Goal: Task Accomplishment & Management: Manage account settings

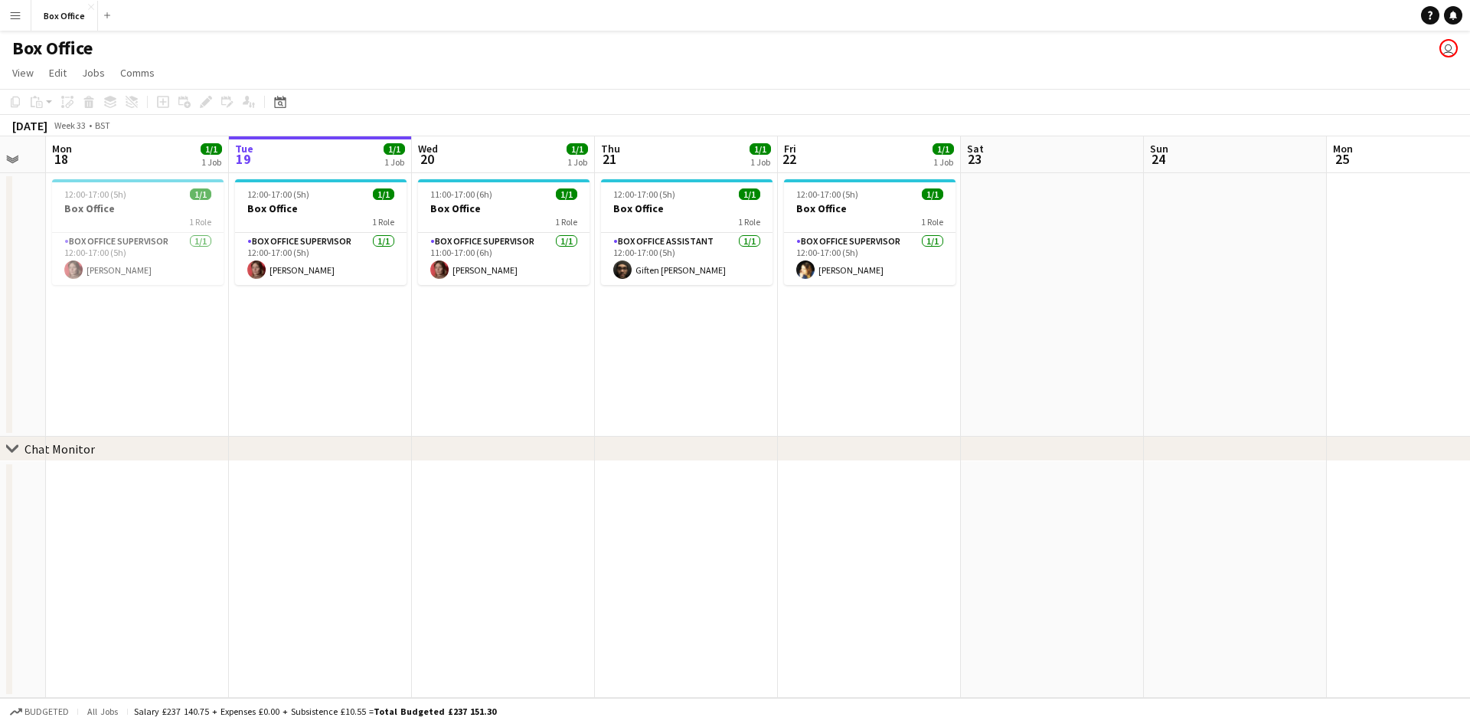
scroll to position [0, 470]
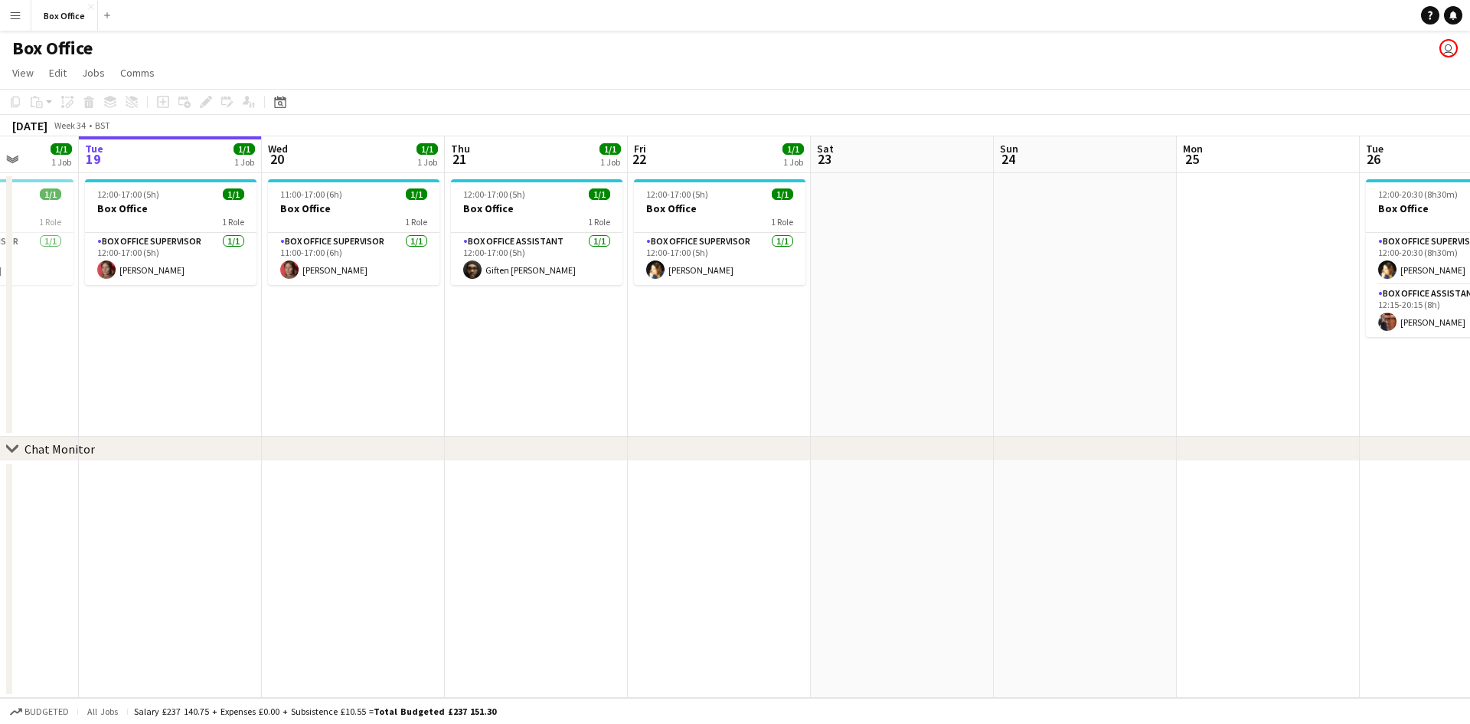
drag, startPoint x: 359, startPoint y: 422, endPoint x: 438, endPoint y: 397, distance: 82.6
click at [438, 397] on app-calendar-viewport "Sat 16 Sun 17 Mon 18 1/1 1 Job Tue 19 1/1 1 Job Wed 20 1/1 1 Job Thu 21 1/1 1 J…" at bounding box center [735, 416] width 1470 height 561
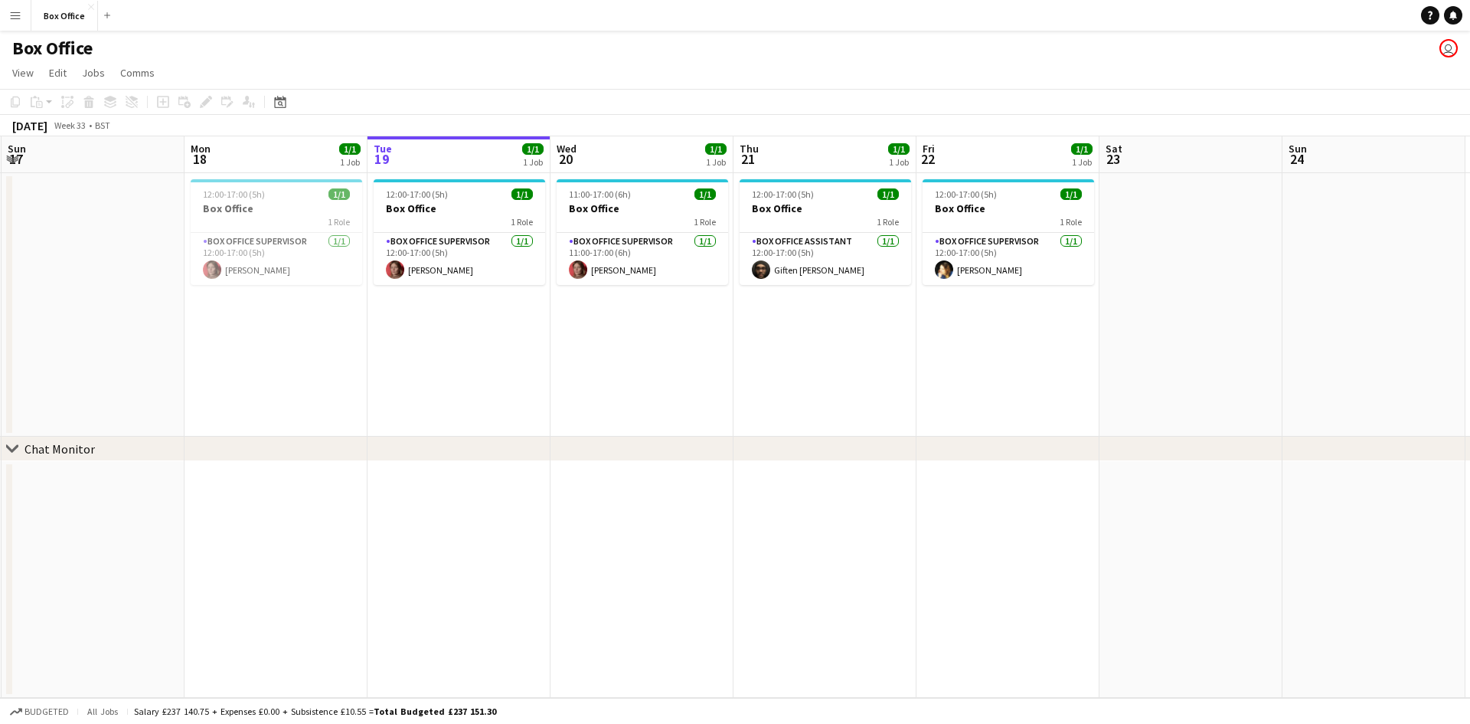
drag, startPoint x: 748, startPoint y: 361, endPoint x: 878, endPoint y: 339, distance: 132.1
click at [878, 339] on app-calendar-viewport "Fri 15 1/1 1 Job Sat 16 Sun 17 Mon 18 1/1 1 Job Tue 19 1/1 1 Job Wed 20 1/1 1 J…" at bounding box center [735, 416] width 1470 height 561
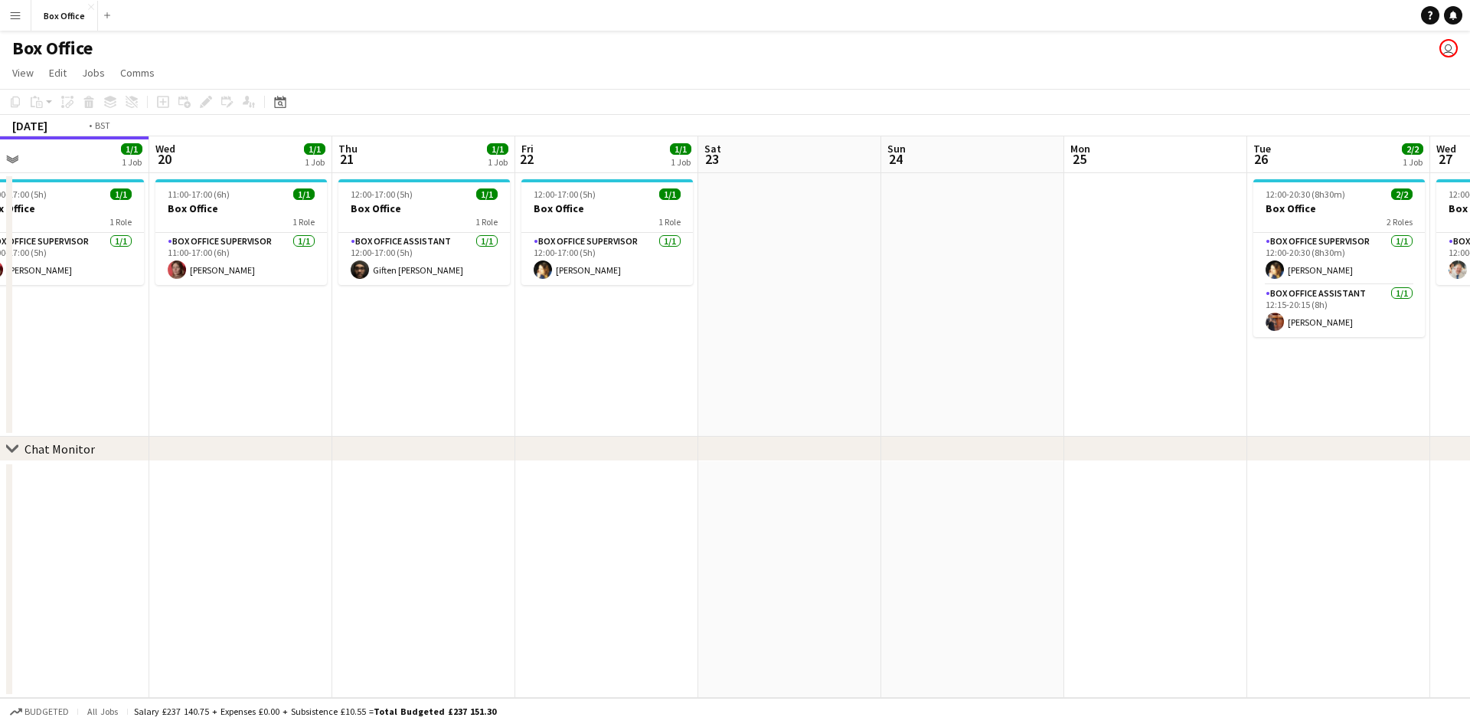
drag, startPoint x: 998, startPoint y: 392, endPoint x: 68, endPoint y: 408, distance: 929.9
click at [68, 408] on app-calendar-viewport "Fri 15 1/1 1 Job Sat 16 Sun 17 Mon 18 1/1 1 Job Tue 19 1/1 1 Job Wed 20 1/1 1 J…" at bounding box center [735, 416] width 1470 height 561
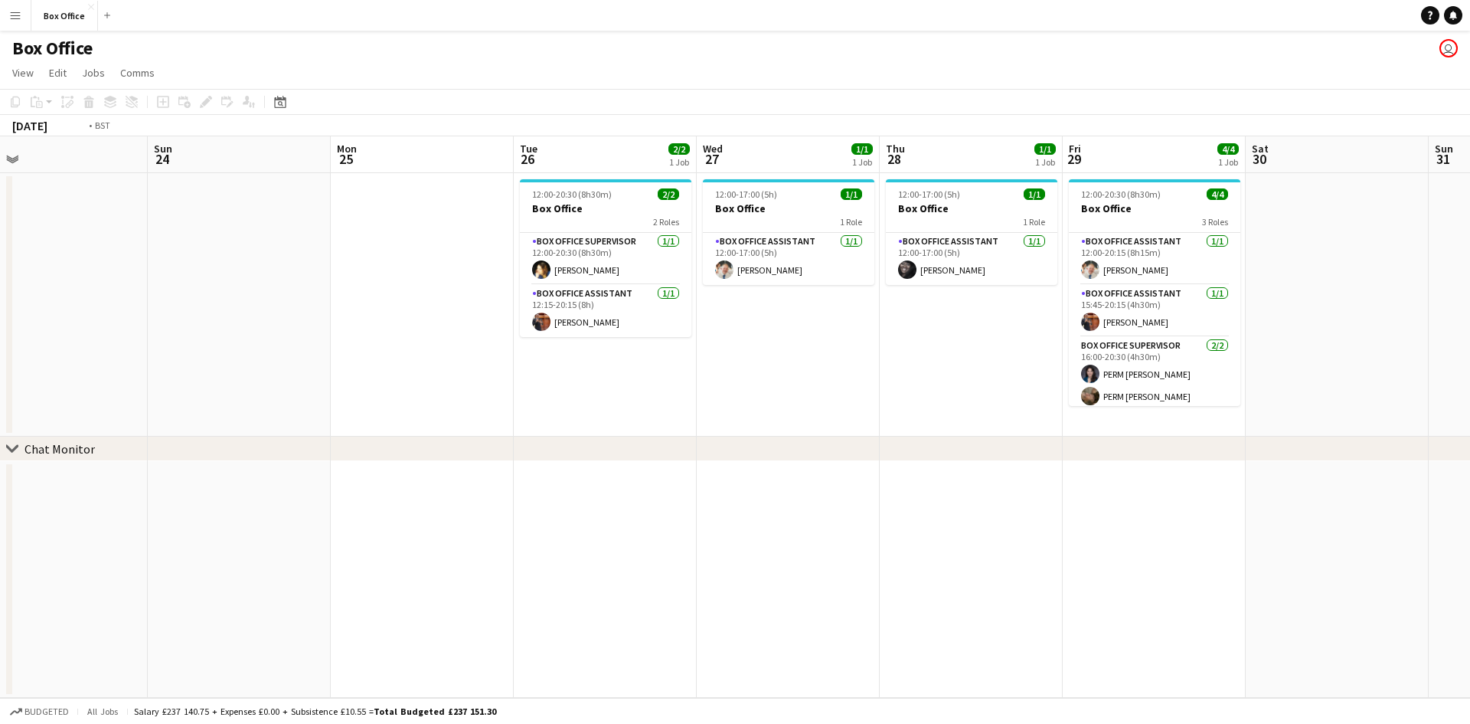
drag, startPoint x: 1132, startPoint y: 407, endPoint x: 804, endPoint y: 431, distance: 328.6
click at [528, 437] on div "chevron-right Chat Monitor Mon 18 1/1 1 Job Tue 19 1/1 1 Job Wed 20 1/1 1 Job T…" at bounding box center [735, 416] width 1470 height 561
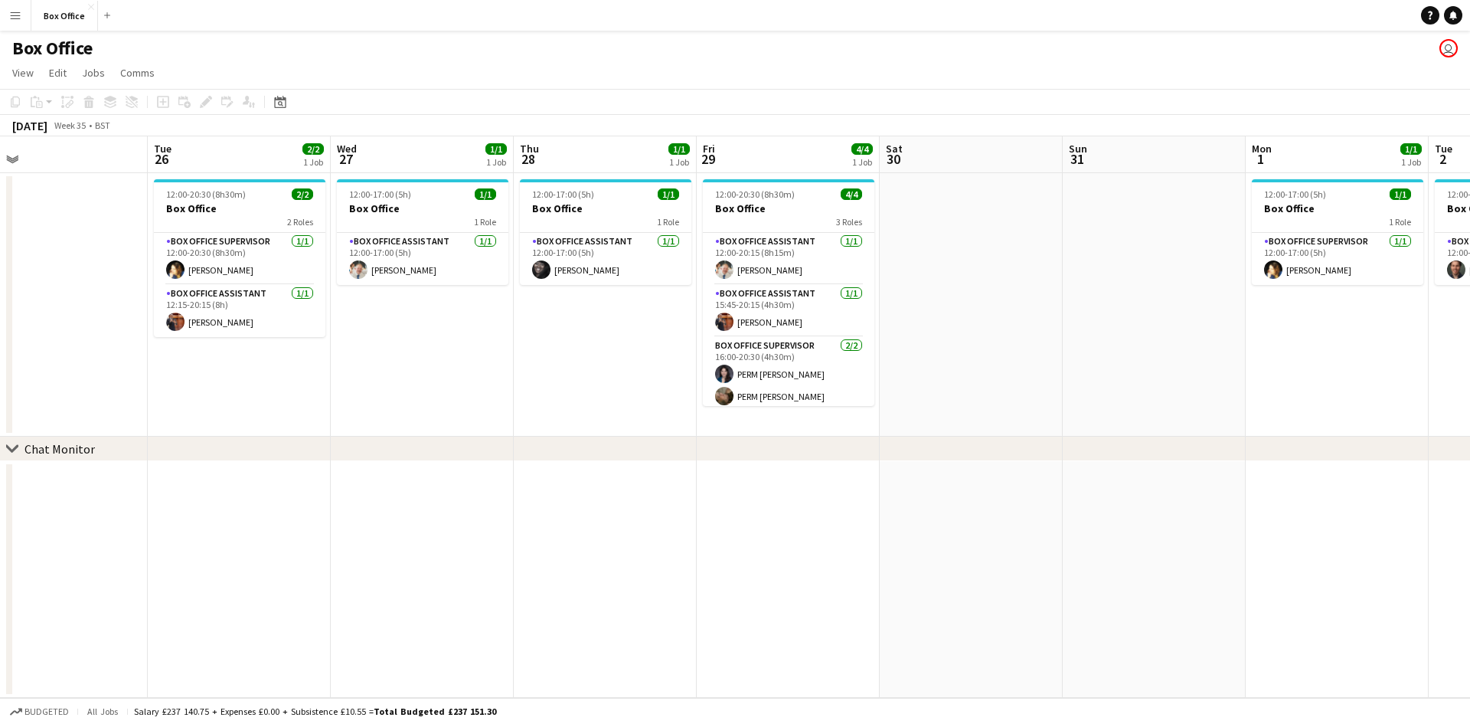
drag, startPoint x: 1205, startPoint y: 454, endPoint x: 870, endPoint y: 443, distance: 335.6
click at [623, 450] on div "chevron-right Chat Monitor" at bounding box center [735, 449] width 1470 height 25
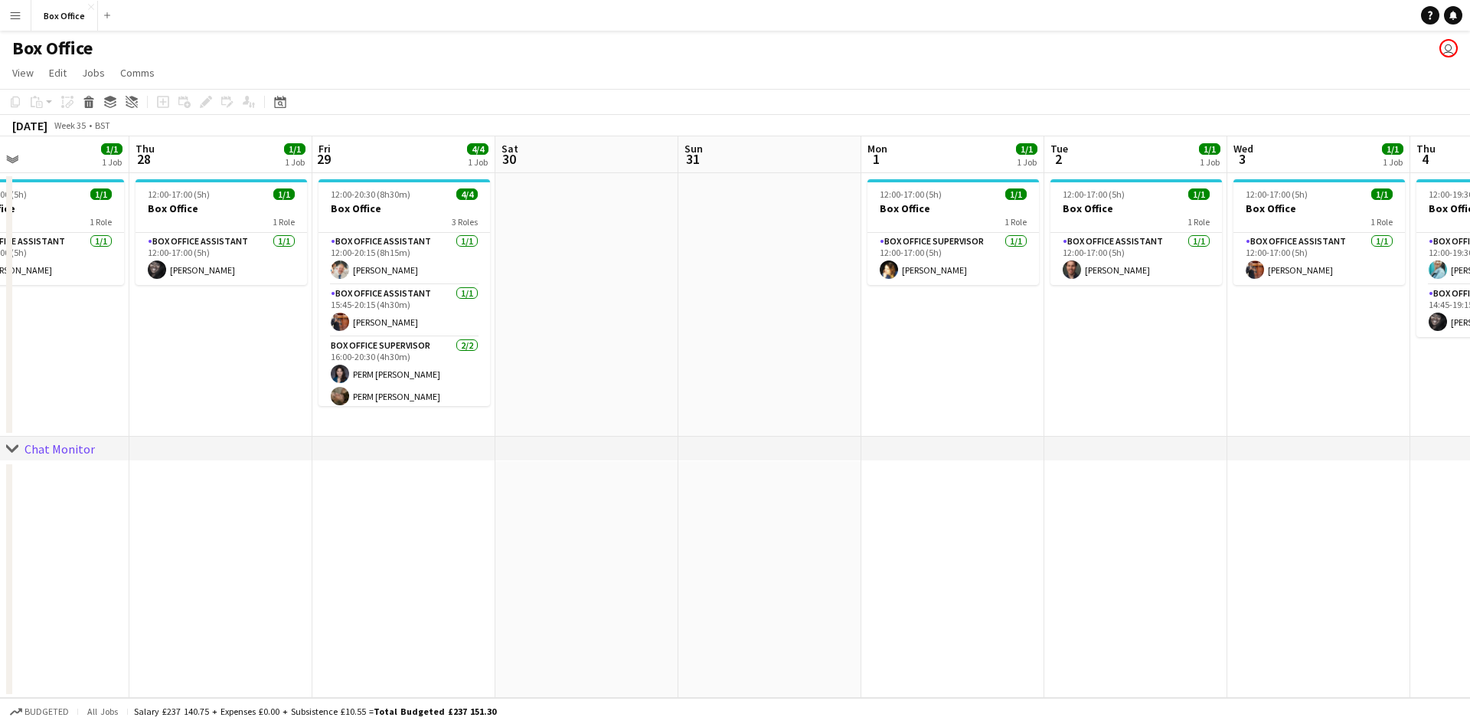
drag, startPoint x: 1156, startPoint y: 381, endPoint x: 705, endPoint y: 404, distance: 451.6
click at [705, 404] on app-calendar-viewport "Sat 23 Sun 24 Mon 25 Tue 26 2/2 1 Job Wed 27 1/1 1 Job Thu 28 1/1 1 Job Fri 29 …" at bounding box center [735, 416] width 1470 height 561
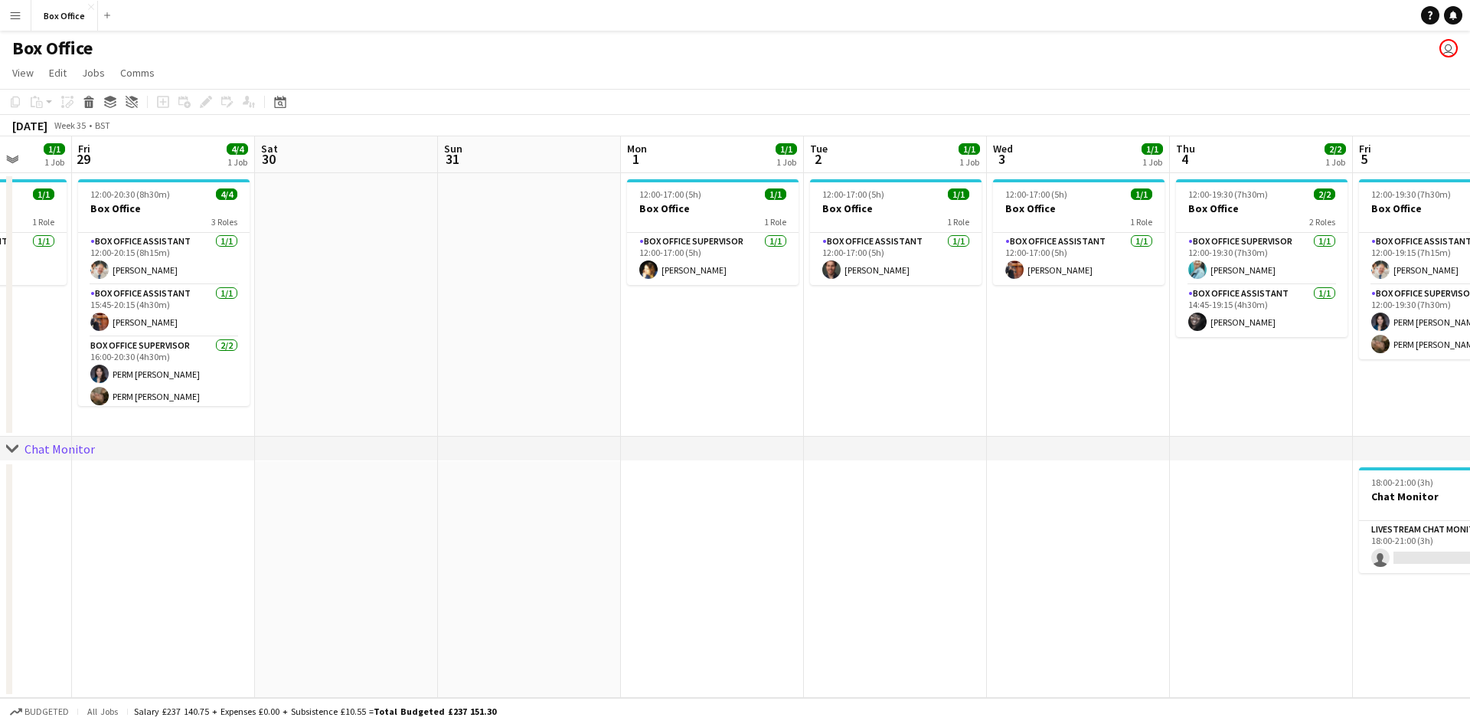
drag, startPoint x: 1200, startPoint y: 408, endPoint x: 826, endPoint y: 412, distance: 374.5
click at [822, 412] on app-calendar-viewport "Mon 25 Tue 26 2/2 1 Job Wed 27 1/1 1 Job Thu 28 1/1 1 Job Fri 29 4/4 1 Job Sat …" at bounding box center [735, 416] width 1470 height 561
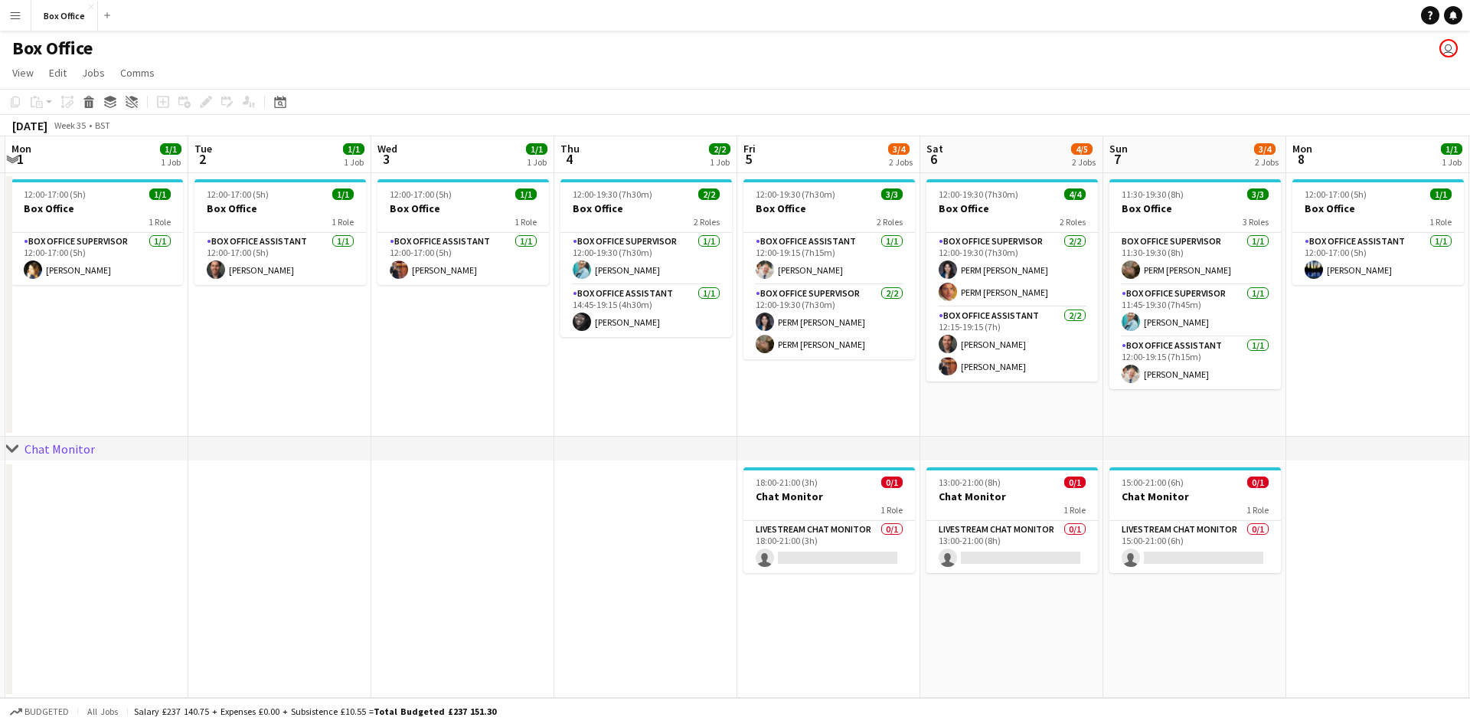
drag, startPoint x: 1156, startPoint y: 409, endPoint x: 1231, endPoint y: 406, distance: 74.4
click at [908, 411] on app-calendar-viewport "Fri 29 4/4 1 Job Sat 30 Sun 31 Mon 1 1/1 1 Job Tue 2 1/1 1 Job Wed 3 1/1 1 Job …" at bounding box center [735, 416] width 1470 height 561
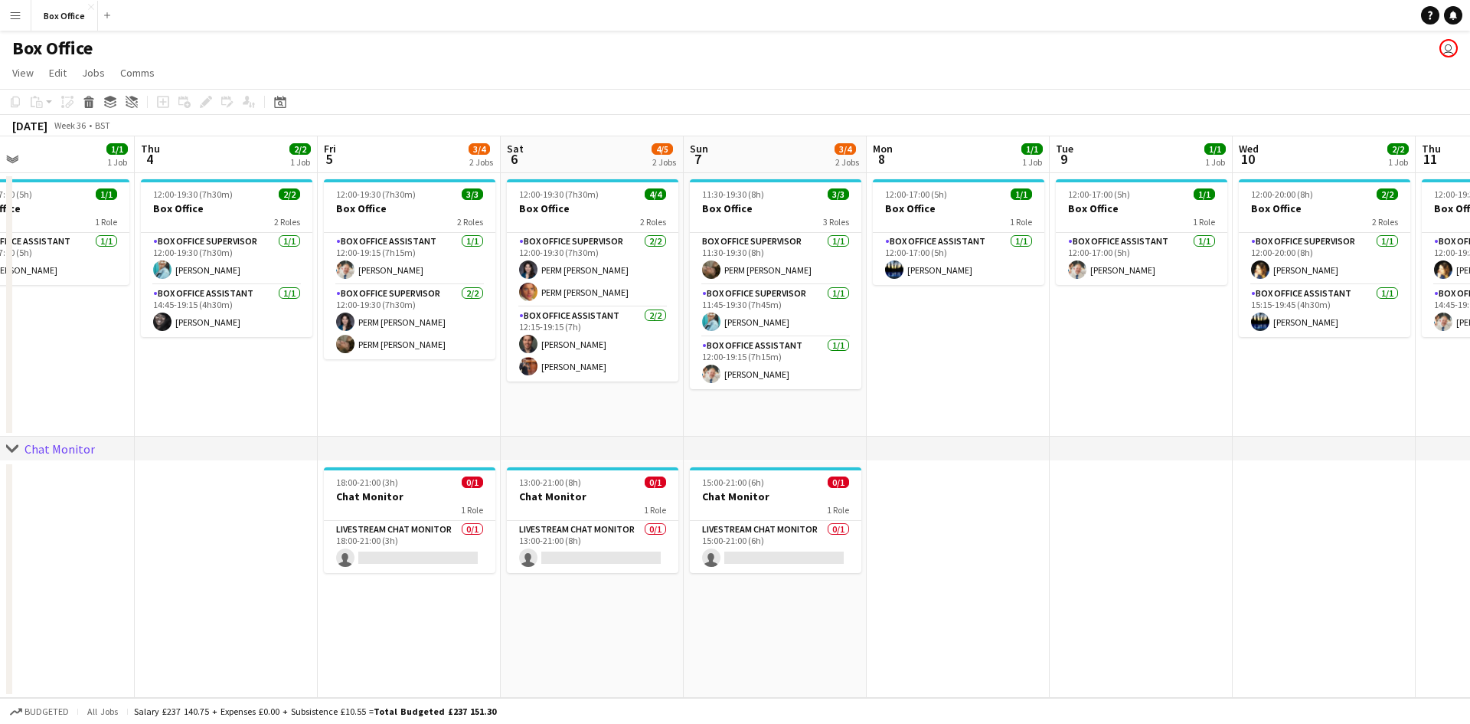
drag, startPoint x: 1268, startPoint y: 405, endPoint x: 943, endPoint y: 417, distance: 325.7
click at [924, 424] on app-calendar-viewport "Sun 31 Mon 1 1/1 1 Job Tue 2 1/1 1 Job Wed 3 1/1 1 Job Thu 4 2/2 1 Job Fri 5 3/…" at bounding box center [735, 416] width 1470 height 561
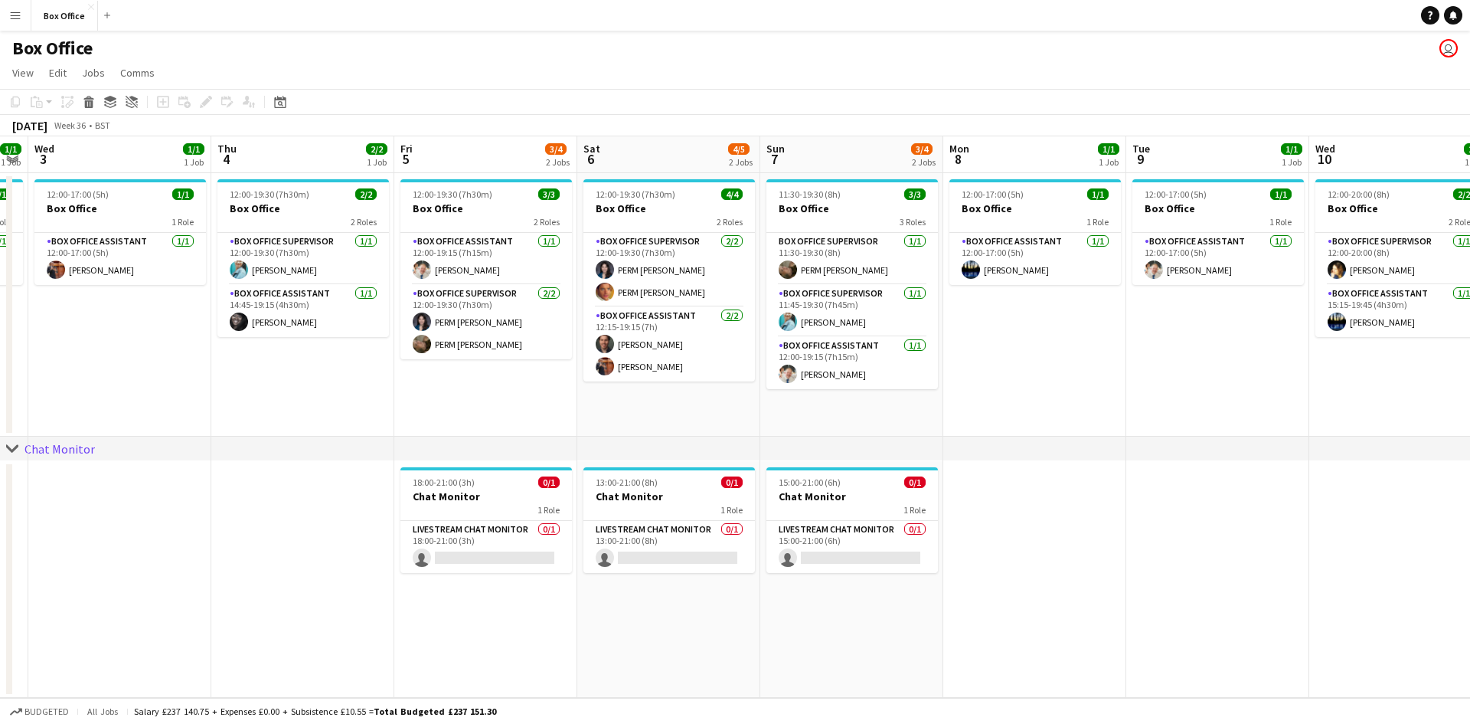
drag, startPoint x: 1094, startPoint y: 404, endPoint x: 633, endPoint y: 407, distance: 461.1
click at [633, 407] on app-calendar-viewport "Sun 31 Mon 1 1/1 1 Job Tue 2 1/1 1 Job Wed 3 1/1 1 Job Thu 4 2/2 1 Job Fri 5 3/…" at bounding box center [735, 416] width 1470 height 561
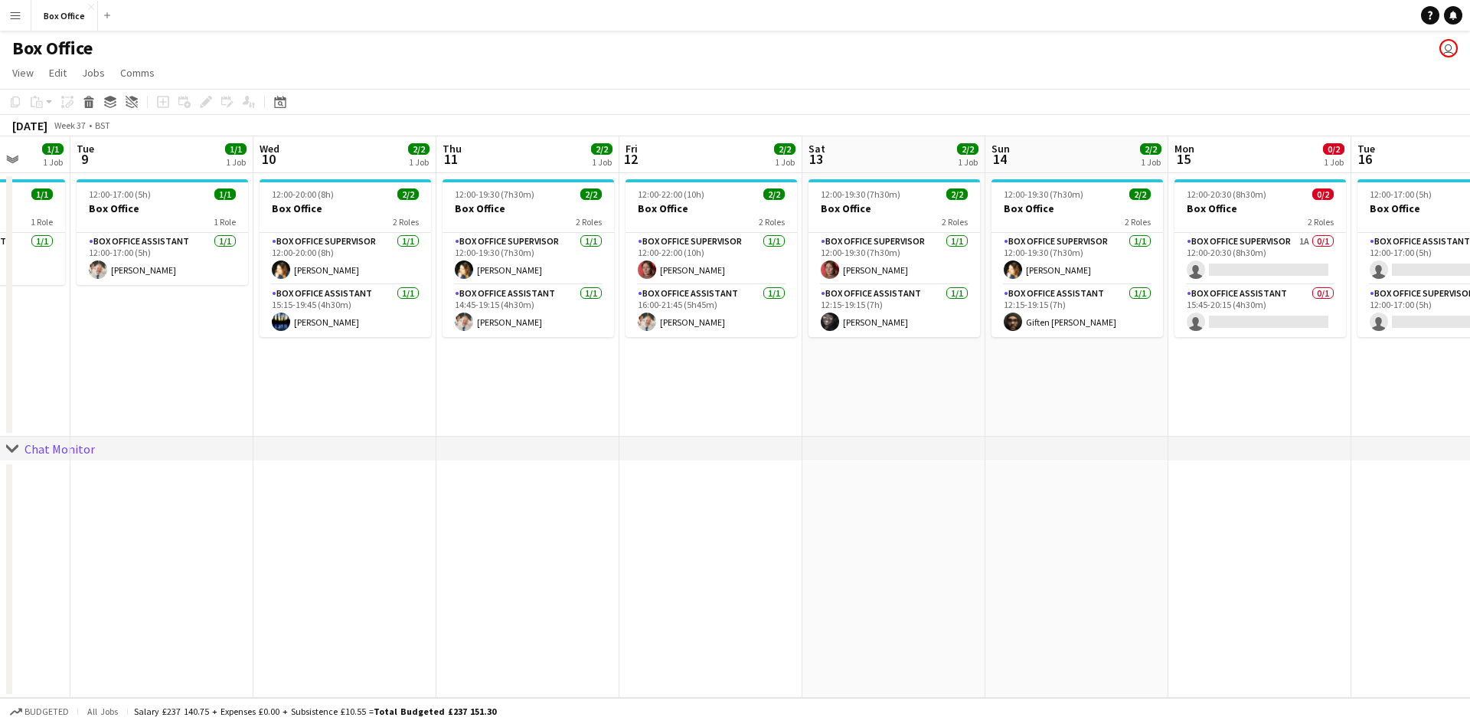
scroll to position [0, 663]
drag, startPoint x: 1197, startPoint y: 426, endPoint x: 759, endPoint y: 424, distance: 438.1
click at [759, 424] on app-calendar-viewport "Fri 5 3/4 2 Jobs Sat 6 4/5 2 Jobs Sun 7 3/4 2 Jobs Mon 8 1/1 1 Job Tue 9 1/1 1 …" at bounding box center [735, 416] width 1470 height 561
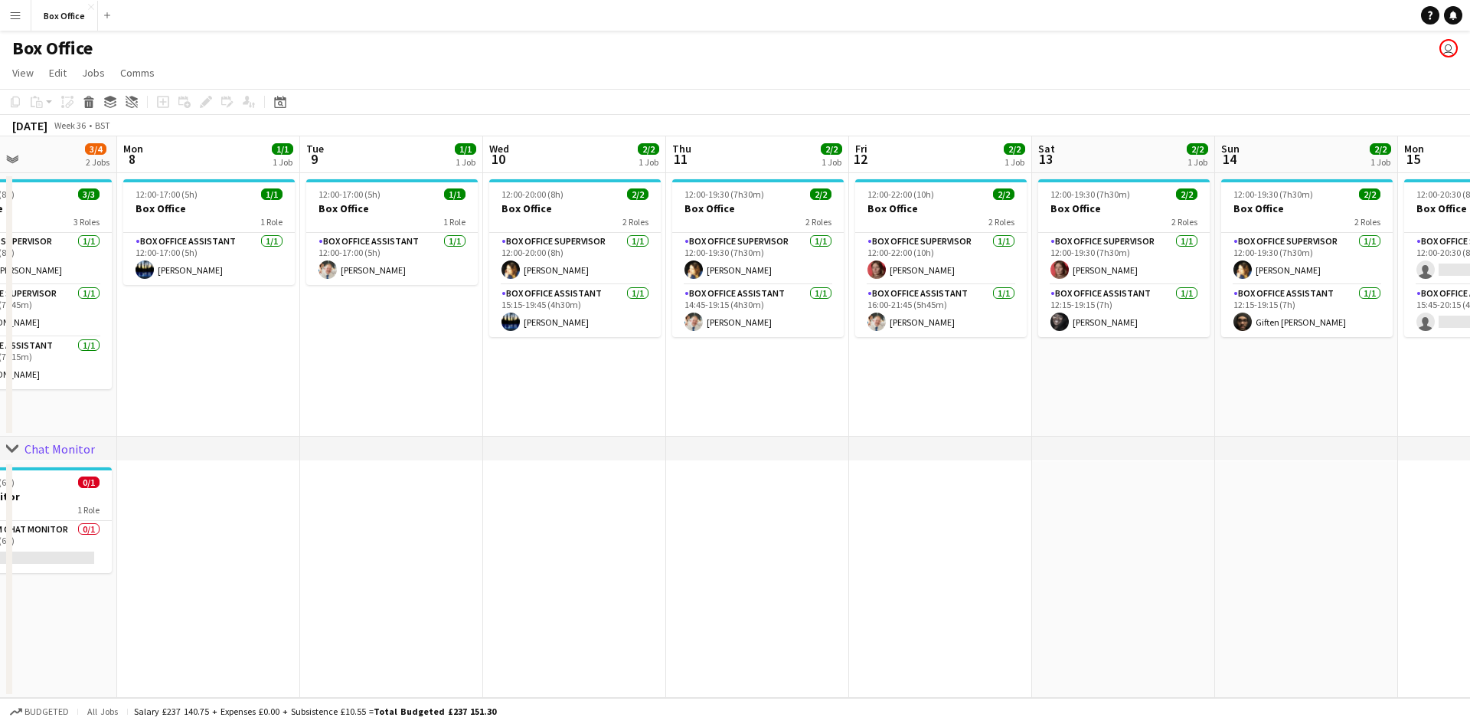
drag, startPoint x: 496, startPoint y: 381, endPoint x: 589, endPoint y: 386, distance: 93.5
click at [790, 393] on app-calendar-viewport "Fri 5 3/4 2 Jobs Sat 6 4/5 2 Jobs Sun 7 3/4 2 Jobs Mon 8 1/1 1 Job Tue 9 1/1 1 …" at bounding box center [735, 416] width 1470 height 561
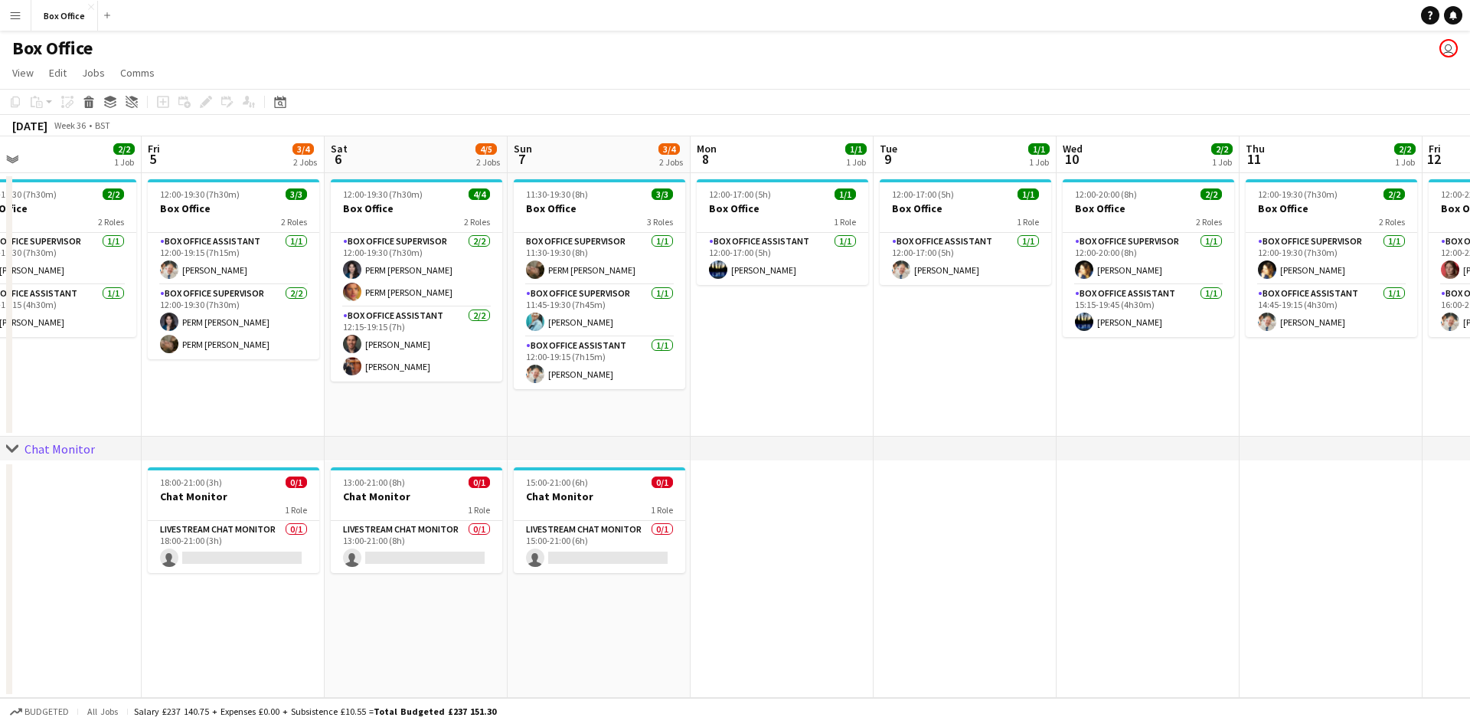
drag, startPoint x: 427, startPoint y: 398, endPoint x: 913, endPoint y: 409, distance: 485.7
click at [913, 409] on app-calendar-viewport "Tue 2 1/1 1 Job Wed 3 1/1 1 Job Thu 4 2/2 1 Job Fri 5 3/4 2 Jobs Sat 6 4/5 2 Jo…" at bounding box center [735, 416] width 1470 height 561
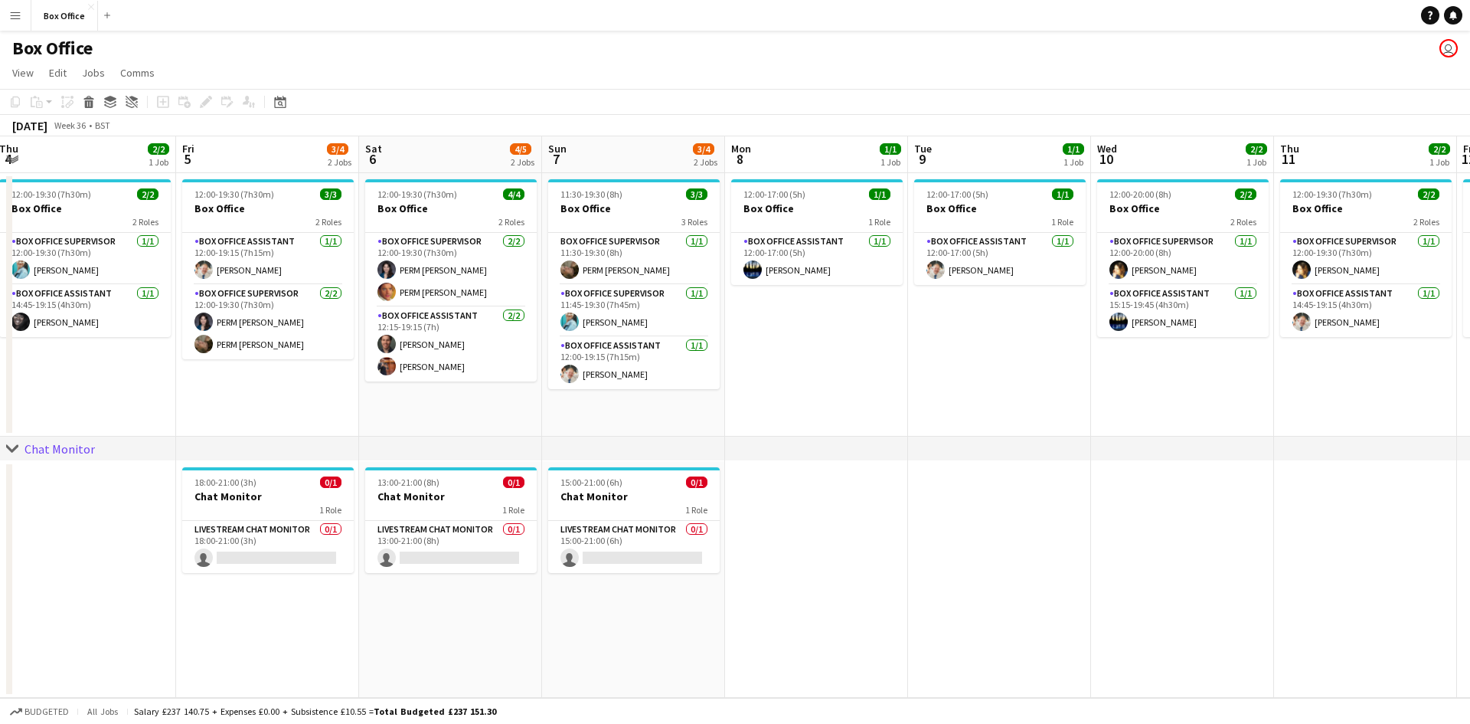
scroll to position [0, 391]
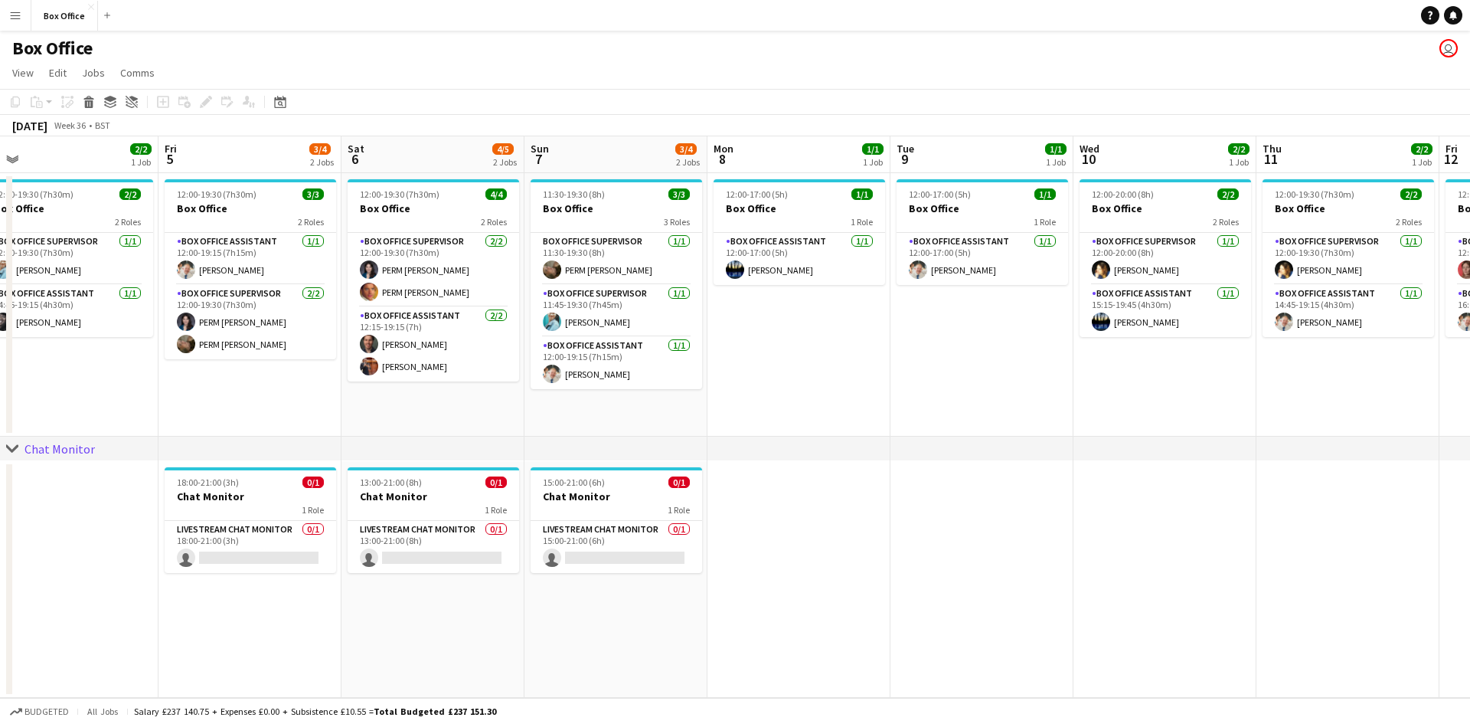
drag, startPoint x: 998, startPoint y: 372, endPoint x: 986, endPoint y: 365, distance: 14.1
click at [986, 365] on app-calendar-viewport "Tue 2 1/1 1 Job Wed 3 1/1 1 Job Thu 4 2/2 1 Job Fri 5 3/4 2 Jobs Sat 6 4/5 2 Jo…" at bounding box center [735, 416] width 1470 height 561
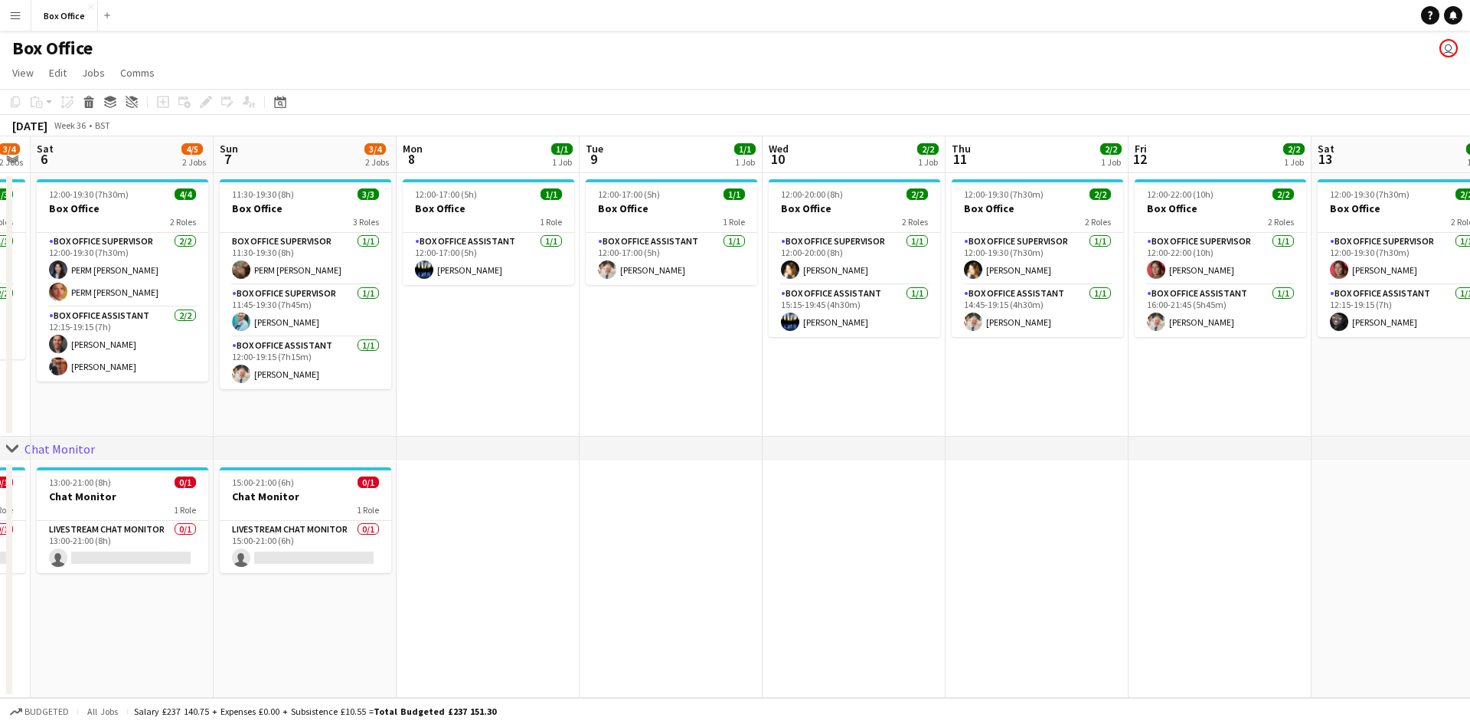
drag, startPoint x: 1211, startPoint y: 378, endPoint x: 531, endPoint y: 337, distance: 681.3
click at [531, 337] on app-calendar-viewport "Tue 2 1/1 1 Job Wed 3 1/1 1 Job Thu 4 2/2 1 Job Fri 5 3/4 2 Jobs Sat 6 4/5 2 Jo…" at bounding box center [735, 416] width 1470 height 561
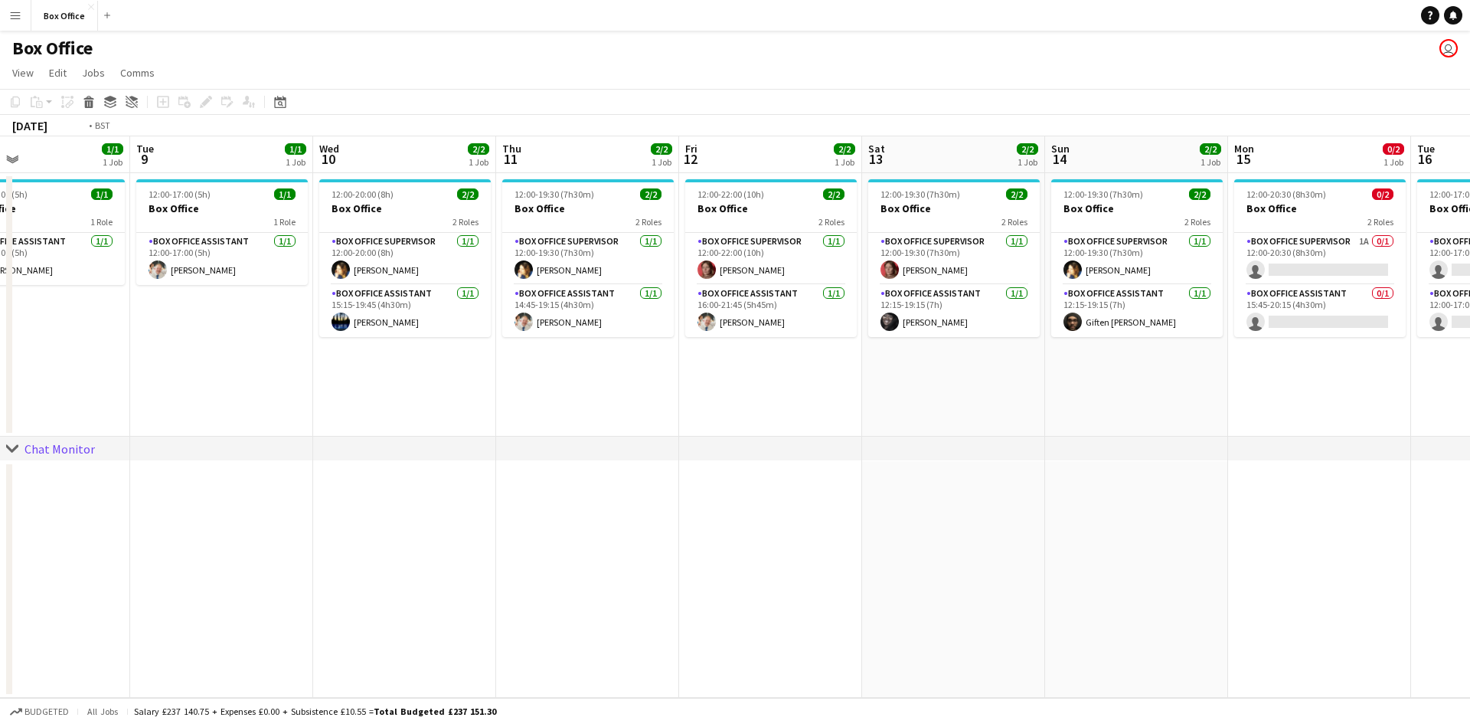
drag, startPoint x: 929, startPoint y: 378, endPoint x: 842, endPoint y: 378, distance: 86.5
click at [842, 378] on app-calendar-viewport "Thu 4 2/2 1 Job Fri 5 3/4 2 Jobs Sat 6 4/5 2 Jobs Sun 7 3/4 2 Jobs Mon 8 1/1 1 …" at bounding box center [735, 416] width 1470 height 561
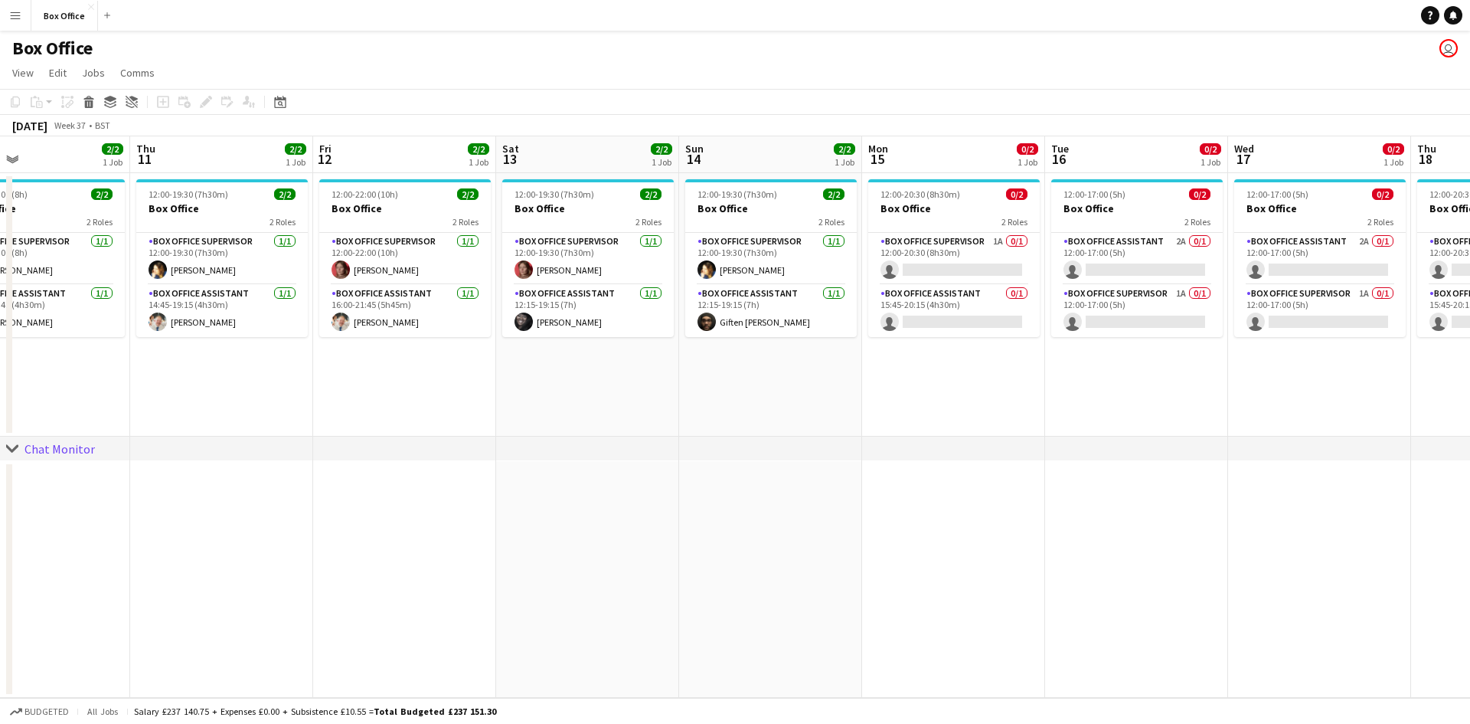
scroll to position [0, 425]
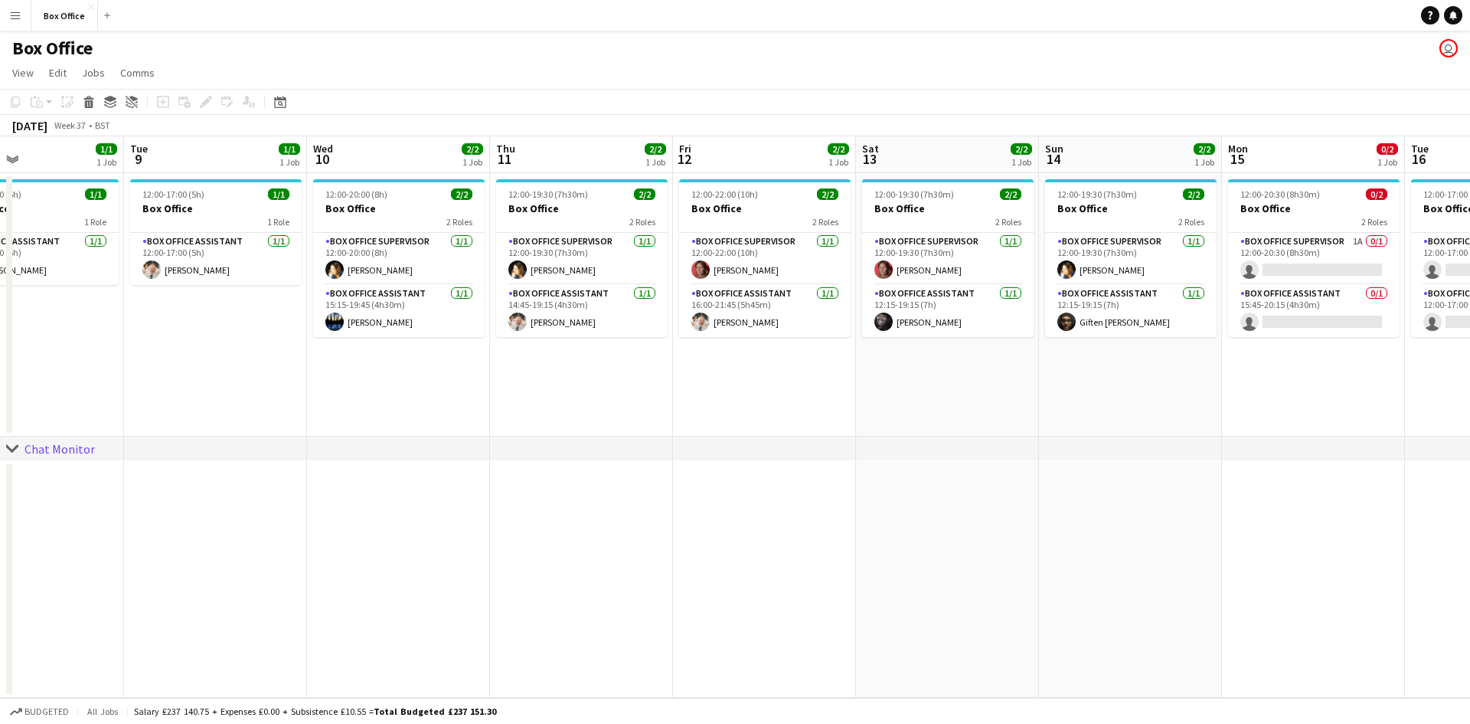
click at [719, 357] on app-date-cell "12:00-22:00 (10h) 2/2 Box Office 2 Roles Box Office Supervisor [DATE] 12:00-22:…" at bounding box center [764, 304] width 183 height 263
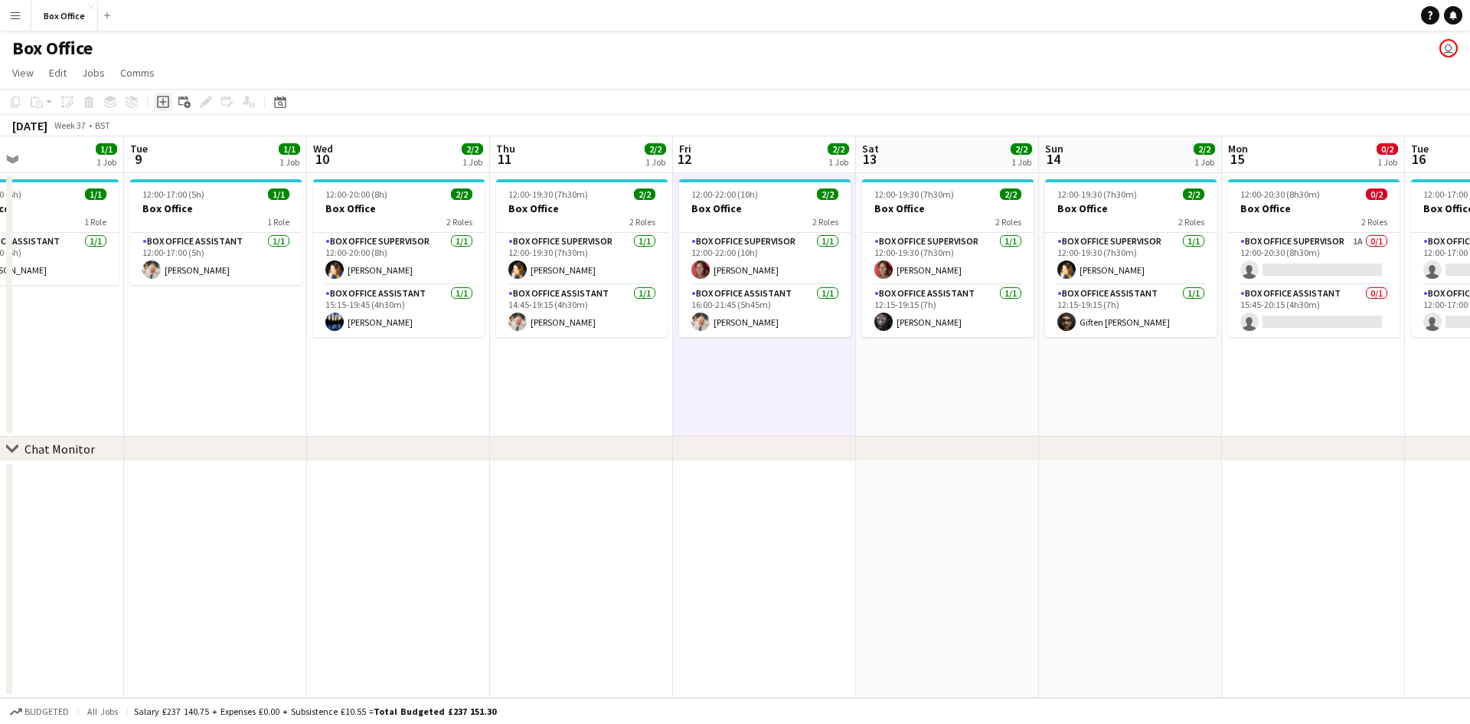
click at [155, 97] on div "Add job" at bounding box center [163, 102] width 18 height 18
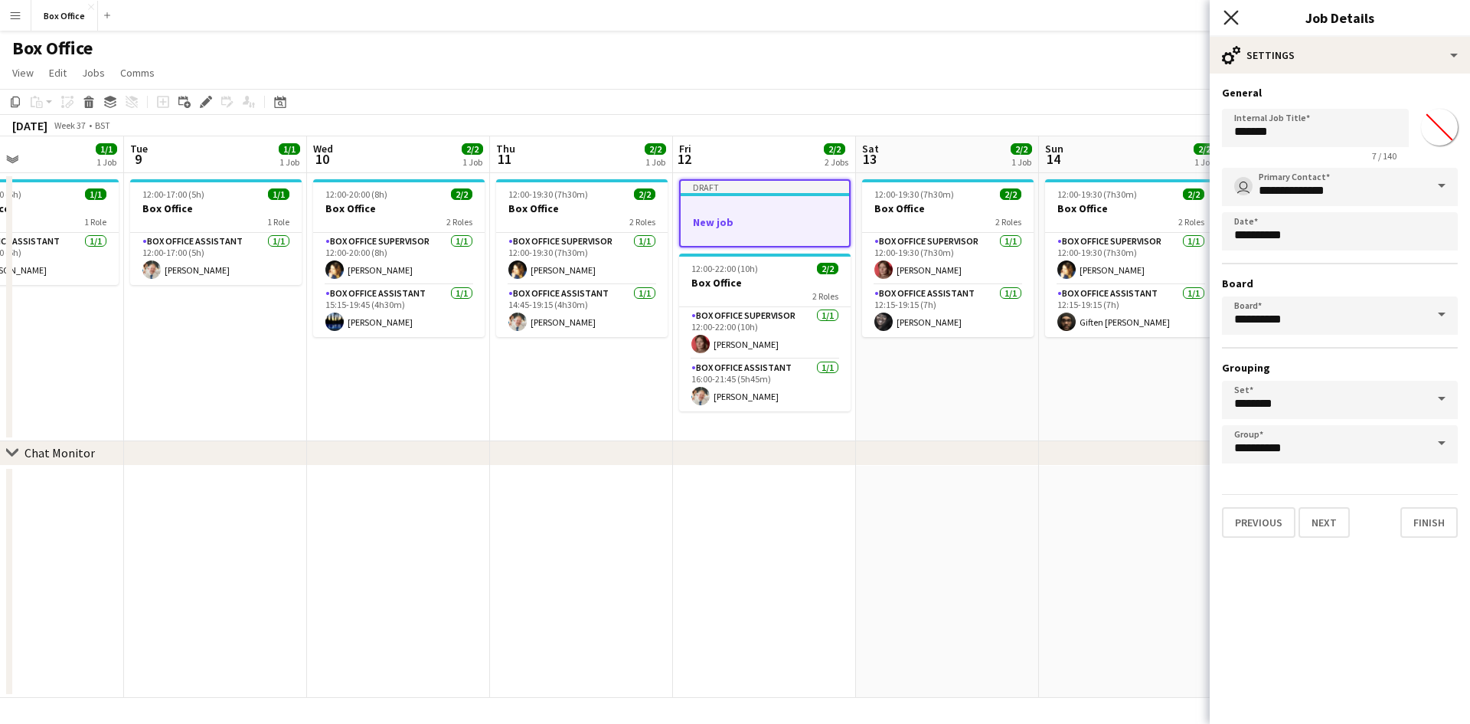
click at [1238, 23] on app-icon "Close pop-in" at bounding box center [1232, 18] width 22 height 22
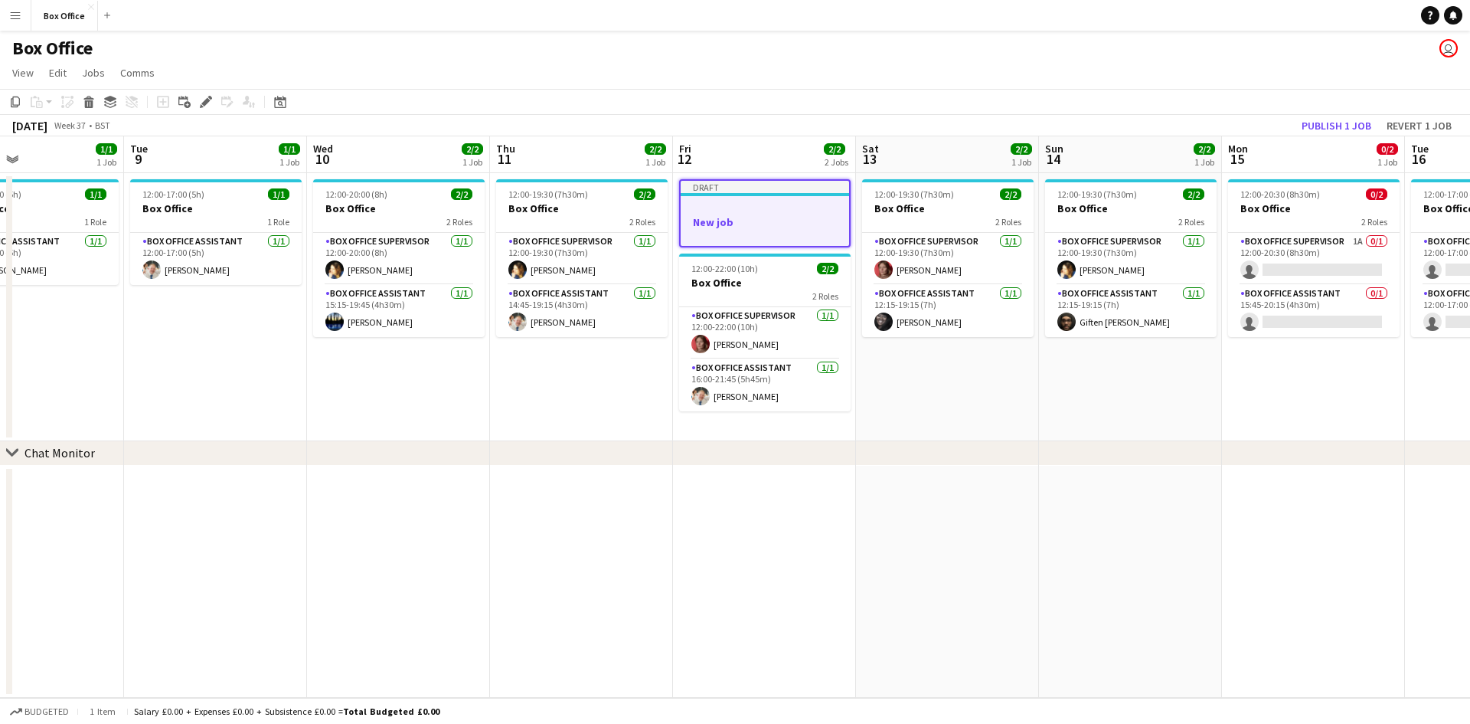
scroll to position [0, 426]
drag, startPoint x: 710, startPoint y: 210, endPoint x: 87, endPoint y: 100, distance: 633.1
click at [87, 100] on icon "Delete" at bounding box center [89, 102] width 12 height 12
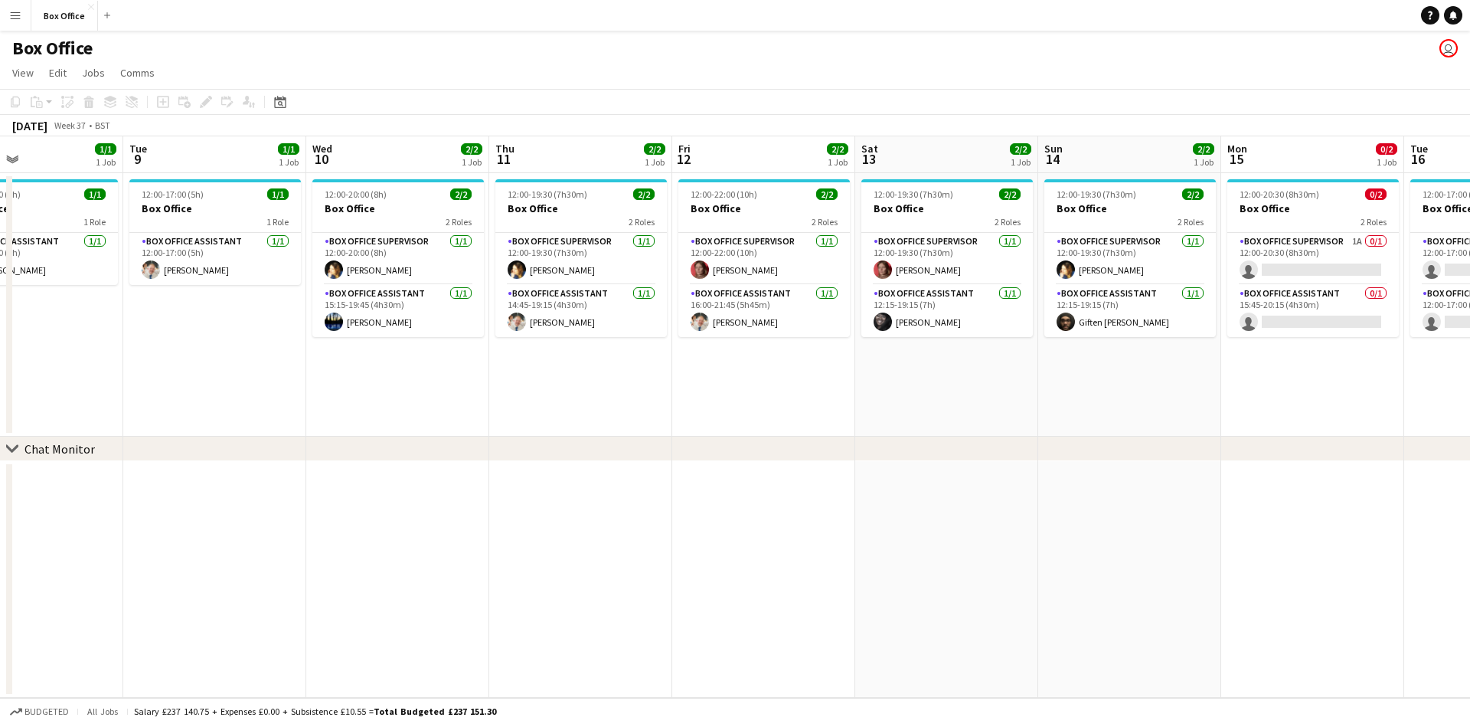
click at [791, 230] on app-job-card "12:00-22:00 (10h) 2/2 Box Office 2 Roles Box Office Supervisor [DATE] 12:00-22:…" at bounding box center [765, 258] width 172 height 158
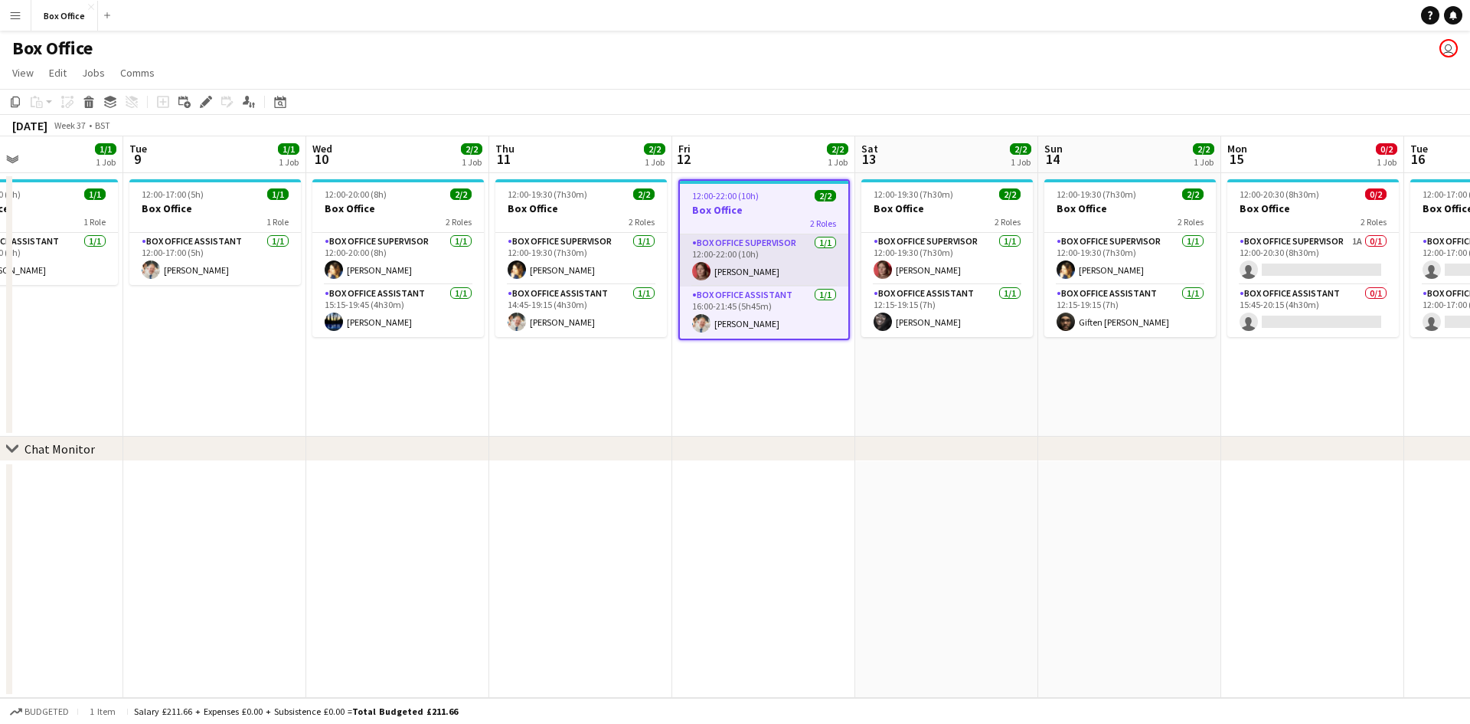
drag, startPoint x: 735, startPoint y: 237, endPoint x: 718, endPoint y: 249, distance: 20.4
click at [718, 249] on app-card-role "Box Office Supervisor [DATE] 12:00-22:00 (10h) [PERSON_NAME]" at bounding box center [764, 260] width 168 height 52
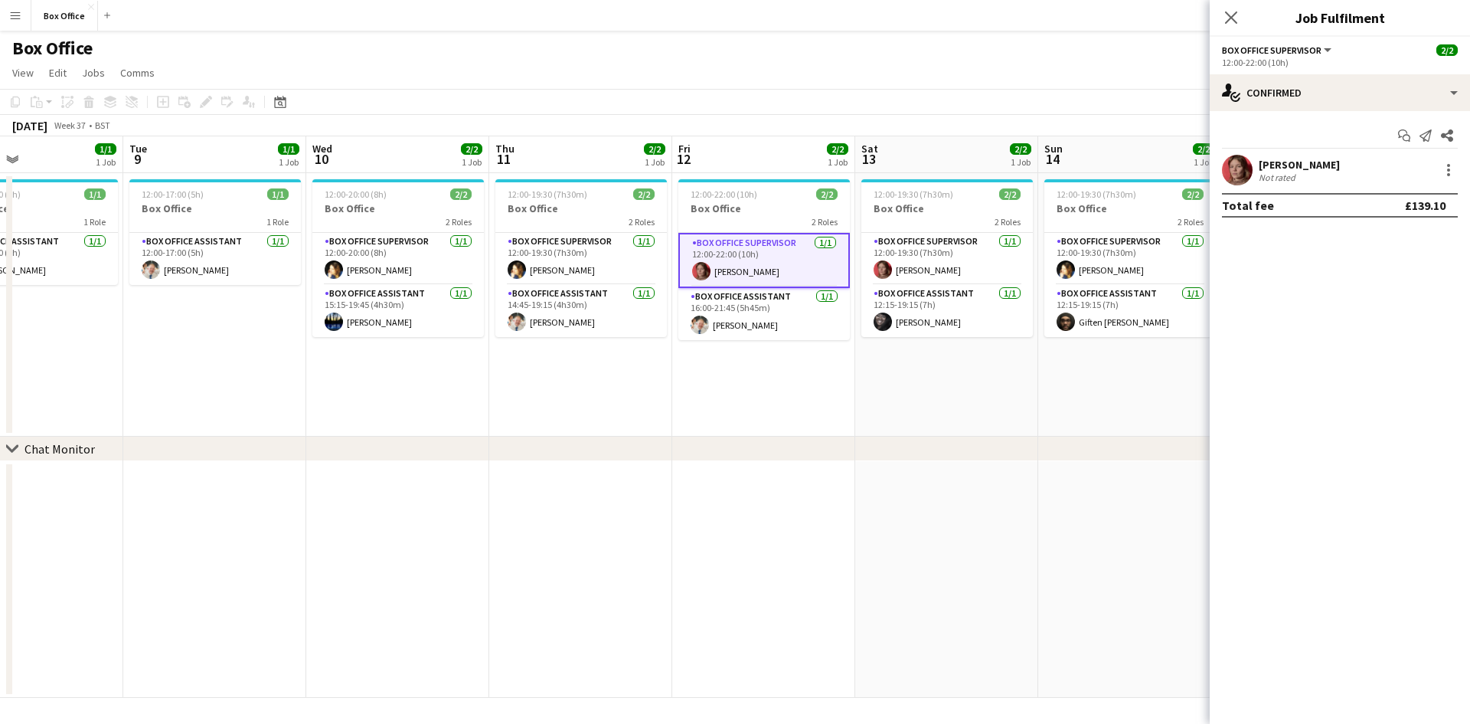
click at [791, 253] on app-card-role "Box Office Supervisor [DATE] 12:00-22:00 (10h) [PERSON_NAME]" at bounding box center [765, 260] width 172 height 55
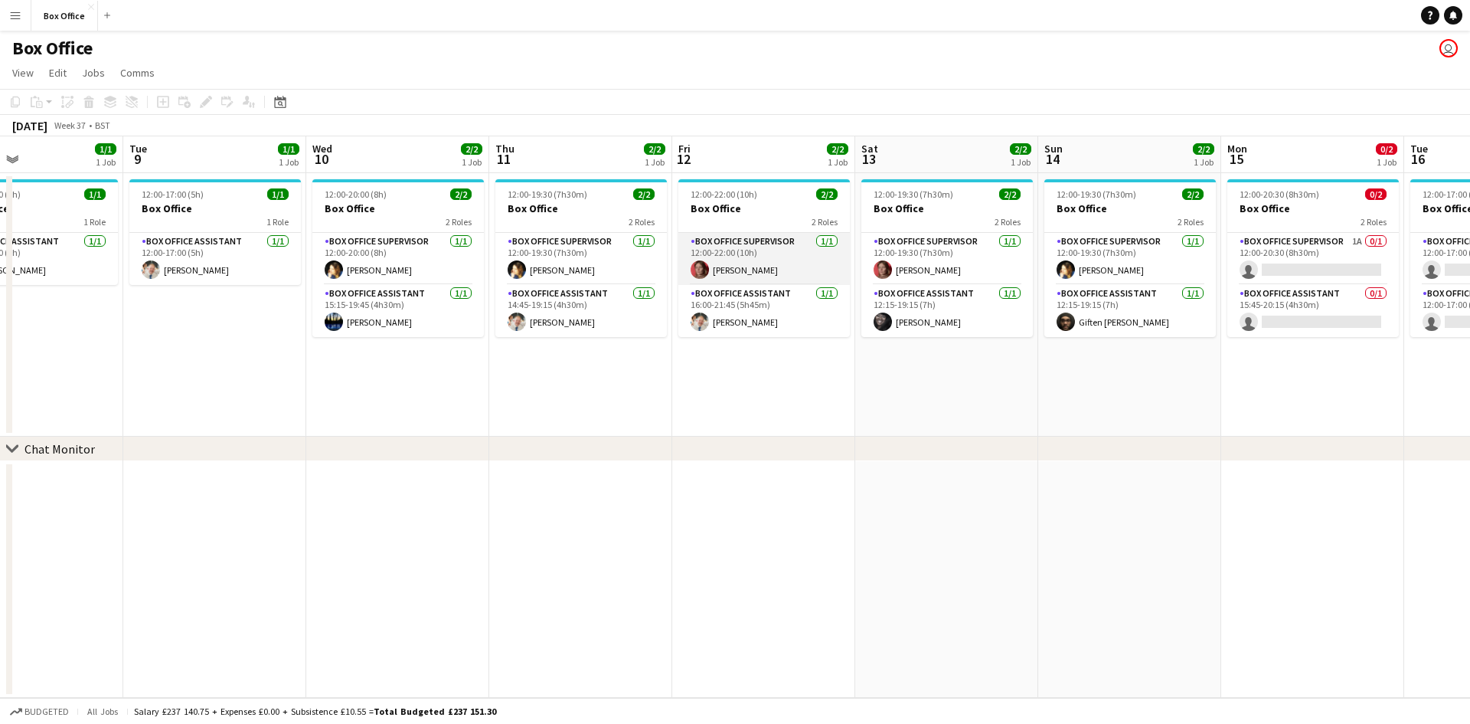
click at [792, 253] on app-card-role "Box Office Supervisor [DATE] 12:00-22:00 (10h) [PERSON_NAME]" at bounding box center [765, 259] width 172 height 52
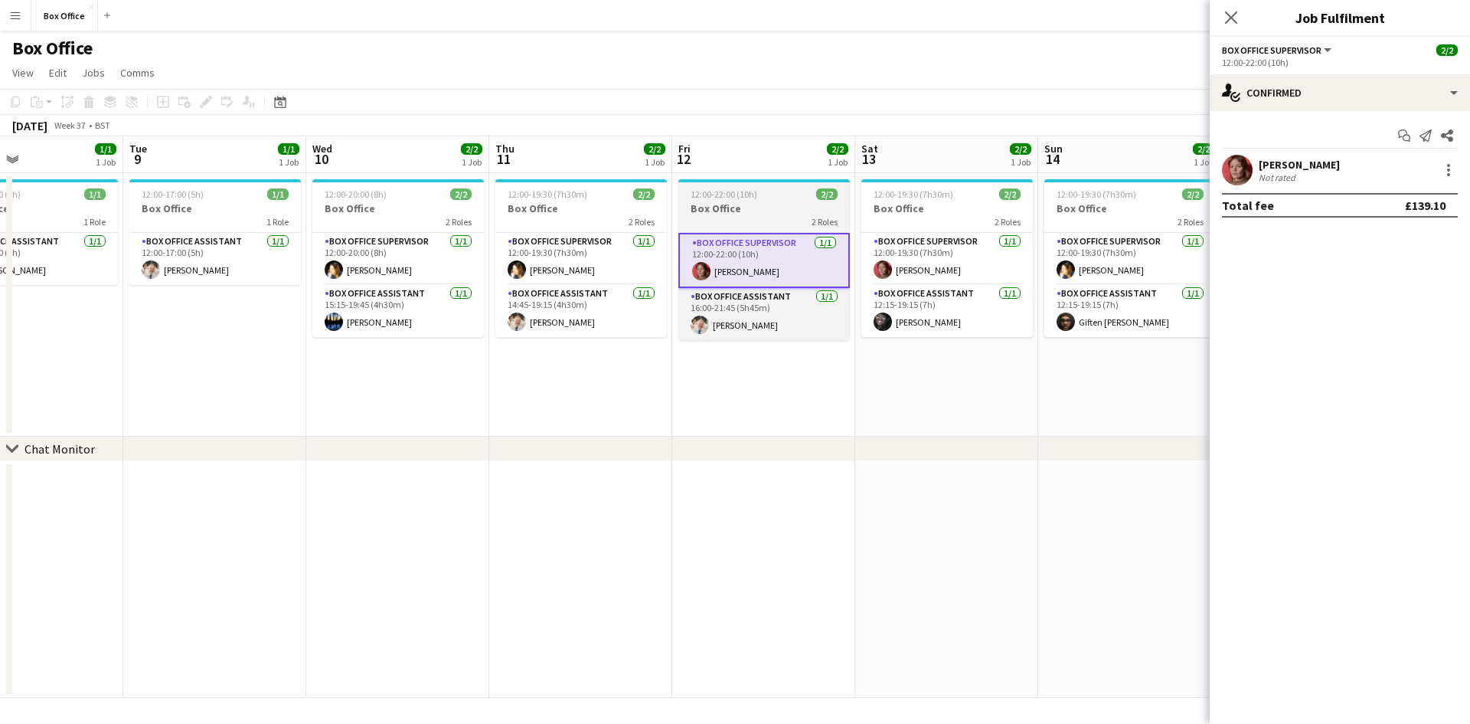
drag, startPoint x: 792, startPoint y: 349, endPoint x: 790, endPoint y: 265, distance: 84.3
click at [796, 351] on app-calendar-viewport "Sat 6 4/5 2 Jobs Sun 7 3/4 2 Jobs Mon 8 1/1 1 Job Tue 9 1/1 1 Job Wed 10 2/2 1 …" at bounding box center [735, 416] width 1470 height 561
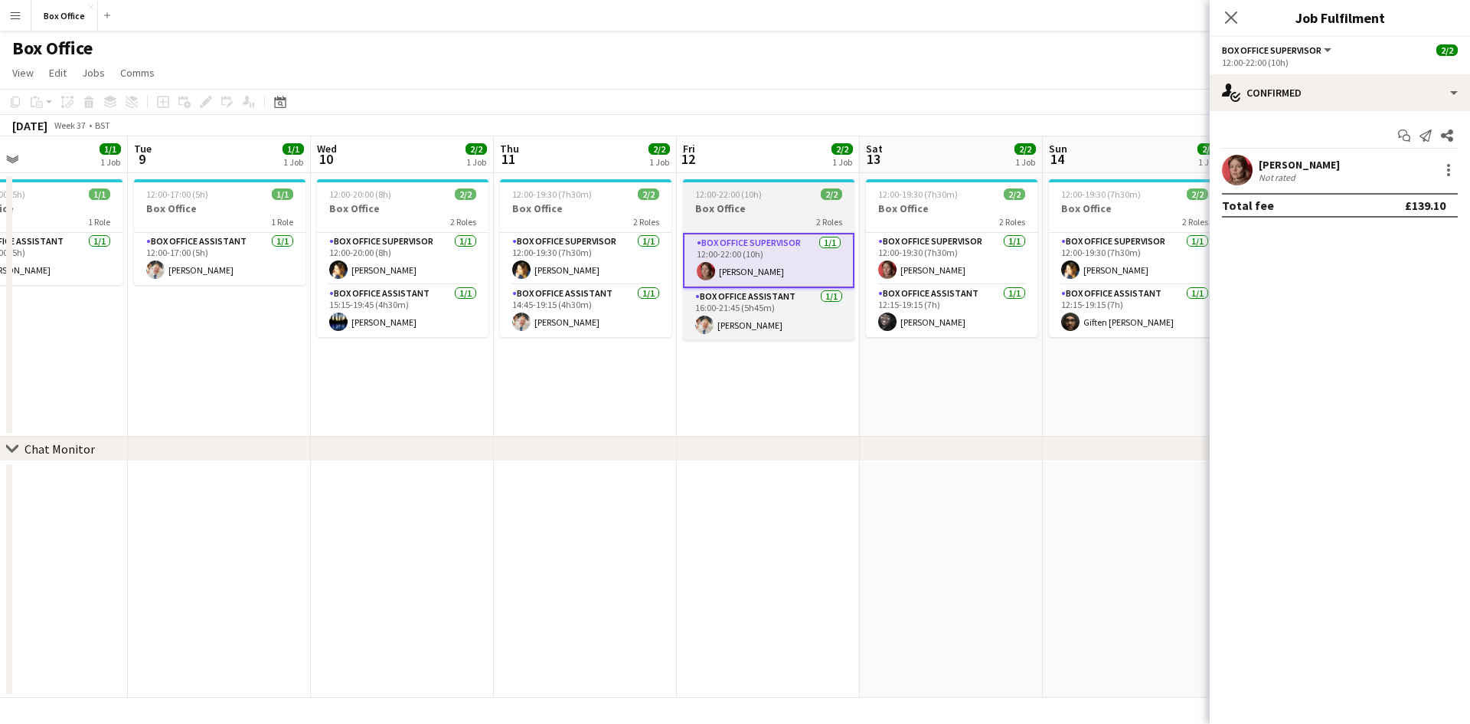
click at [772, 212] on h3 "Box Office" at bounding box center [769, 208] width 172 height 14
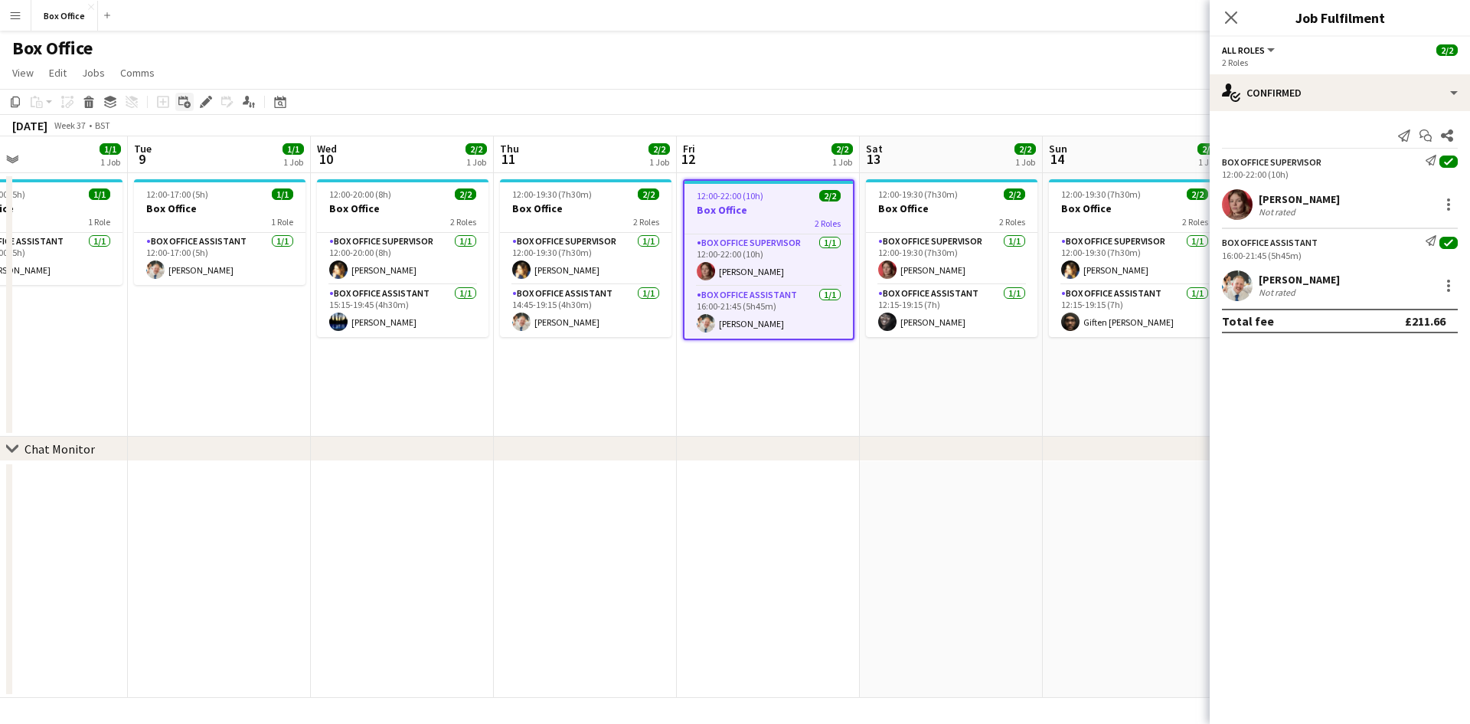
click at [191, 100] on div "Add linked Job" at bounding box center [184, 102] width 18 height 18
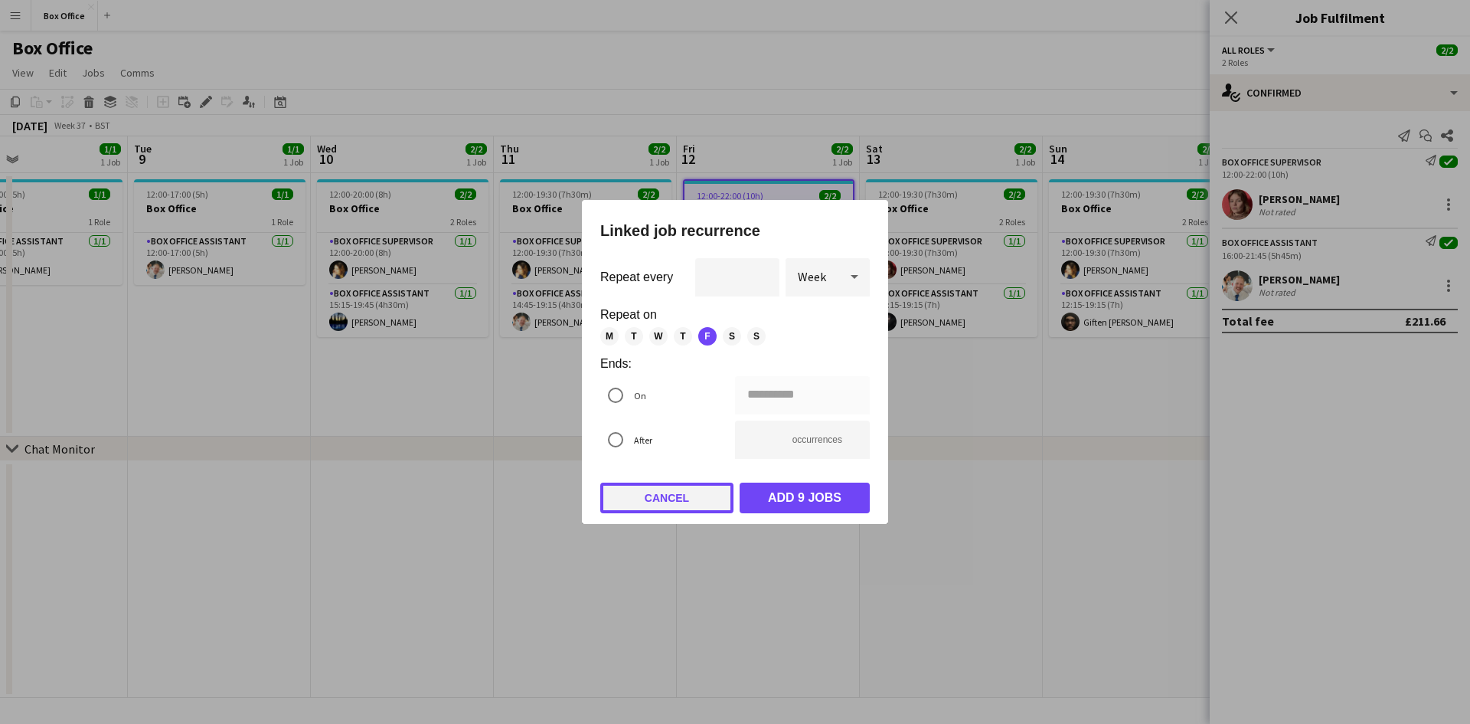
click at [675, 499] on button "Cancel" at bounding box center [666, 497] width 133 height 31
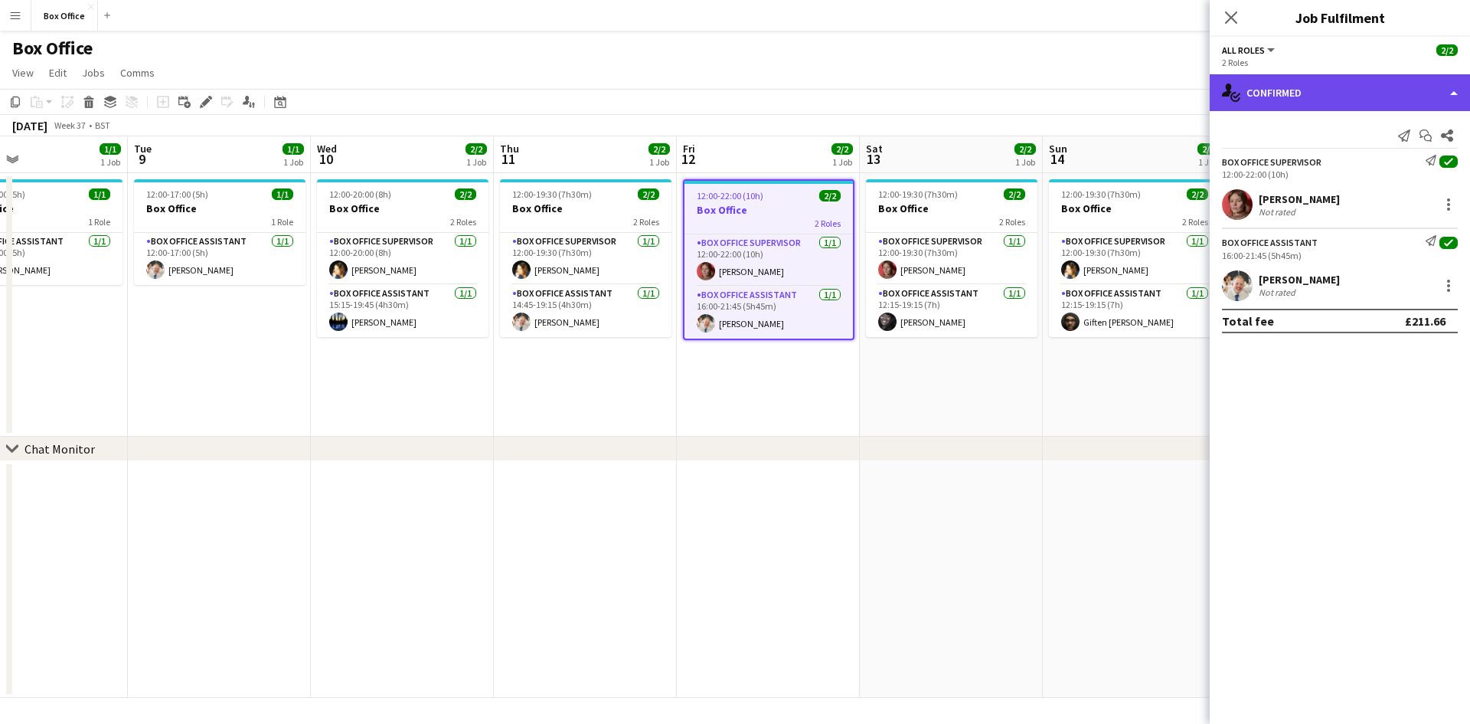
click at [1398, 89] on div "single-neutral-actions-check-2 Confirmed" at bounding box center [1340, 92] width 260 height 37
click at [1381, 81] on div "single-neutral-actions-check-2 Confirmed" at bounding box center [1340, 92] width 260 height 37
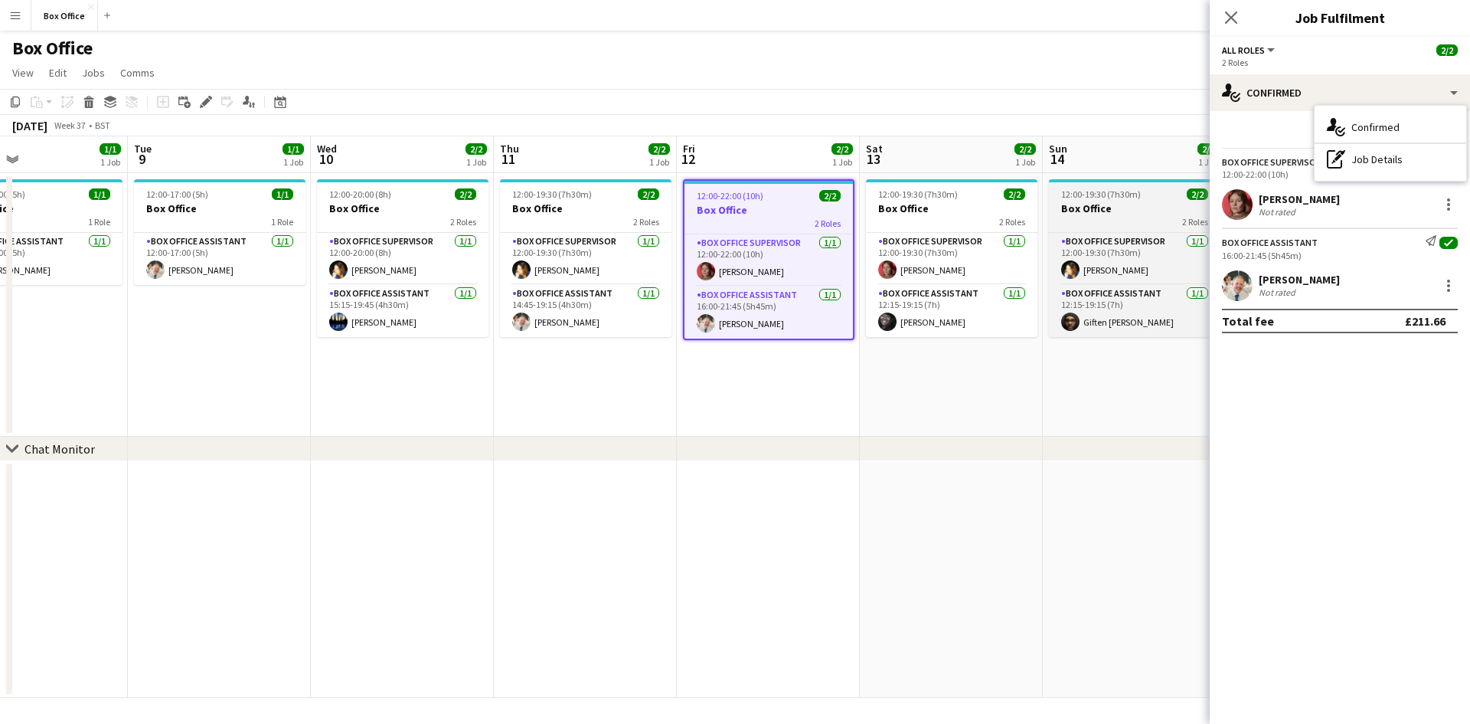
click at [806, 332] on app-card-role "Box Office Assistant [DATE] 16:00-21:45 (5h45m) [PERSON_NAME]" at bounding box center [769, 312] width 168 height 52
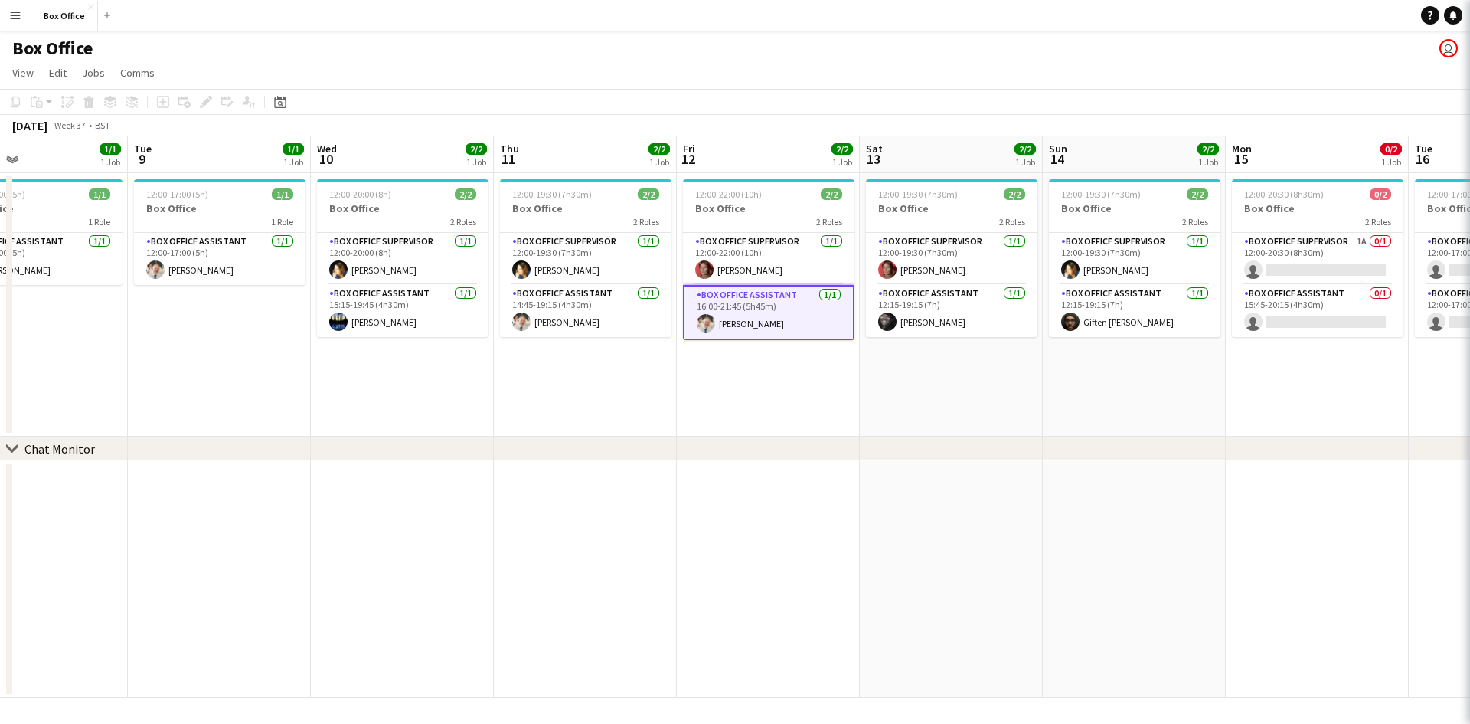
scroll to position [0, 422]
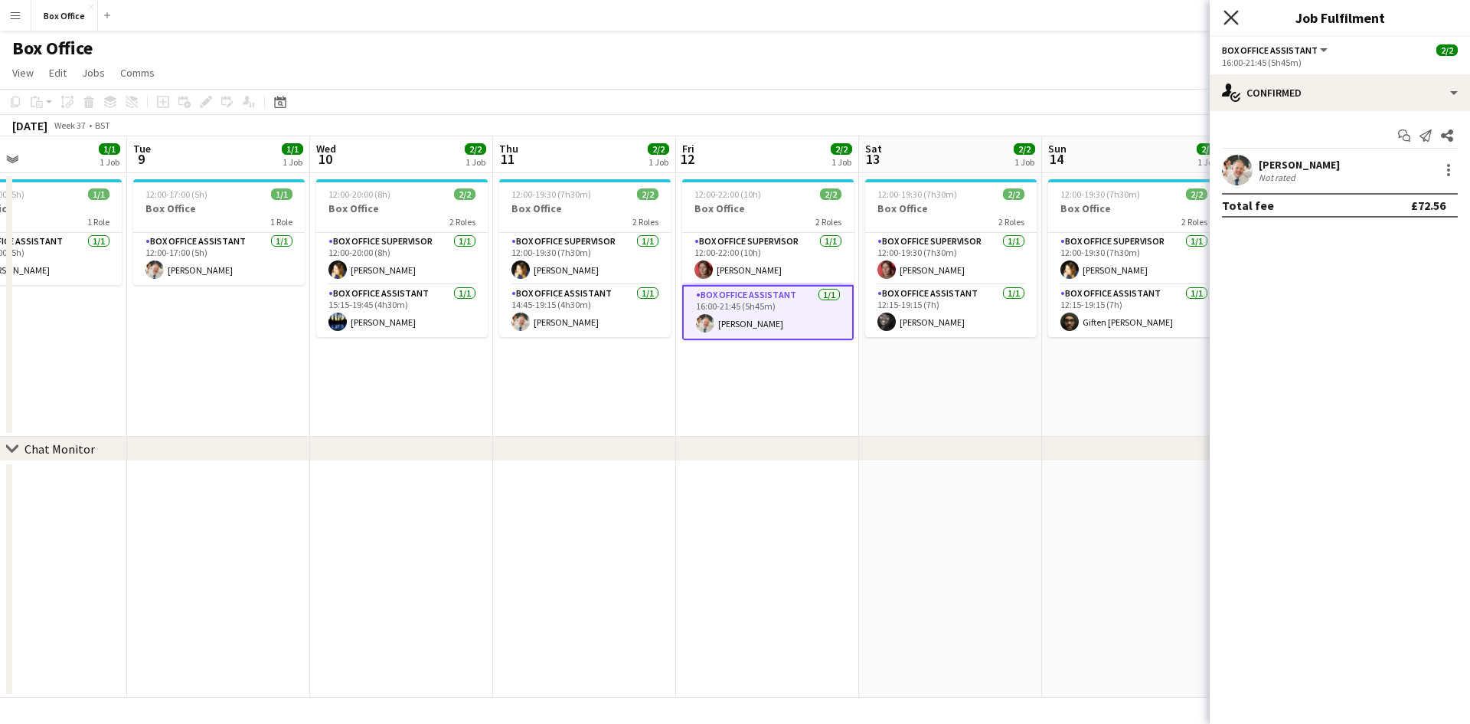
click at [1228, 18] on icon "Close pop-in" at bounding box center [1231, 17] width 15 height 15
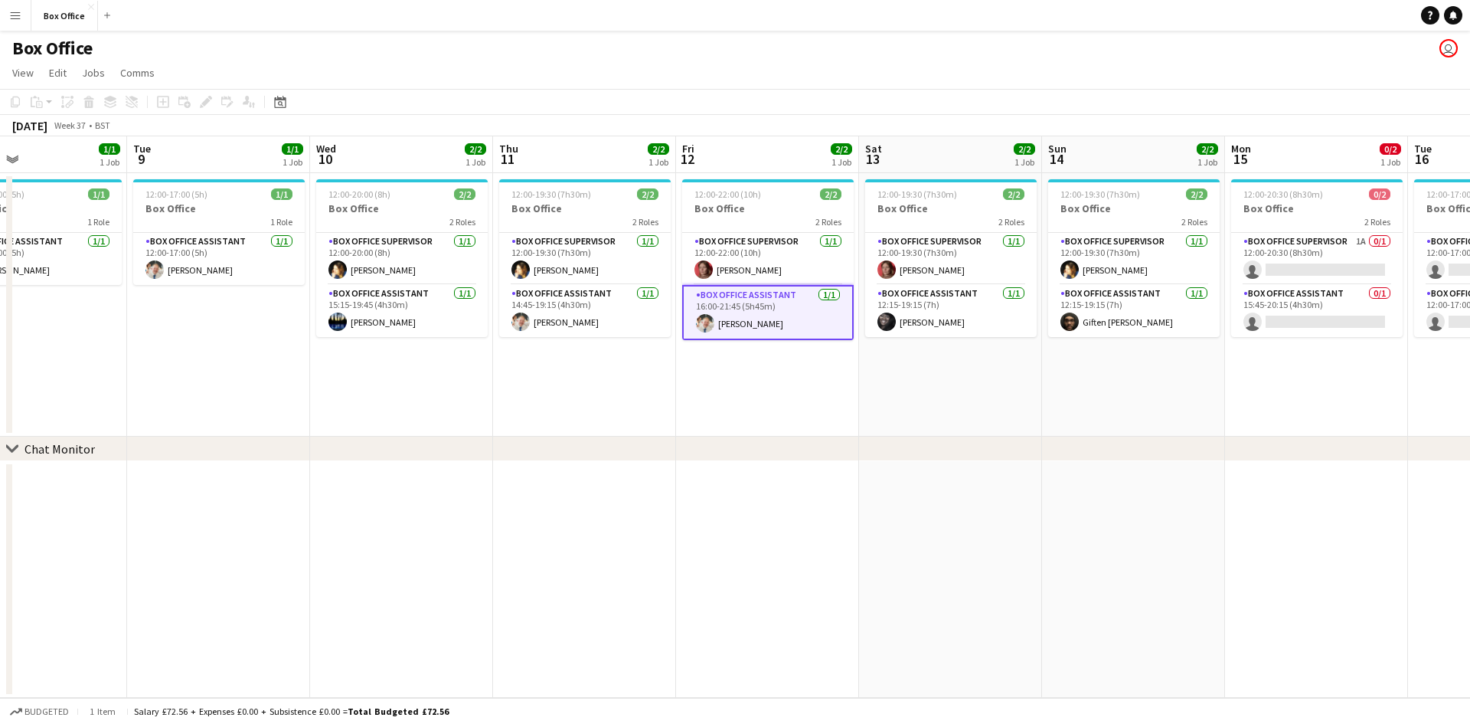
click at [626, 440] on div "chevron-right Chat Monitor" at bounding box center [735, 449] width 1470 height 25
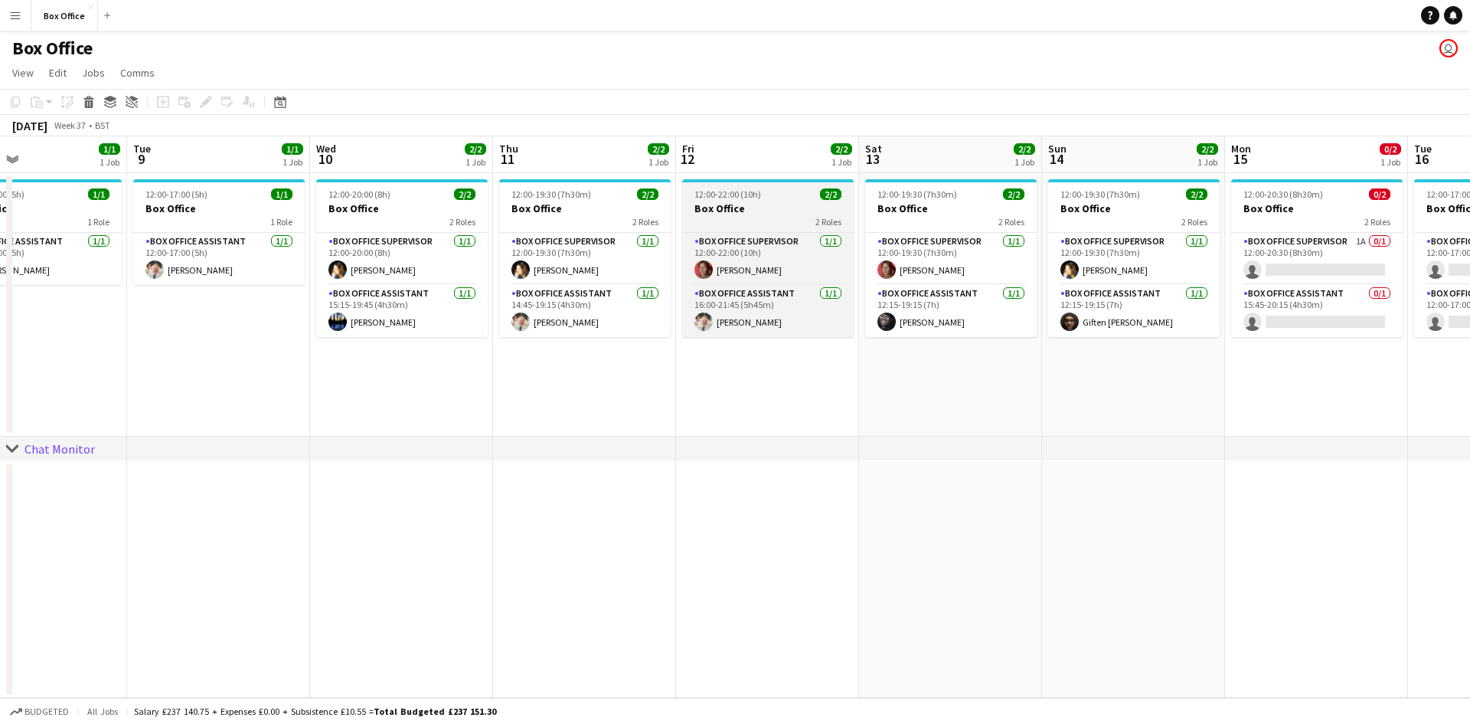
click at [768, 198] on div "12:00-22:00 (10h) 2/2" at bounding box center [768, 193] width 172 height 11
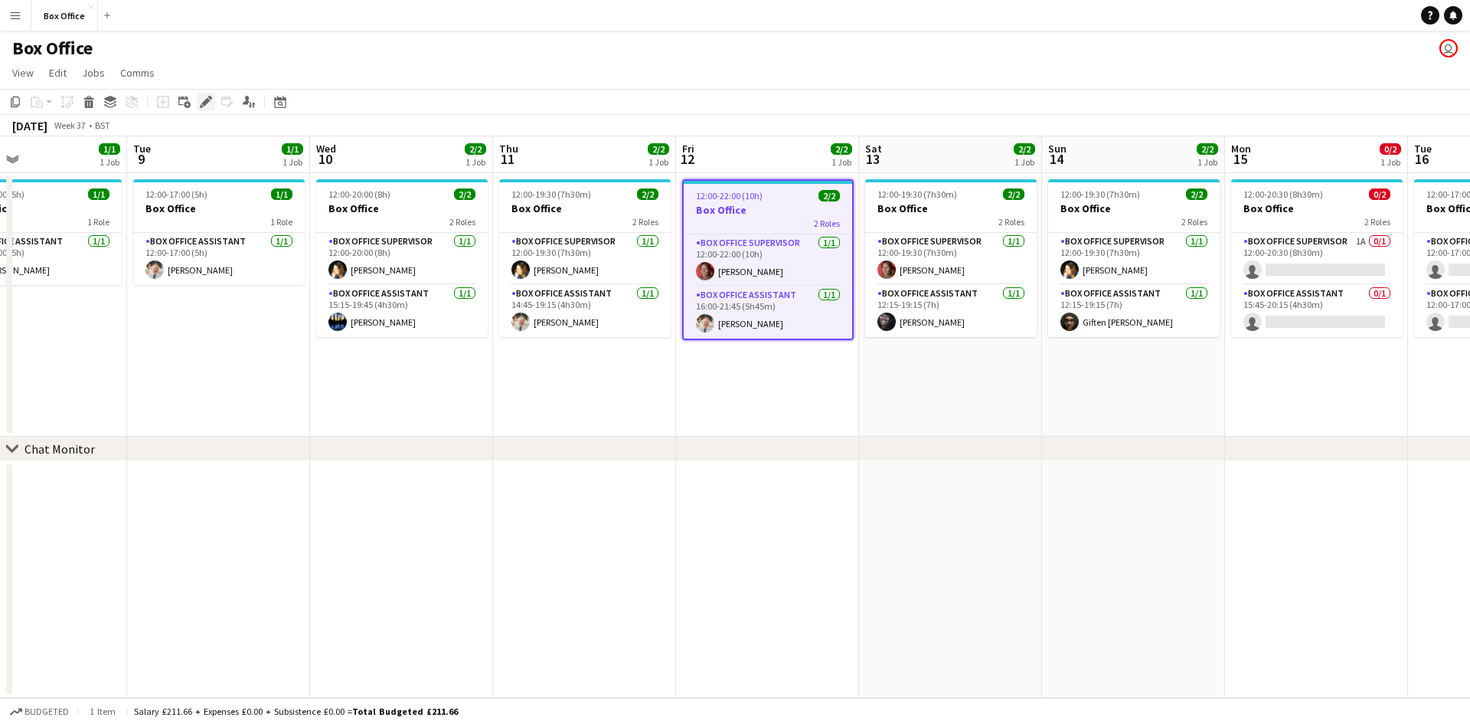
click at [202, 106] on icon at bounding box center [202, 106] width 4 height 4
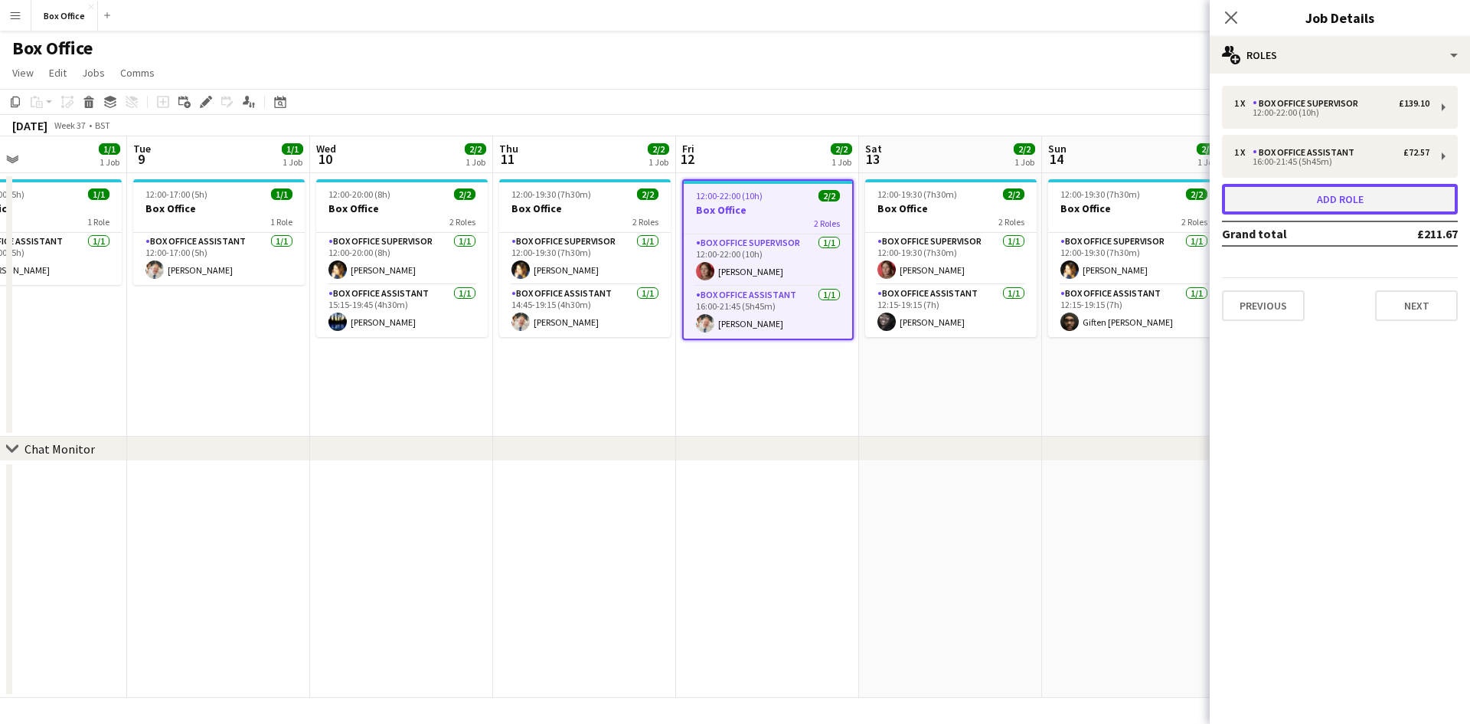
click at [1313, 208] on button "Add role" at bounding box center [1340, 199] width 236 height 31
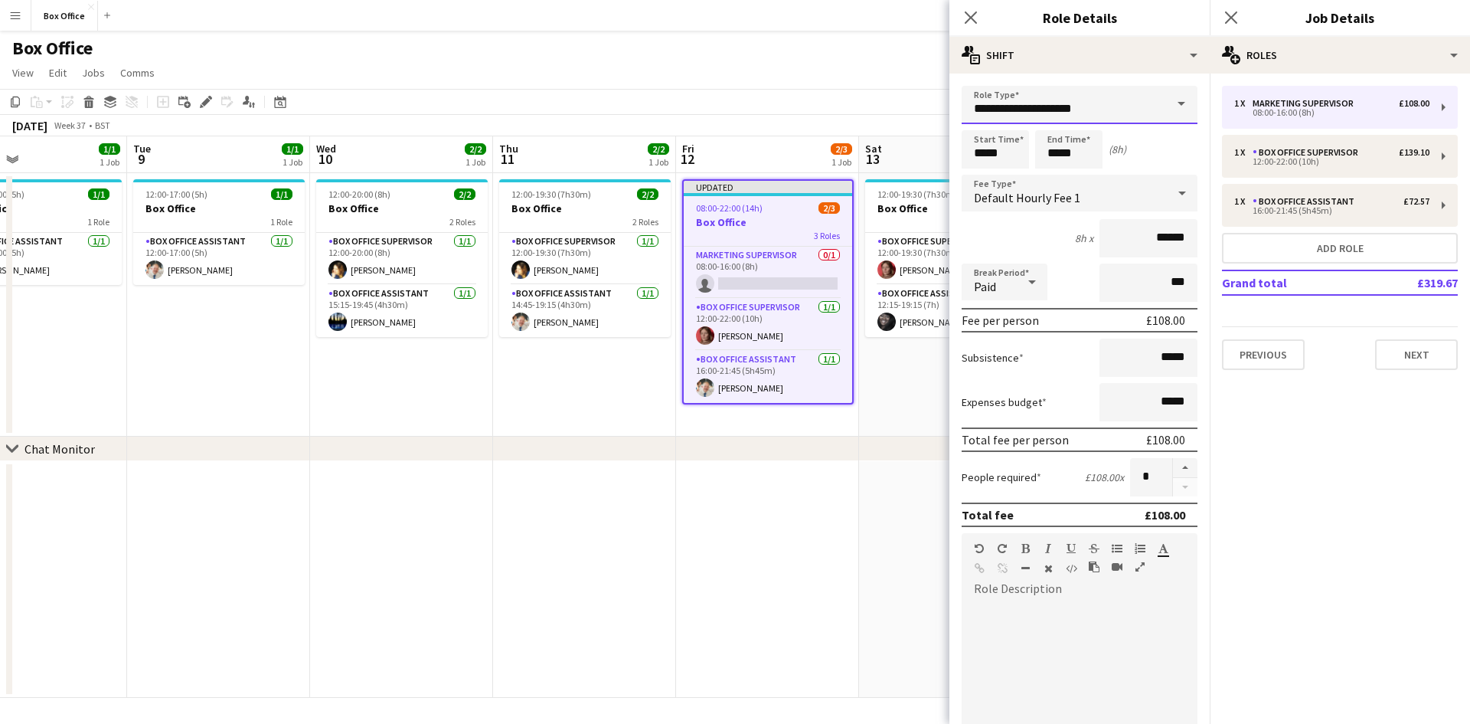
click at [1048, 104] on input "**********" at bounding box center [1080, 105] width 236 height 38
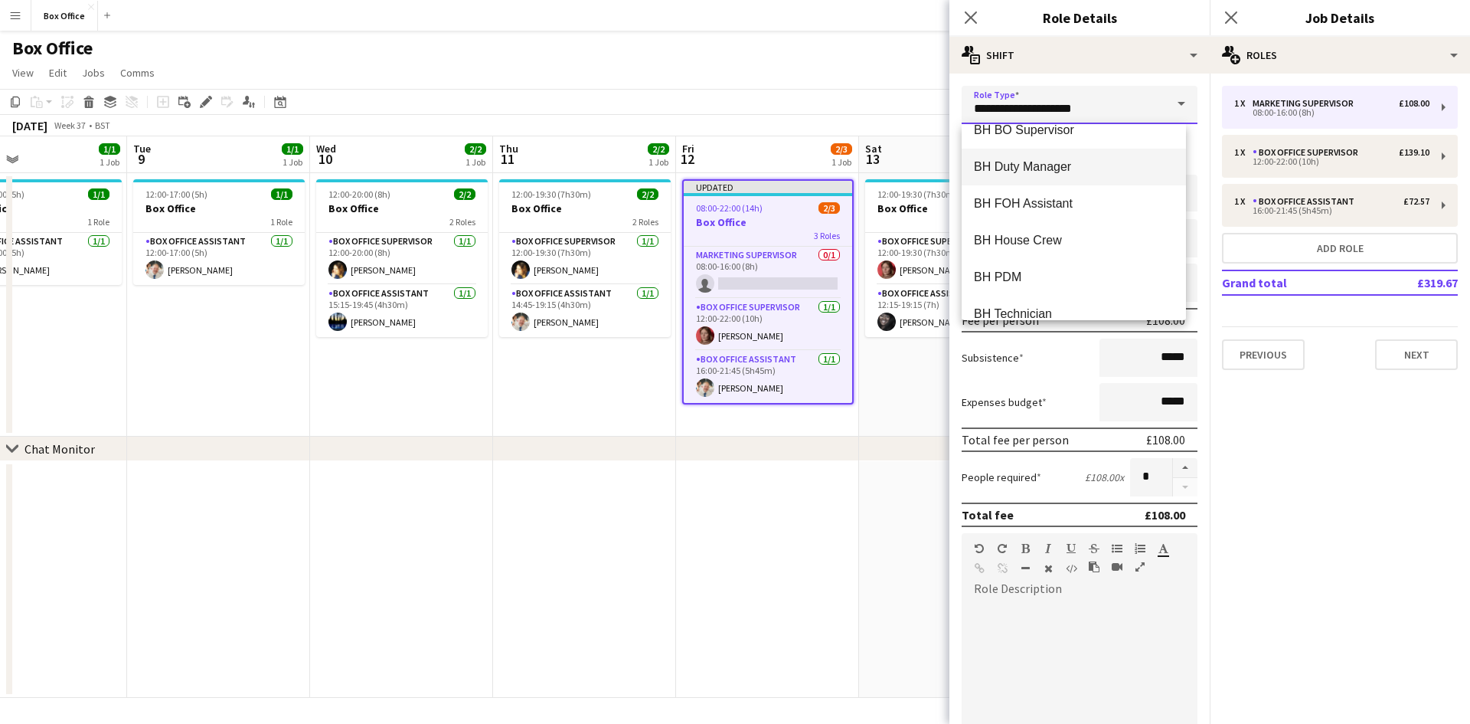
scroll to position [613, 0]
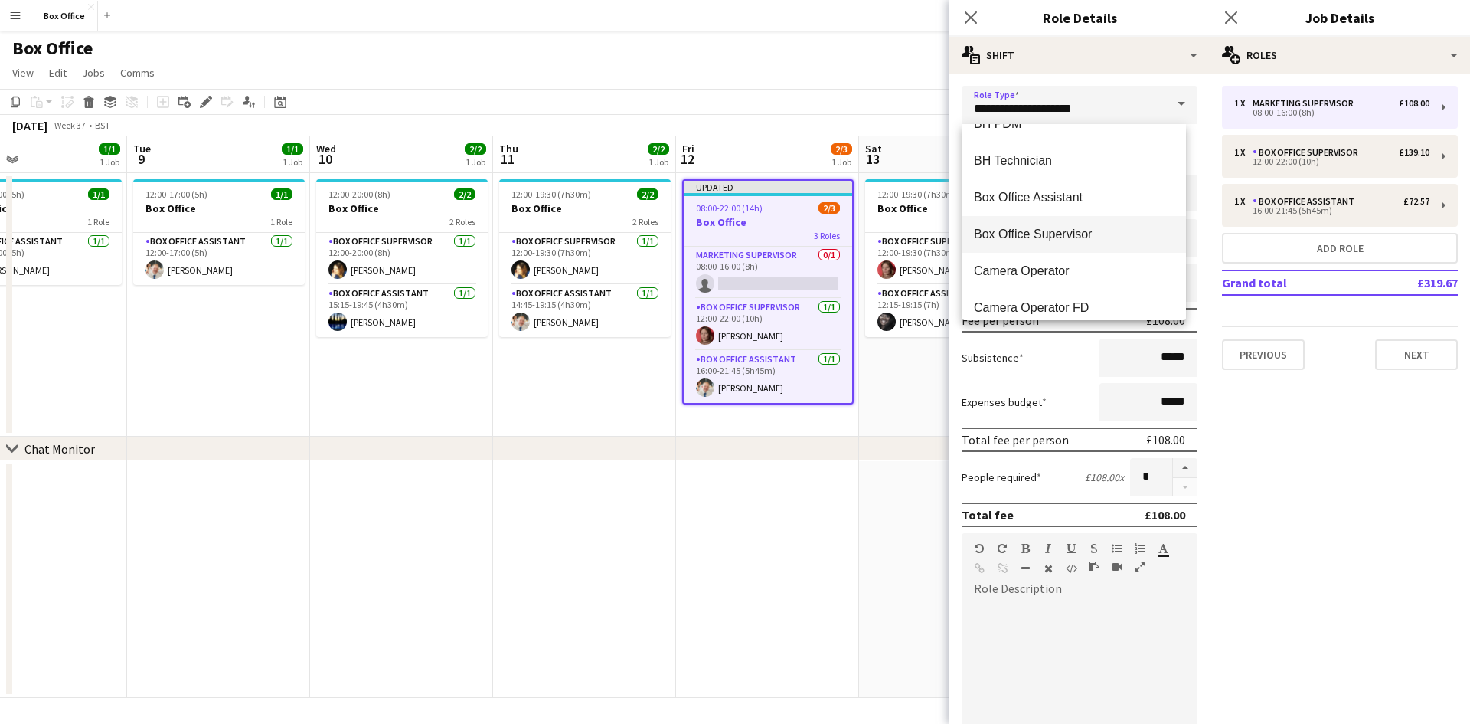
click at [1051, 223] on mat-option "Box Office Supervisor" at bounding box center [1074, 234] width 224 height 37
type input "**********"
type input "******"
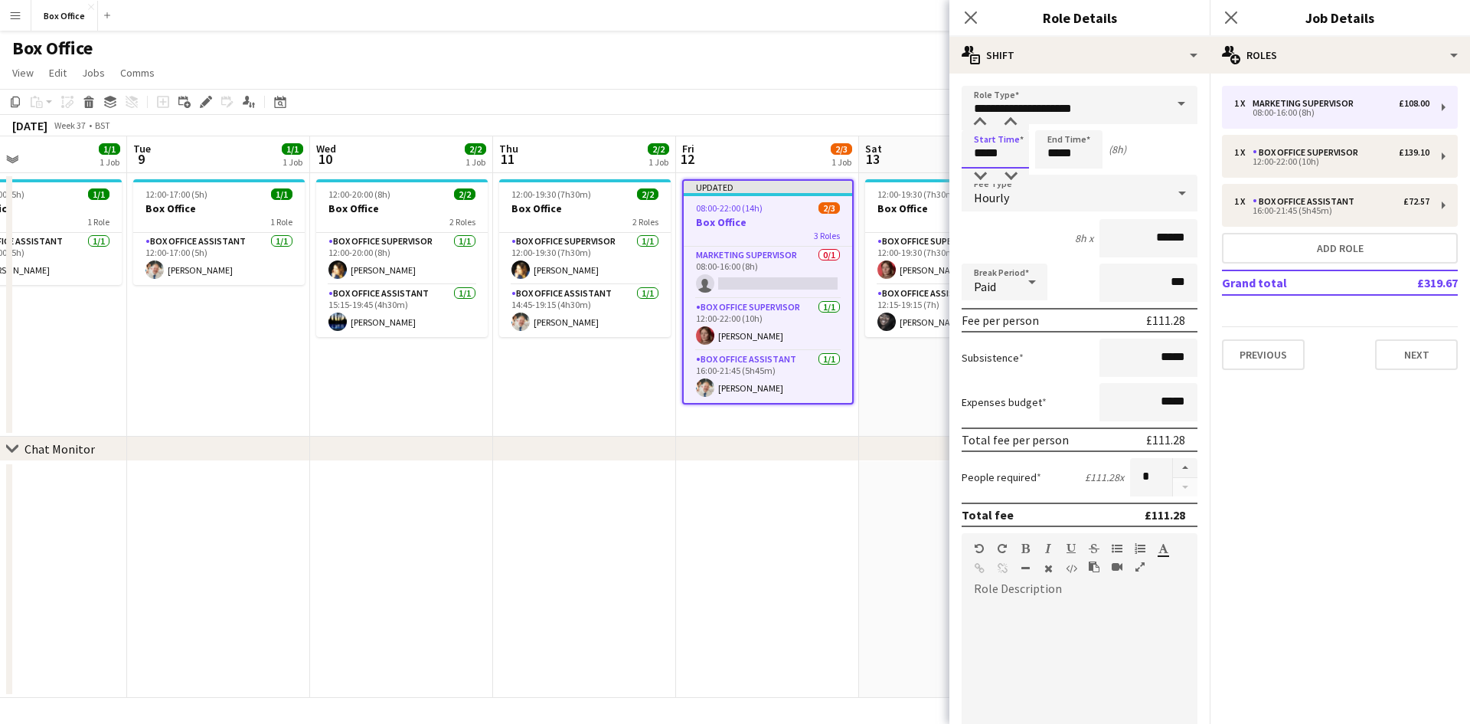
drag, startPoint x: 1005, startPoint y: 155, endPoint x: 938, endPoint y: 149, distance: 66.8
click at [940, 146] on body "Menu Boards Boards Boards All jobs Status Workforce Workforce My Workforce Recr…" at bounding box center [735, 362] width 1470 height 724
type input "*****"
click at [1075, 155] on input "*****" at bounding box center [1068, 149] width 67 height 38
type input "*****"
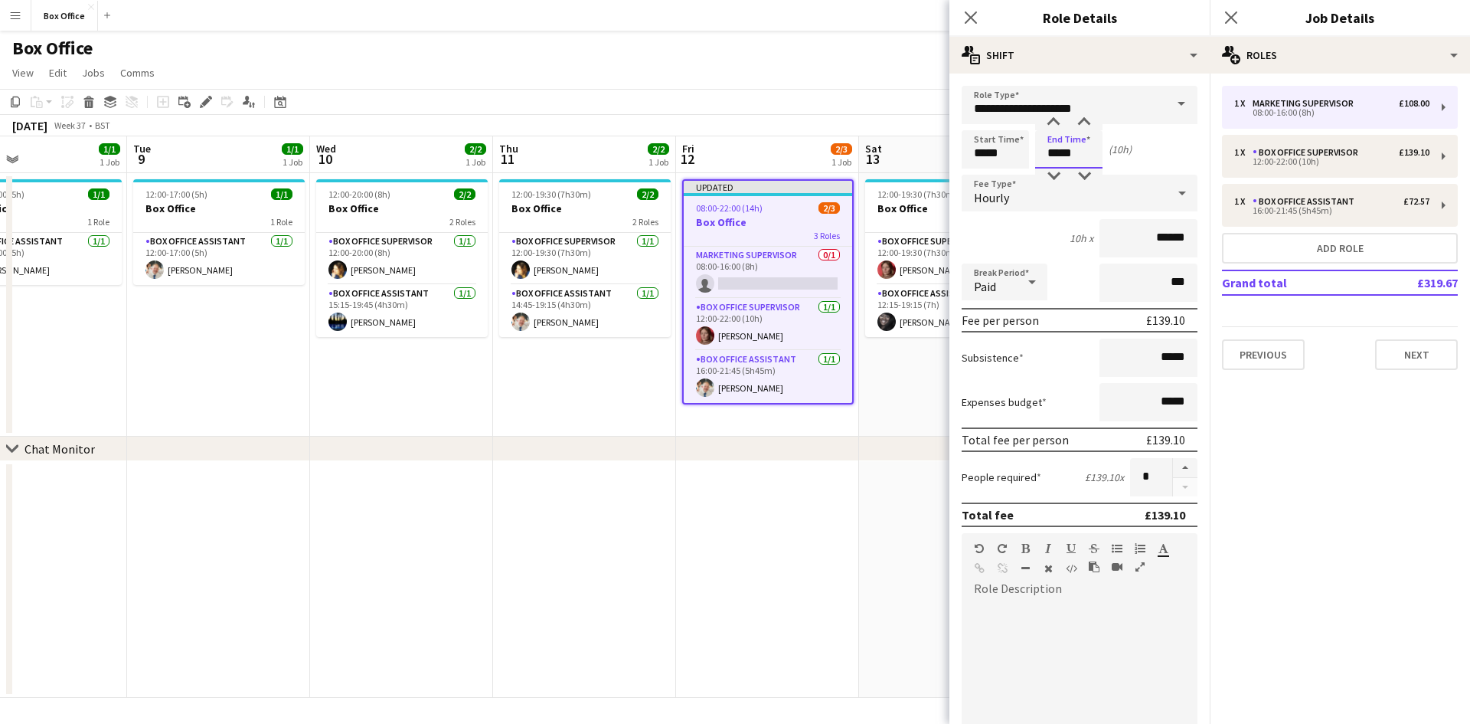
type input "*****"
click at [1094, 203] on div "Hourly" at bounding box center [1064, 193] width 205 height 37
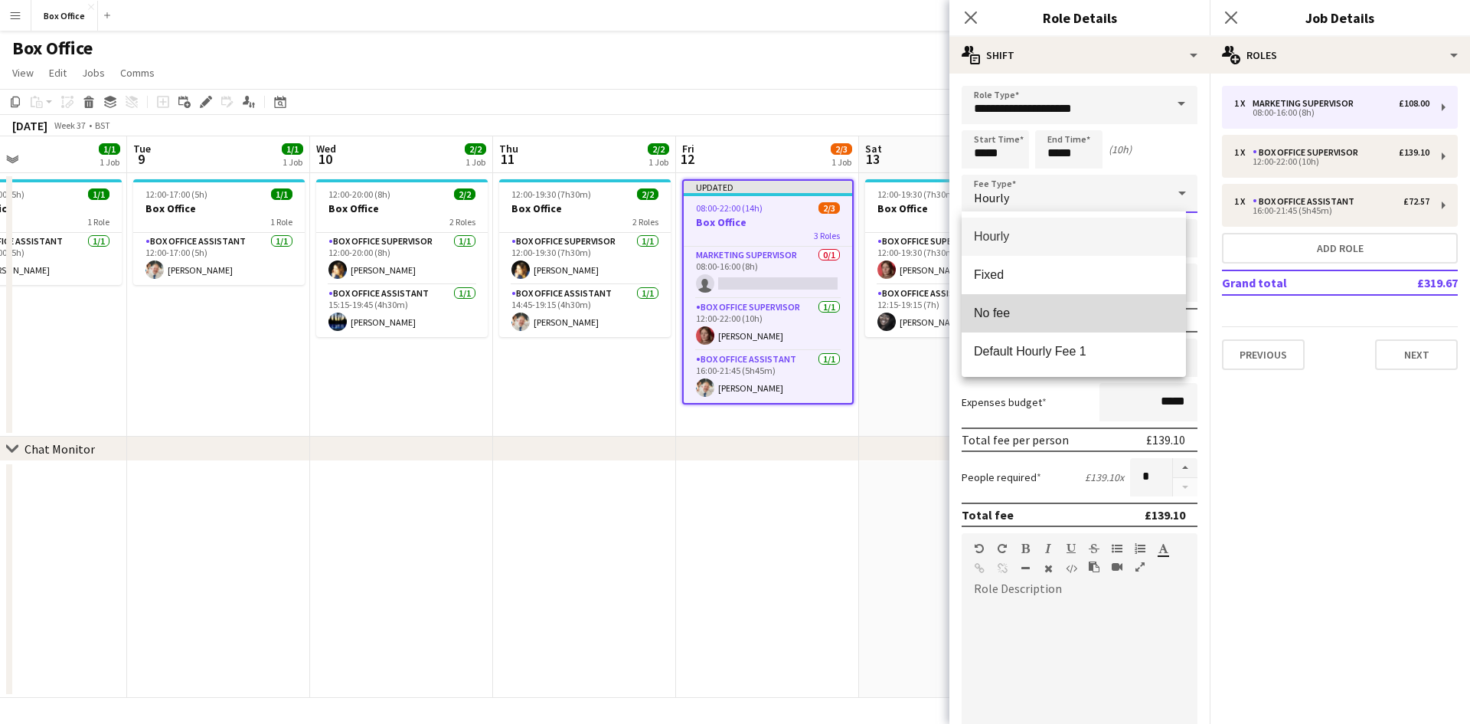
click at [1058, 296] on mat-option "No fee" at bounding box center [1074, 313] width 224 height 38
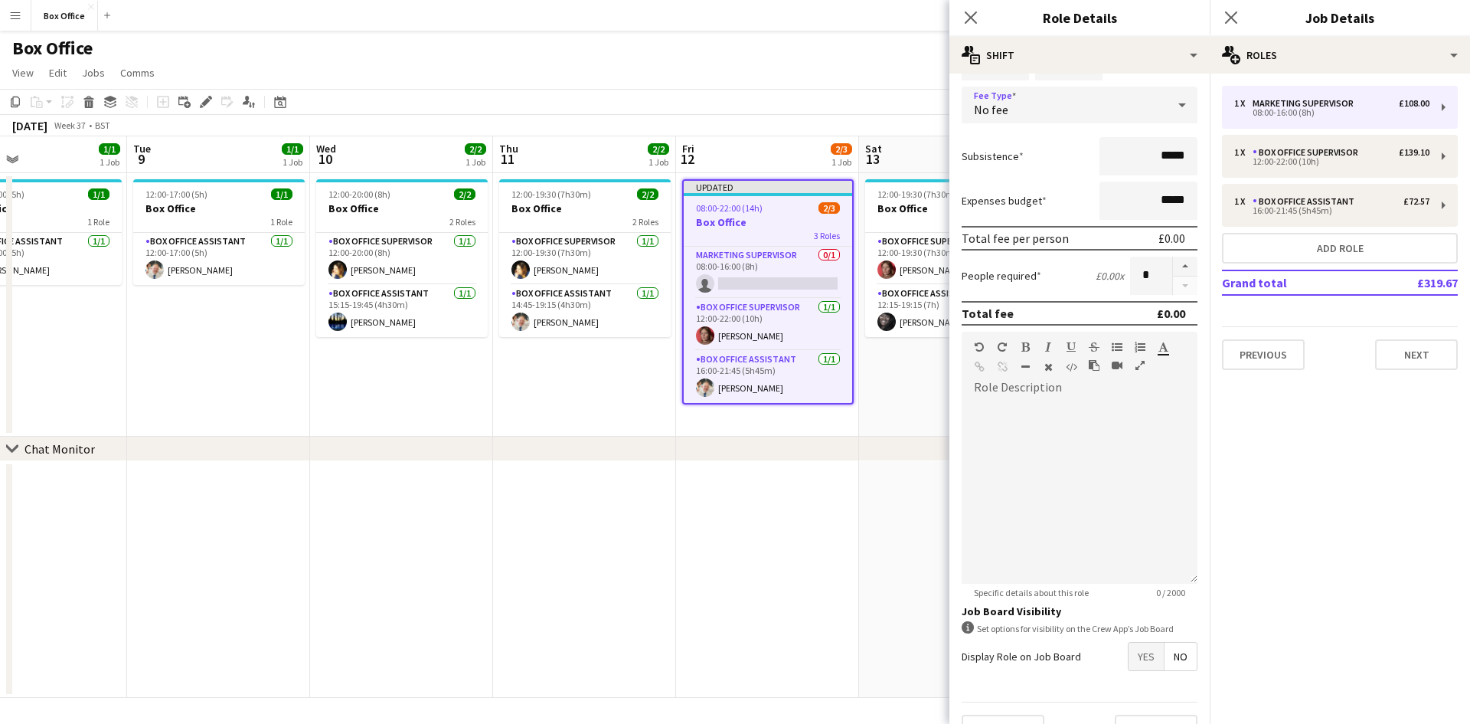
scroll to position [122, 0]
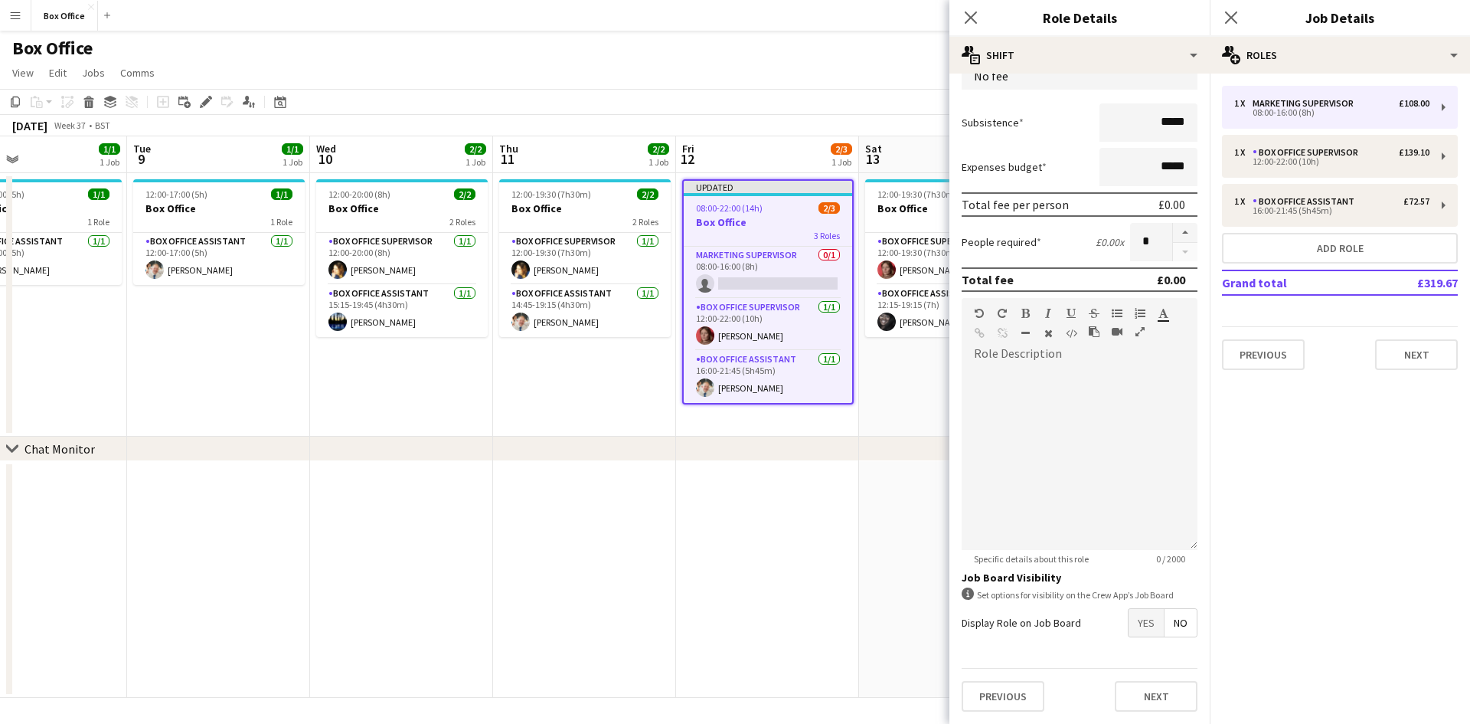
click at [1138, 629] on span "Yes" at bounding box center [1146, 623] width 35 height 28
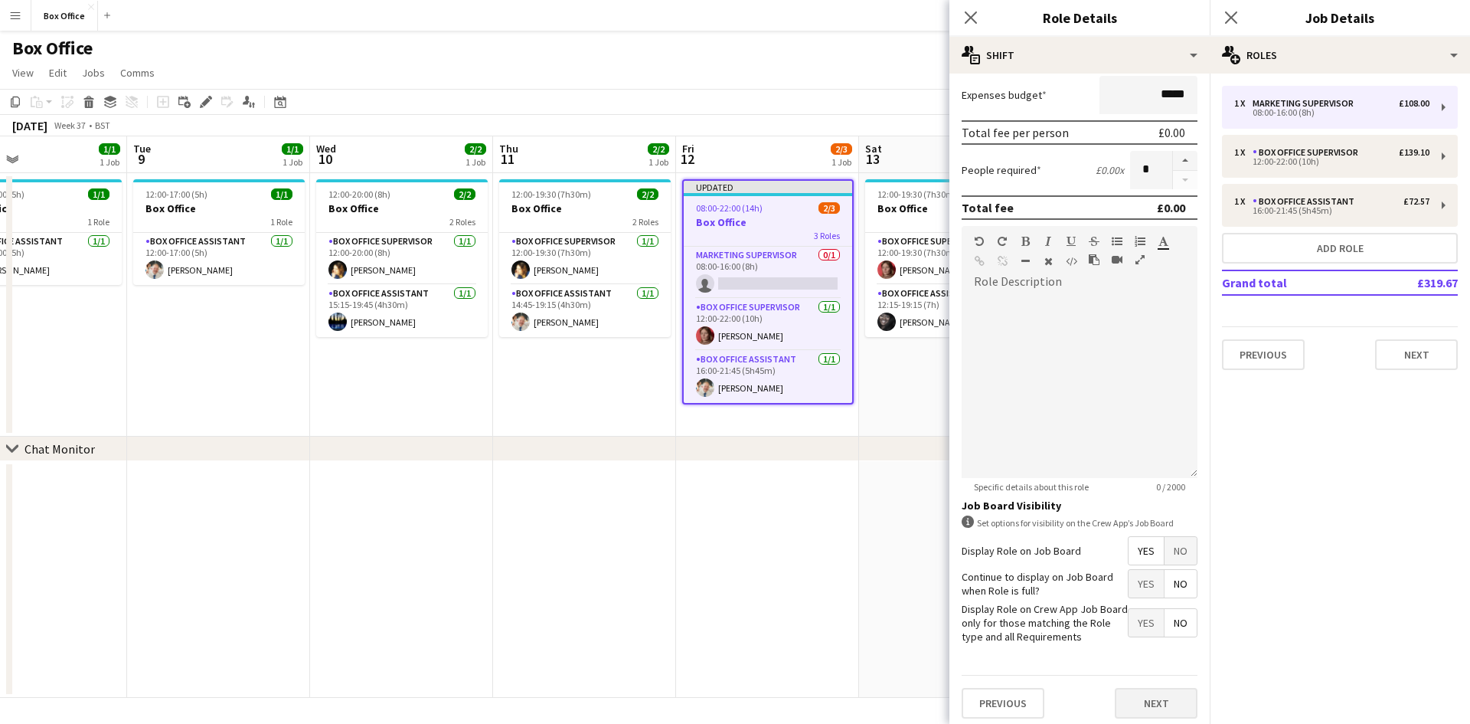
scroll to position [201, 0]
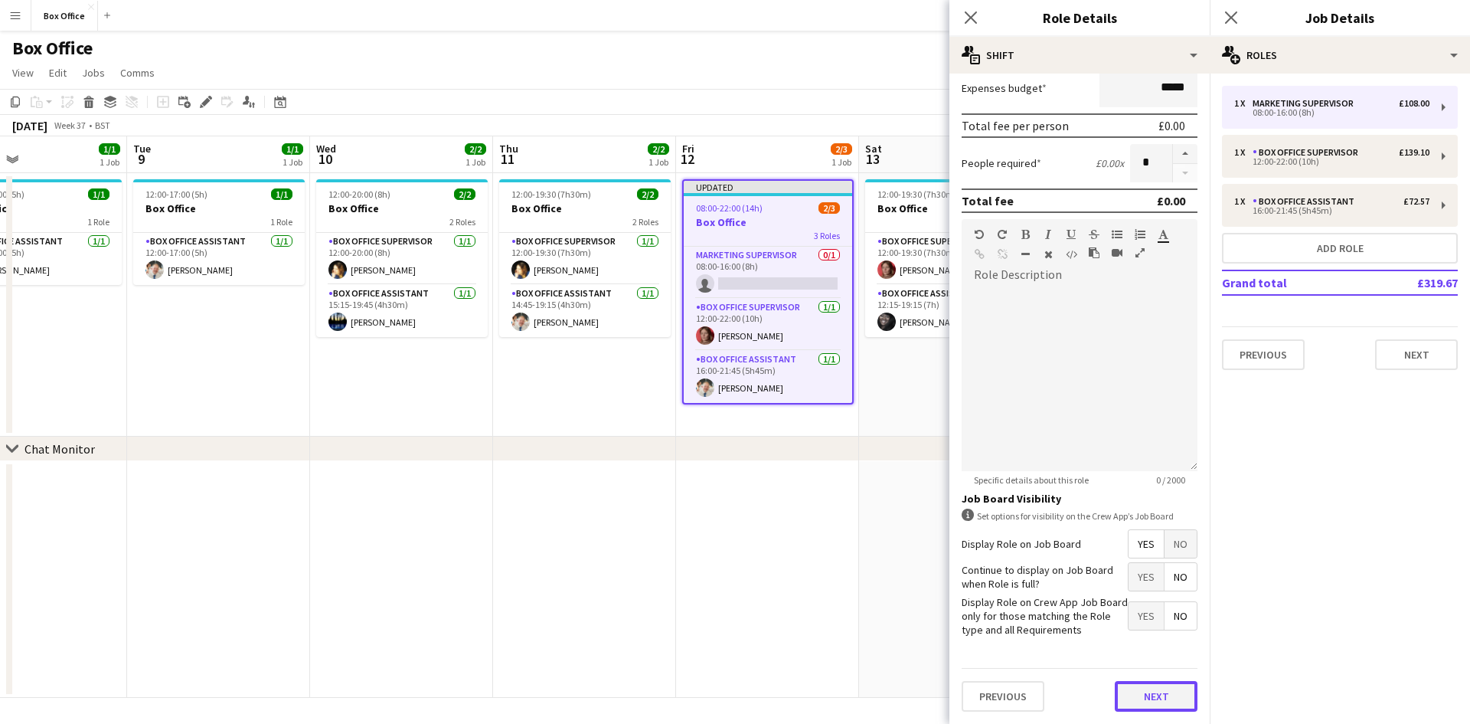
click at [1164, 692] on button "Next" at bounding box center [1156, 696] width 83 height 31
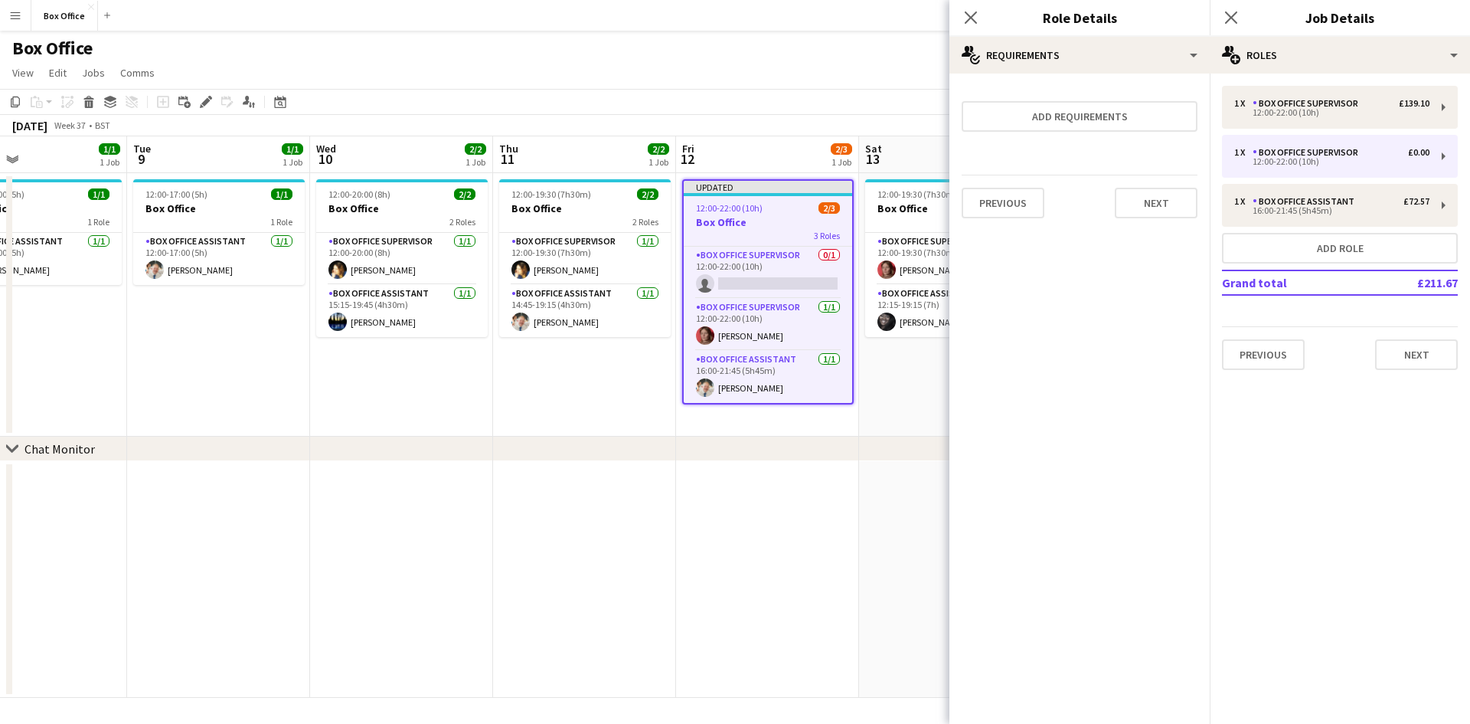
scroll to position [0, 0]
click at [771, 254] on app-card-role "Box Office Supervisor 0/1 12:00-22:00 (10h) single-neutral-actions" at bounding box center [768, 273] width 168 height 52
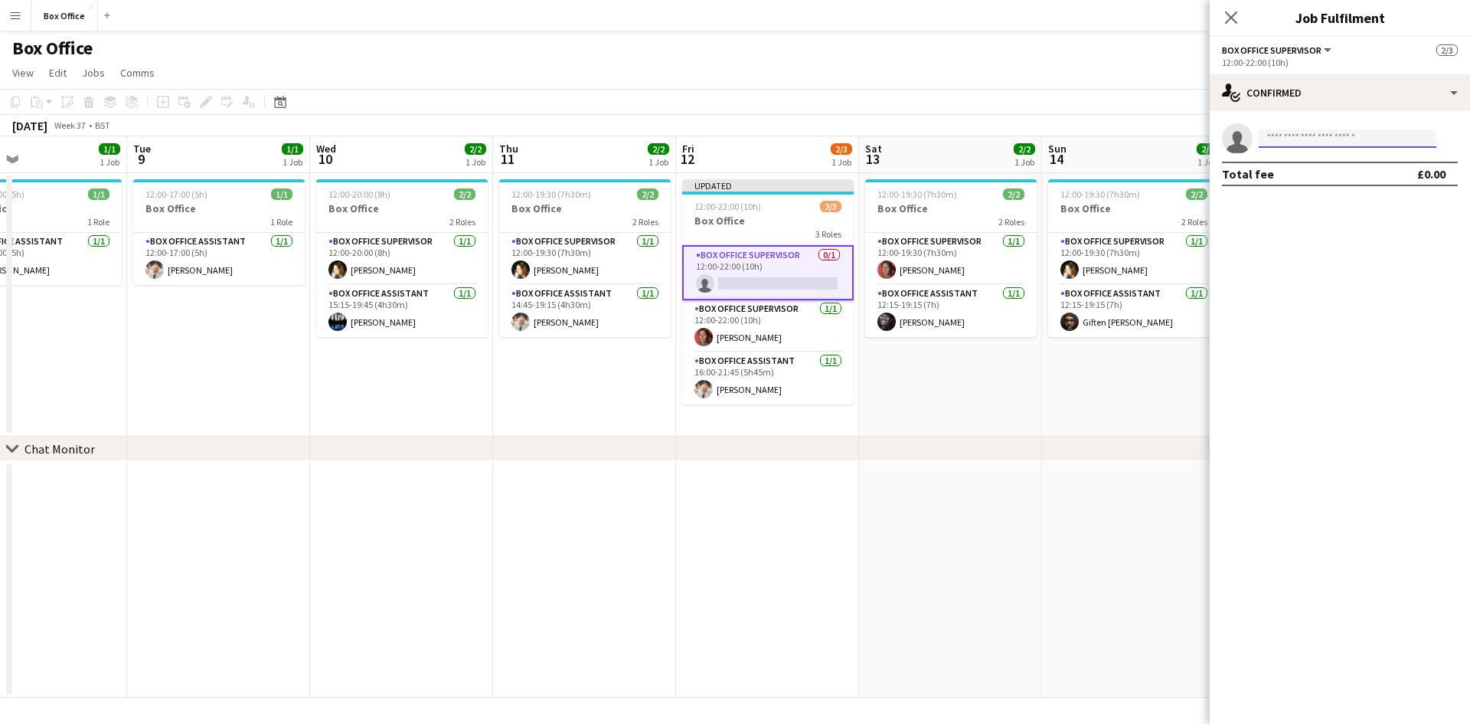
click at [1320, 136] on input at bounding box center [1348, 138] width 178 height 18
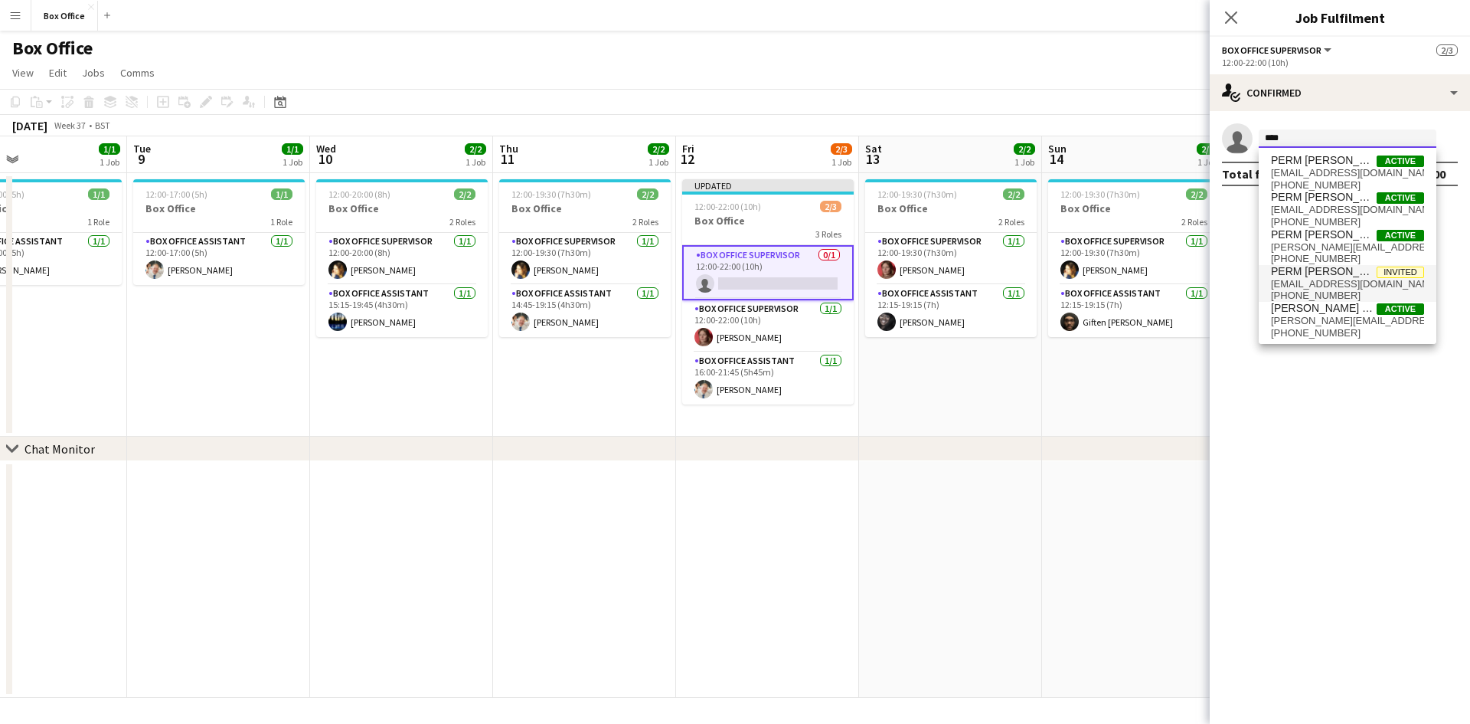
type input "****"
click at [1340, 274] on span "PERM [PERSON_NAME]" at bounding box center [1324, 271] width 106 height 13
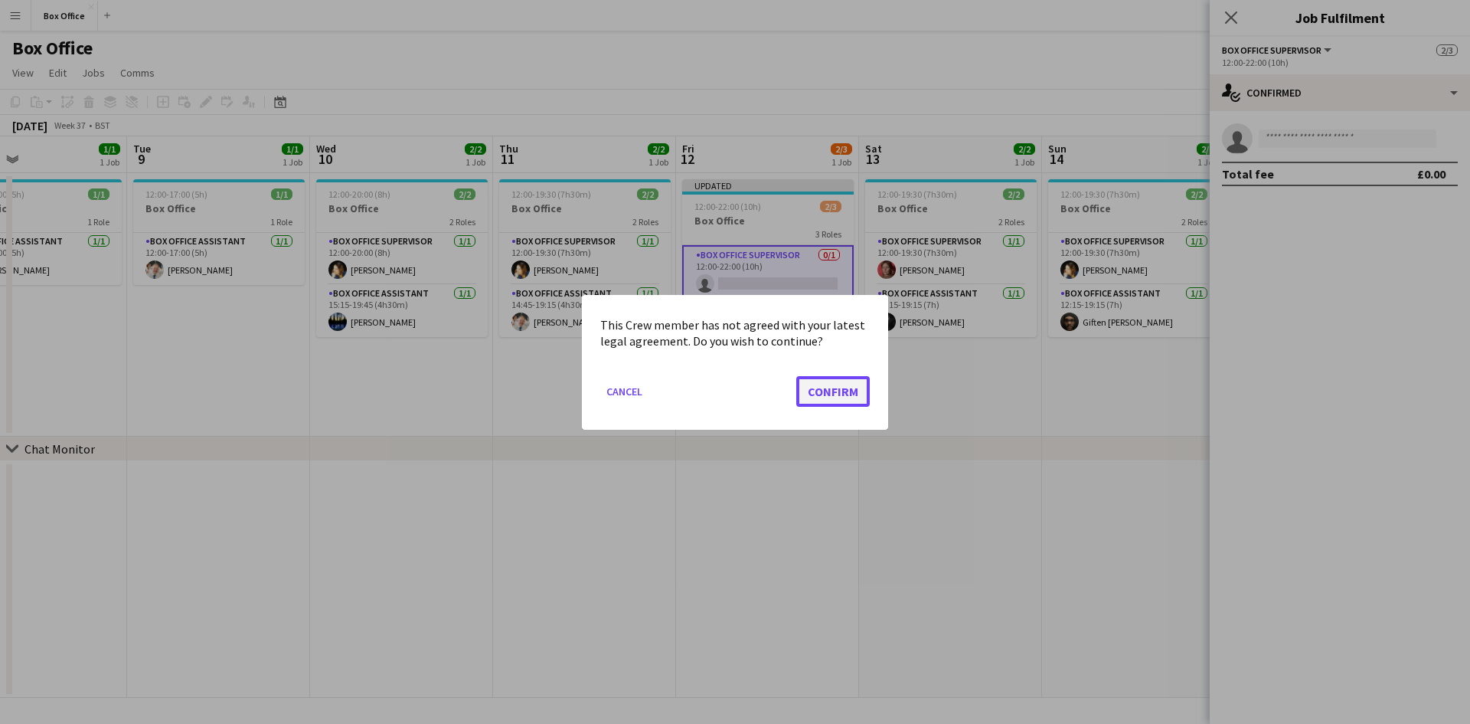
click at [857, 396] on button "Confirm" at bounding box center [833, 390] width 74 height 31
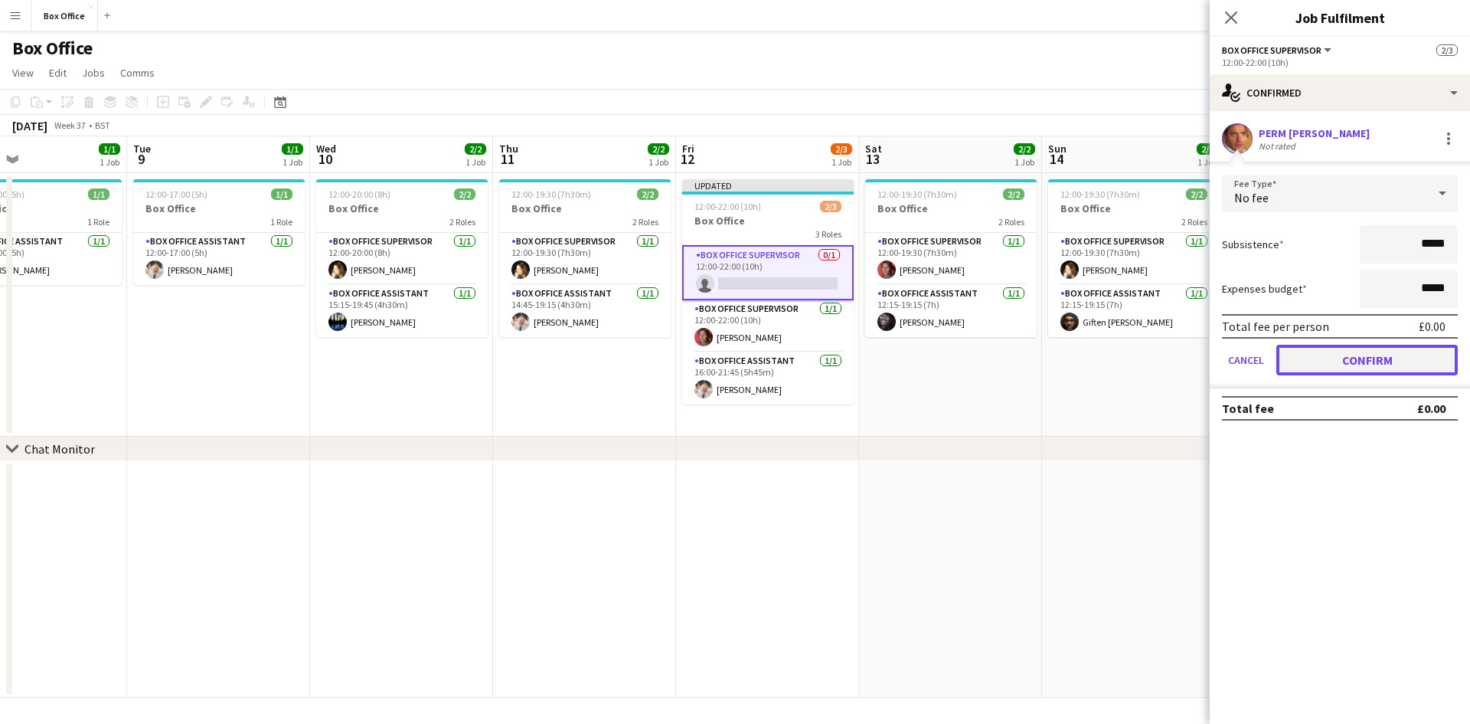
click at [1414, 363] on button "Confirm" at bounding box center [1368, 360] width 182 height 31
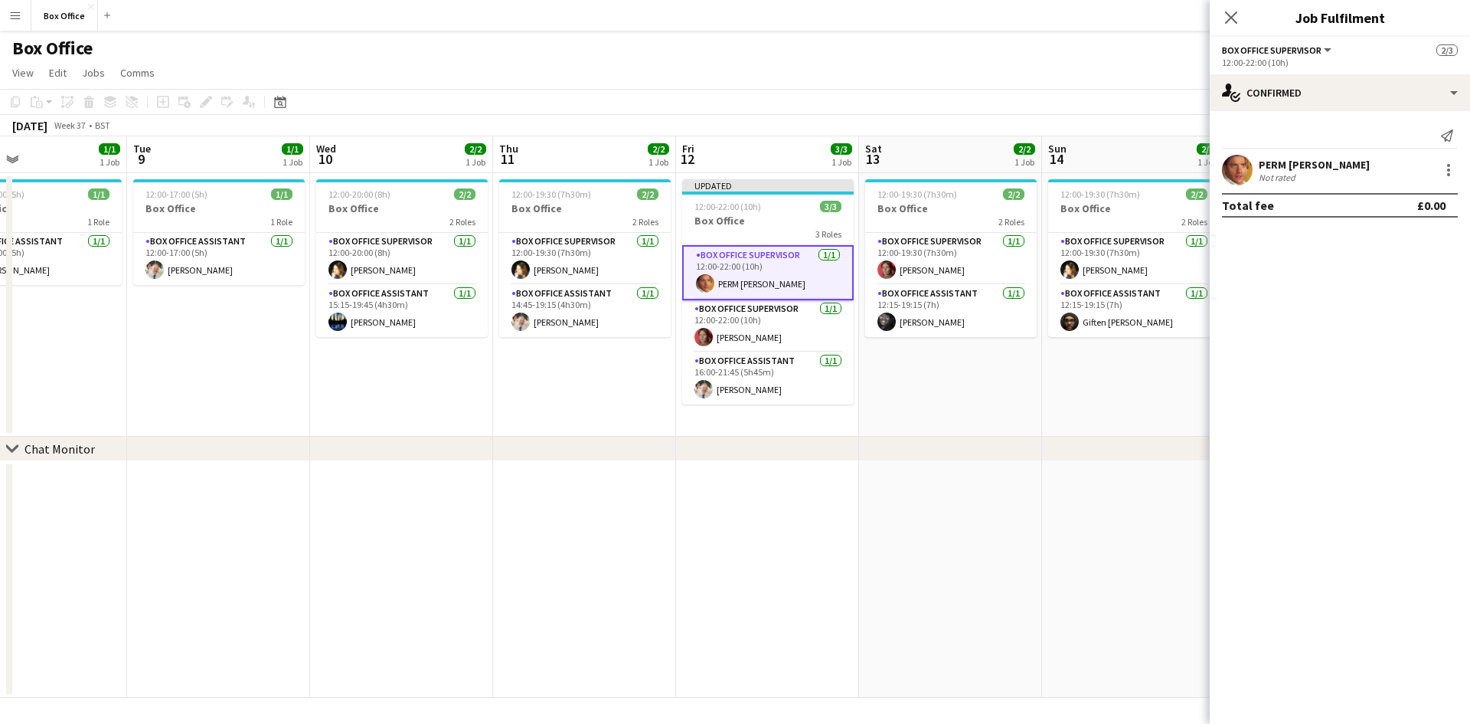
click at [573, 437] on div "chevron-right Chat Monitor" at bounding box center [735, 449] width 1470 height 25
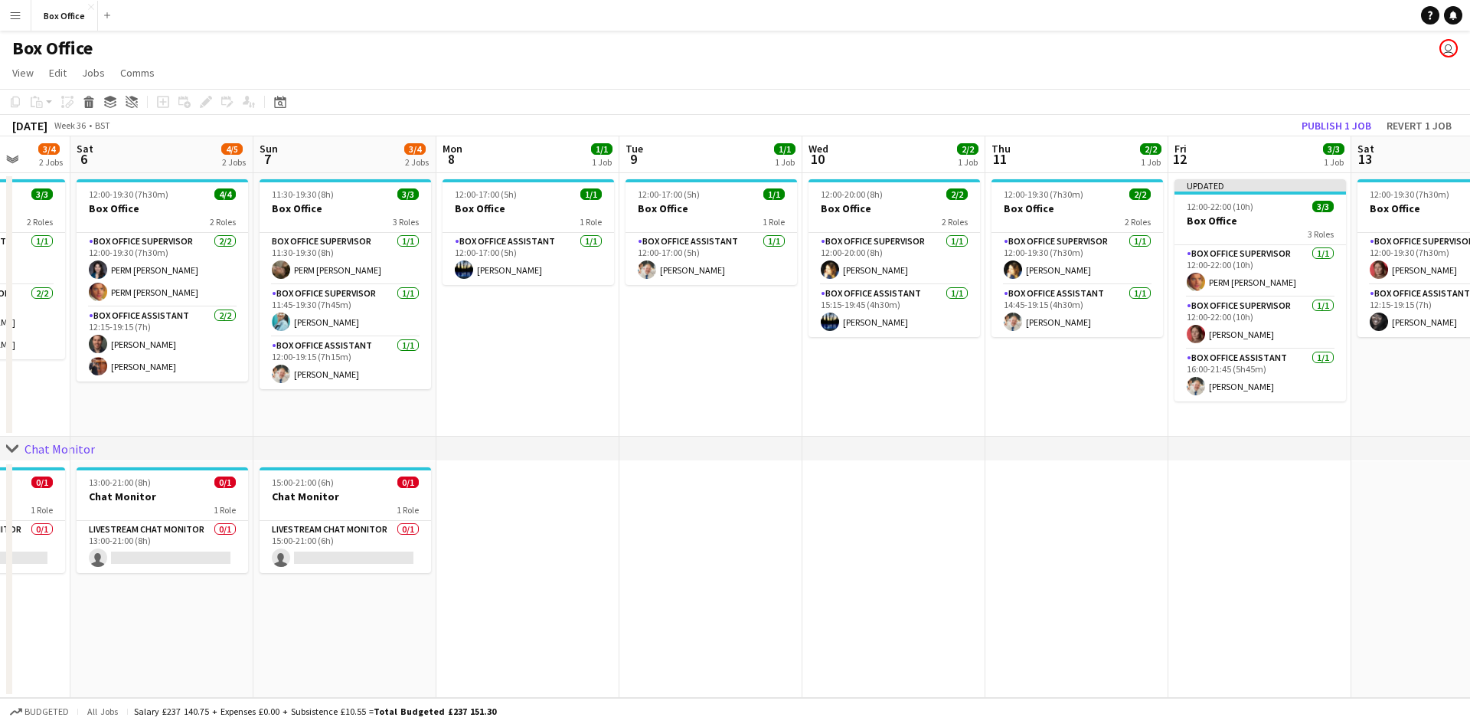
scroll to position [0, 332]
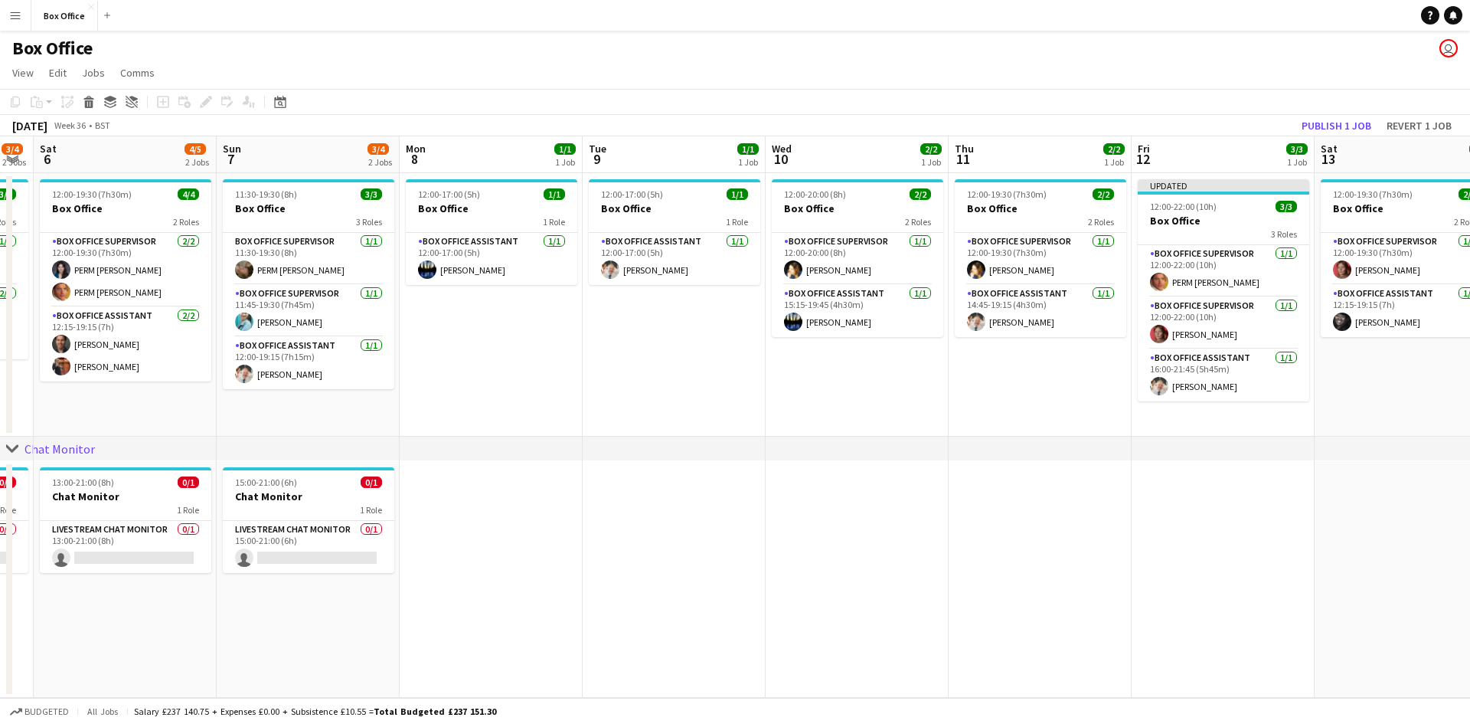
drag, startPoint x: 463, startPoint y: 410, endPoint x: 918, endPoint y: 380, distance: 455.9
click at [918, 379] on app-calendar-viewport "Thu 4 2/2 1 Job Fri 5 3/4 2 Jobs Sat 6 4/5 2 Jobs Sun 7 3/4 2 Jobs Mon 8 1/1 1 …" at bounding box center [735, 416] width 1470 height 561
click at [286, 257] on app-card-role "Box Office Supervisor [DATE] 11:30-19:30 (8h) PERM [PERSON_NAME]" at bounding box center [309, 259] width 172 height 52
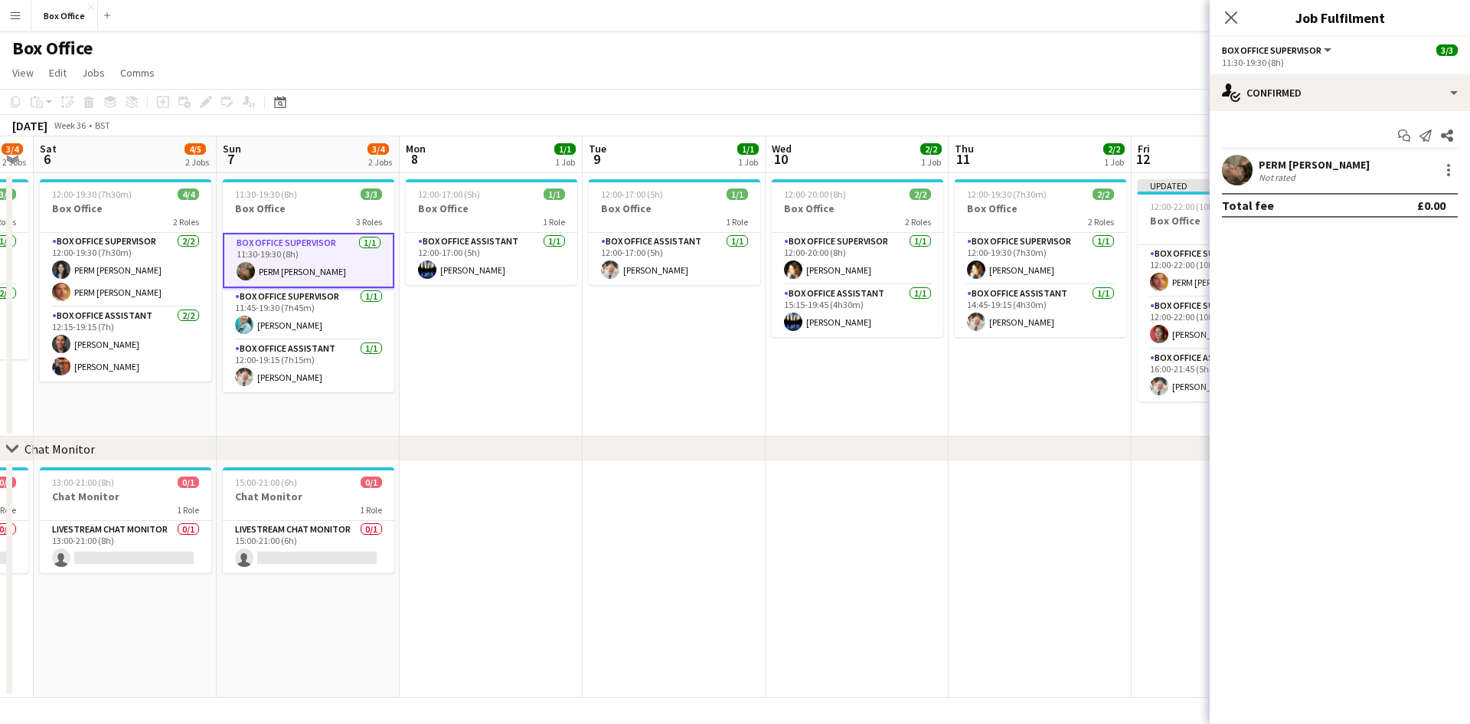
click at [1322, 46] on button "Box Office Supervisor" at bounding box center [1278, 49] width 112 height 11
click at [1389, 55] on div "Box Office Supervisor All roles Box Office Supervisor 3/3" at bounding box center [1340, 50] width 236 height 14
click at [1216, 55] on app-options-switcher "Box Office Supervisor All roles Box Office Supervisor [DATE] 11:30-19:30 (8h)" at bounding box center [1340, 56] width 260 height 38
click at [1273, 63] on div "11:30-19:30 (8h)" at bounding box center [1340, 62] width 236 height 11
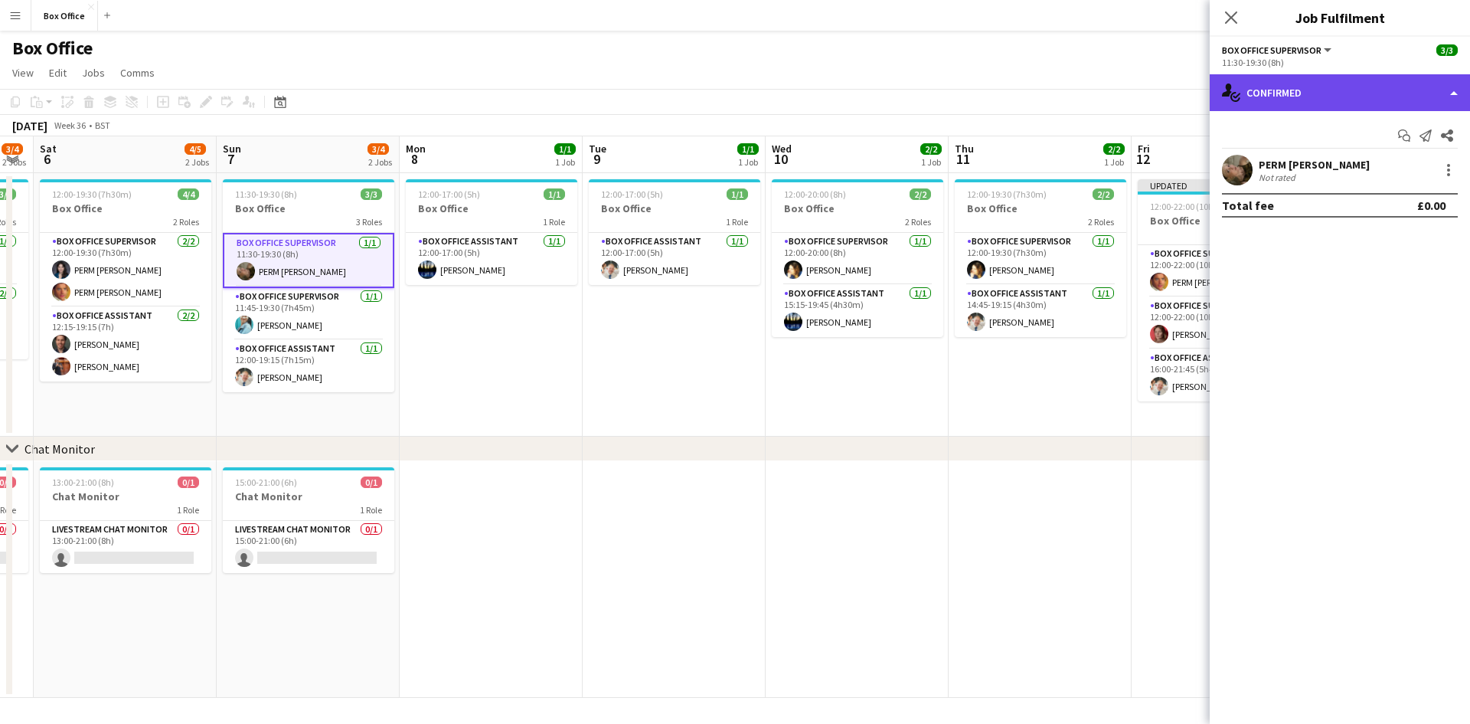
click at [1323, 103] on div "single-neutral-actions-check-2 Confirmed" at bounding box center [1340, 92] width 260 height 37
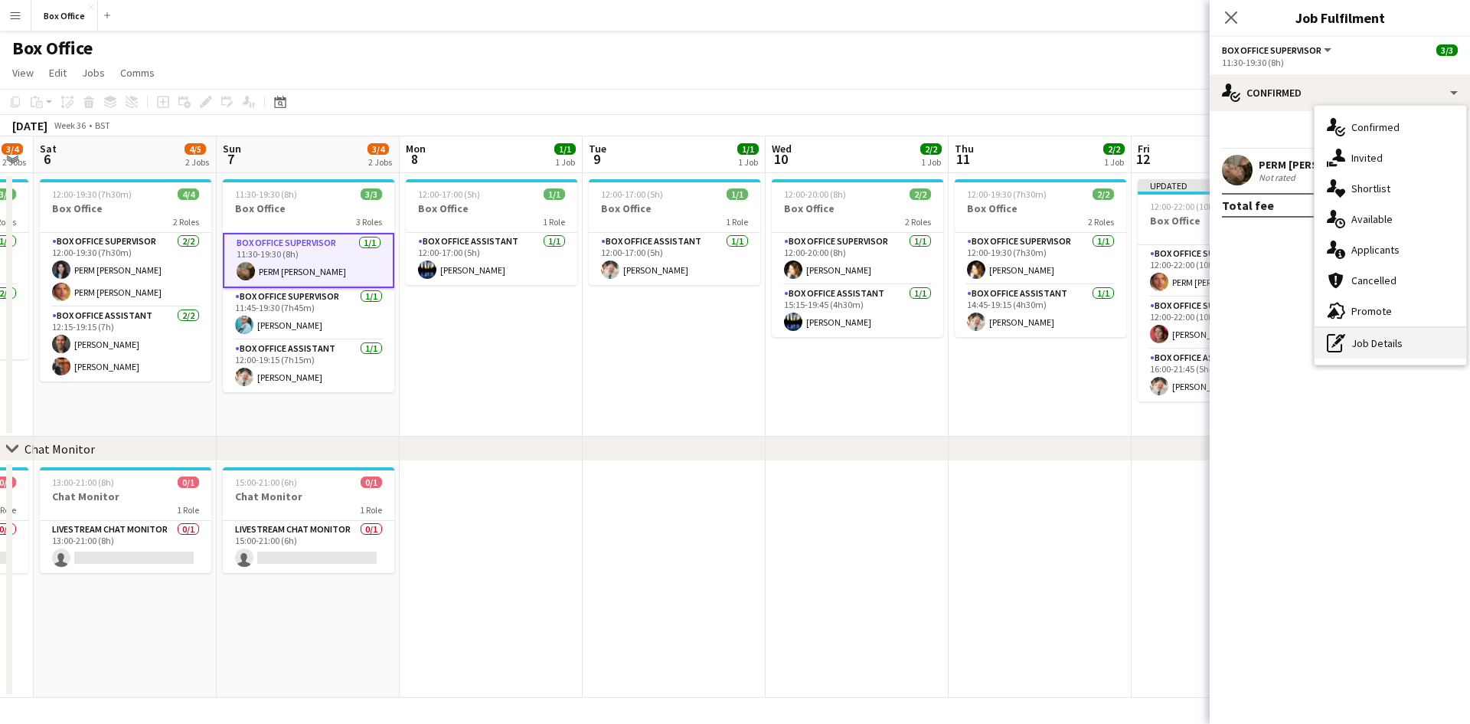
click at [1389, 349] on div "pen-write Job Details" at bounding box center [1391, 343] width 152 height 31
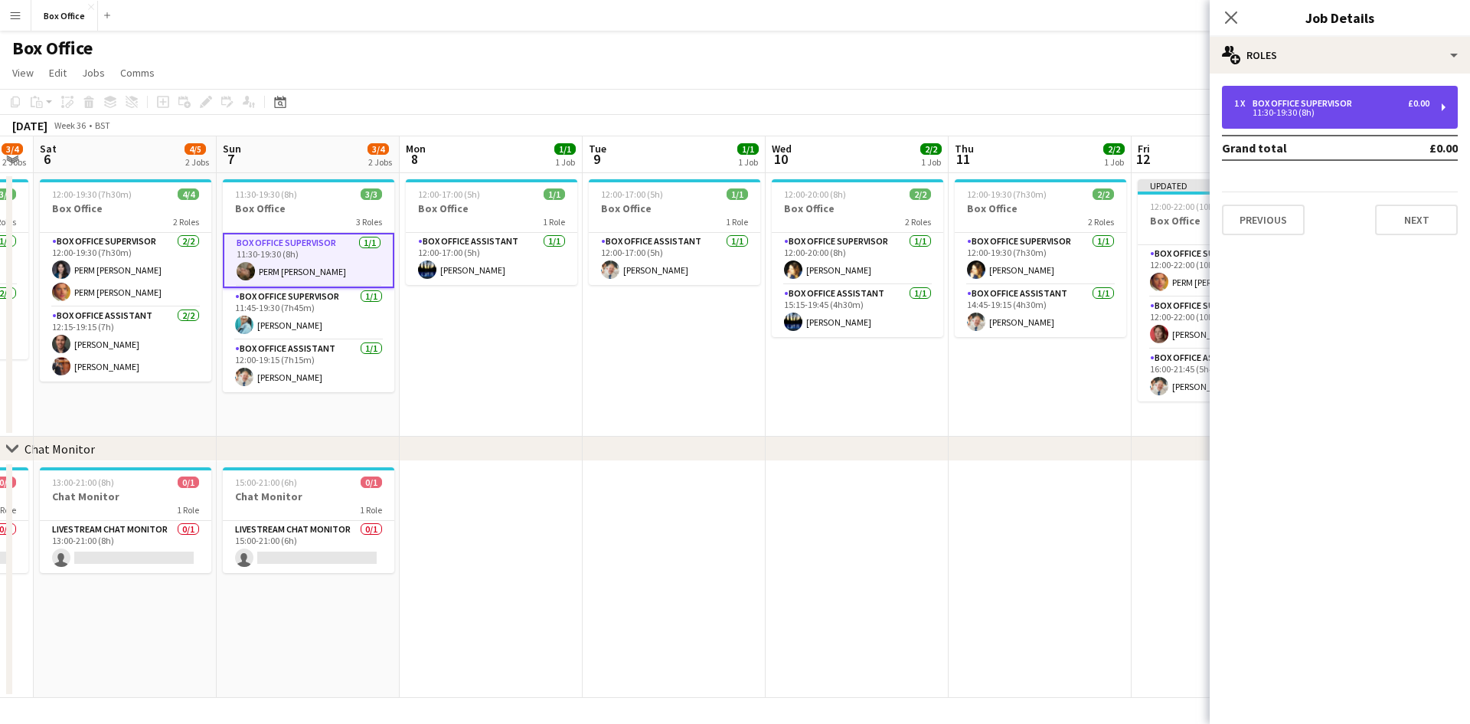
click at [1290, 109] on div "11:30-19:30 (8h)" at bounding box center [1332, 113] width 195 height 8
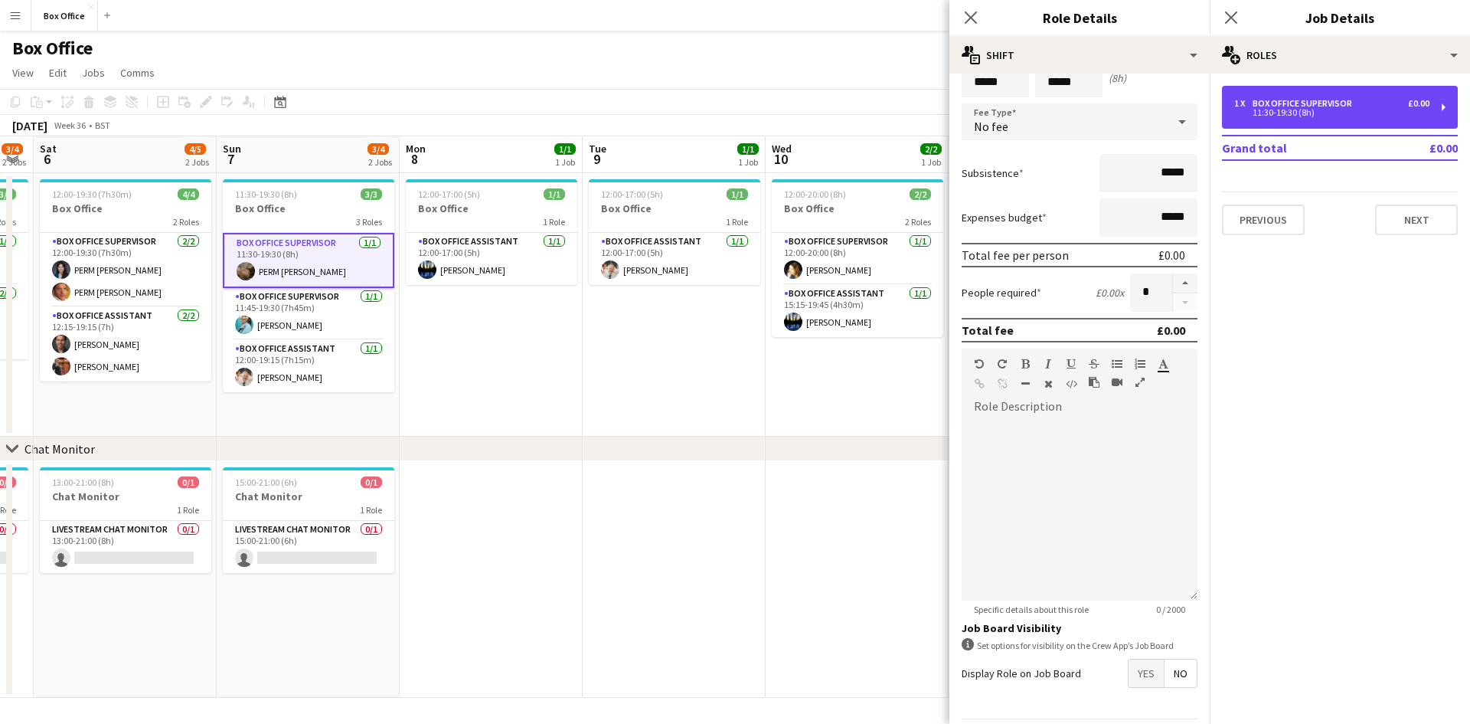
scroll to position [122, 0]
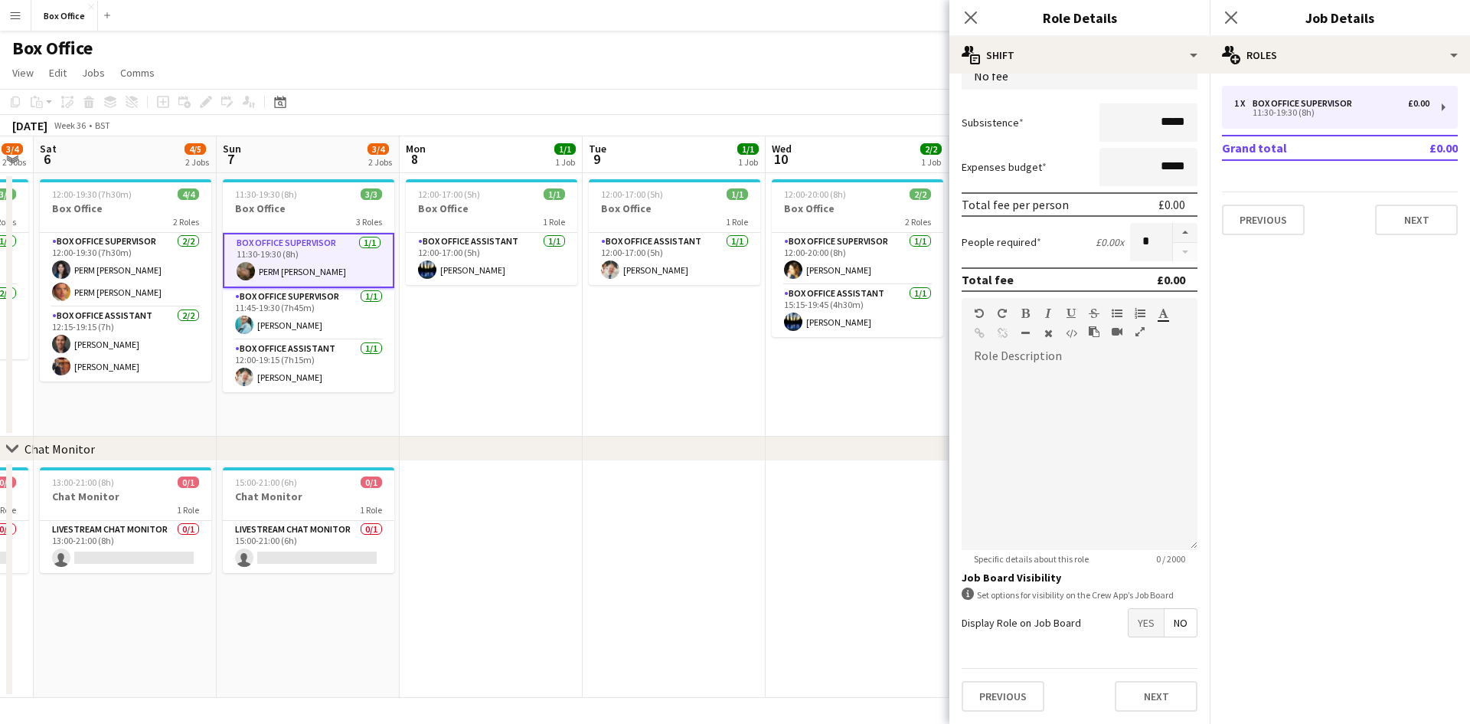
click at [1135, 633] on span "Yes" at bounding box center [1146, 623] width 35 height 28
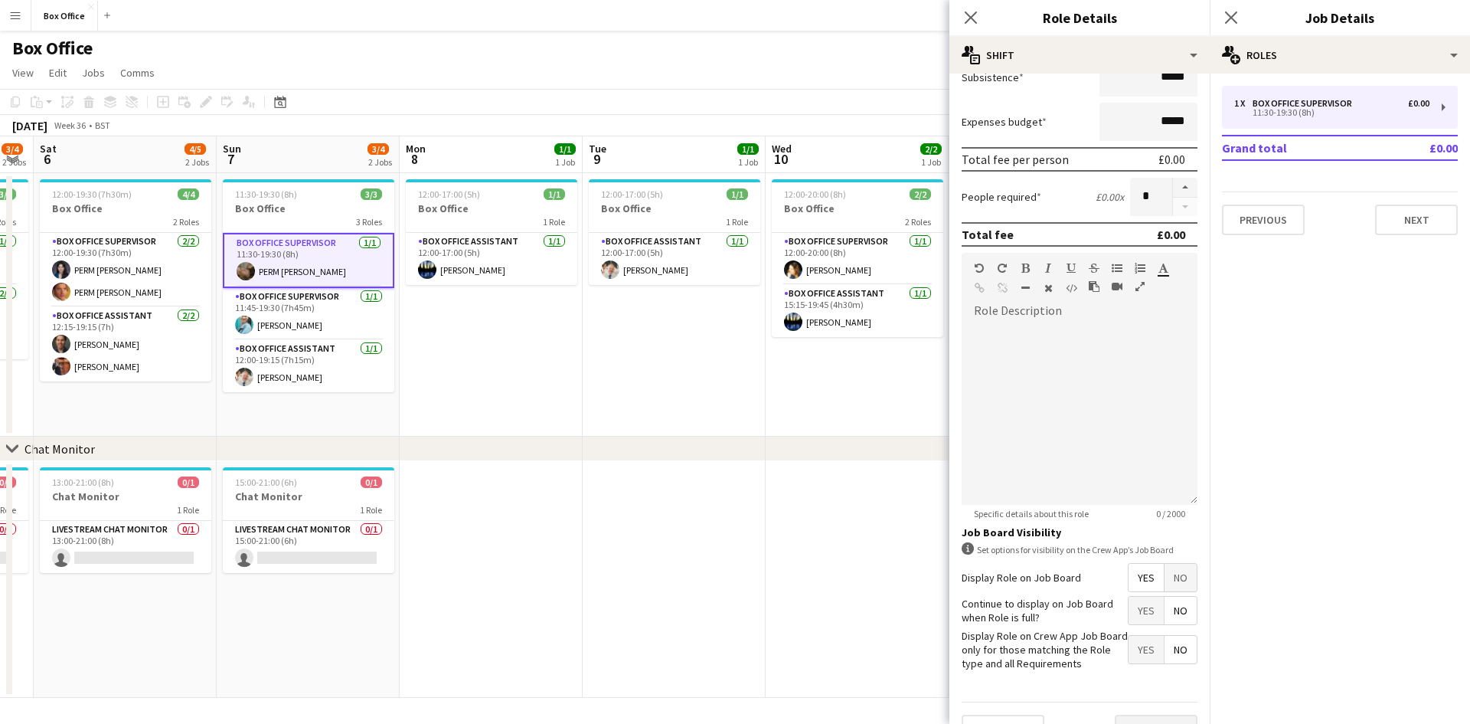
scroll to position [201, 0]
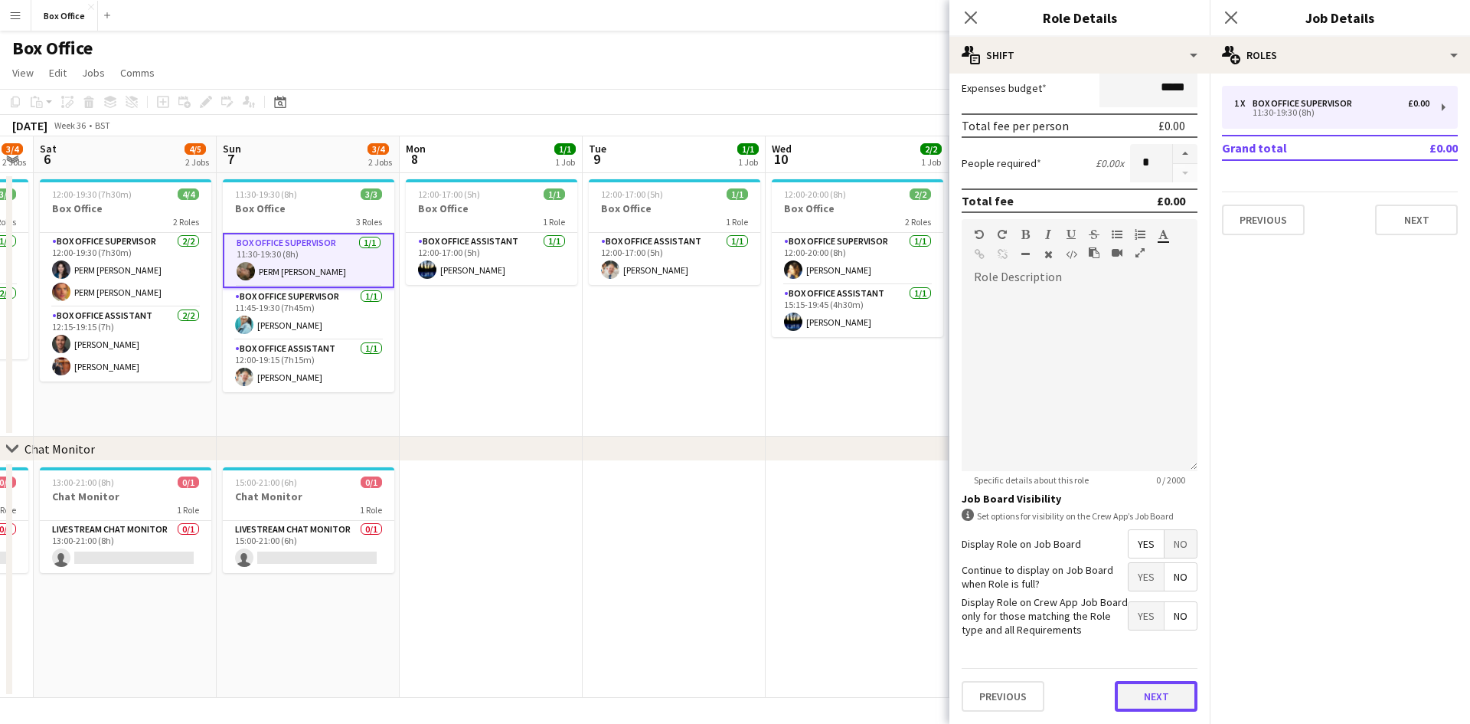
click at [1161, 689] on button "Next" at bounding box center [1156, 696] width 83 height 31
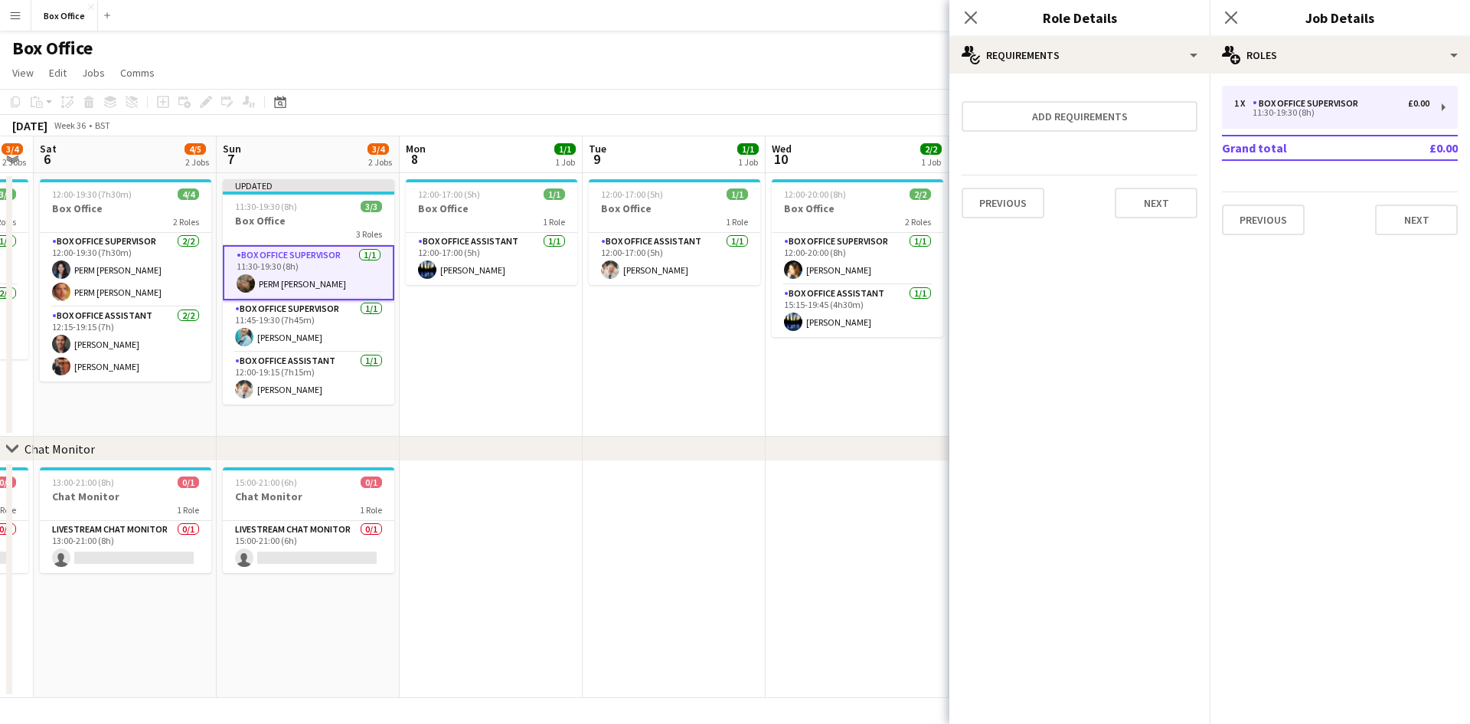
scroll to position [0, 0]
click at [659, 395] on app-date-cell "12:00-17:00 (5h) 1/1 Box Office 1 Role Box Office Assistant [DATE] 12:00-17:00 …" at bounding box center [674, 304] width 183 height 263
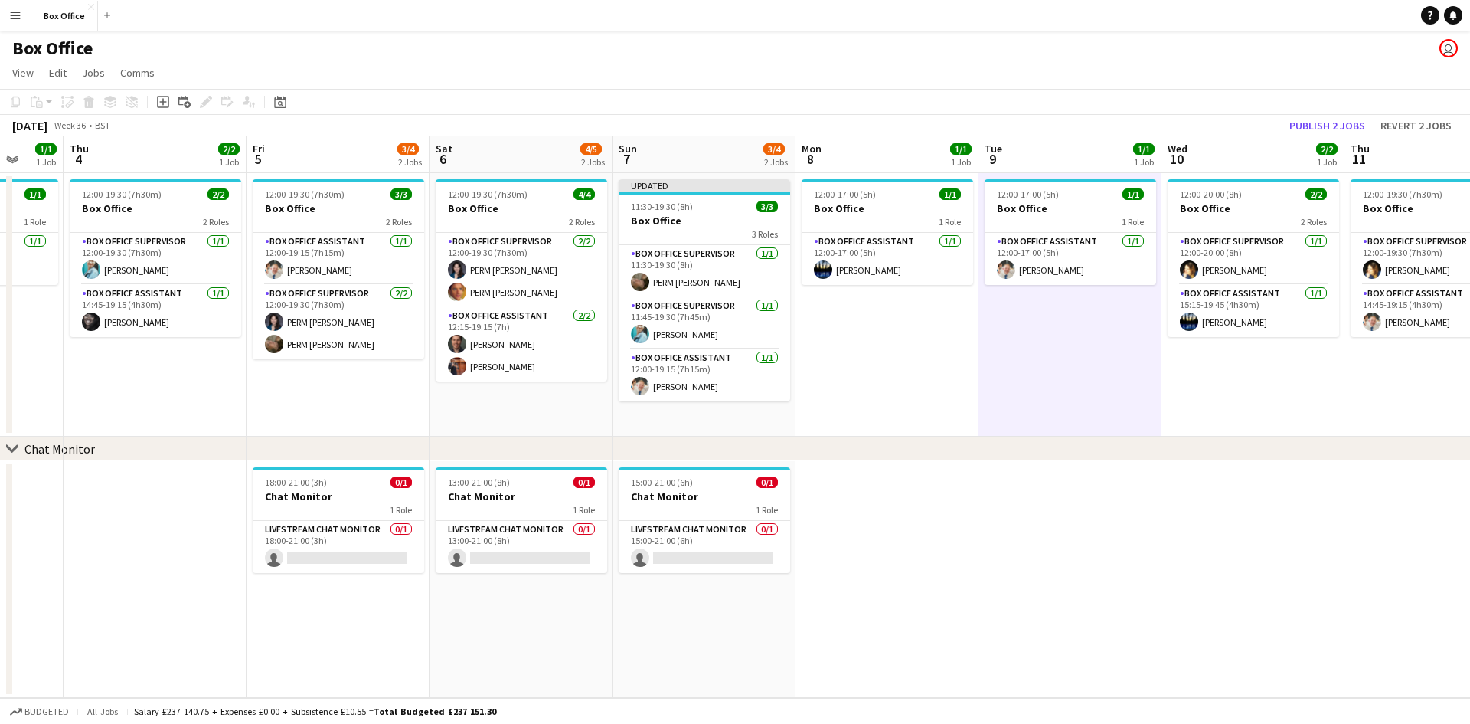
scroll to position [0, 429]
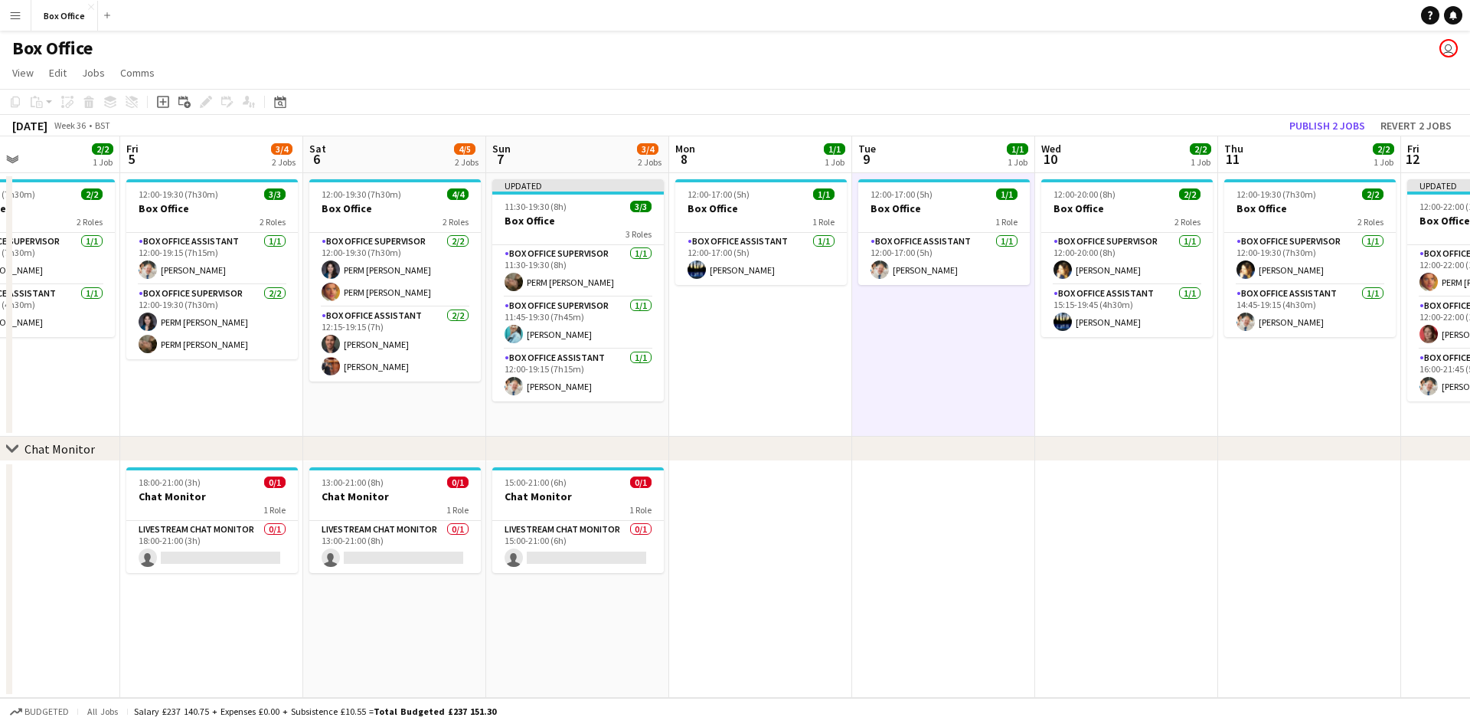
drag, startPoint x: 535, startPoint y: 370, endPoint x: 805, endPoint y: 382, distance: 269.9
click at [805, 382] on app-calendar-viewport "Tue 2 1/1 1 Job Wed 3 1/1 1 Job Thu 4 2/2 1 Job Fri 5 3/4 2 Jobs Sat 6 4/5 2 Jo…" at bounding box center [735, 416] width 1470 height 561
click at [384, 281] on app-card-role "Box Office Supervisor [DATE] 12:00-19:30 (7h30m) PERM [PERSON_NAME] PERM [PERSO…" at bounding box center [395, 270] width 172 height 74
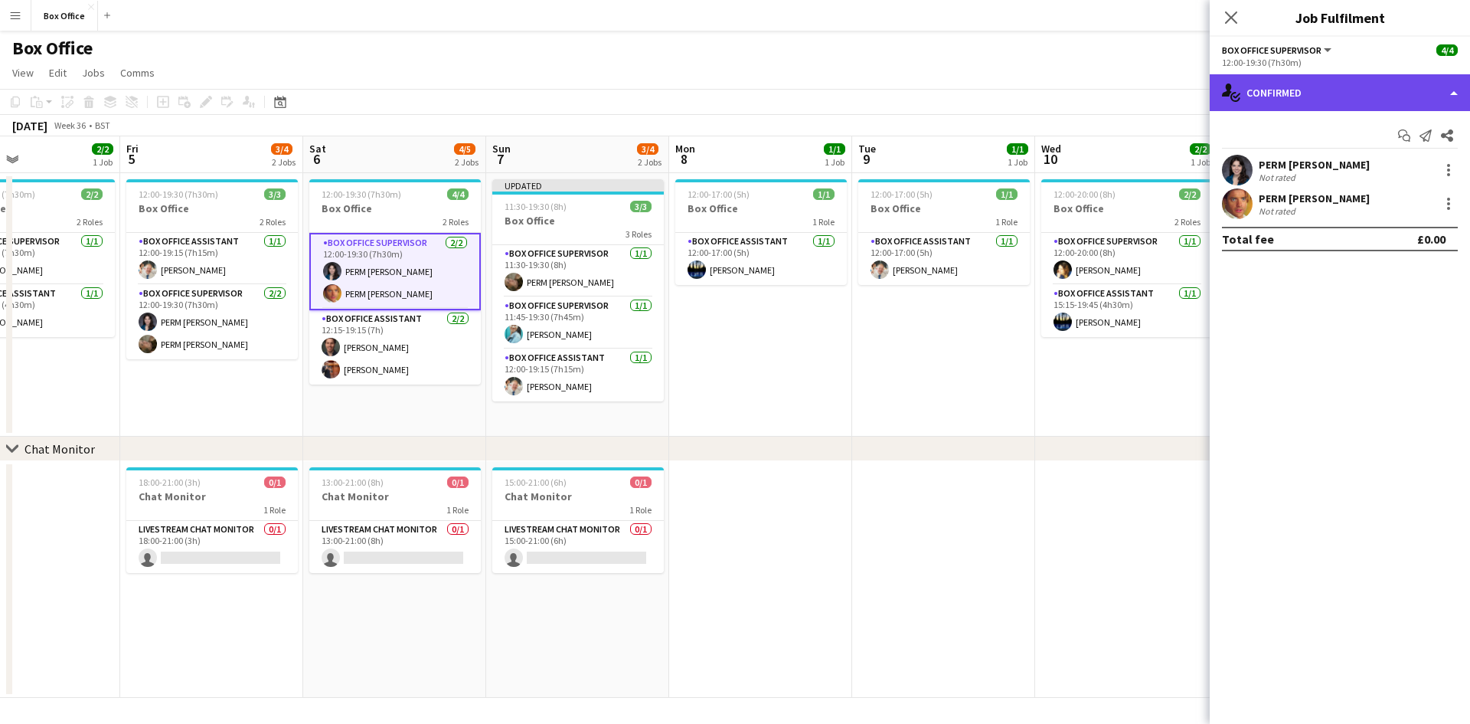
click at [1364, 82] on div "single-neutral-actions-check-2 Confirmed" at bounding box center [1340, 92] width 260 height 37
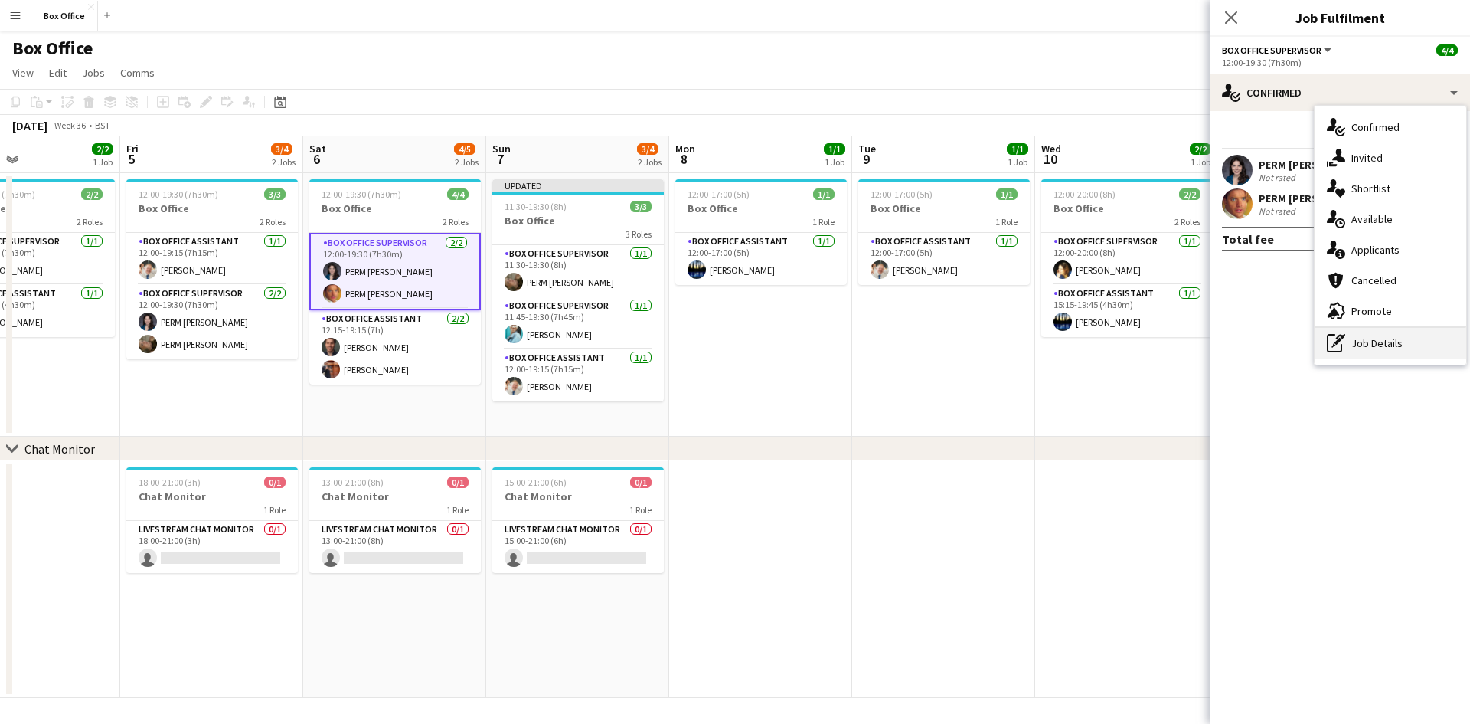
click at [1394, 335] on div "pen-write Job Details" at bounding box center [1391, 343] width 152 height 31
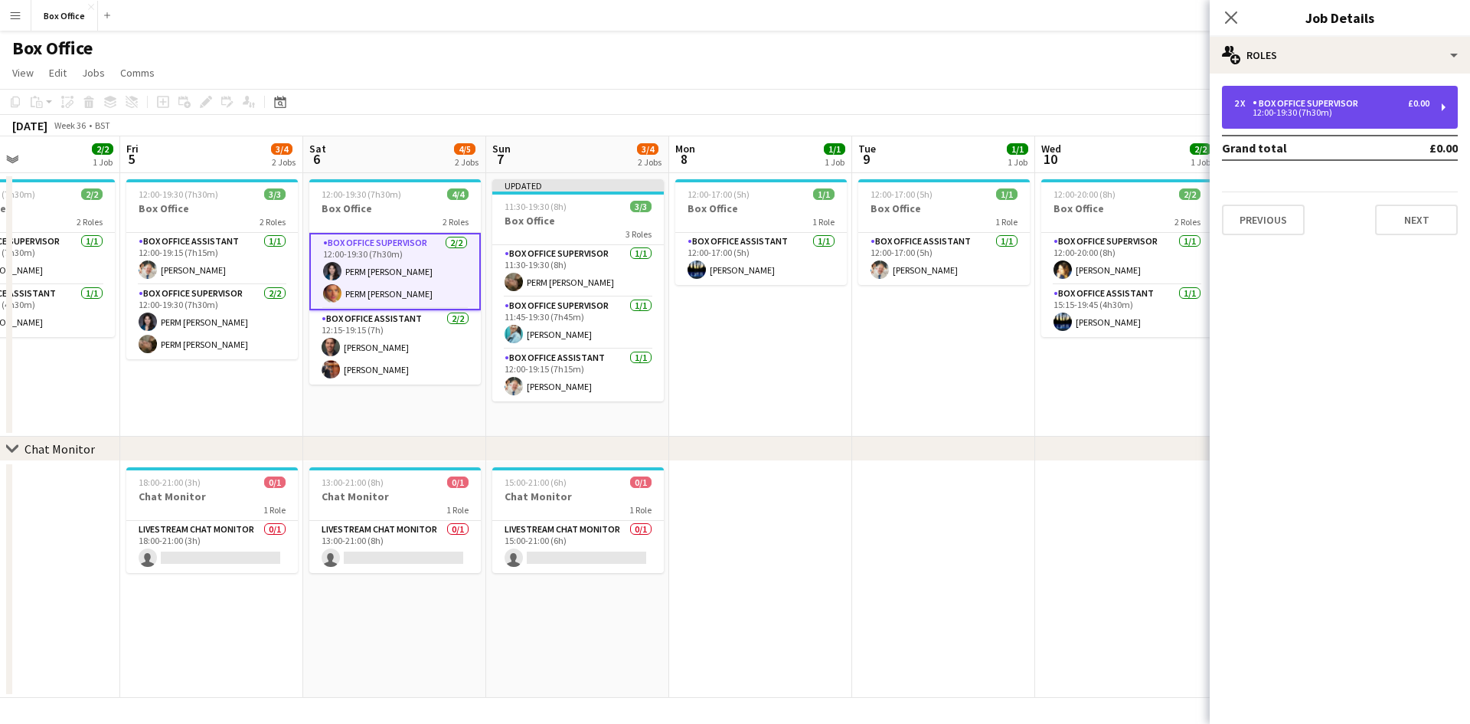
click at [1299, 95] on div "2 x Box Office Supervisor £0.00 12:00-19:30 (7h30m)" at bounding box center [1340, 107] width 236 height 43
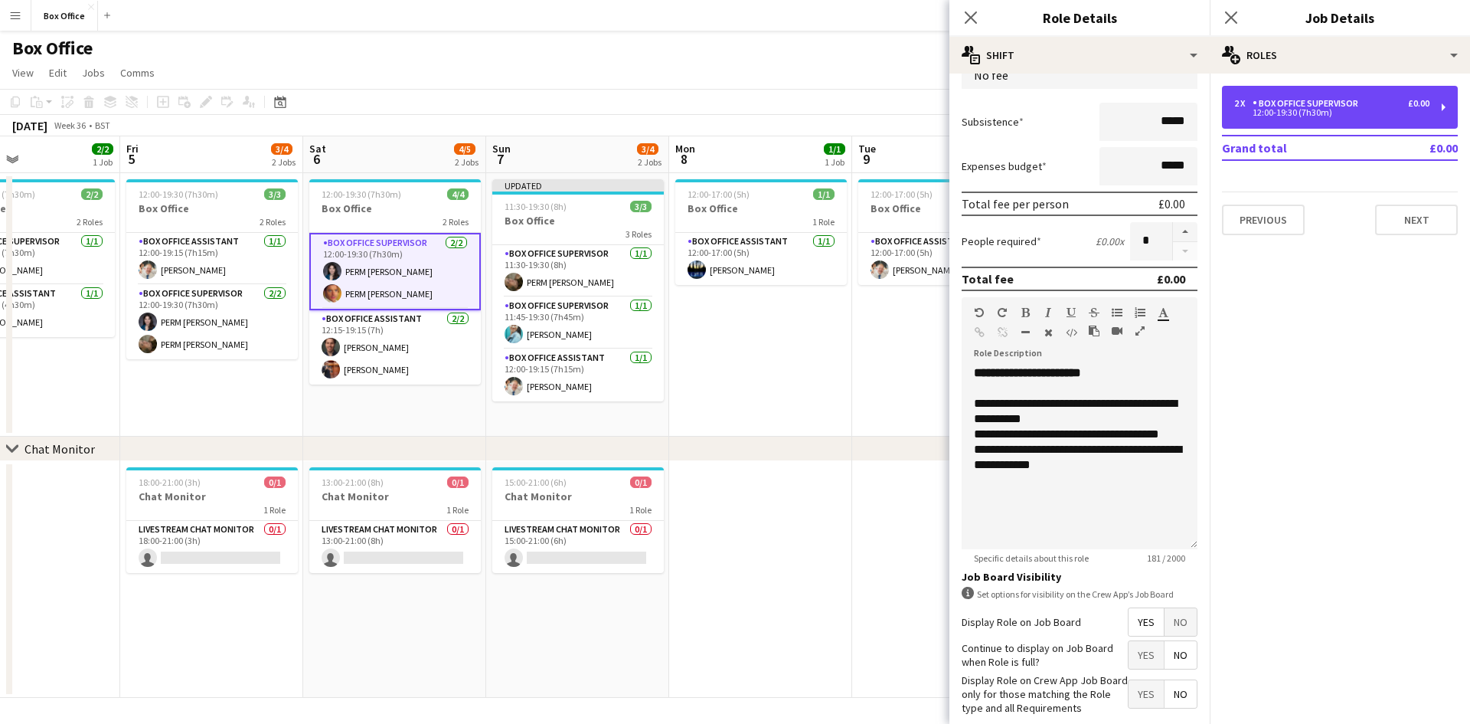
scroll to position [201, 0]
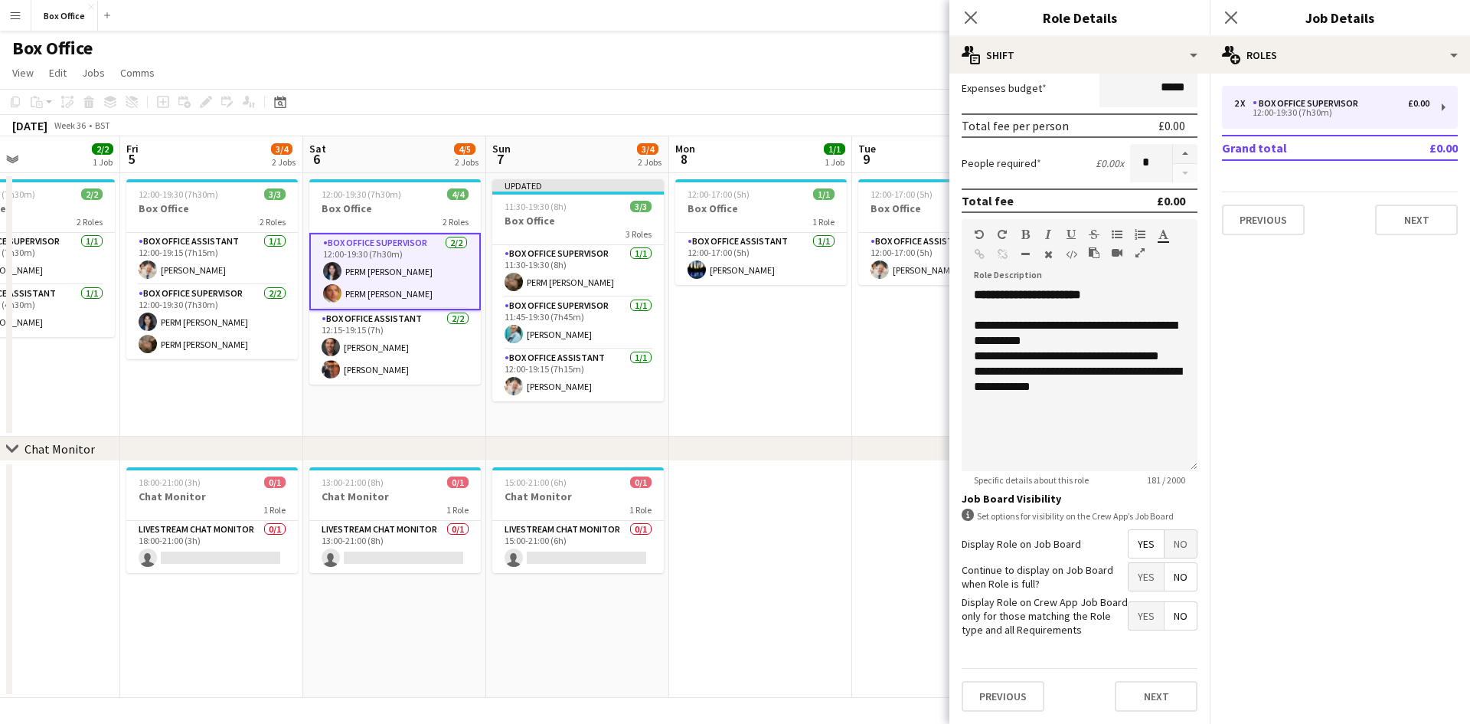
click at [767, 541] on app-date-cell at bounding box center [760, 579] width 183 height 237
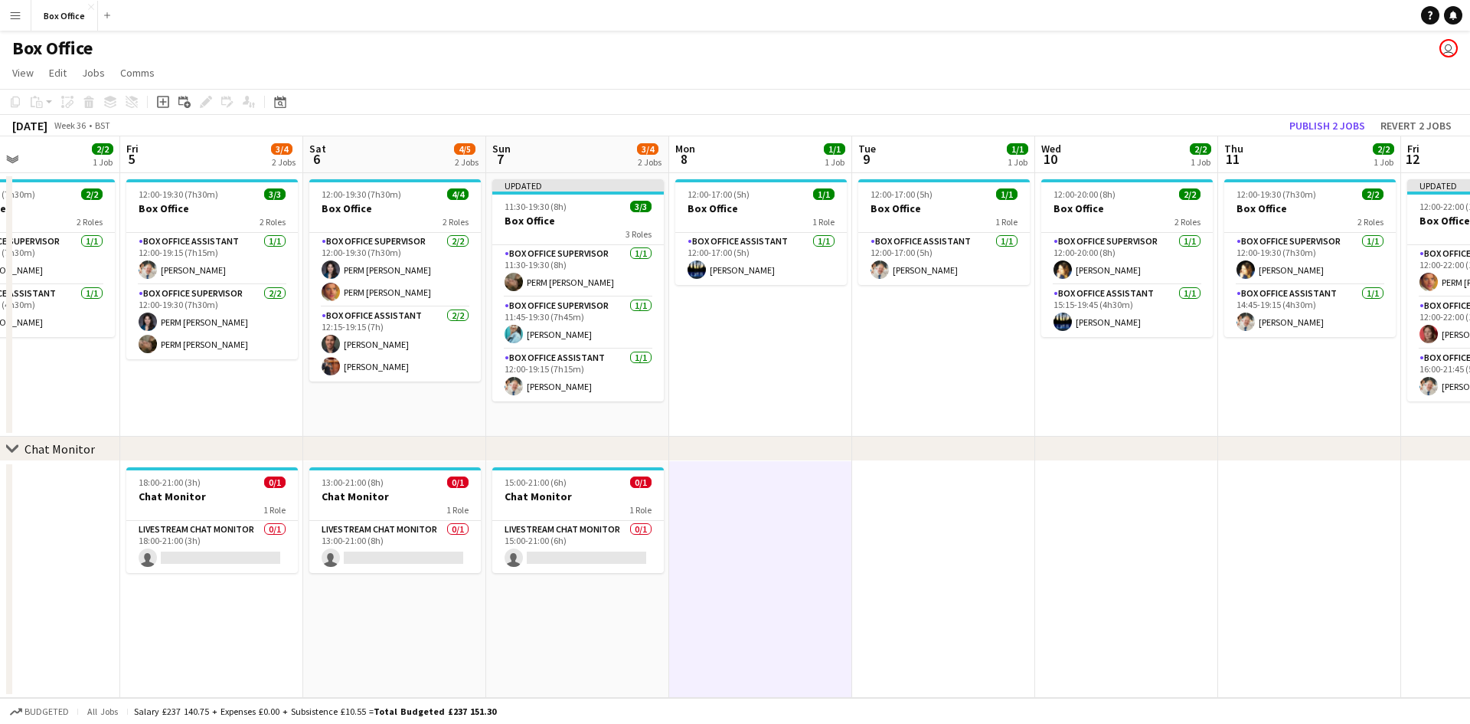
click at [1008, 380] on app-date-cell "12:00-17:00 (5h) 1/1 Box Office 1 Role Box Office Assistant [DATE] 12:00-17:00 …" at bounding box center [943, 304] width 183 height 263
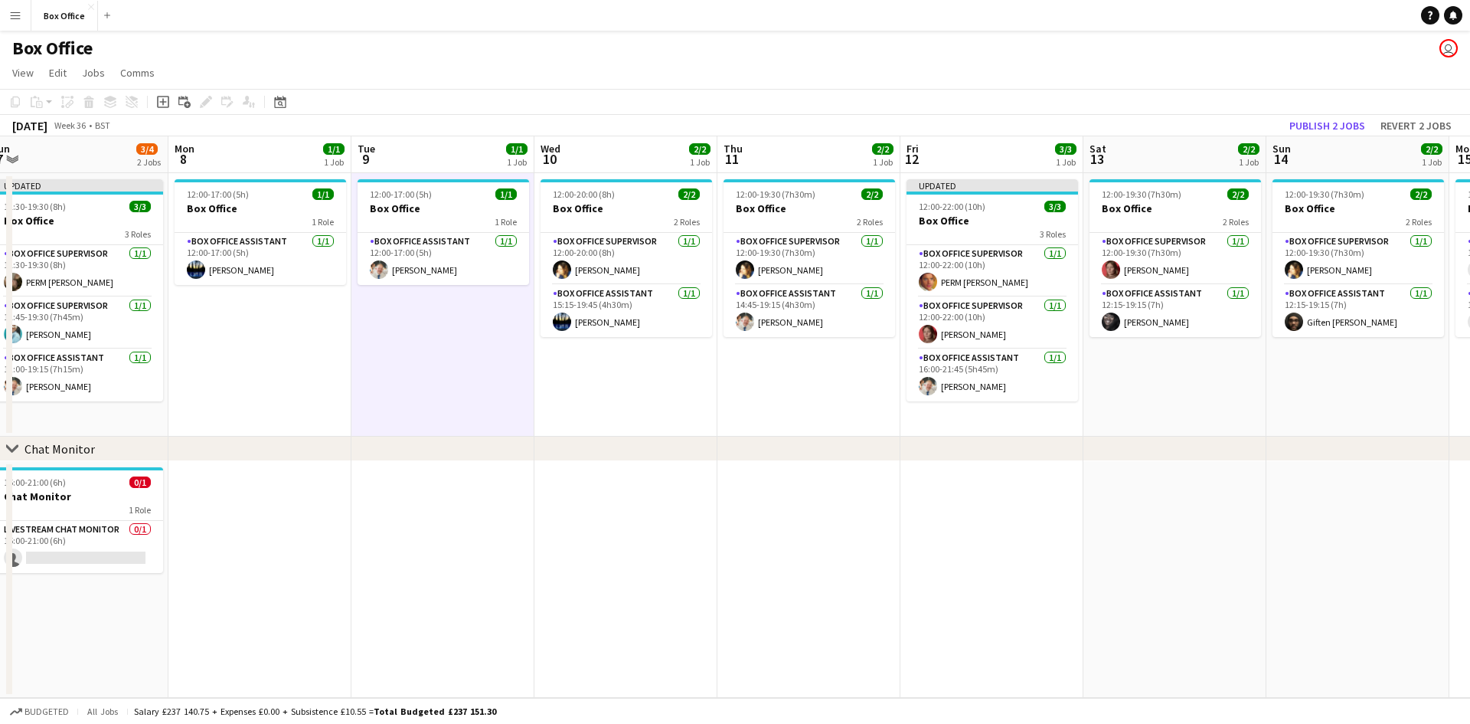
scroll to position [0, 586]
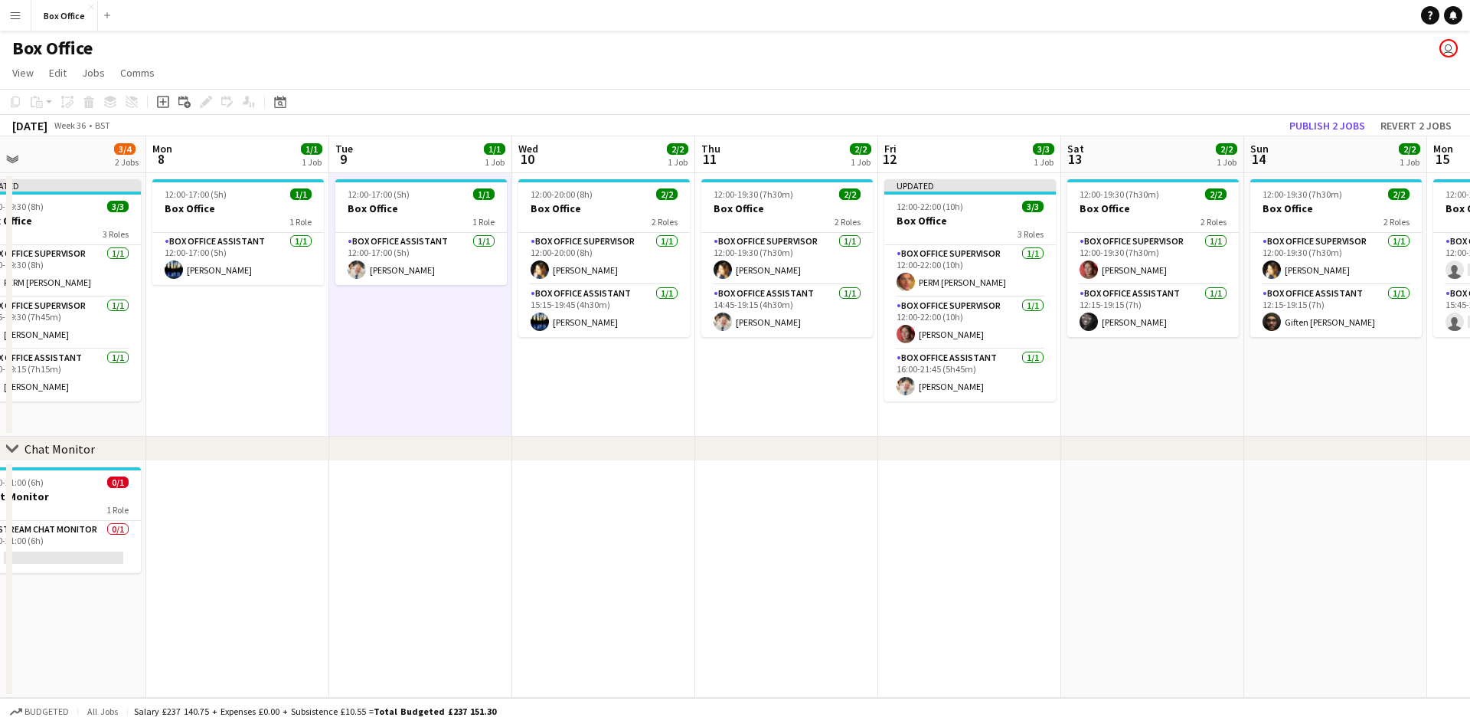
drag, startPoint x: 1160, startPoint y: 401, endPoint x: 637, endPoint y: 421, distance: 523.5
click at [637, 421] on app-calendar-viewport "Thu 4 2/2 1 Job Fri 5 3/4 2 Jobs Sat 6 4/5 2 Jobs Sun 7 3/4 2 Jobs Mon 8 1/1 1 …" at bounding box center [735, 416] width 1470 height 561
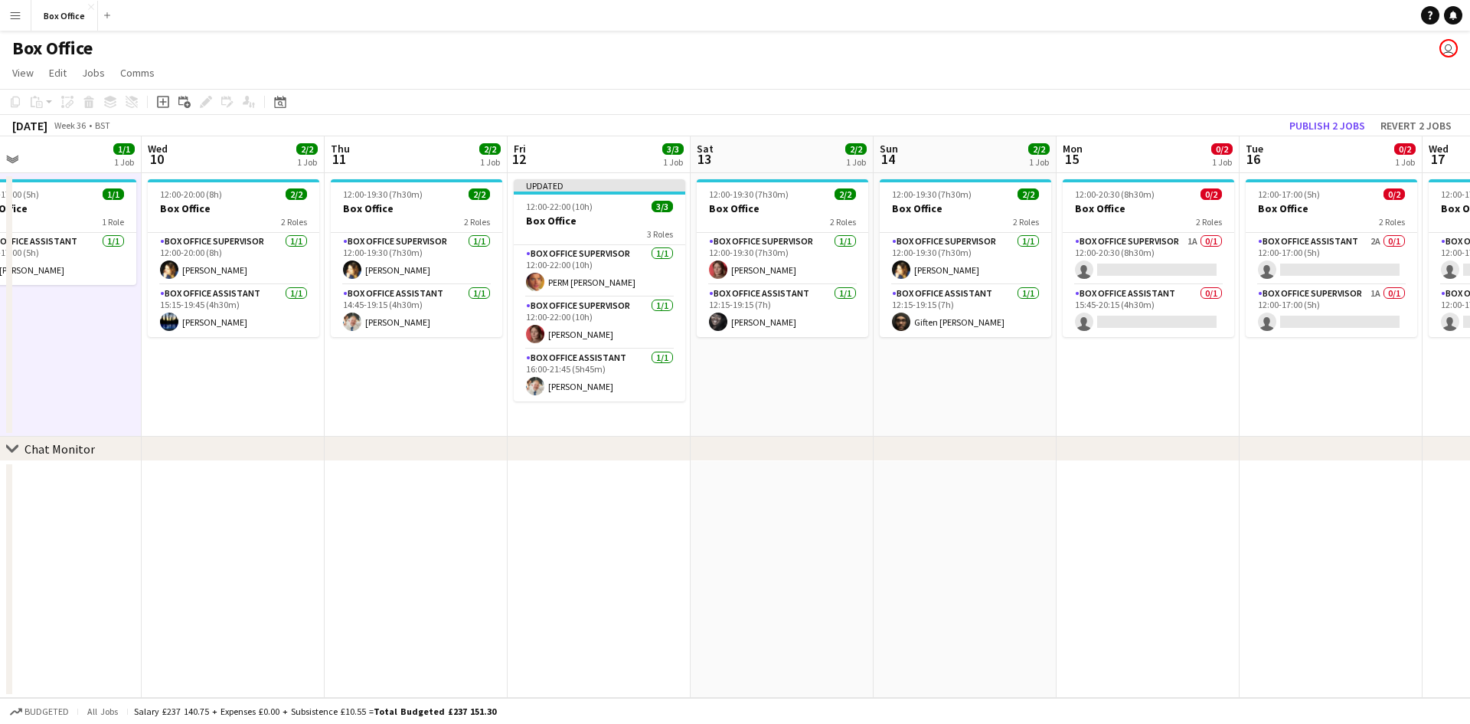
scroll to position [0, 594]
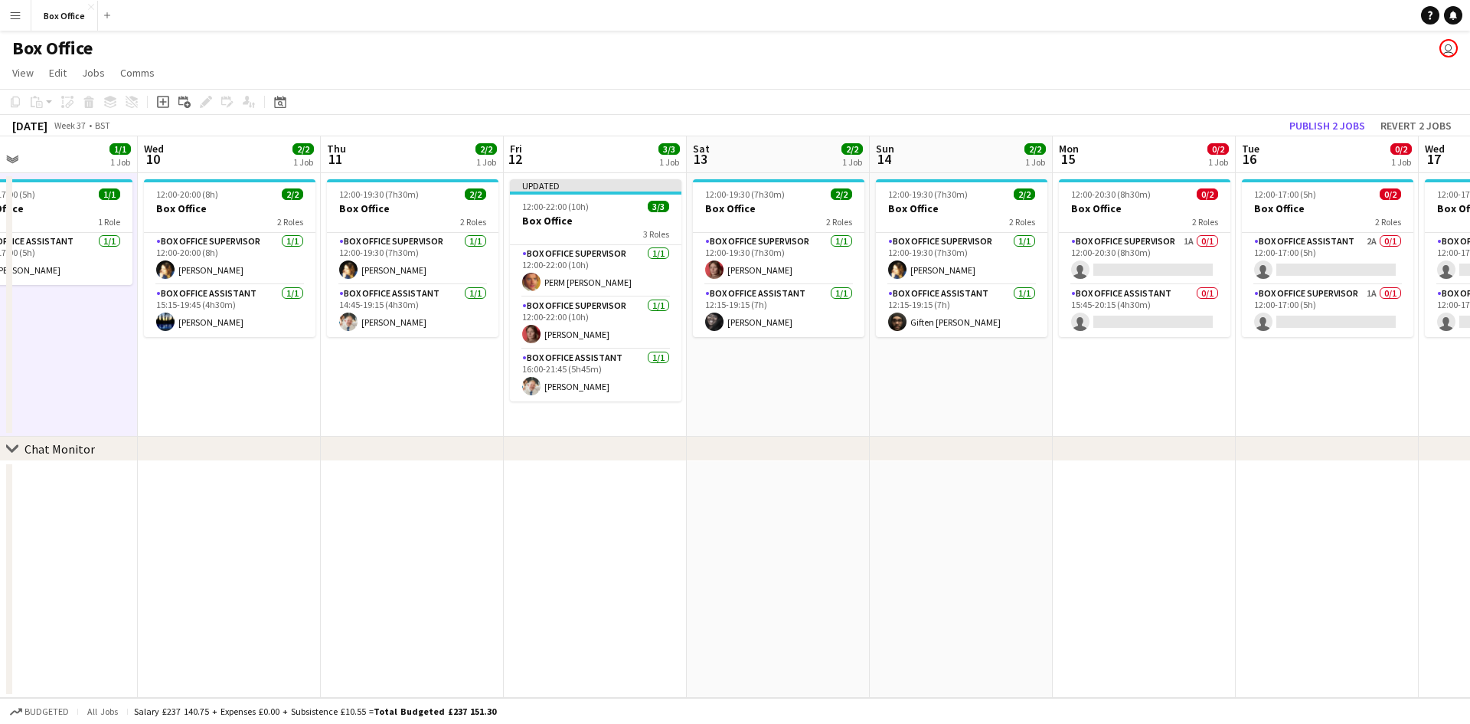
drag, startPoint x: 1248, startPoint y: 375, endPoint x: 874, endPoint y: 345, distance: 375.7
click at [874, 345] on app-calendar-viewport "Sat 6 4/5 2 Jobs Sun 7 3/4 2 Jobs Mon 8 1/1 1 Job Tue 9 1/1 1 Job Wed 10 2/2 1 …" at bounding box center [735, 416] width 1470 height 561
click at [780, 243] on app-card-role "Box Office Supervisor [DATE] 12:00-19:30 (7h30m) Solomia Dzhurovska" at bounding box center [779, 259] width 172 height 52
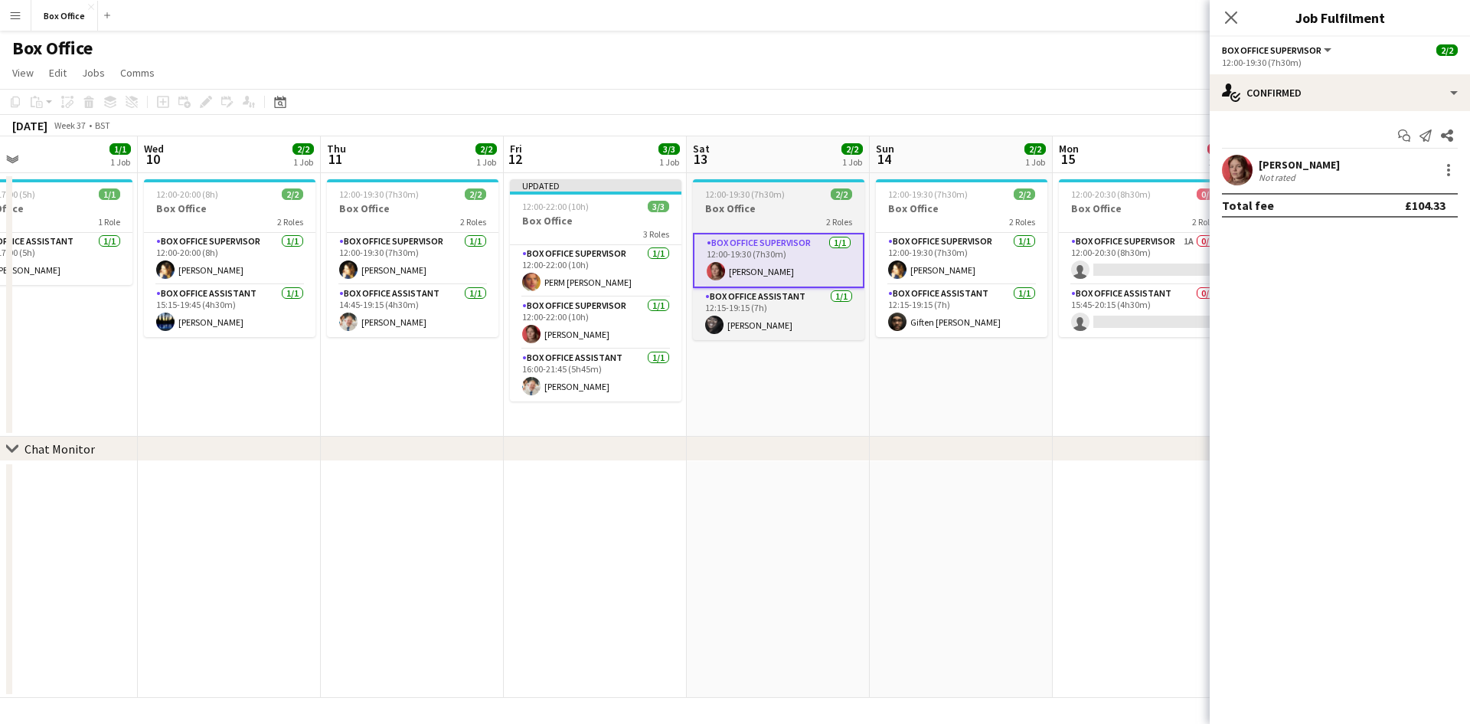
click at [764, 197] on span "12:00-19:30 (7h30m)" at bounding box center [745, 193] width 80 height 11
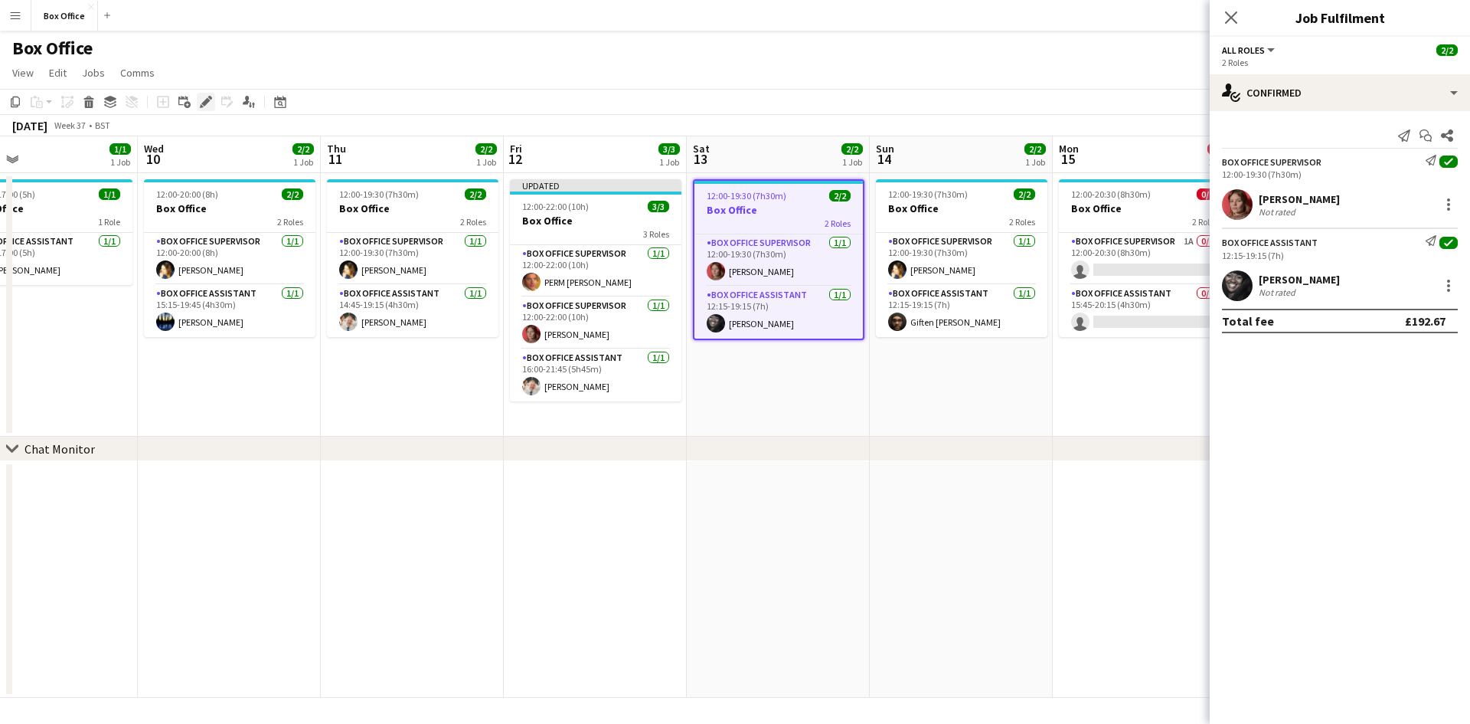
click at [201, 101] on icon "Edit" at bounding box center [206, 102] width 12 height 12
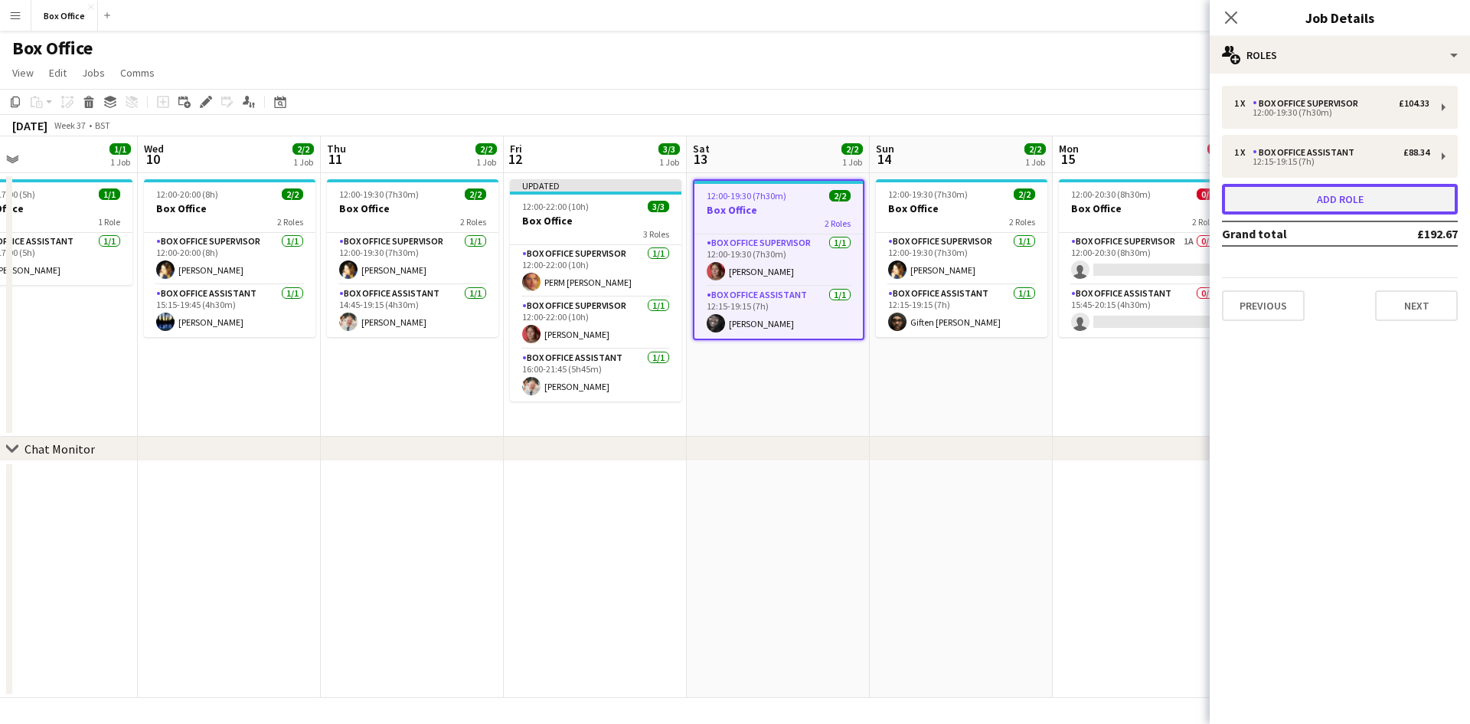
click at [1371, 188] on button "Add role" at bounding box center [1340, 199] width 236 height 31
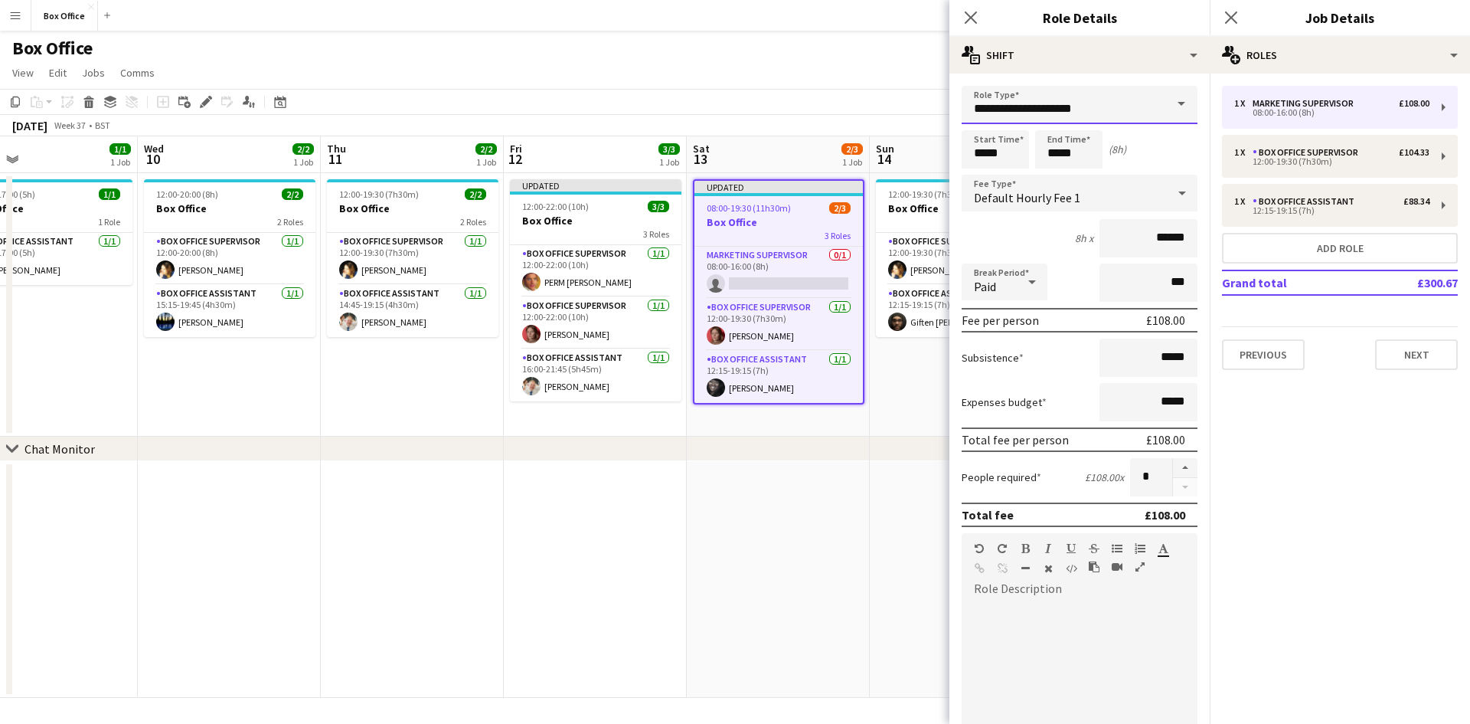
click at [1056, 97] on input "**********" at bounding box center [1080, 105] width 236 height 38
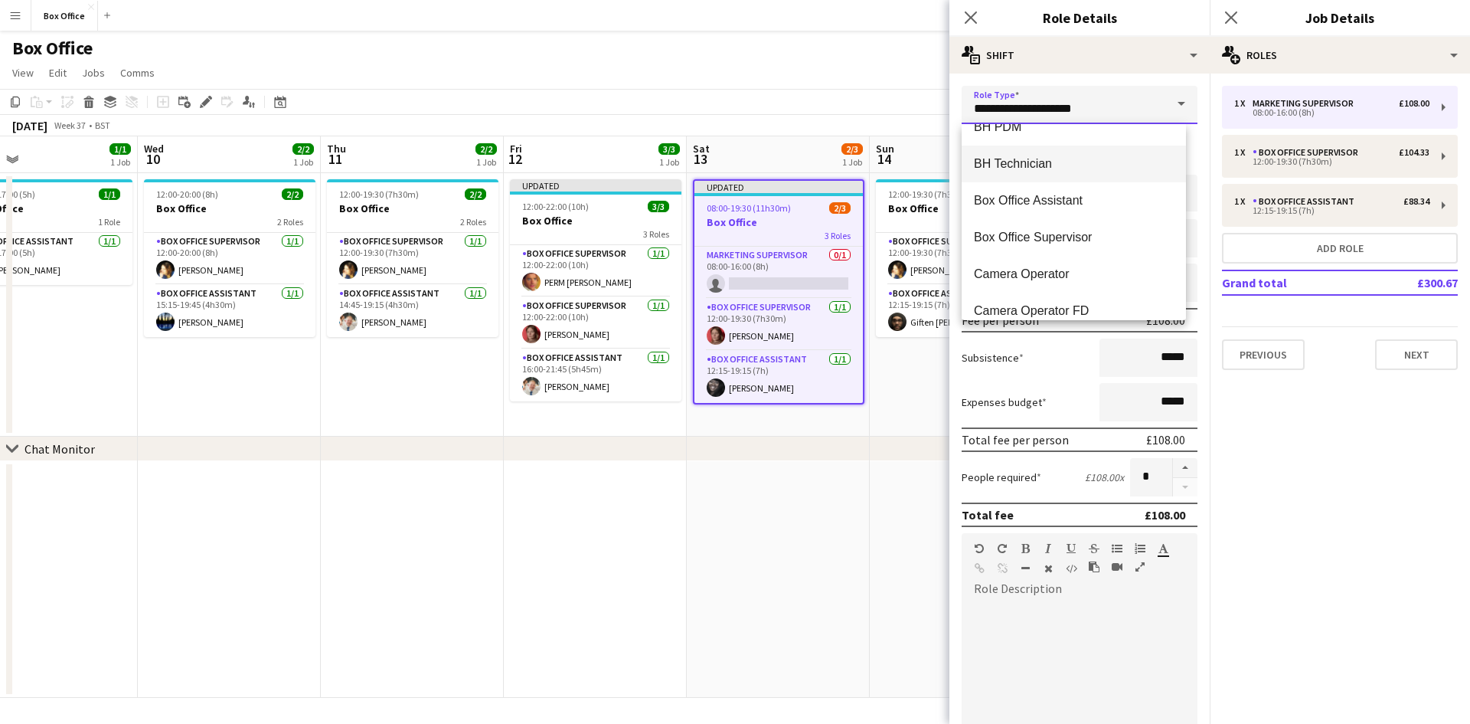
scroll to position [613, 0]
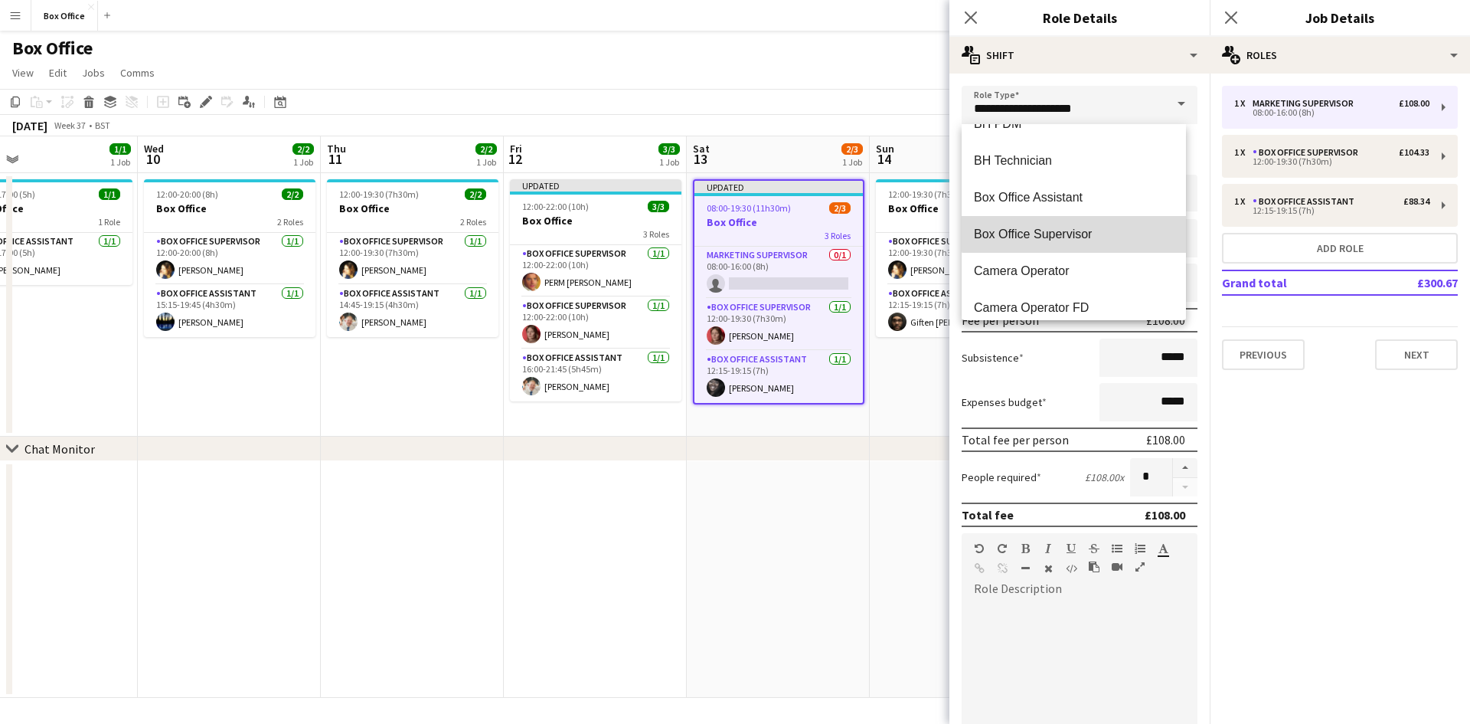
click at [1081, 227] on span "Box Office Supervisor" at bounding box center [1074, 234] width 200 height 15
type input "**********"
type input "******"
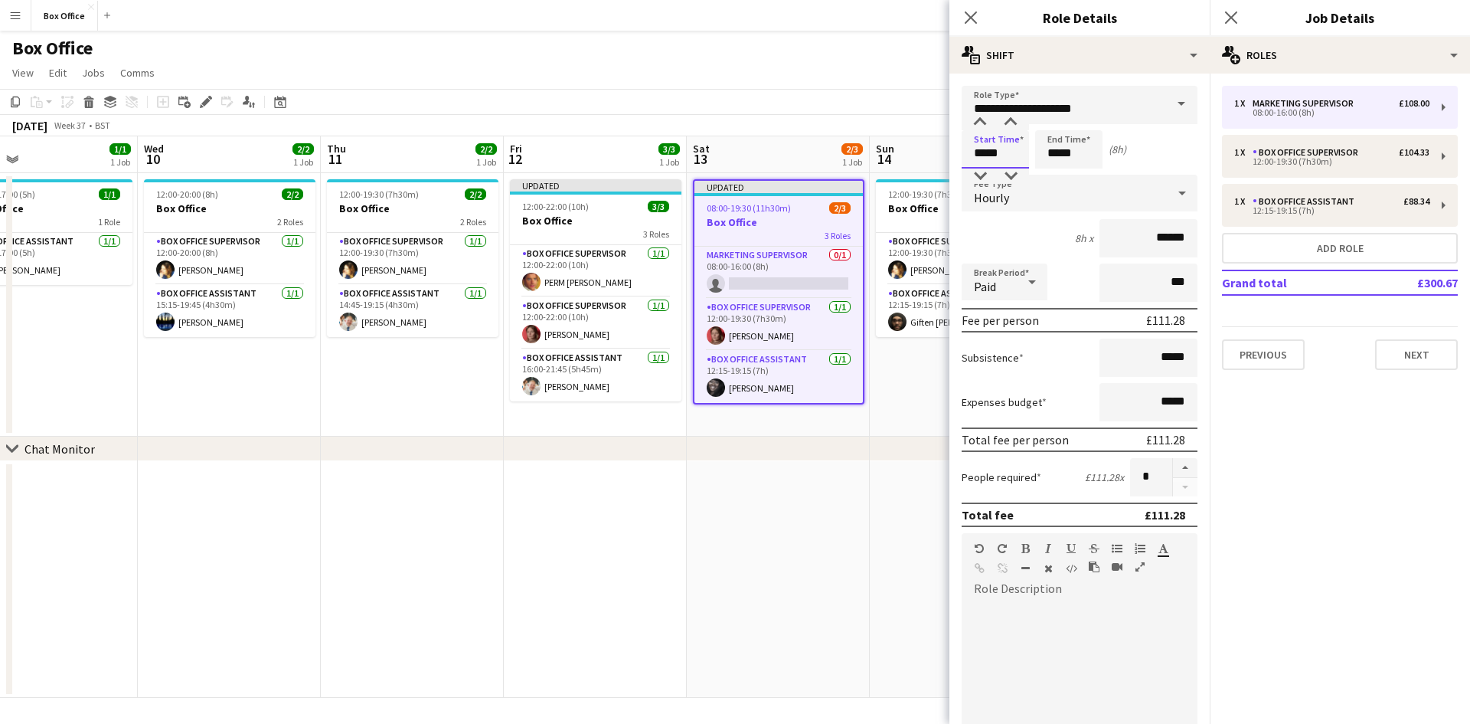
drag, startPoint x: 1016, startPoint y: 153, endPoint x: 955, endPoint y: 155, distance: 61.3
click at [955, 155] on form "**********" at bounding box center [1080, 522] width 260 height 873
type input "*****"
click at [1060, 154] on input "*****" at bounding box center [1068, 149] width 67 height 38
click at [1059, 154] on input "*****" at bounding box center [1068, 149] width 67 height 38
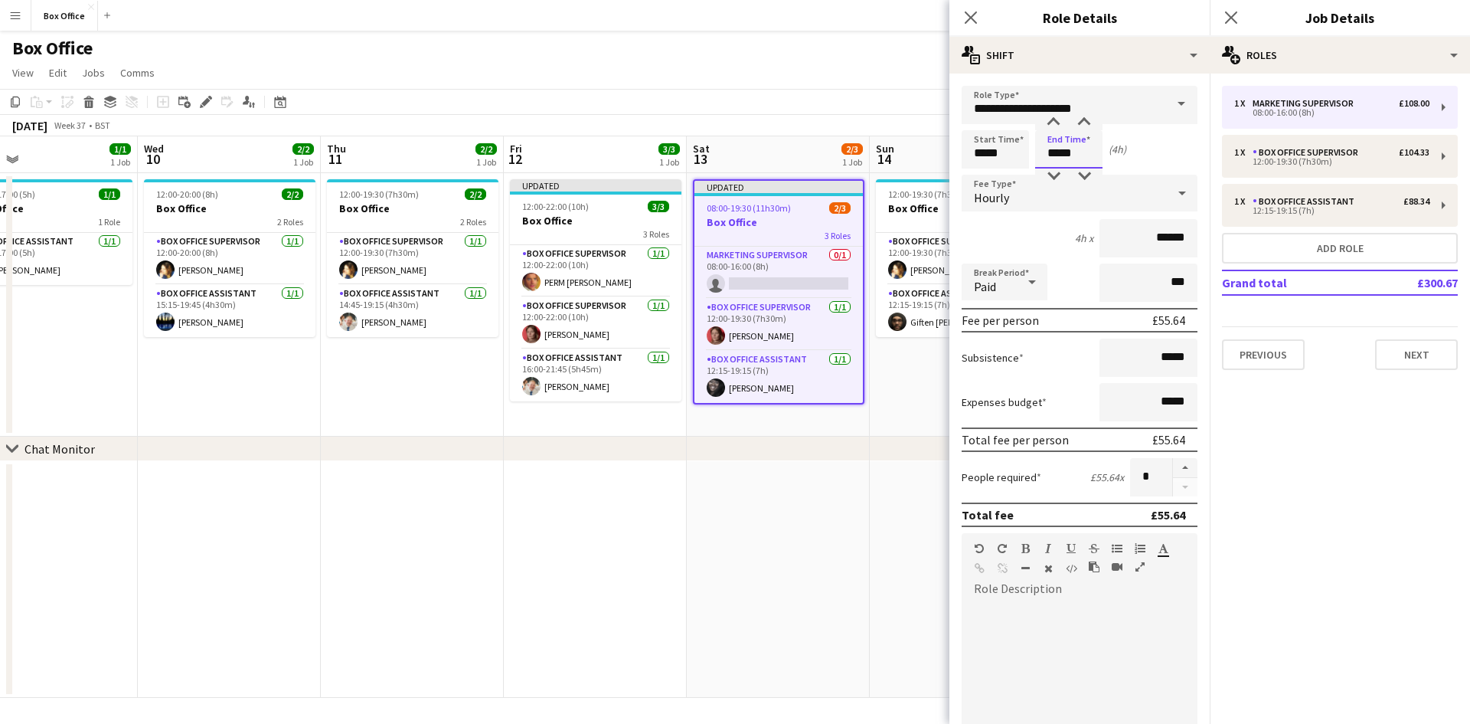
click at [1058, 154] on input "*****" at bounding box center [1068, 149] width 67 height 38
click at [1079, 157] on input "*****" at bounding box center [1068, 149] width 67 height 38
type input "*****"
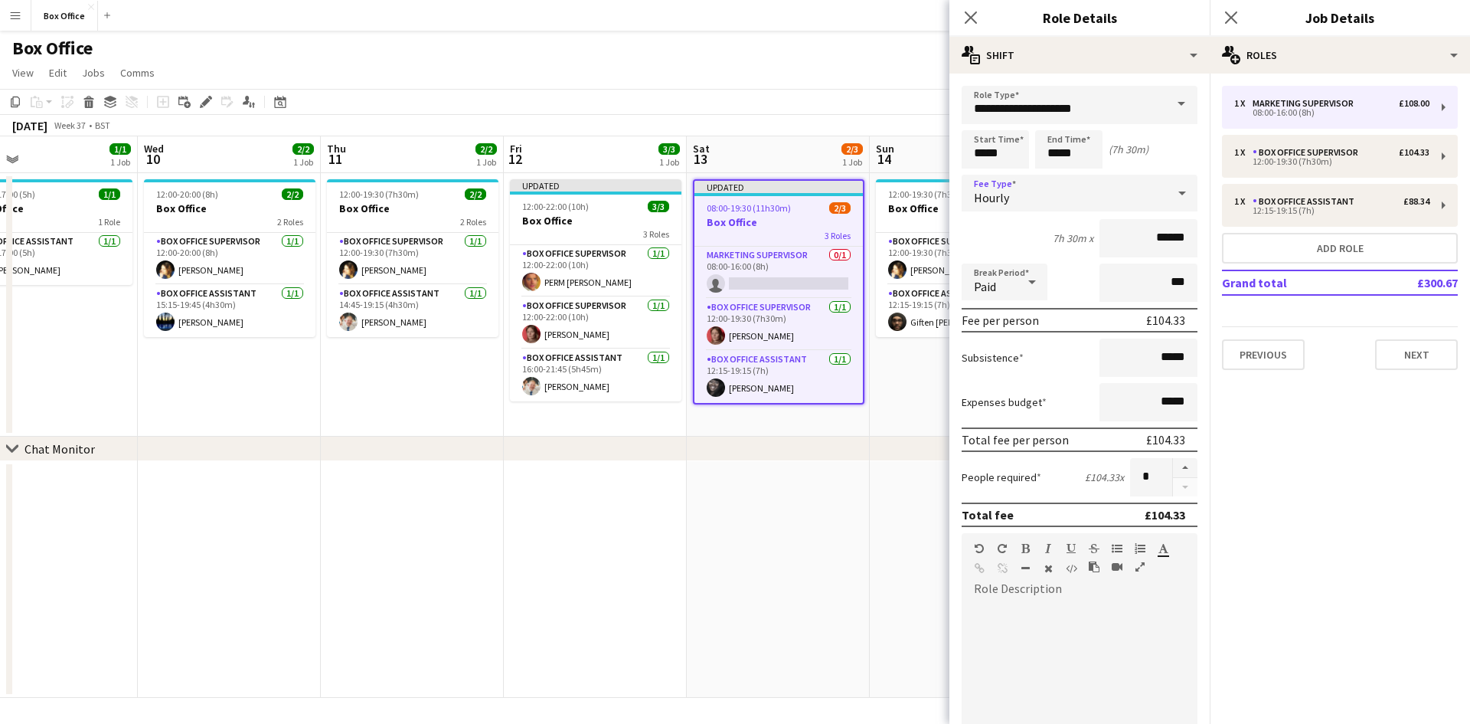
click at [1016, 198] on div "Hourly" at bounding box center [1064, 193] width 205 height 37
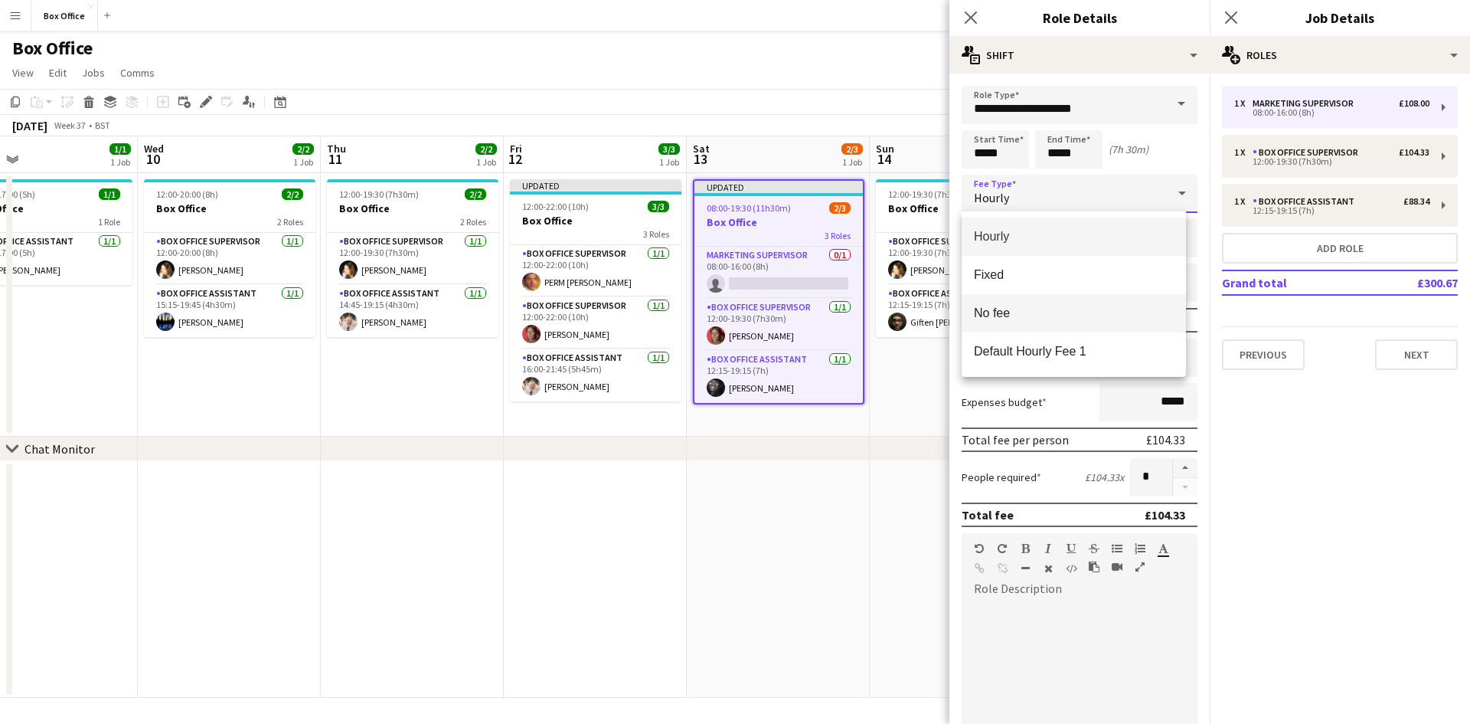
click at [1038, 301] on mat-option "No fee" at bounding box center [1074, 313] width 224 height 38
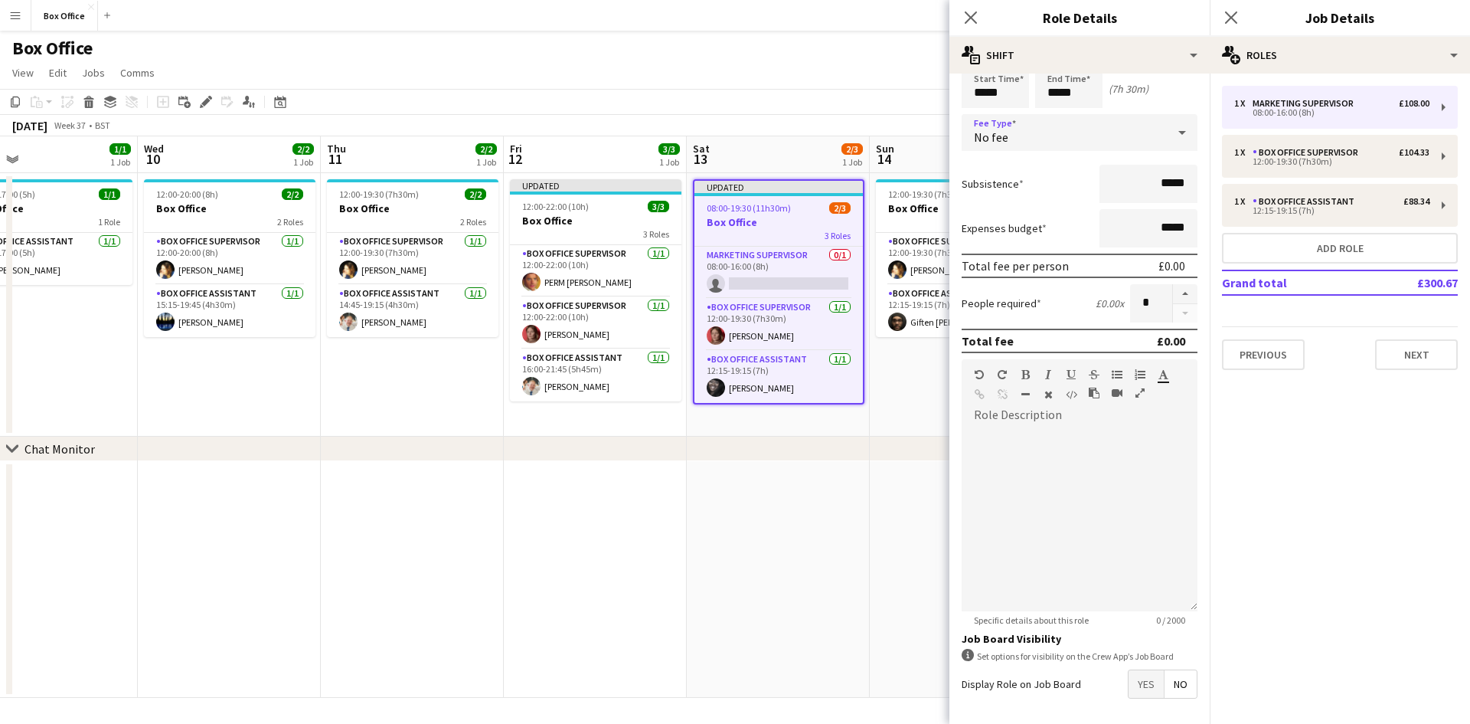
scroll to position [122, 0]
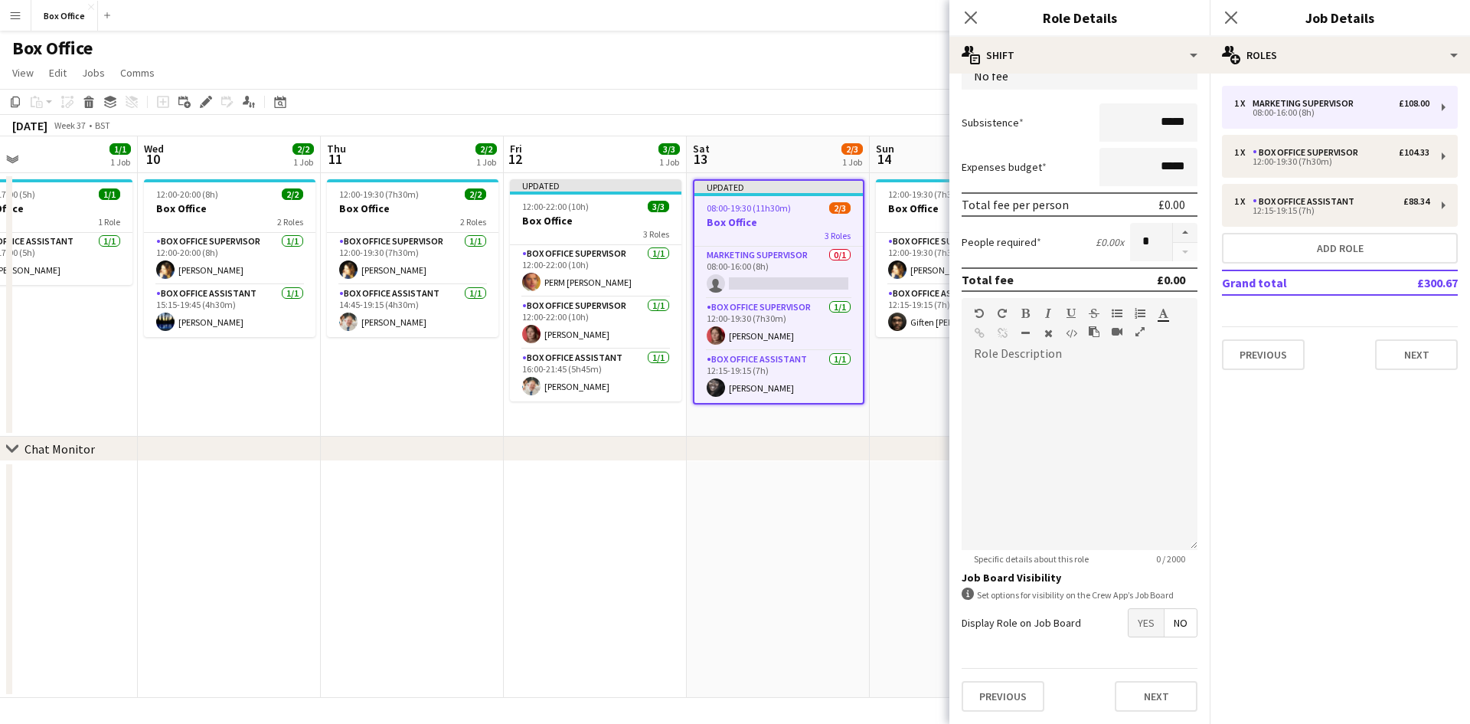
click at [1130, 629] on span "Yes" at bounding box center [1146, 623] width 35 height 28
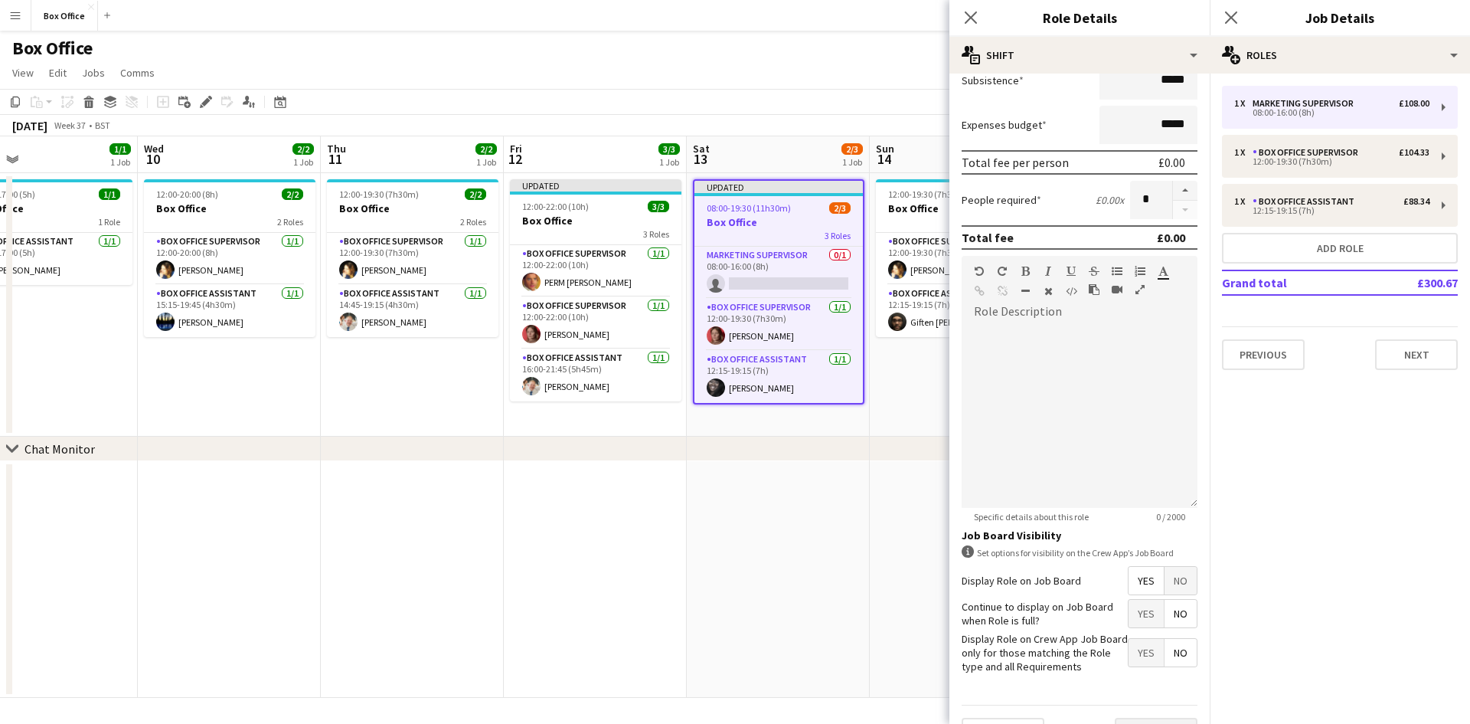
scroll to position [201, 0]
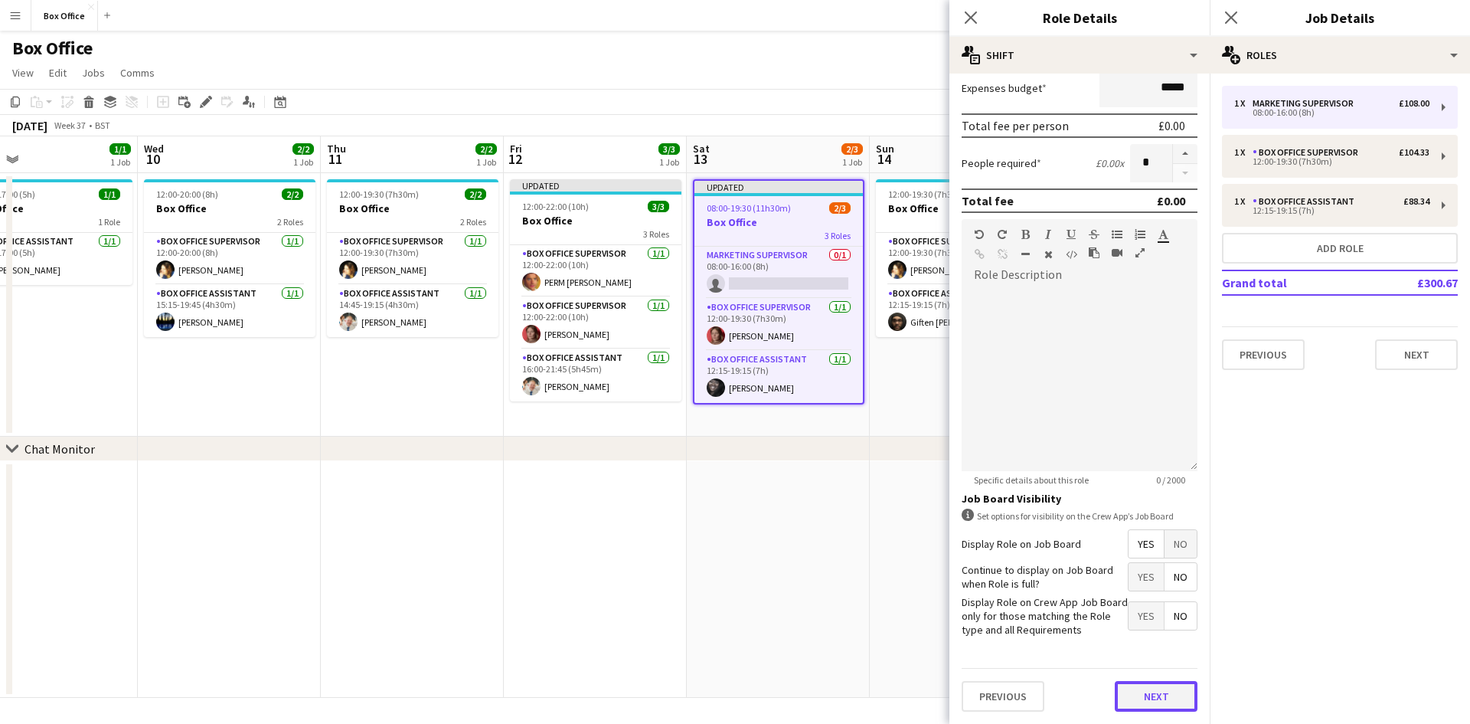
click at [1158, 694] on button "Next" at bounding box center [1156, 696] width 83 height 31
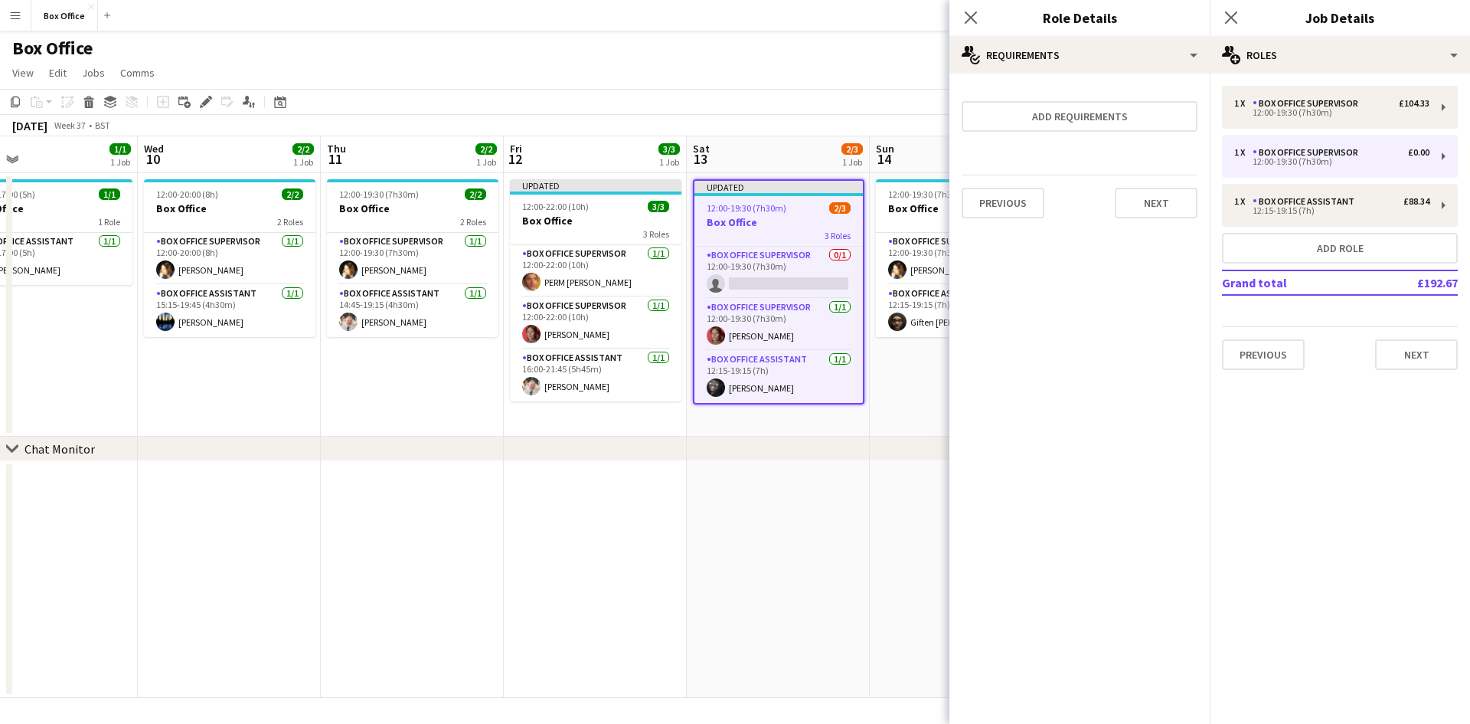
scroll to position [0, 0]
click at [757, 512] on app-date-cell at bounding box center [778, 579] width 183 height 237
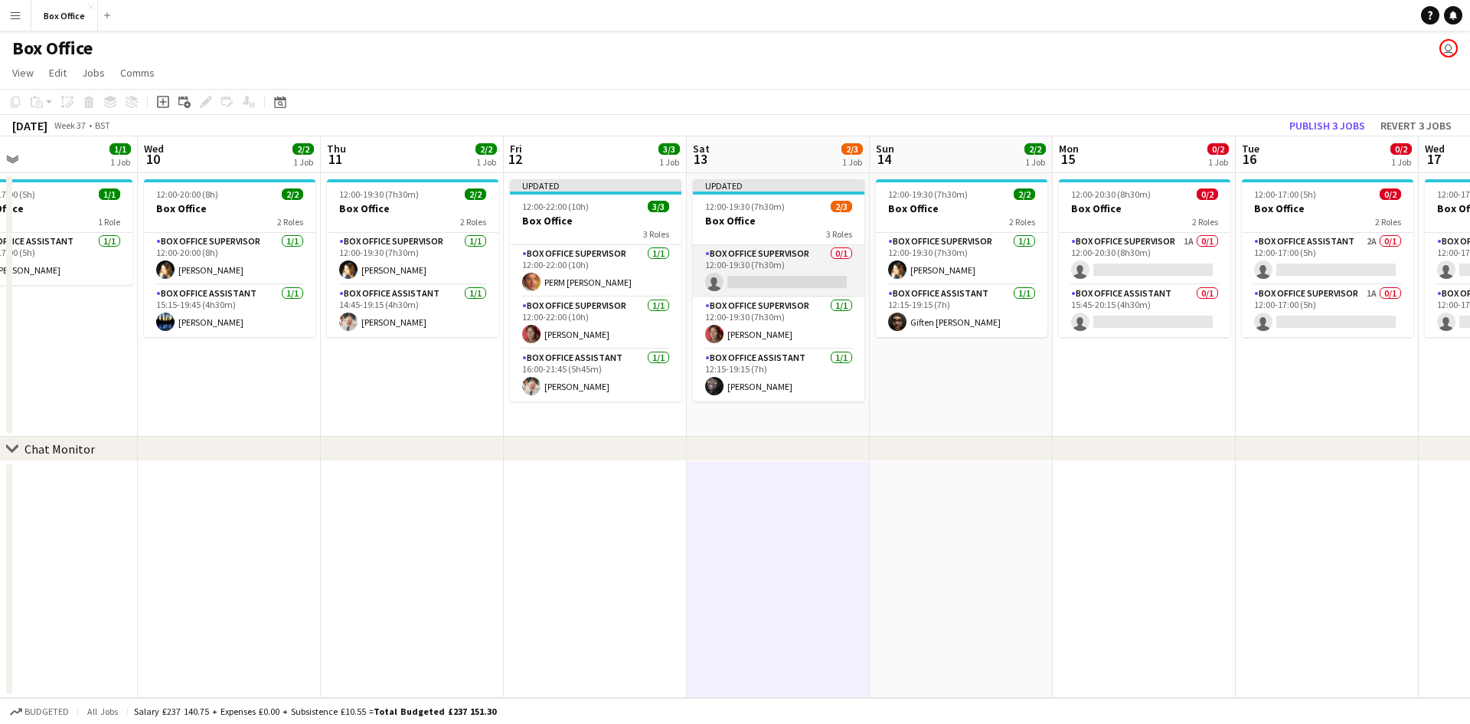
click at [765, 263] on app-card-role "Box Office Supervisor 0/1 12:00-19:30 (7h30m) single-neutral-actions" at bounding box center [779, 271] width 172 height 52
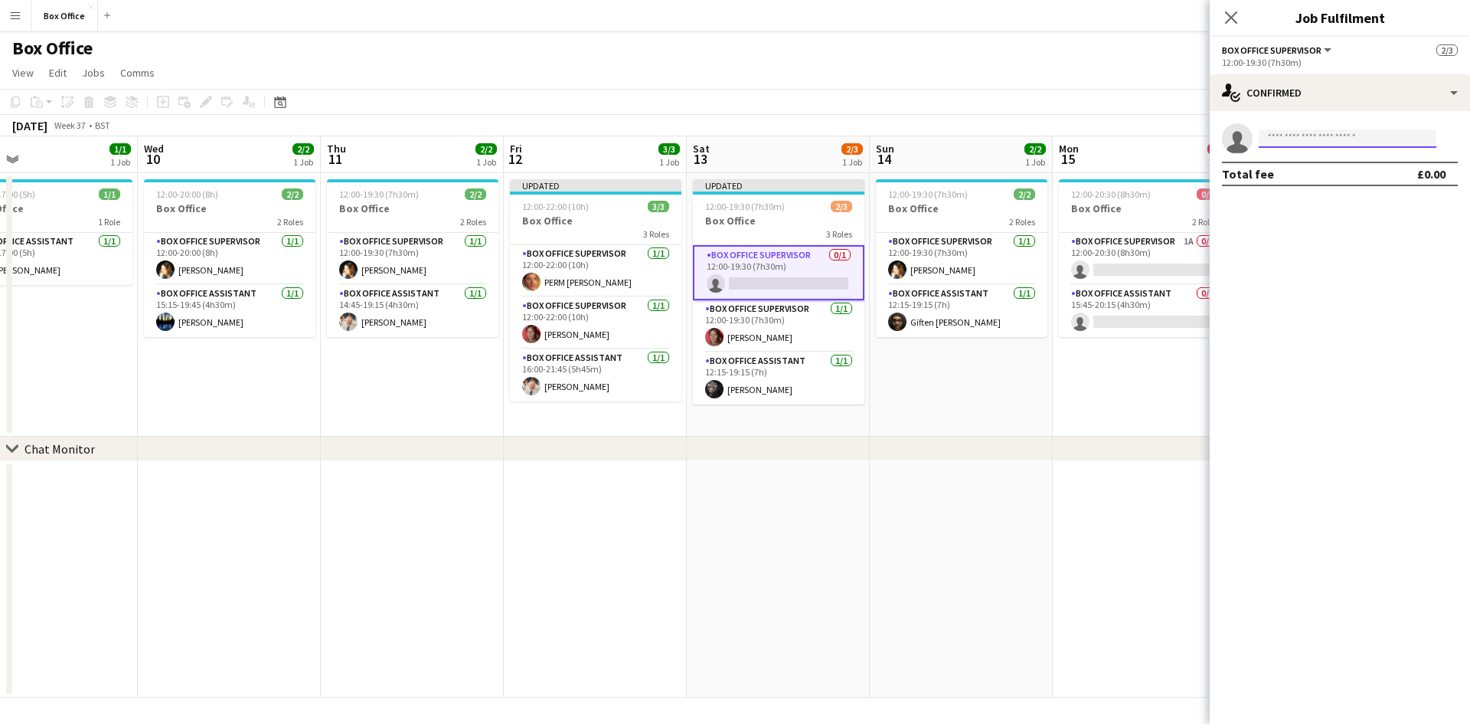
click at [1300, 142] on input at bounding box center [1348, 138] width 178 height 18
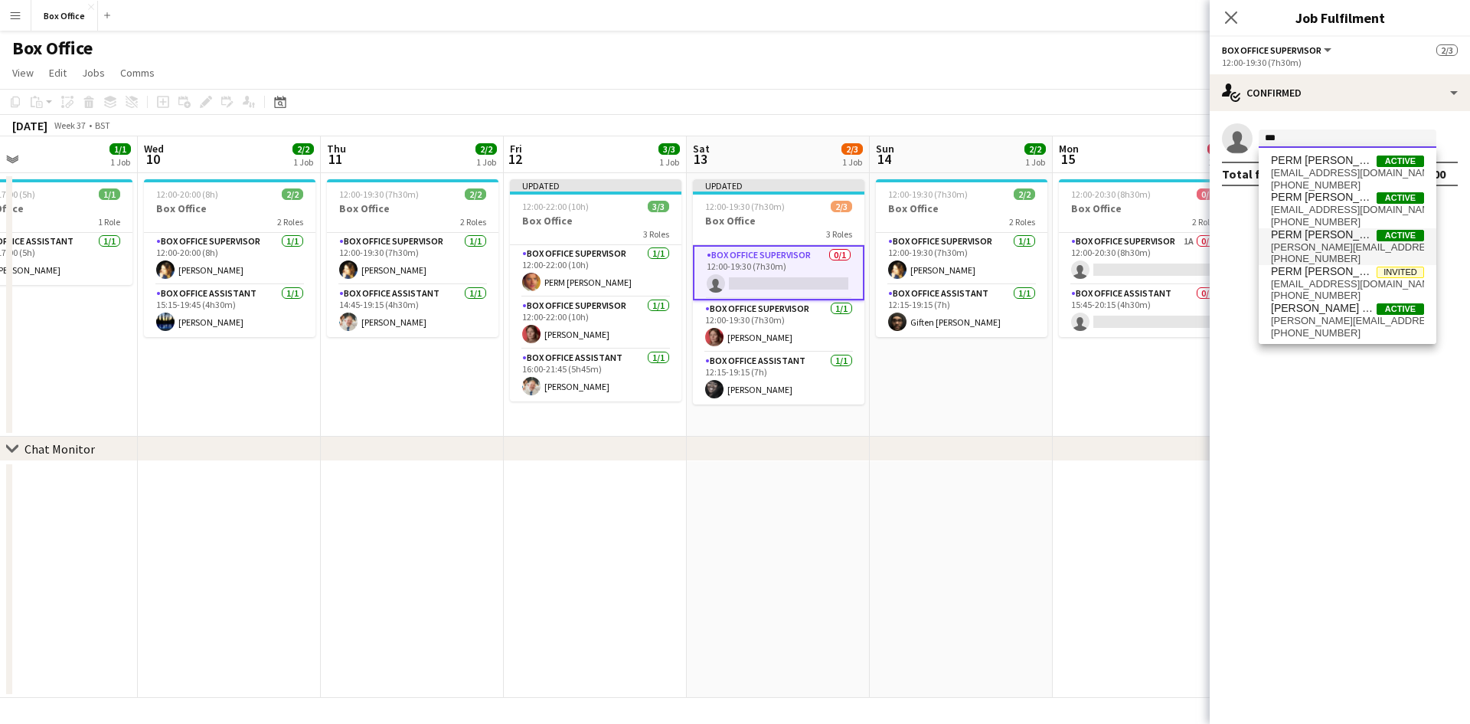
type input "***"
click at [1362, 229] on span "PERM [PERSON_NAME]" at bounding box center [1324, 234] width 106 height 13
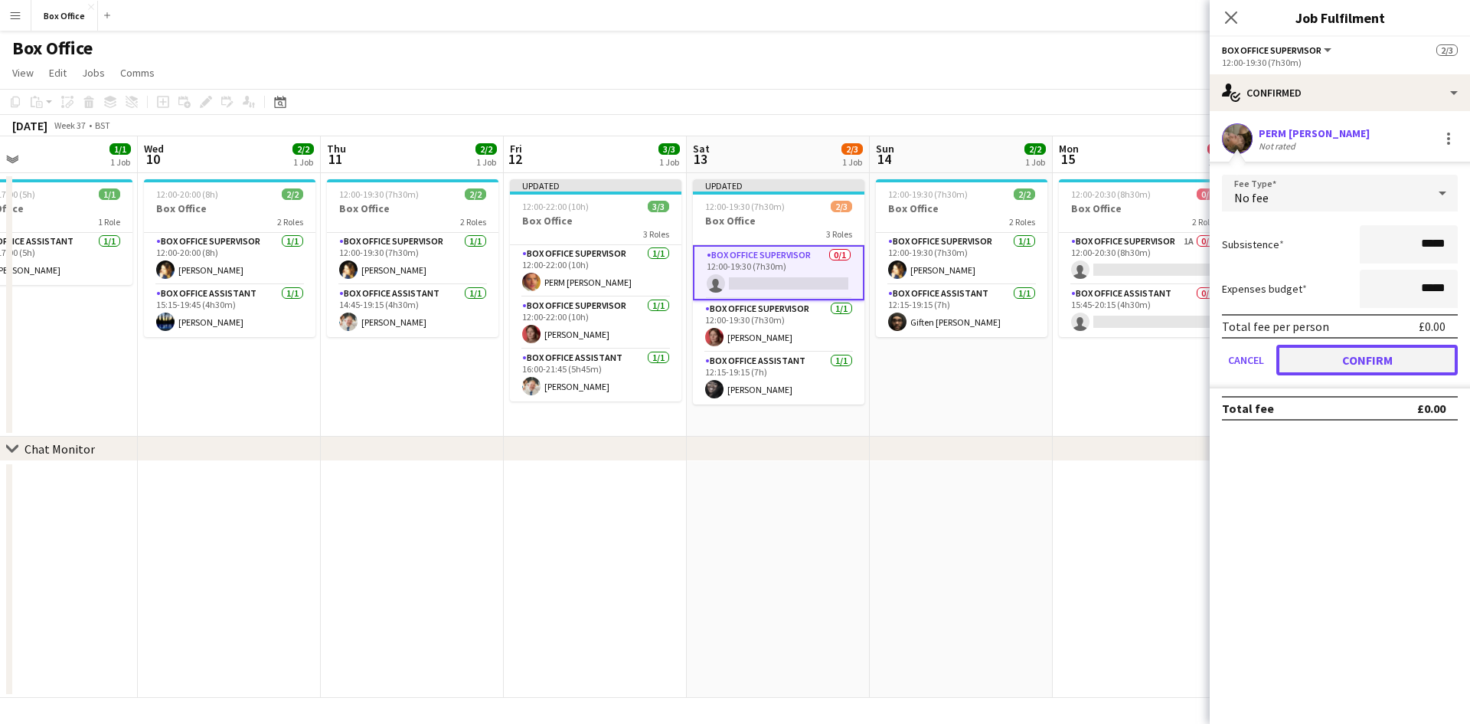
click at [1349, 367] on button "Confirm" at bounding box center [1368, 360] width 182 height 31
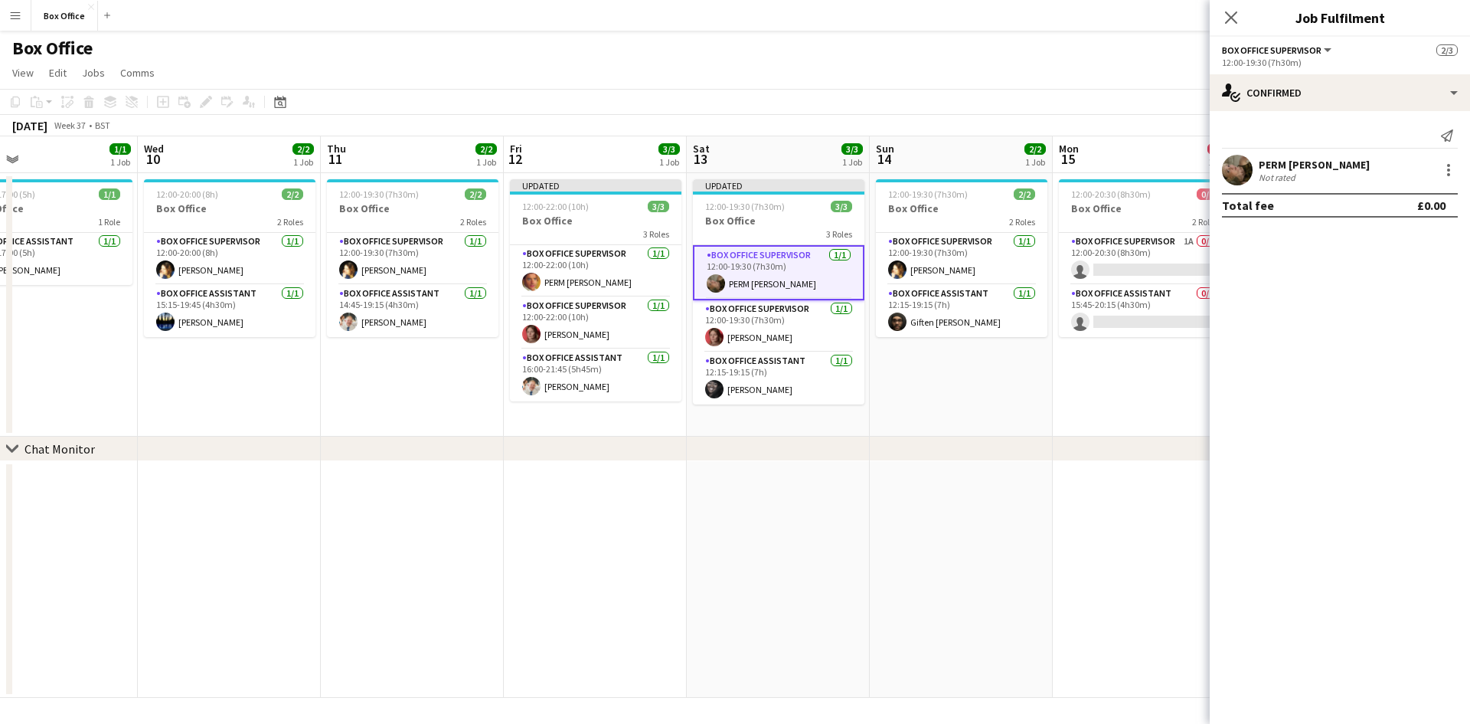
click at [1035, 384] on app-date-cell "12:00-19:30 (7h30m) 2/2 Box Office 2 Roles Box Office Supervisor [DATE] 12:00-1…" at bounding box center [961, 304] width 183 height 263
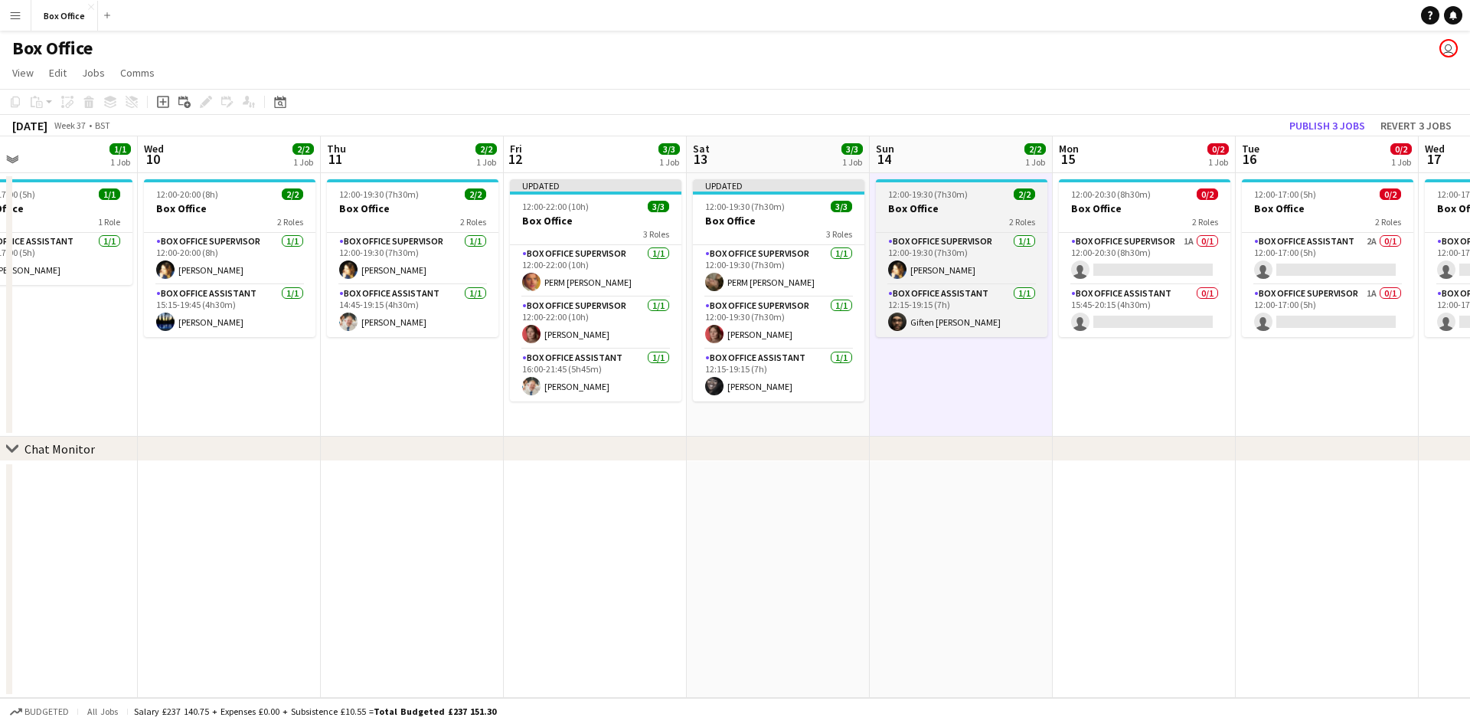
click at [932, 214] on h3 "Box Office" at bounding box center [962, 208] width 172 height 14
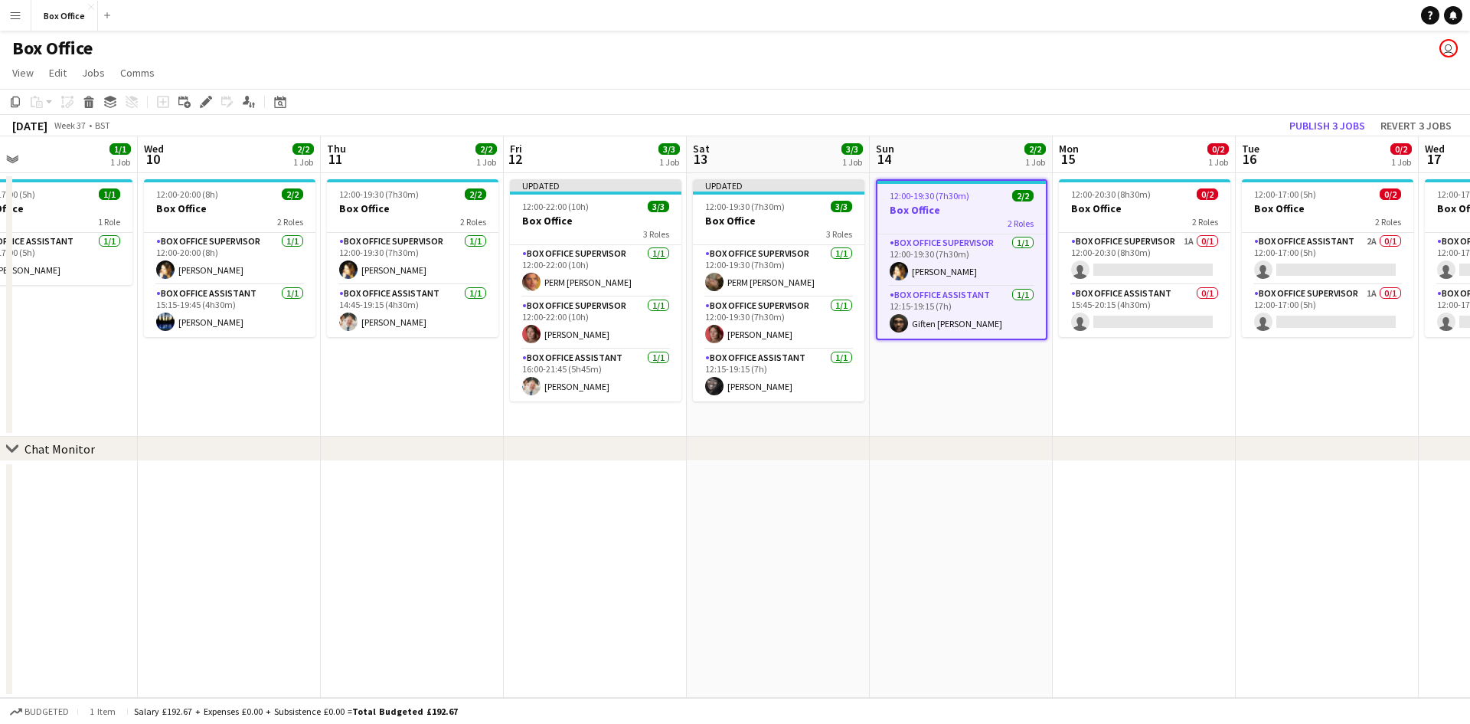
click at [932, 214] on h3 "Box Office" at bounding box center [962, 210] width 168 height 14
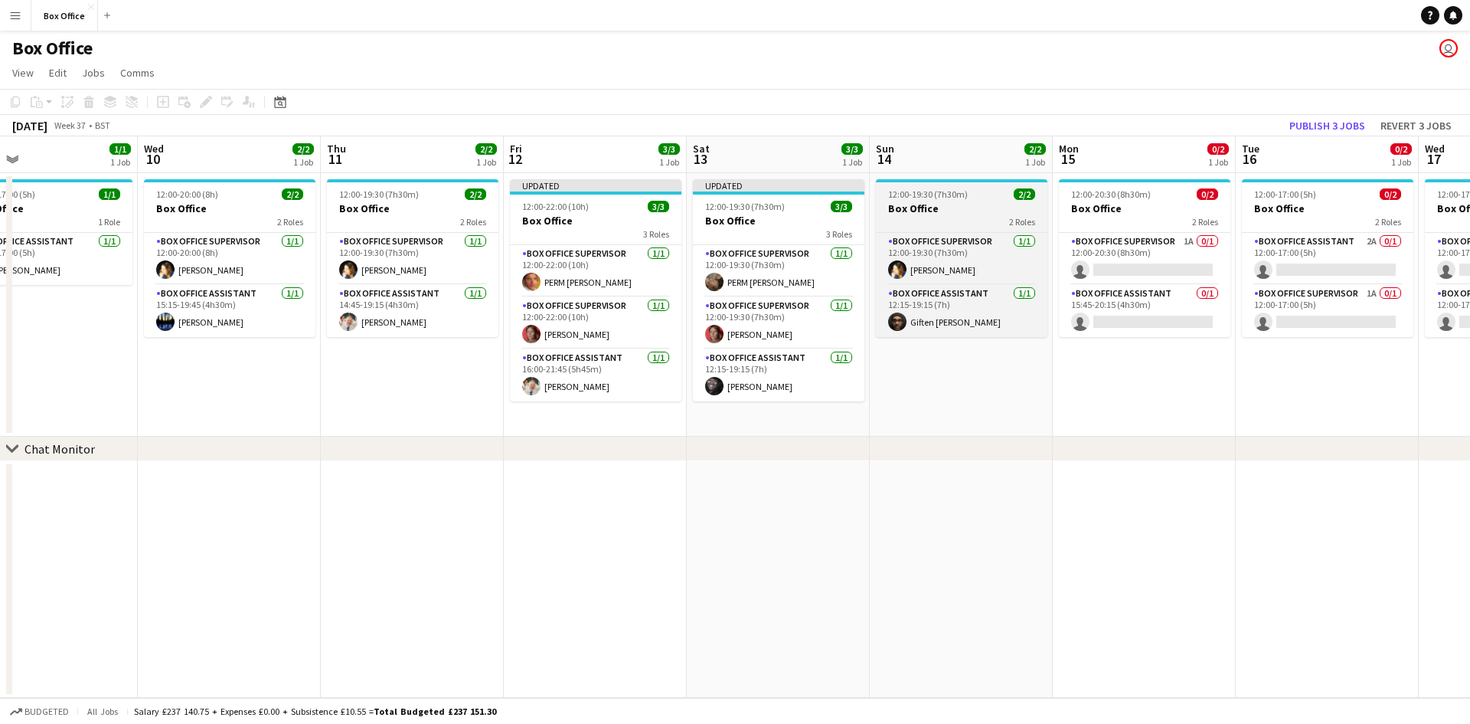
click at [932, 214] on h3 "Box Office" at bounding box center [962, 208] width 172 height 14
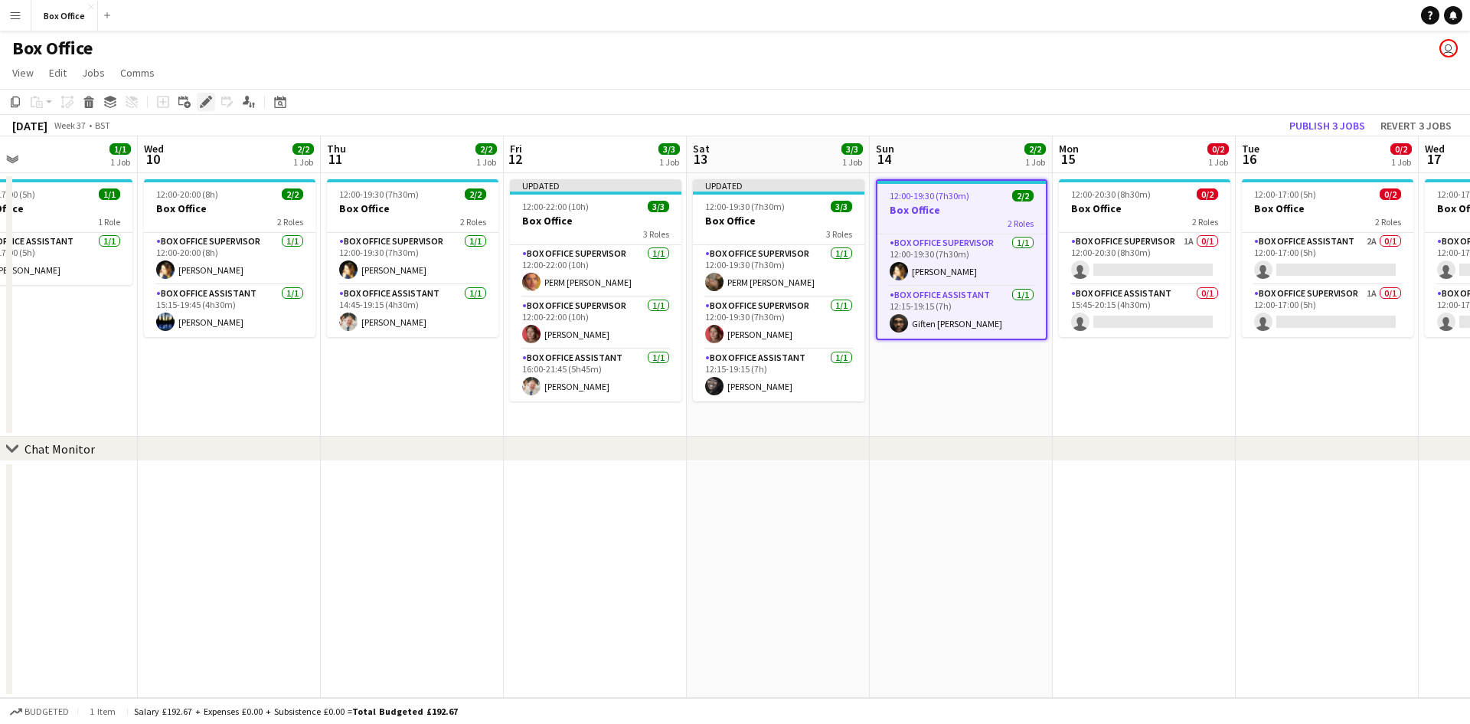
click at [202, 102] on icon "Edit" at bounding box center [206, 102] width 12 height 12
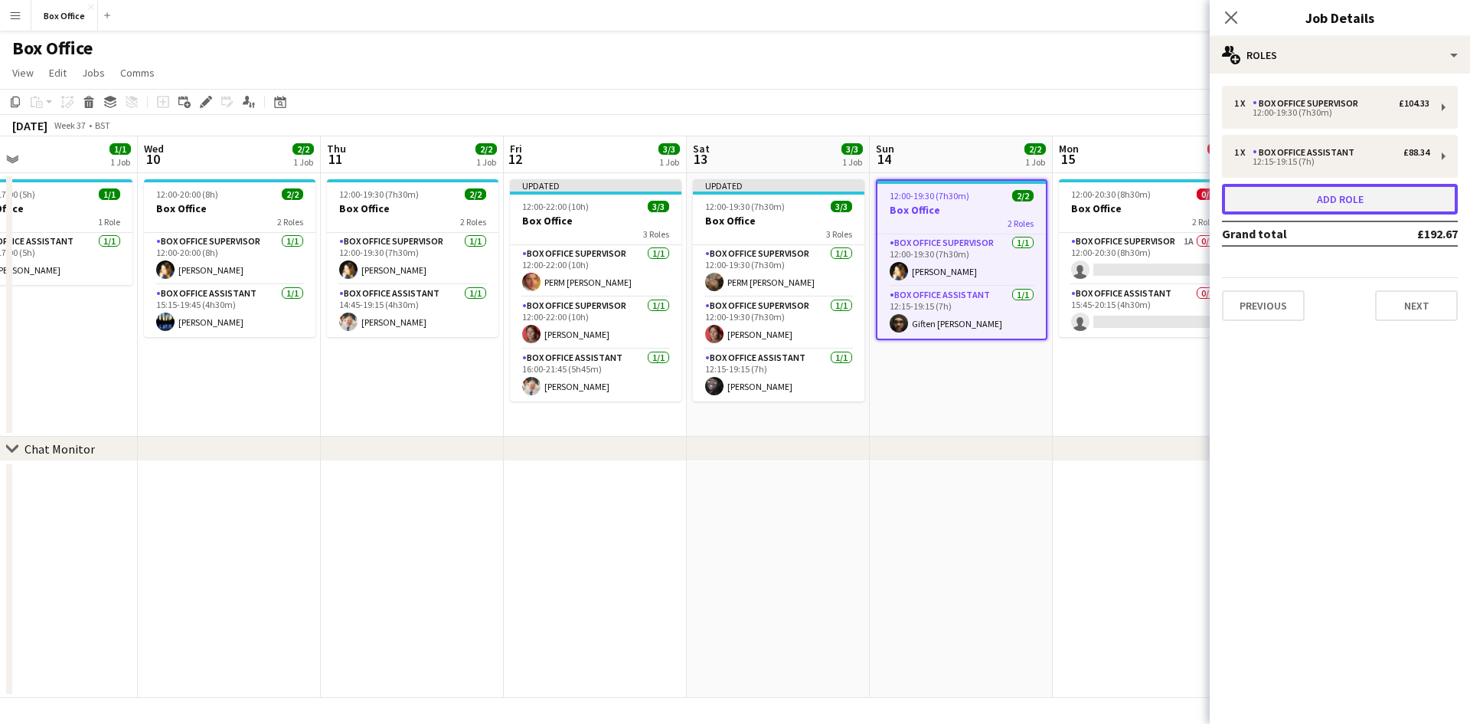
click at [1345, 197] on button "Add role" at bounding box center [1340, 199] width 236 height 31
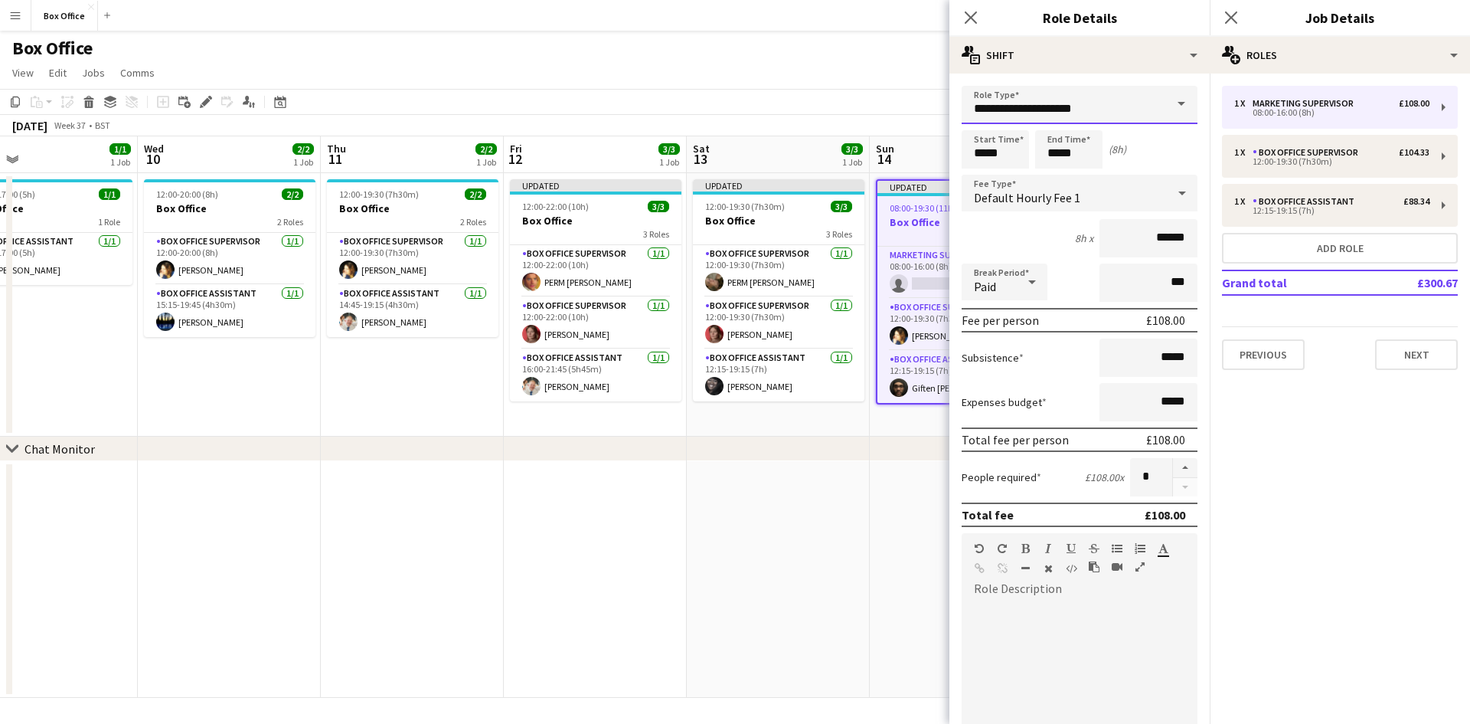
click at [1127, 99] on input "**********" at bounding box center [1080, 105] width 236 height 38
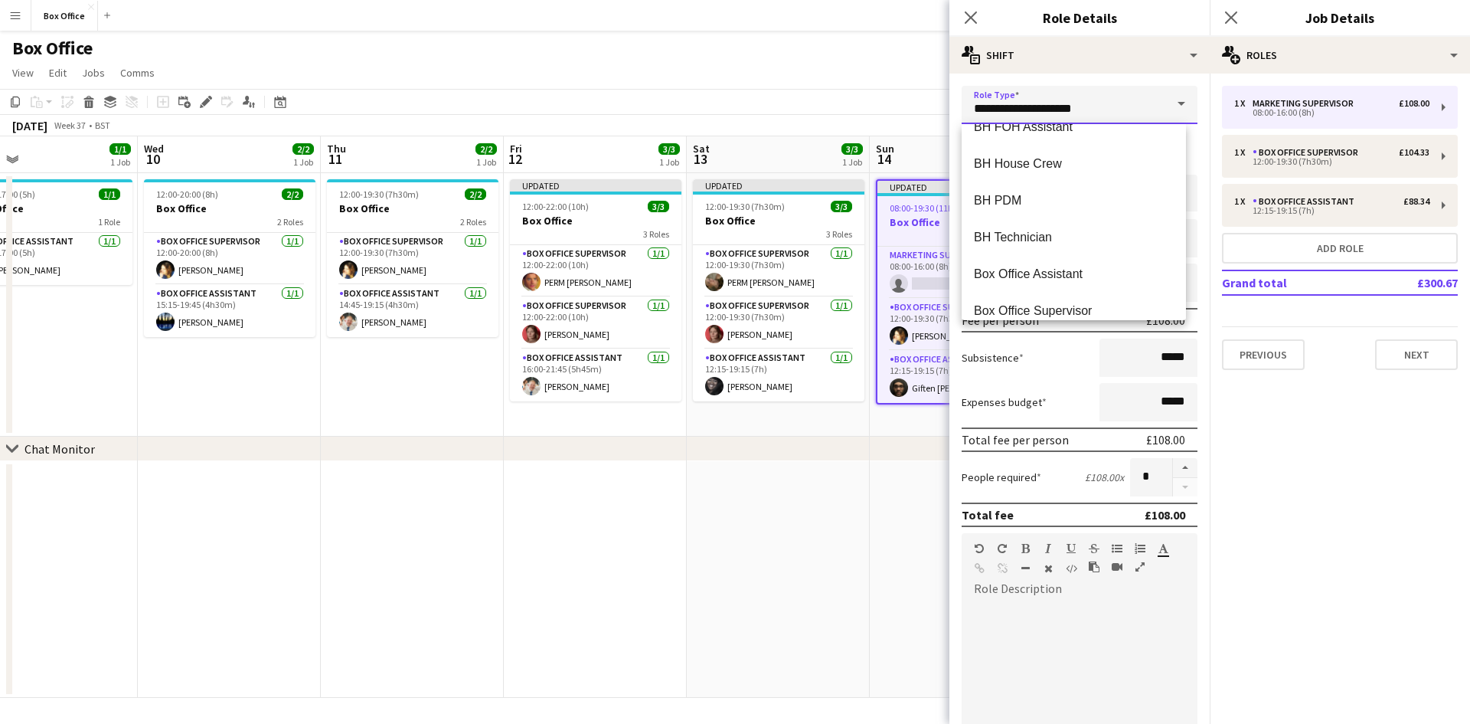
scroll to position [613, 0]
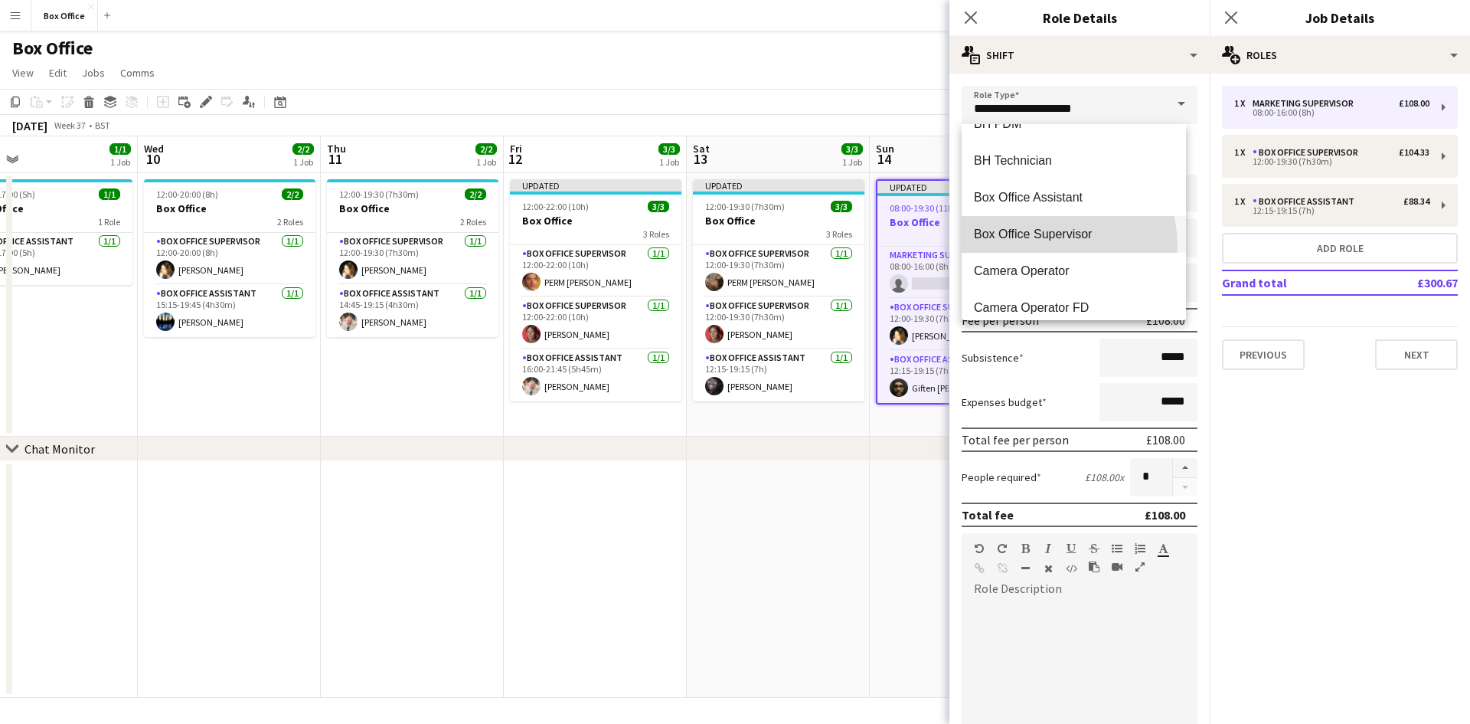
click at [1038, 247] on mat-option "Box Office Supervisor" at bounding box center [1074, 234] width 224 height 37
type input "**********"
type input "******"
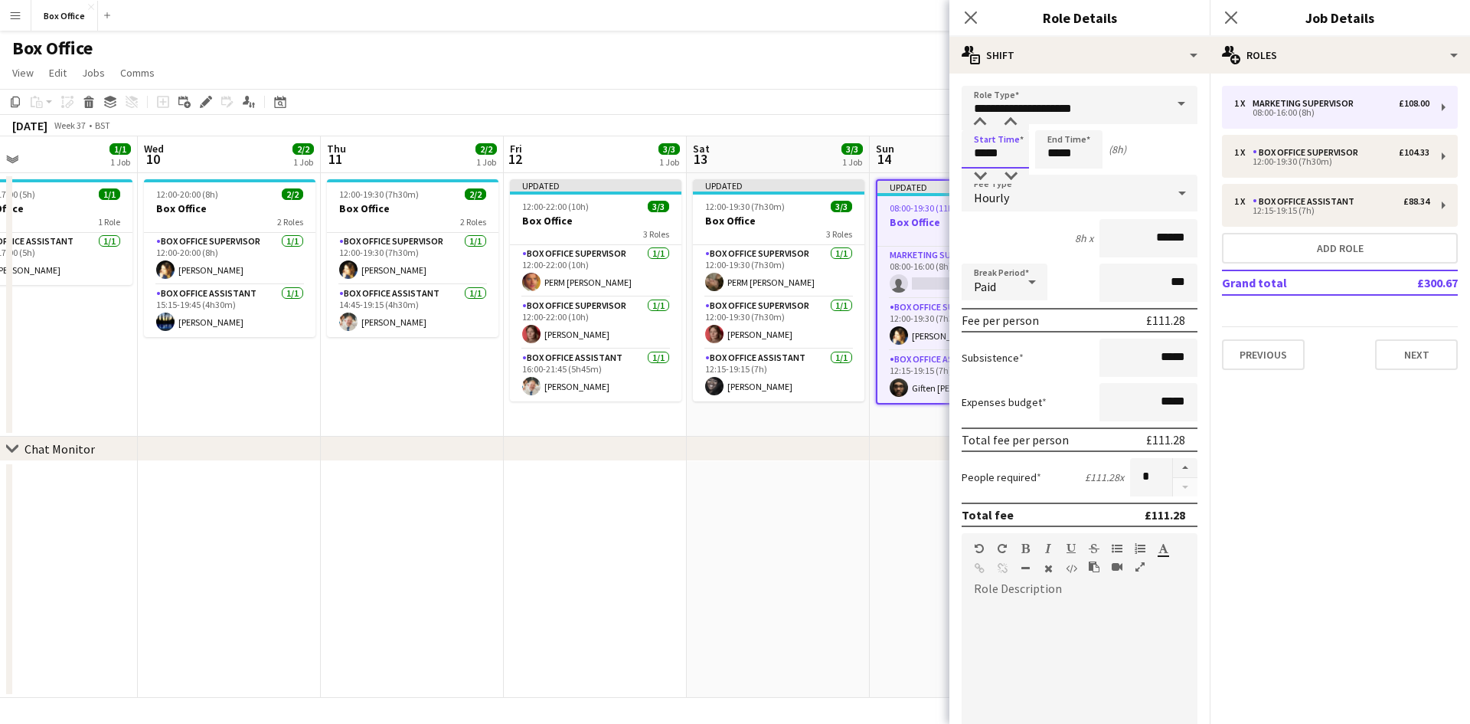
drag, startPoint x: 1013, startPoint y: 156, endPoint x: 963, endPoint y: 151, distance: 50.8
click at [963, 151] on input "*****" at bounding box center [995, 149] width 67 height 38
type input "*****"
click at [1063, 154] on input "*****" at bounding box center [1068, 149] width 67 height 38
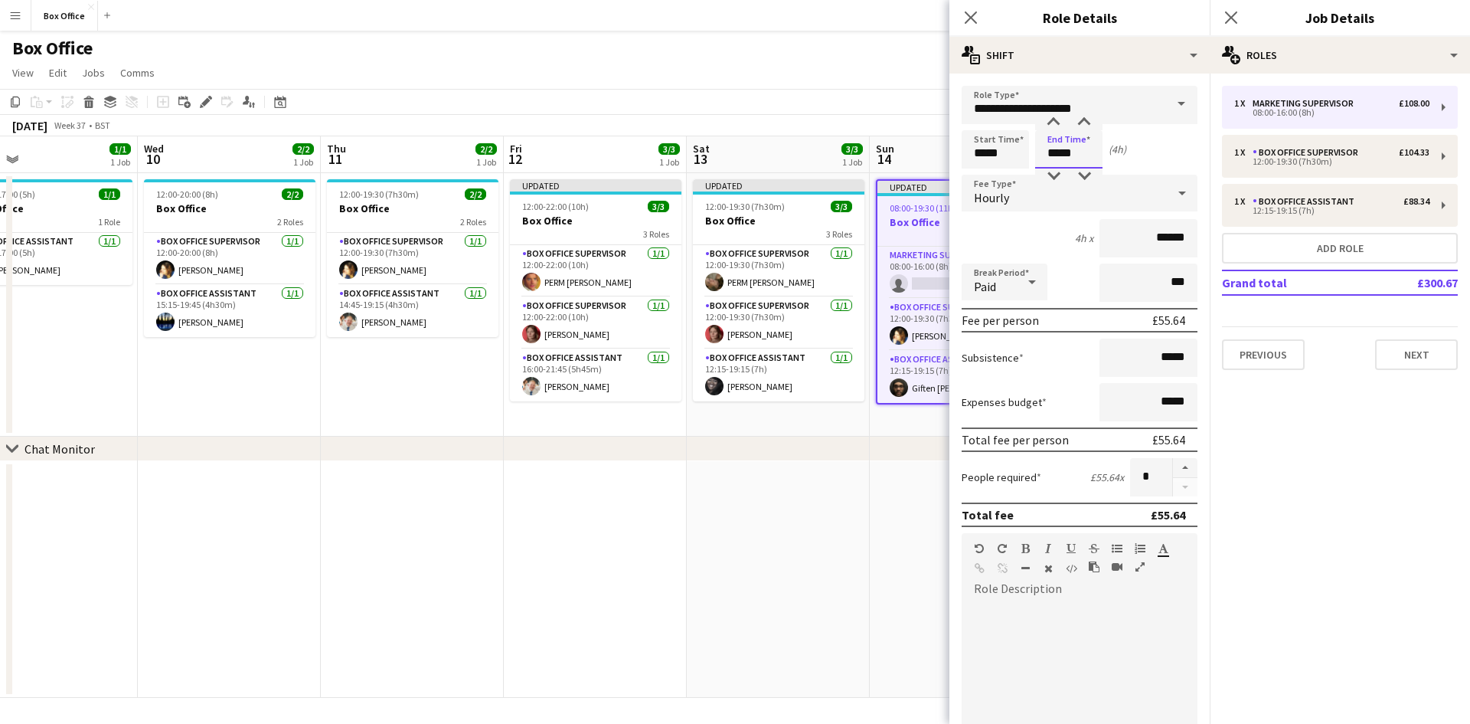
click at [1063, 156] on input "*****" at bounding box center [1068, 149] width 67 height 38
type input "*****"
click at [1056, 186] on div "Hourly" at bounding box center [1064, 193] width 205 height 37
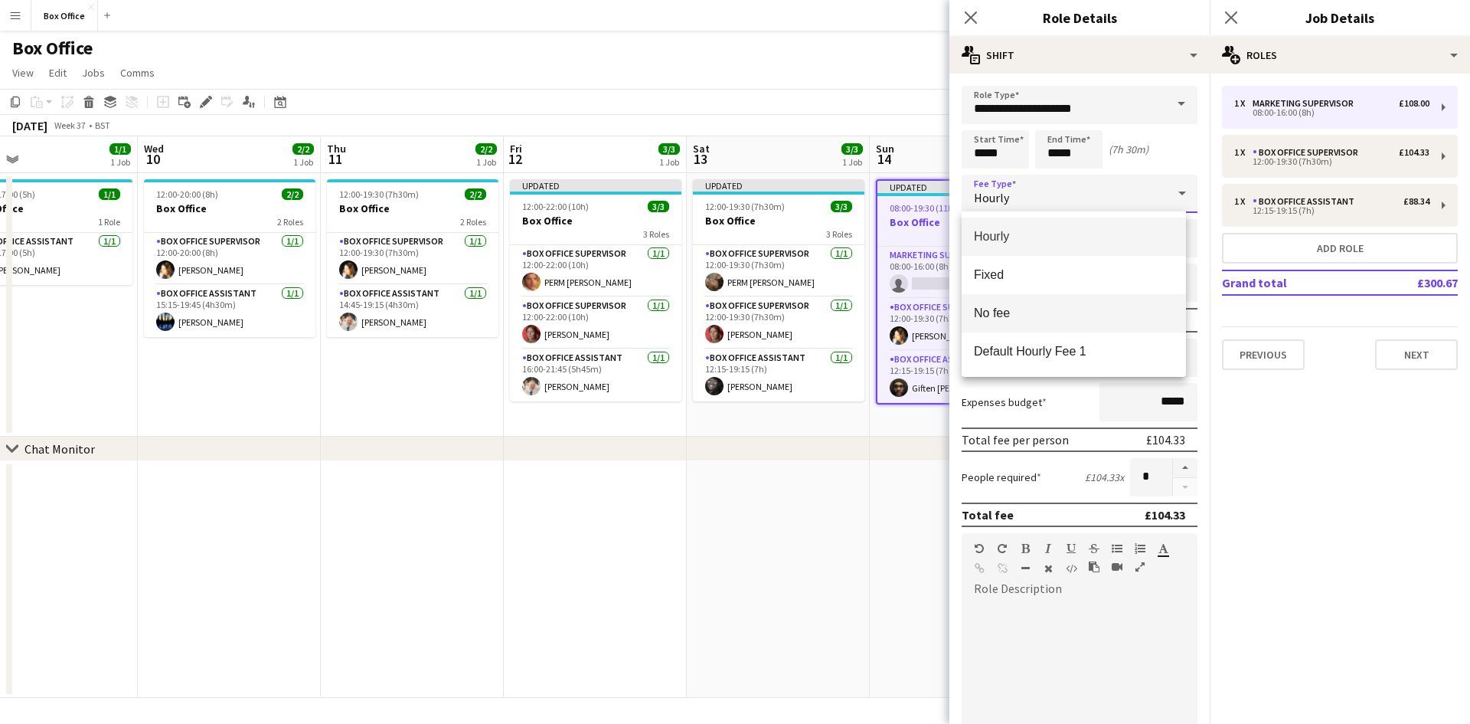
click at [1048, 299] on mat-option "No fee" at bounding box center [1074, 313] width 224 height 38
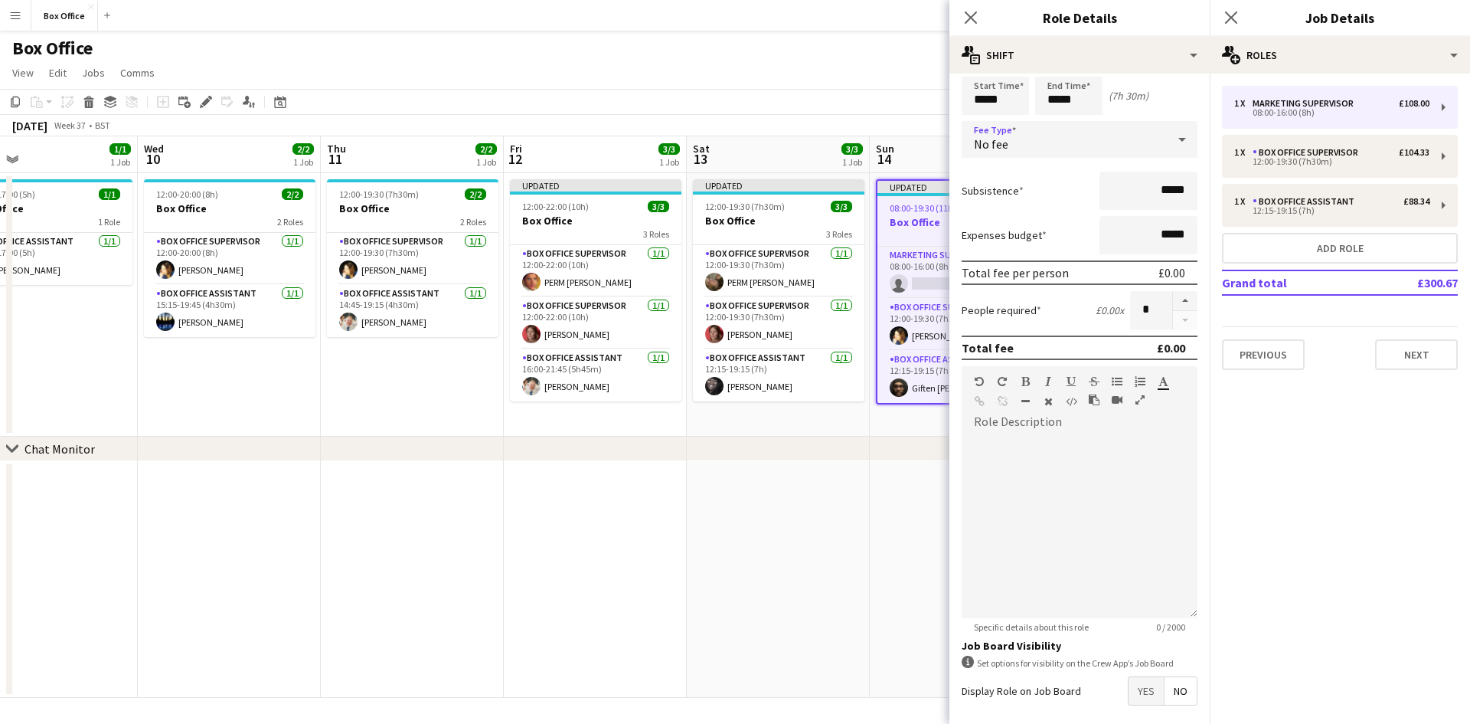
scroll to position [122, 0]
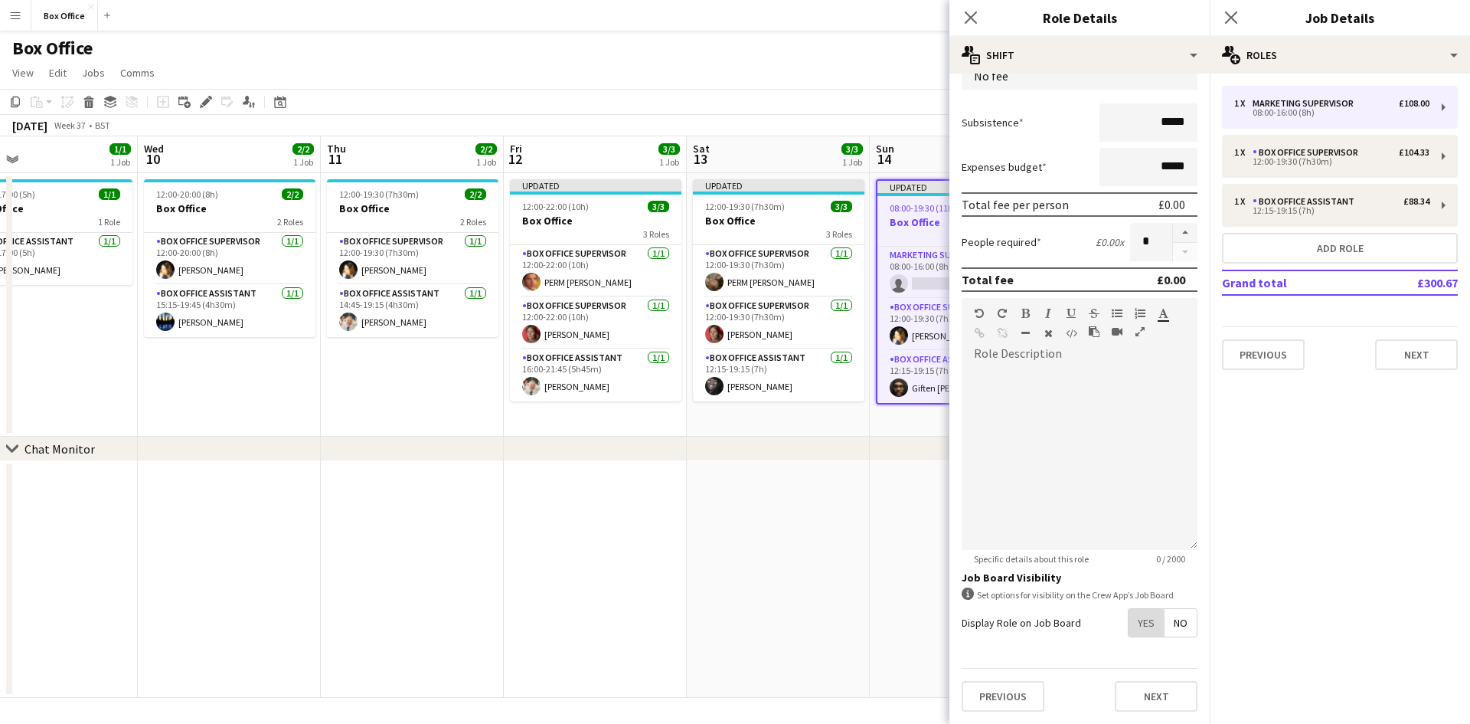
click at [1134, 627] on span "Yes" at bounding box center [1146, 623] width 35 height 28
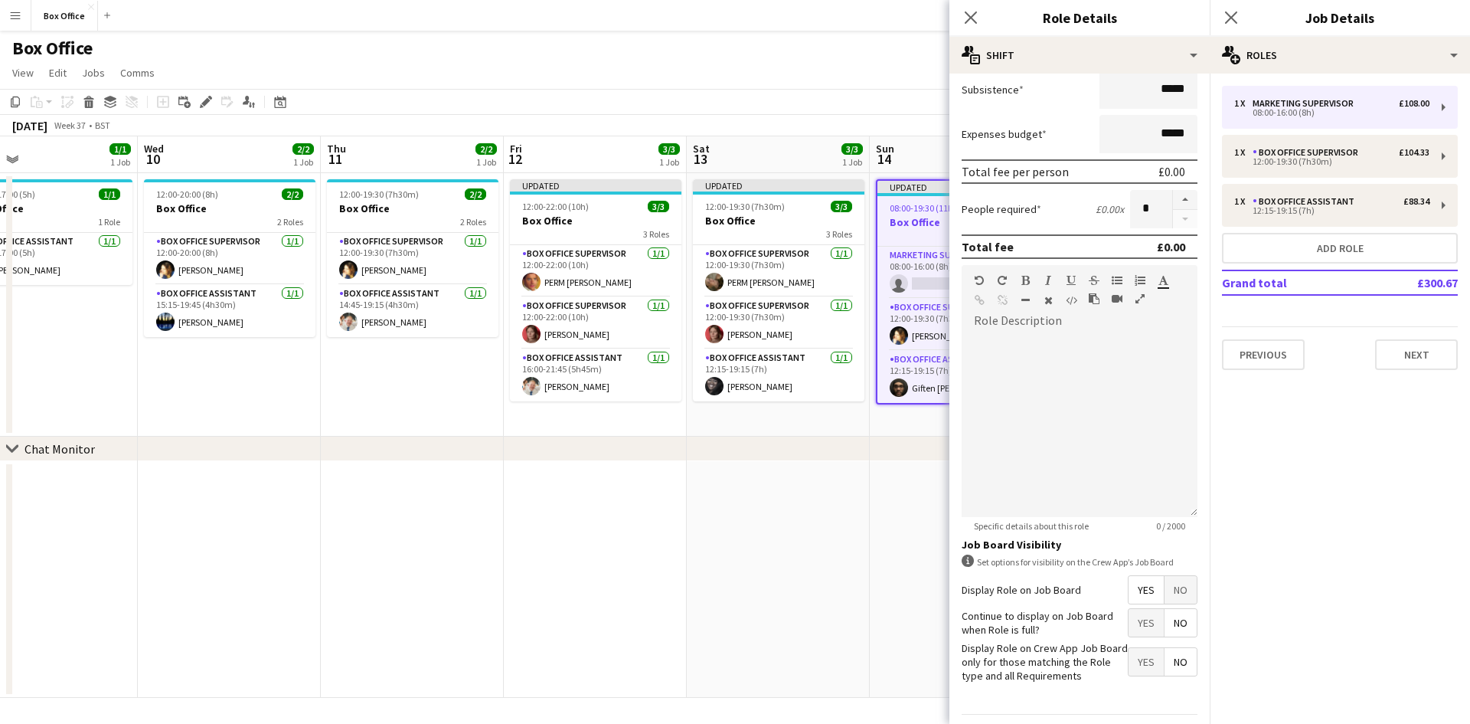
scroll to position [201, 0]
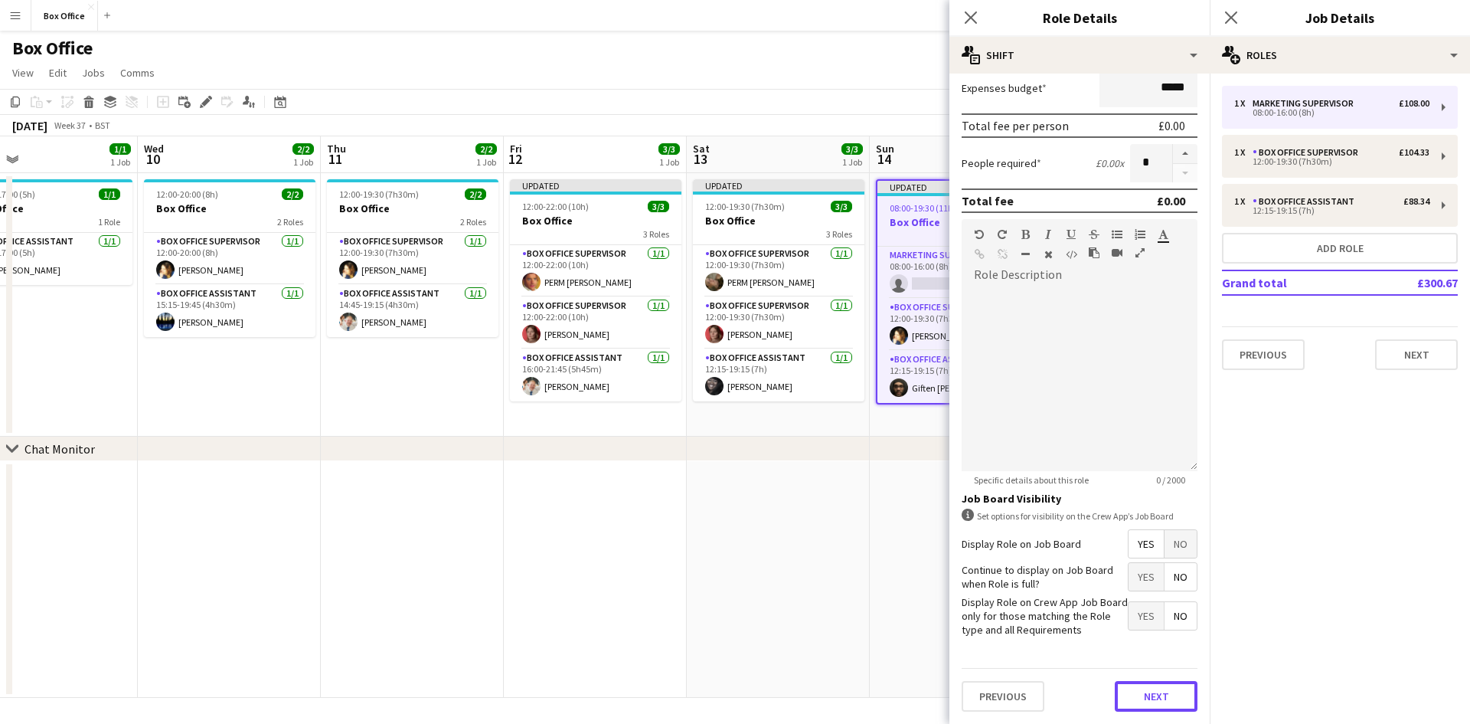
click at [1148, 694] on button "Next" at bounding box center [1156, 696] width 83 height 31
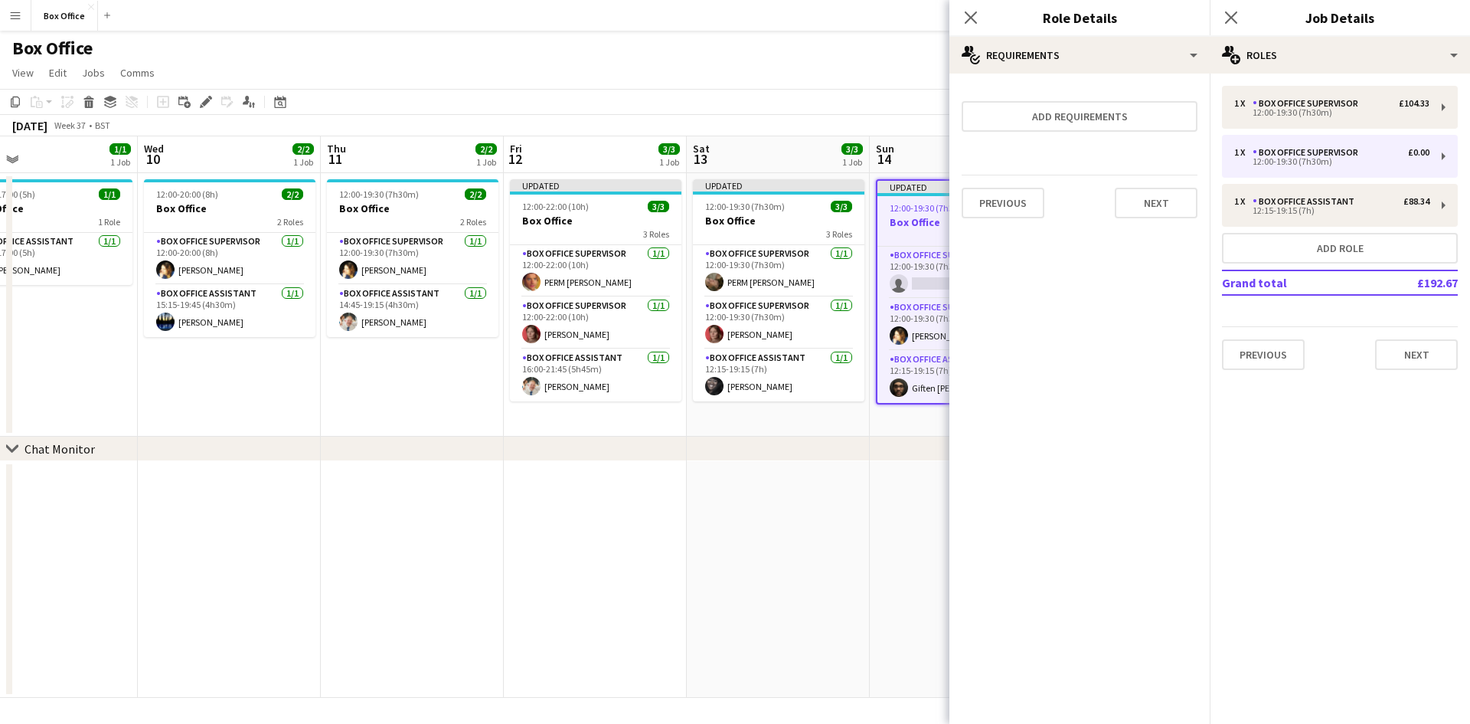
drag, startPoint x: 901, startPoint y: 574, endPoint x: 901, endPoint y: 504, distance: 70.5
click at [901, 569] on app-date-cell at bounding box center [961, 579] width 183 height 237
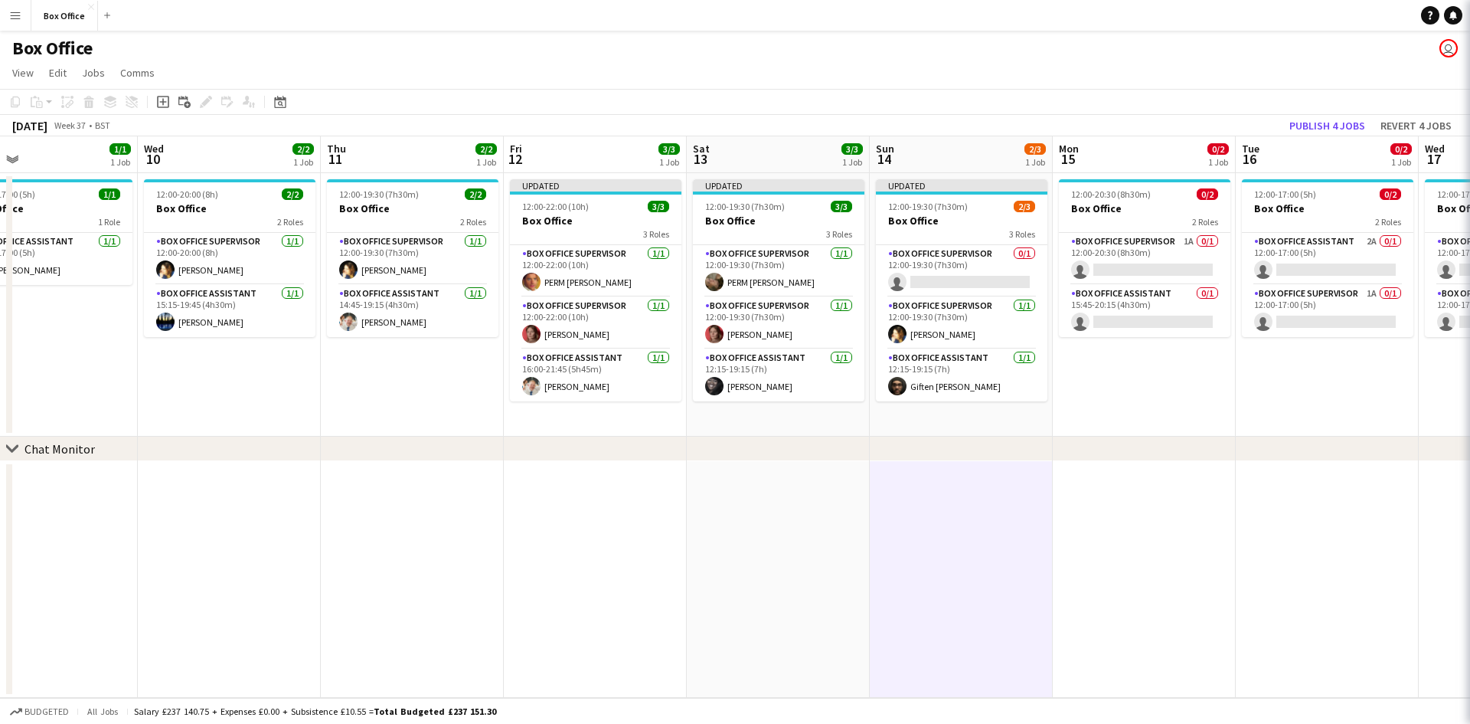
scroll to position [0, 595]
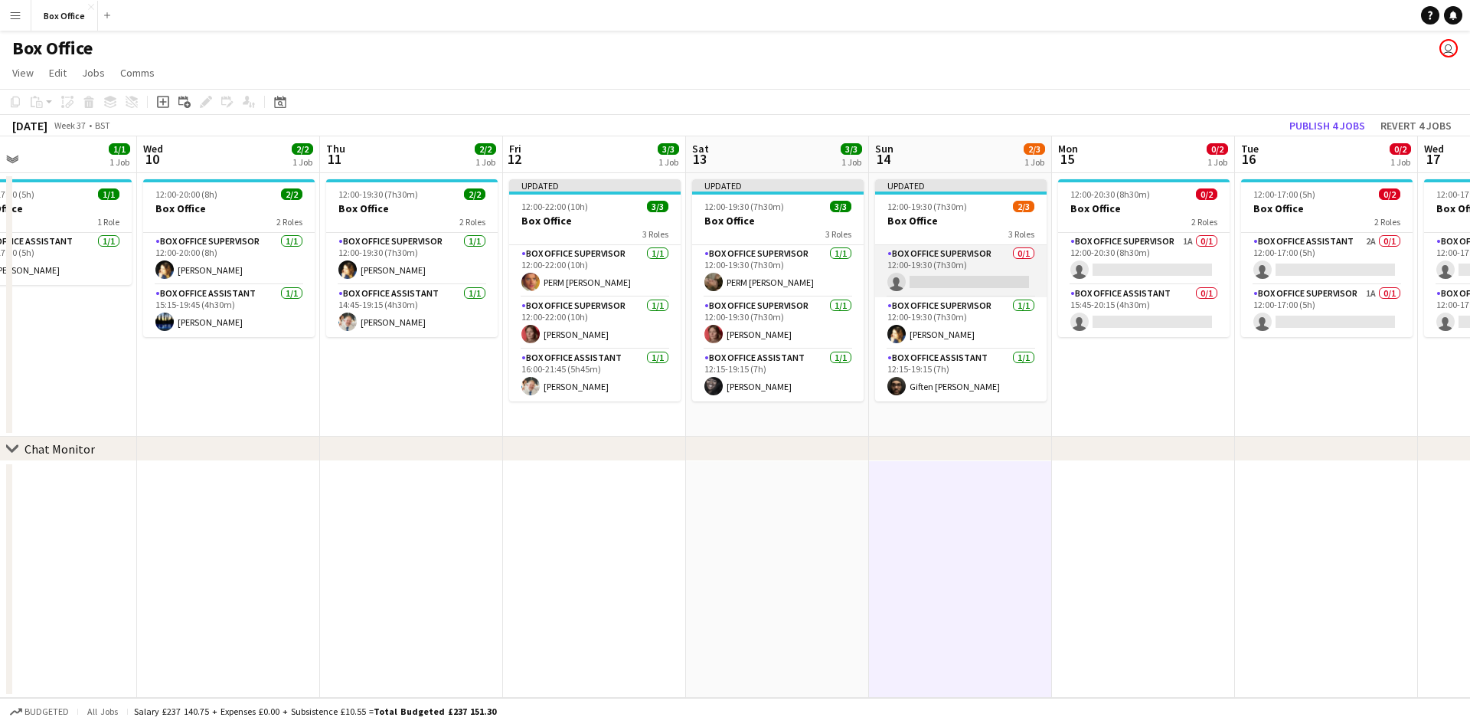
click at [947, 258] on app-card-role "Box Office Supervisor 0/1 12:00-19:30 (7h30m) single-neutral-actions" at bounding box center [961, 271] width 172 height 52
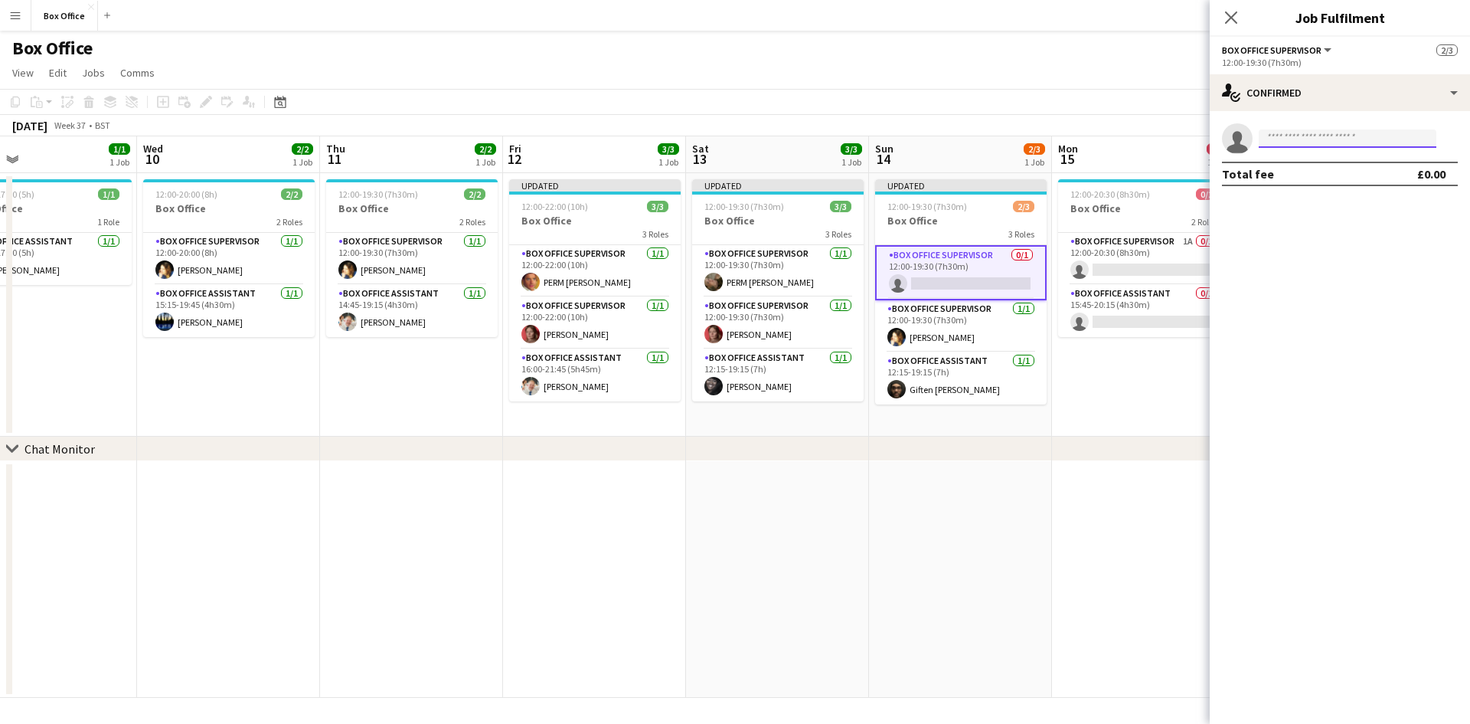
click at [1298, 135] on input at bounding box center [1348, 138] width 178 height 18
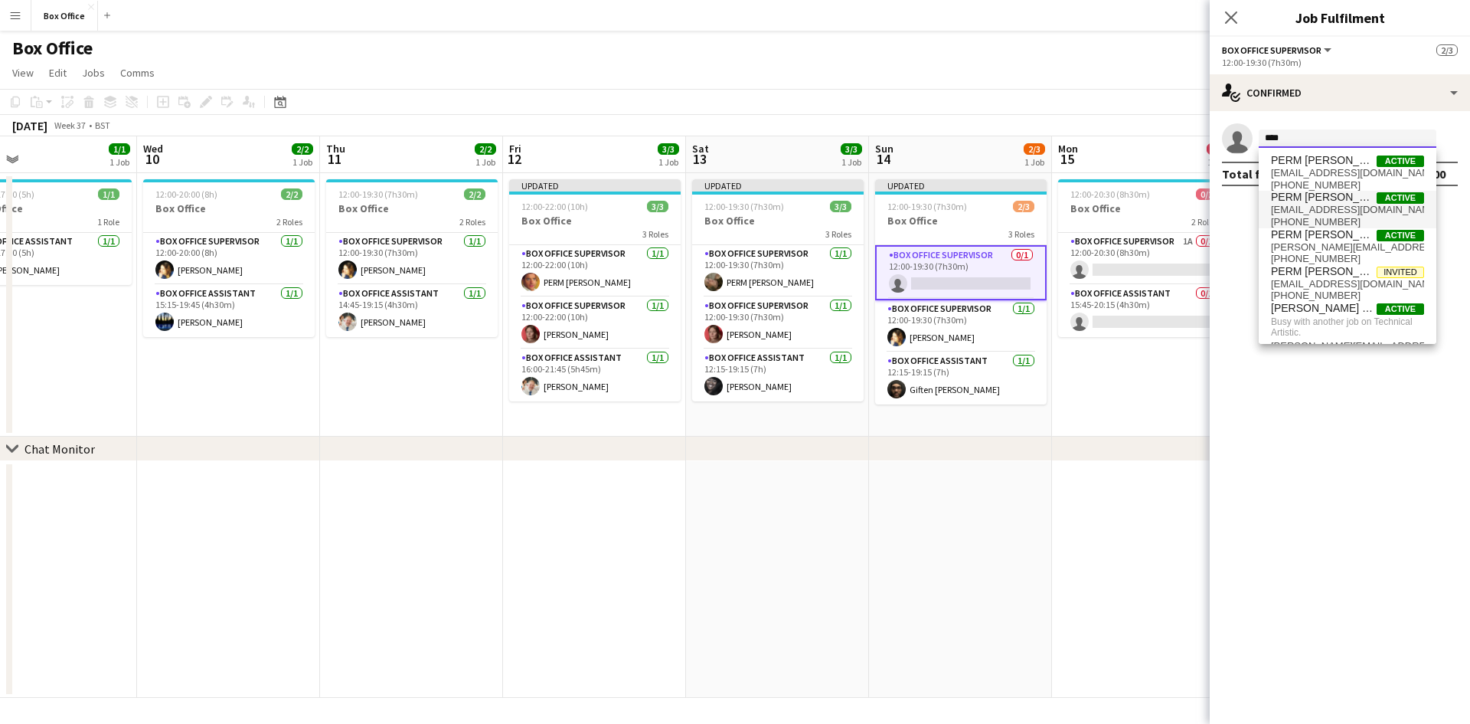
type input "****"
click at [1326, 209] on span "[EMAIL_ADDRESS][DOMAIN_NAME]" at bounding box center [1347, 210] width 153 height 12
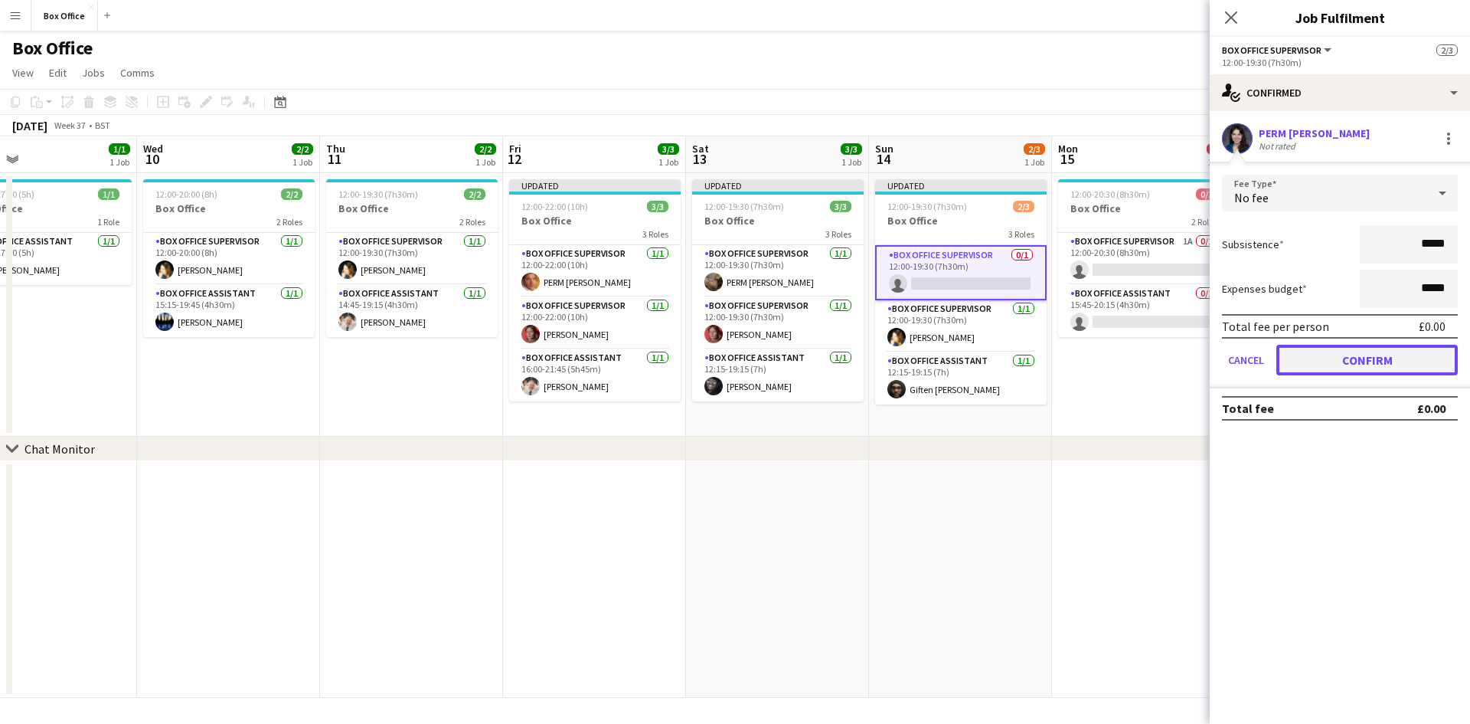
click at [1343, 362] on button "Confirm" at bounding box center [1368, 360] width 182 height 31
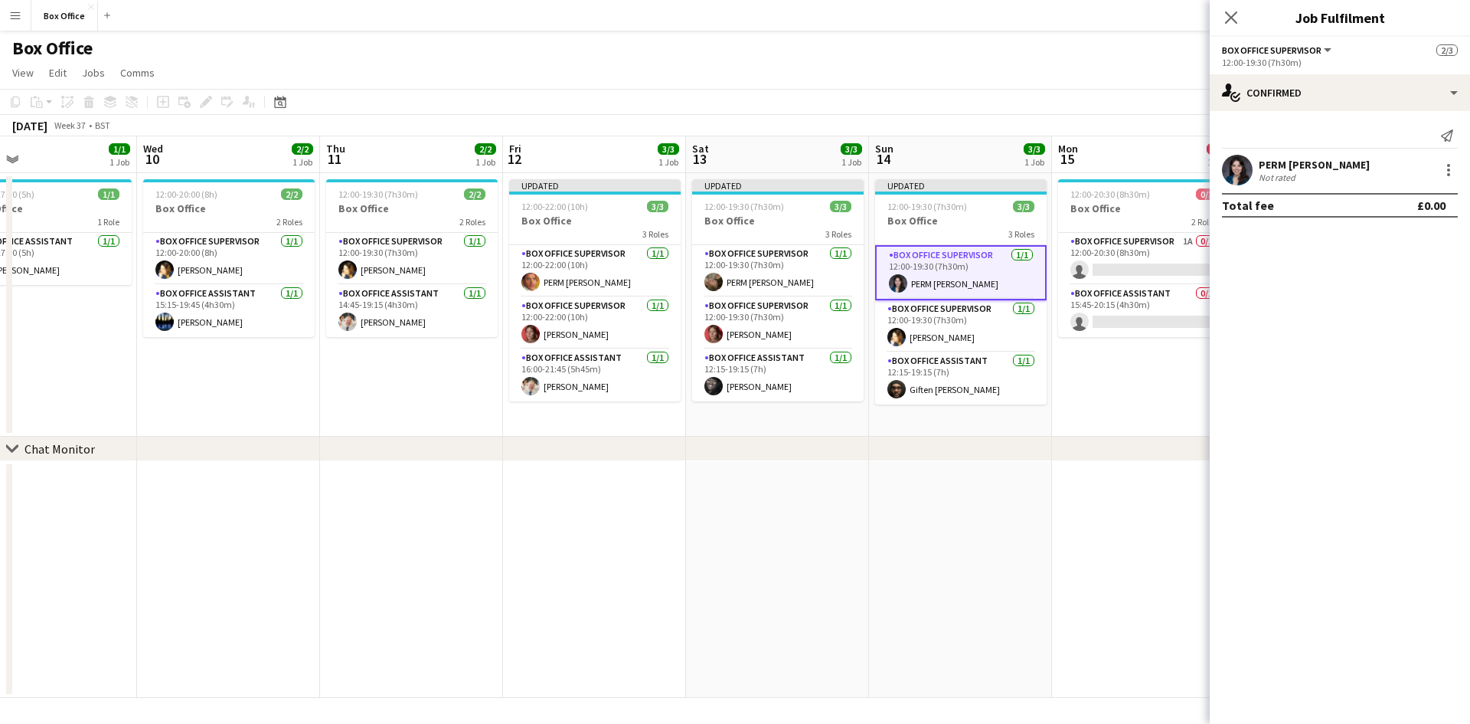
click at [1122, 402] on app-date-cell "12:00-20:30 (8h30m) 0/2 Box Office 2 Roles Box Office Supervisor 1A 0/1 12:00-2…" at bounding box center [1143, 304] width 183 height 263
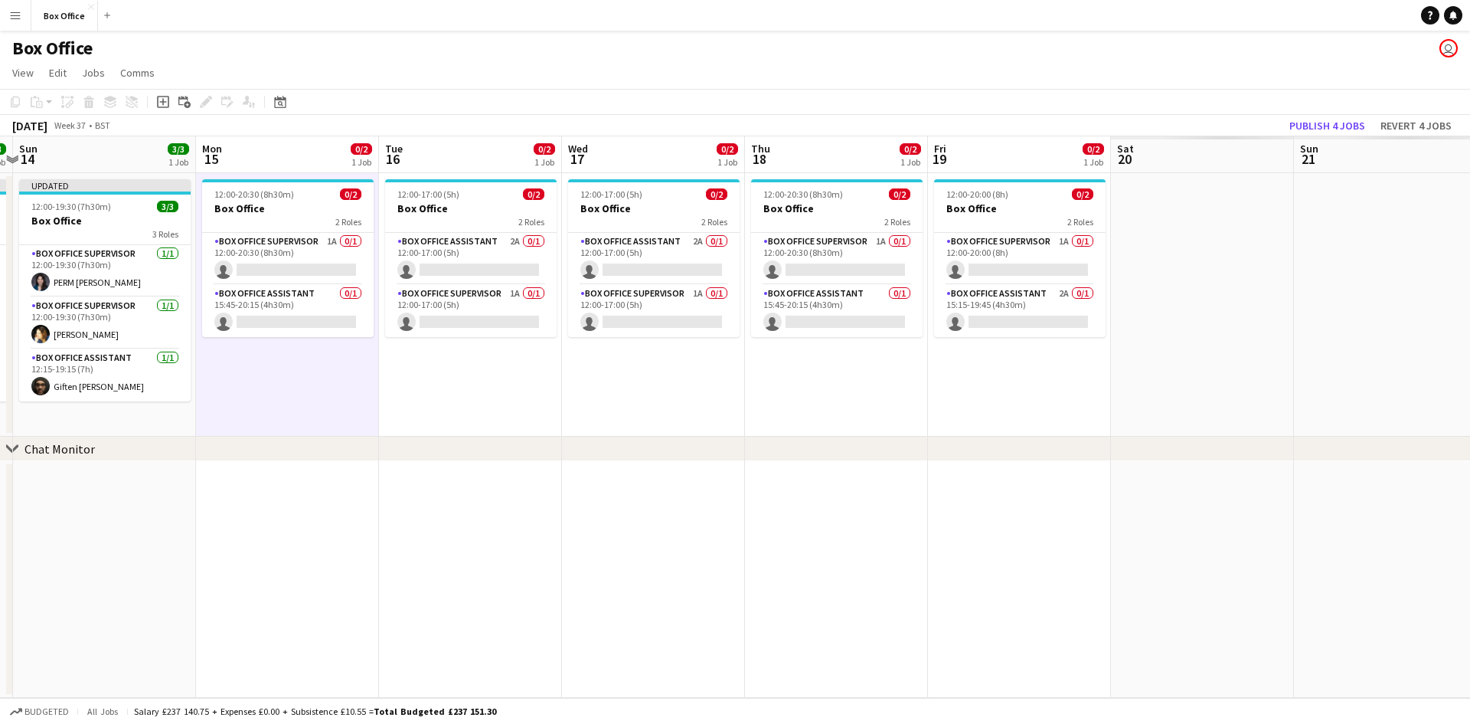
scroll to position [0, 646]
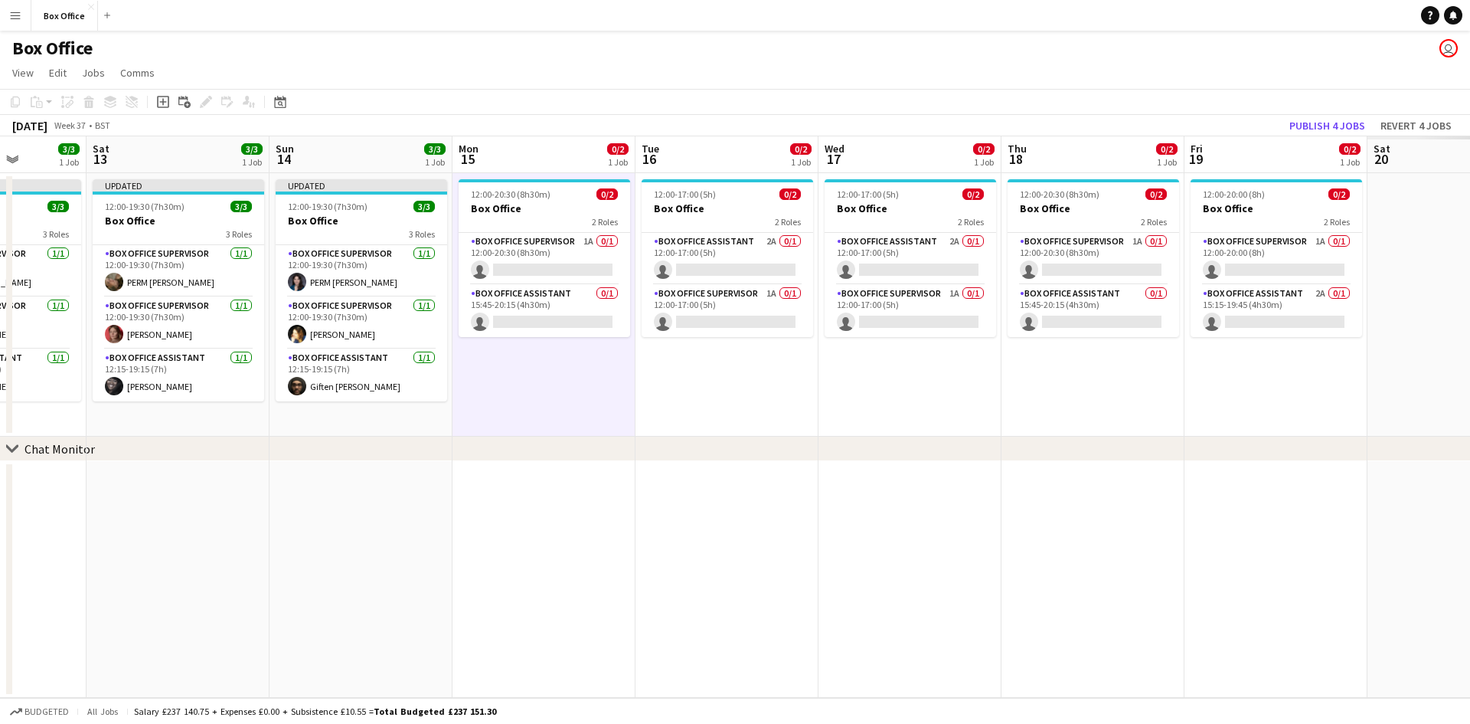
drag, startPoint x: 1330, startPoint y: 401, endPoint x: 731, endPoint y: 424, distance: 600.1
click at [731, 424] on app-calendar-viewport "Tue 9 1/1 1 Job Wed 10 2/2 1 Job Thu 11 2/2 1 Job Fri 12 3/3 1 Job Sat 13 3/3 1…" at bounding box center [735, 416] width 1470 height 561
click at [1327, 119] on button "Publish 4 jobs" at bounding box center [1328, 126] width 88 height 20
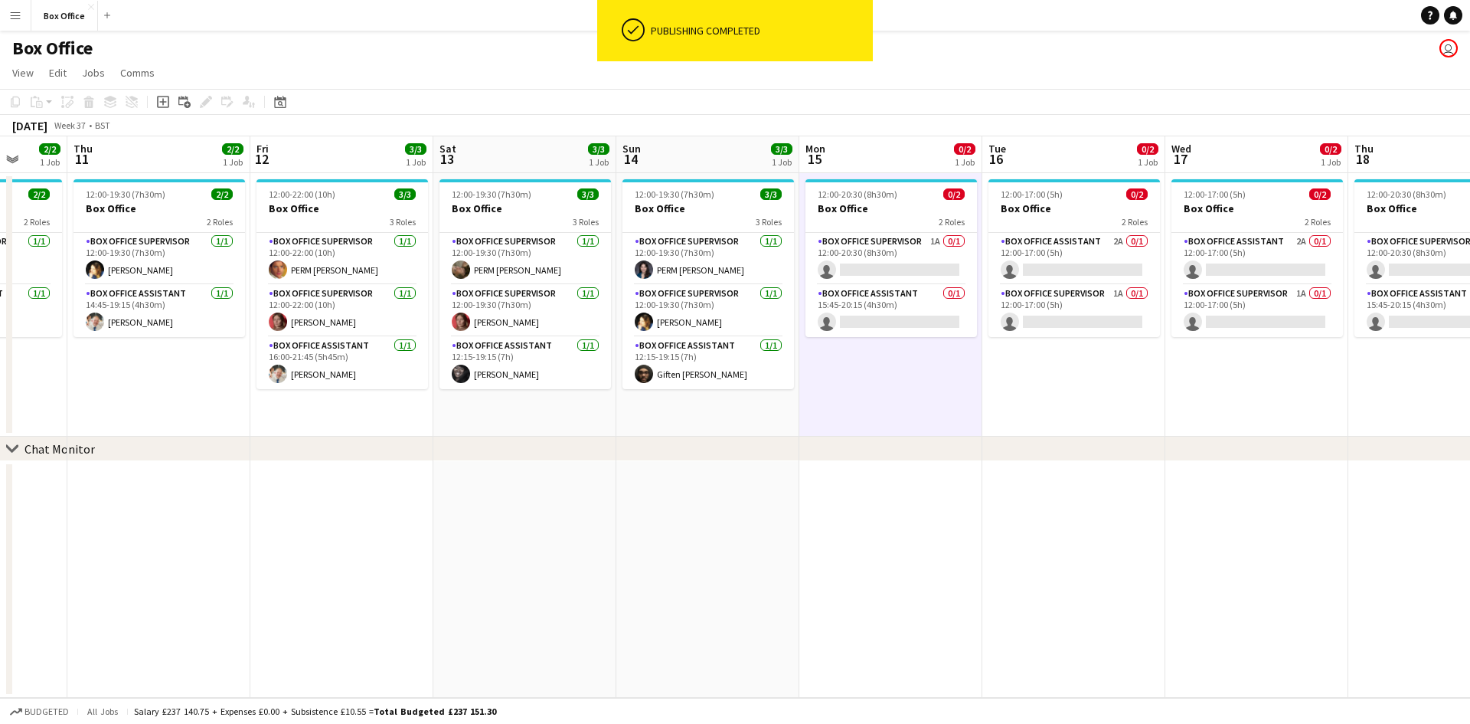
scroll to position [0, 368]
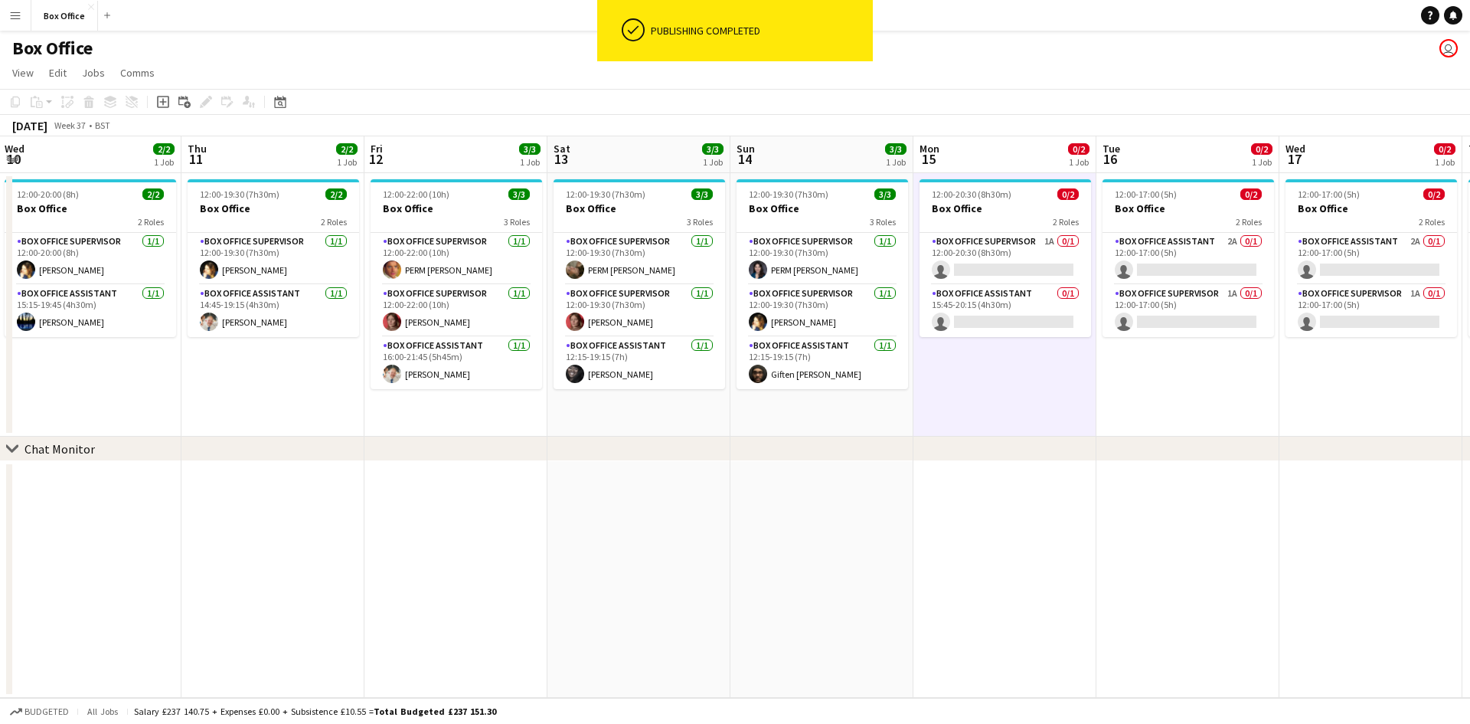
drag, startPoint x: 558, startPoint y: 432, endPoint x: 944, endPoint y: 420, distance: 385.4
click at [944, 420] on app-calendar-viewport "Mon 8 1/1 1 Job Tue 9 1/1 1 Job Wed 10 2/2 1 Job Thu 11 2/2 1 Job Fri 12 3/3 1 …" at bounding box center [735, 416] width 1470 height 561
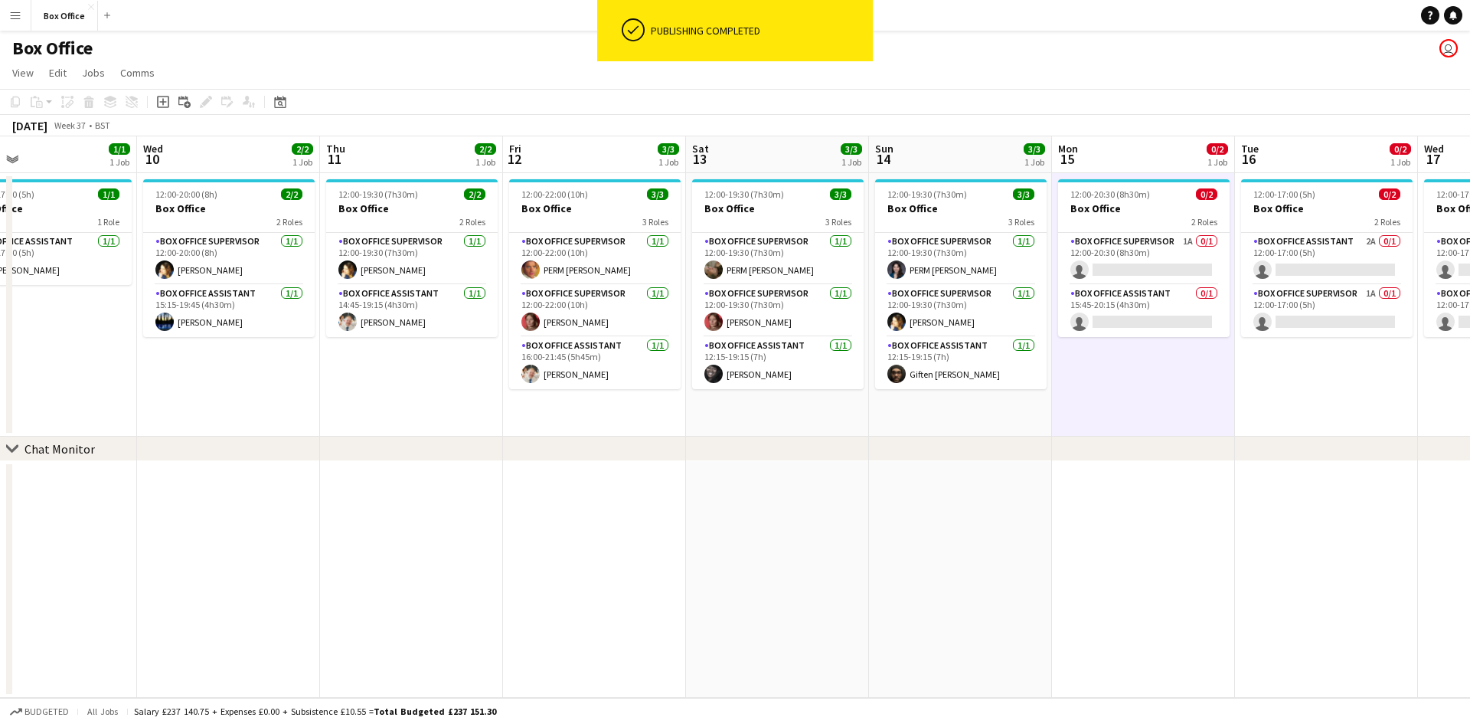
scroll to position [0, 411]
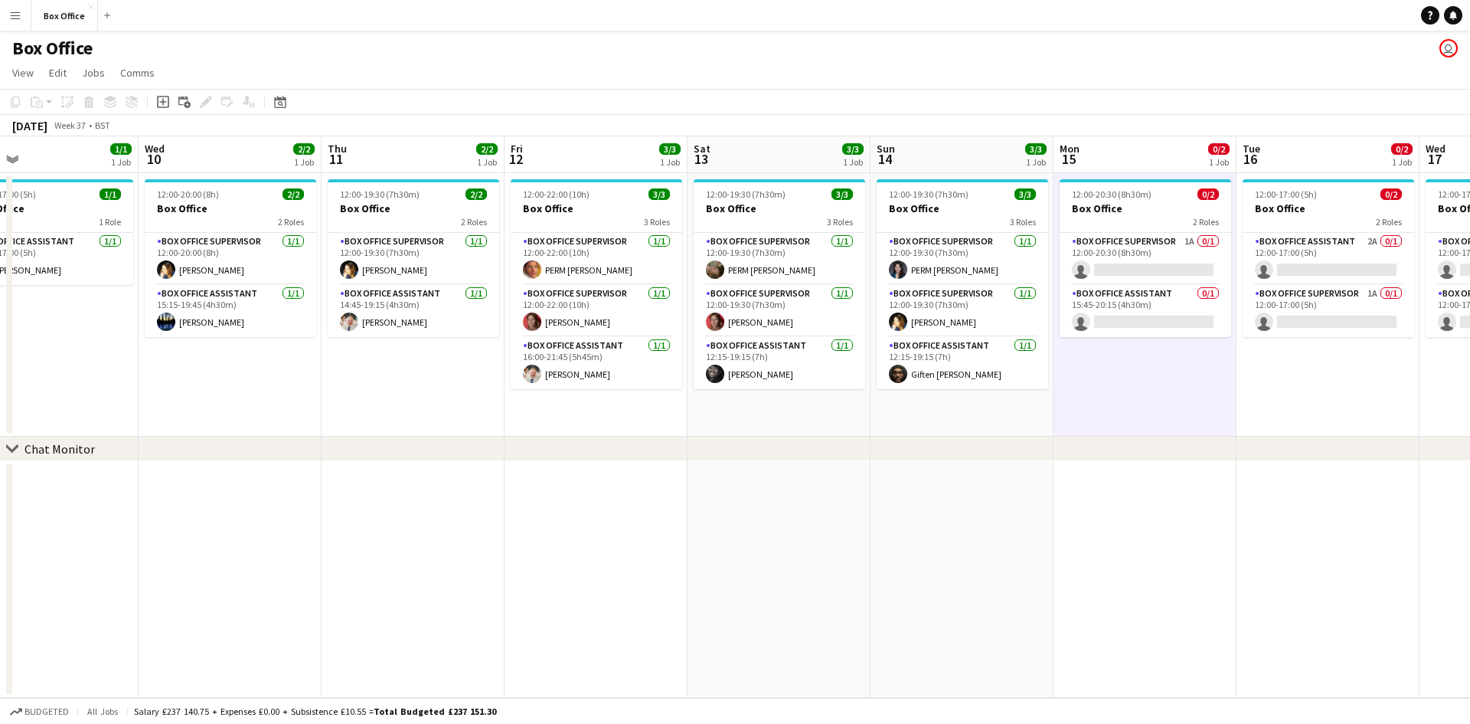
drag, startPoint x: 443, startPoint y: 406, endPoint x: 584, endPoint y: 408, distance: 140.9
click at [584, 408] on app-calendar-viewport "Sun 7 3/4 2 Jobs Mon 8 1/1 1 Job Tue 9 1/1 1 Job Wed 10 2/2 1 Job Thu 11 2/2 1 …" at bounding box center [735, 416] width 1470 height 561
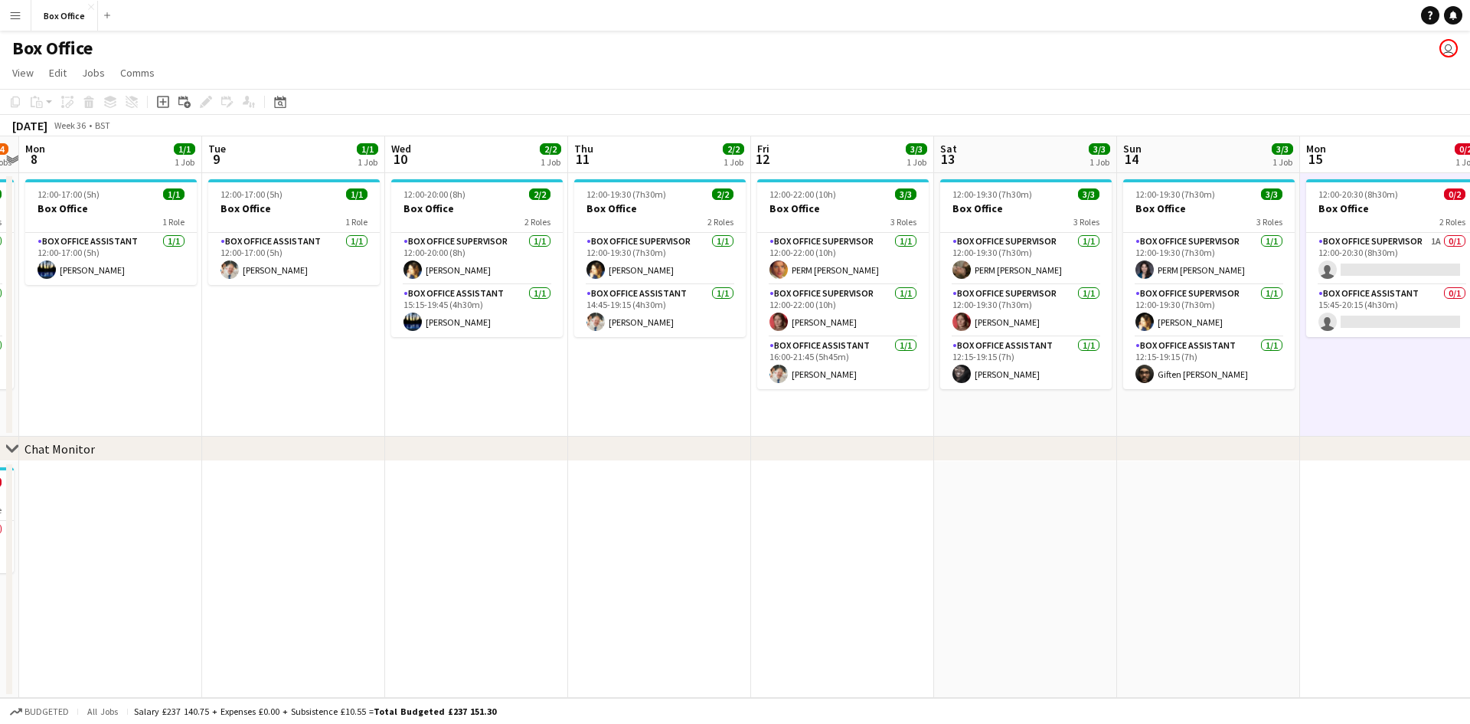
scroll to position [0, 307]
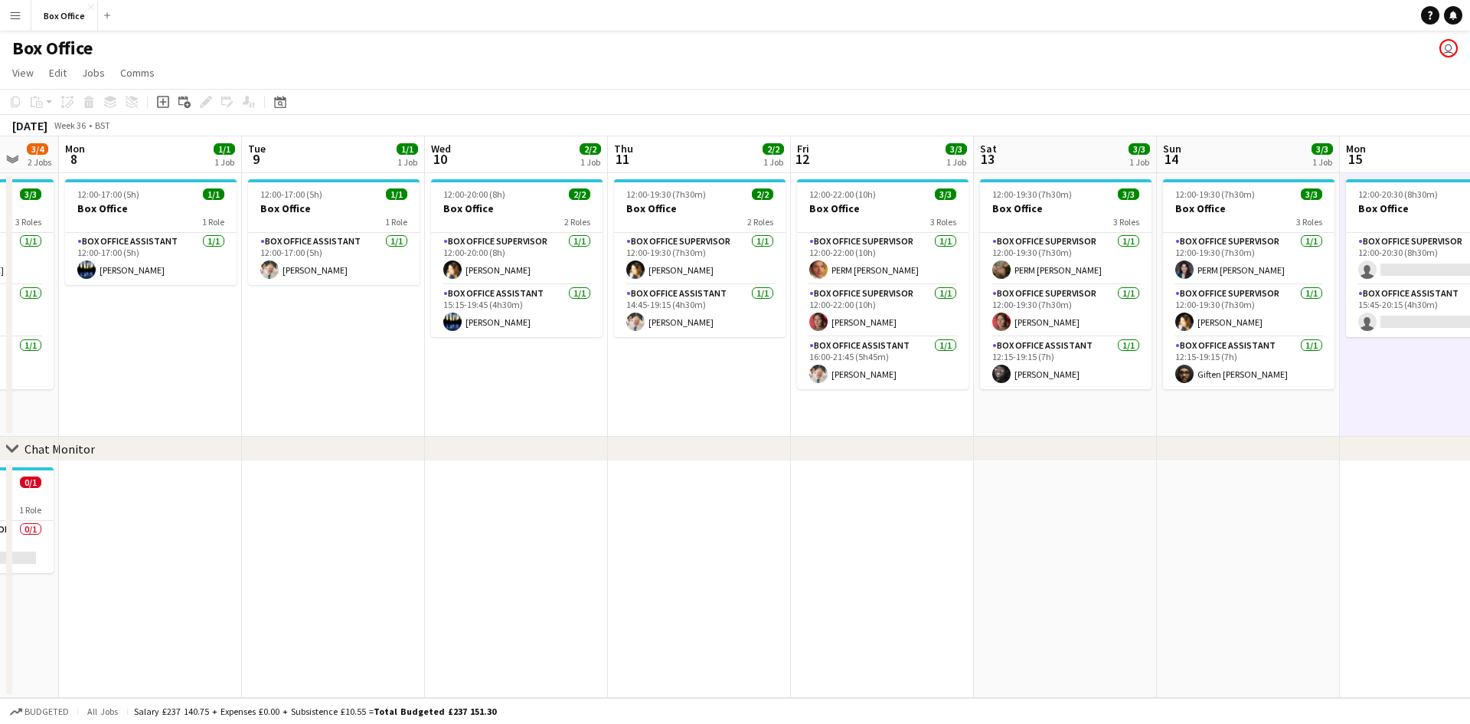
drag, startPoint x: 412, startPoint y: 533, endPoint x: 698, endPoint y: 509, distance: 287.5
click at [698, 509] on app-calendar-viewport "Sat 6 4/5 2 Jobs Sun 7 3/4 2 Jobs Mon 8 1/1 1 Job Tue 9 1/1 1 Job Wed 10 2/2 1 …" at bounding box center [735, 416] width 1470 height 561
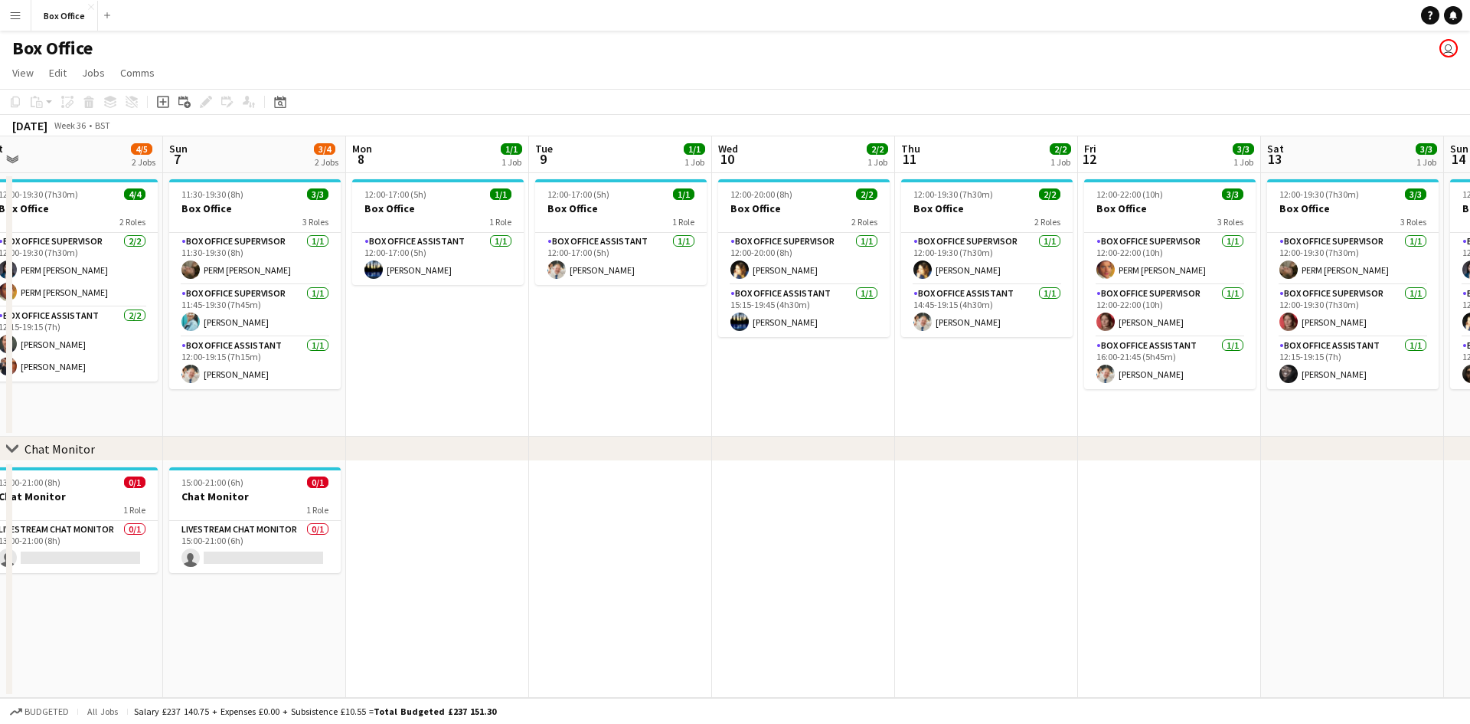
drag, startPoint x: 618, startPoint y: 364, endPoint x: 1081, endPoint y: 384, distance: 463.8
click at [1106, 384] on app-calendar-viewport "Thu 4 2/2 1 Job Fri 5 3/4 2 Jobs Sat 6 4/5 2 Jobs Sun 7 3/4 2 Jobs Mon 8 1/1 1 …" at bounding box center [735, 416] width 1470 height 561
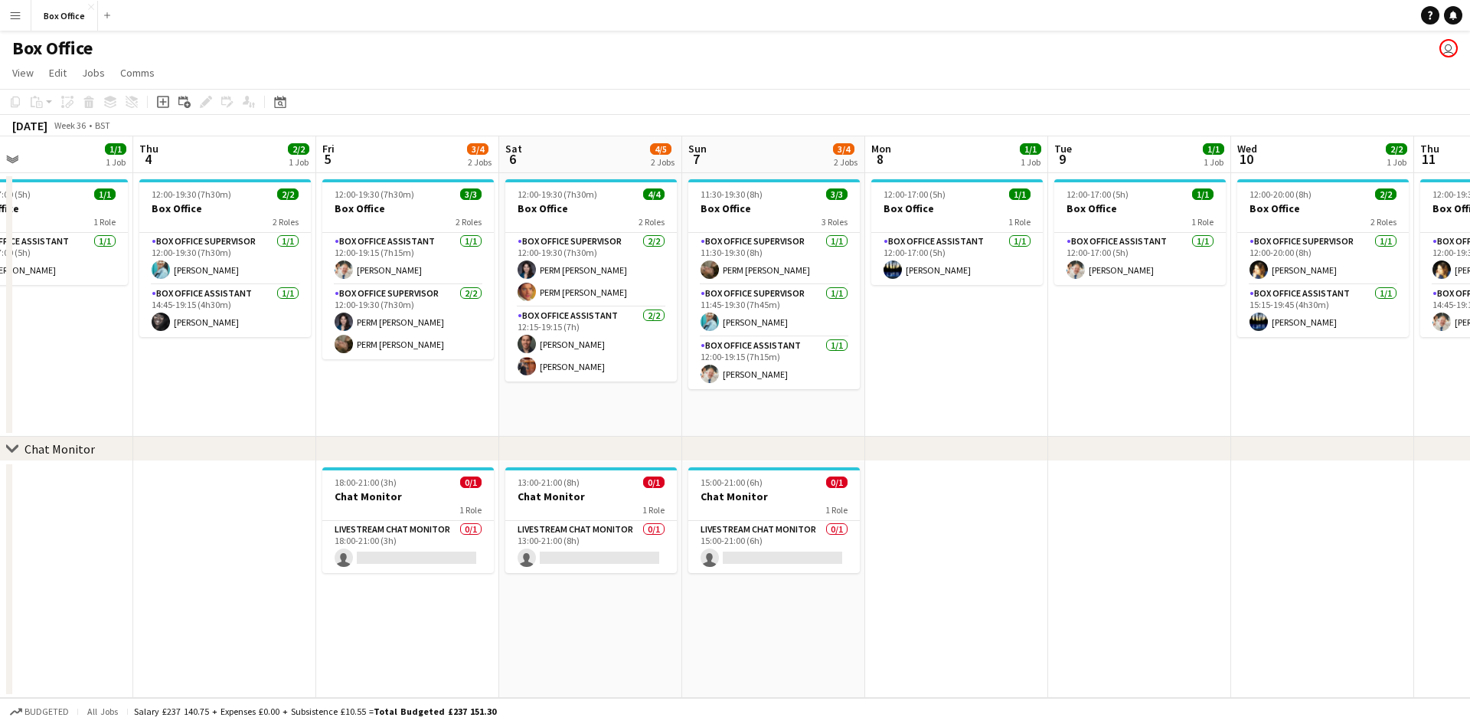
scroll to position [0, 409]
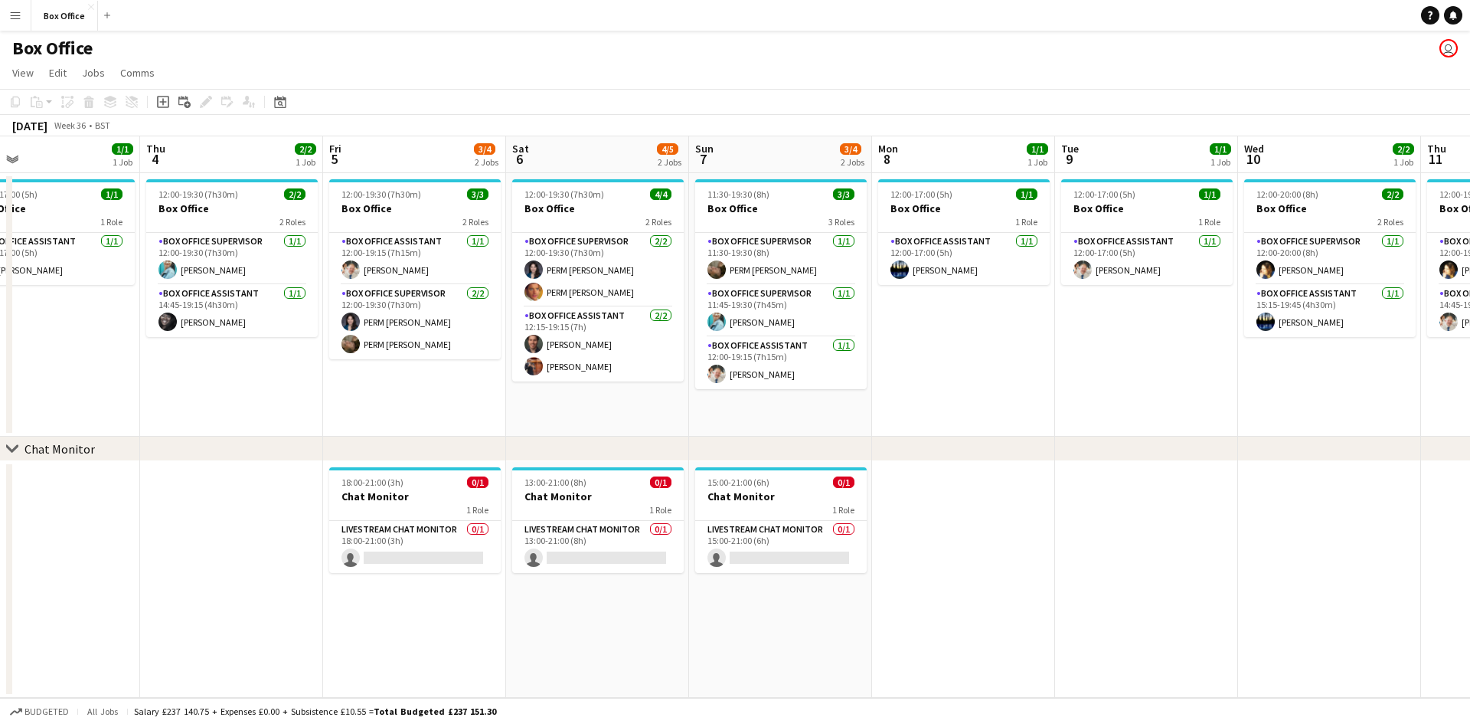
drag, startPoint x: 762, startPoint y: 391, endPoint x: 1088, endPoint y: 397, distance: 325.5
click at [1088, 397] on app-calendar-viewport "Mon 1 1/1 1 Job Tue 2 1/1 1 Job Wed 3 1/1 1 Job Thu 4 2/2 1 Job Fri 5 3/4 2 Job…" at bounding box center [735, 416] width 1470 height 561
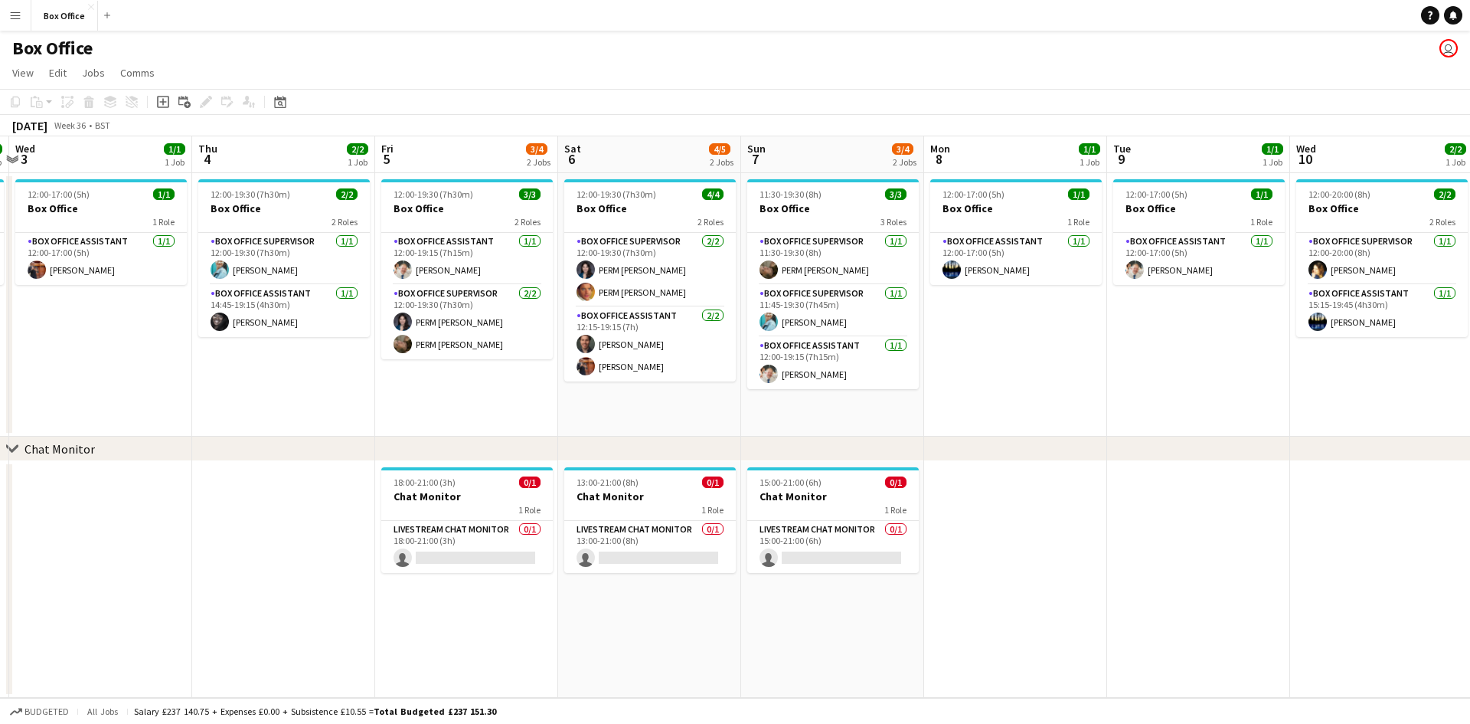
scroll to position [0, 352]
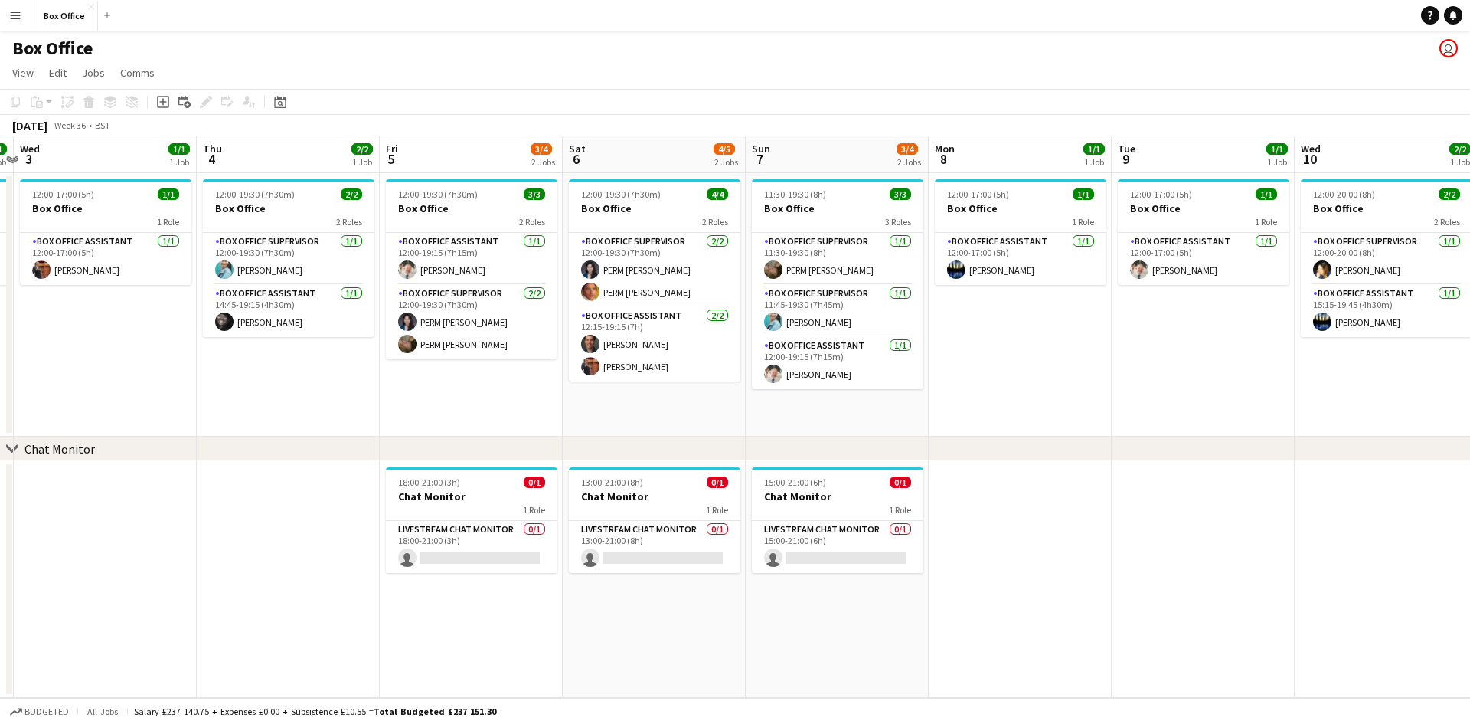
drag, startPoint x: 305, startPoint y: 398, endPoint x: 361, endPoint y: 405, distance: 57.1
click at [361, 405] on app-calendar-viewport "Mon 1 1/1 1 Job Tue 2 1/1 1 Job Wed 3 1/1 1 Job Thu 4 2/2 1 Job Fri 5 3/4 2 Job…" at bounding box center [735, 416] width 1470 height 561
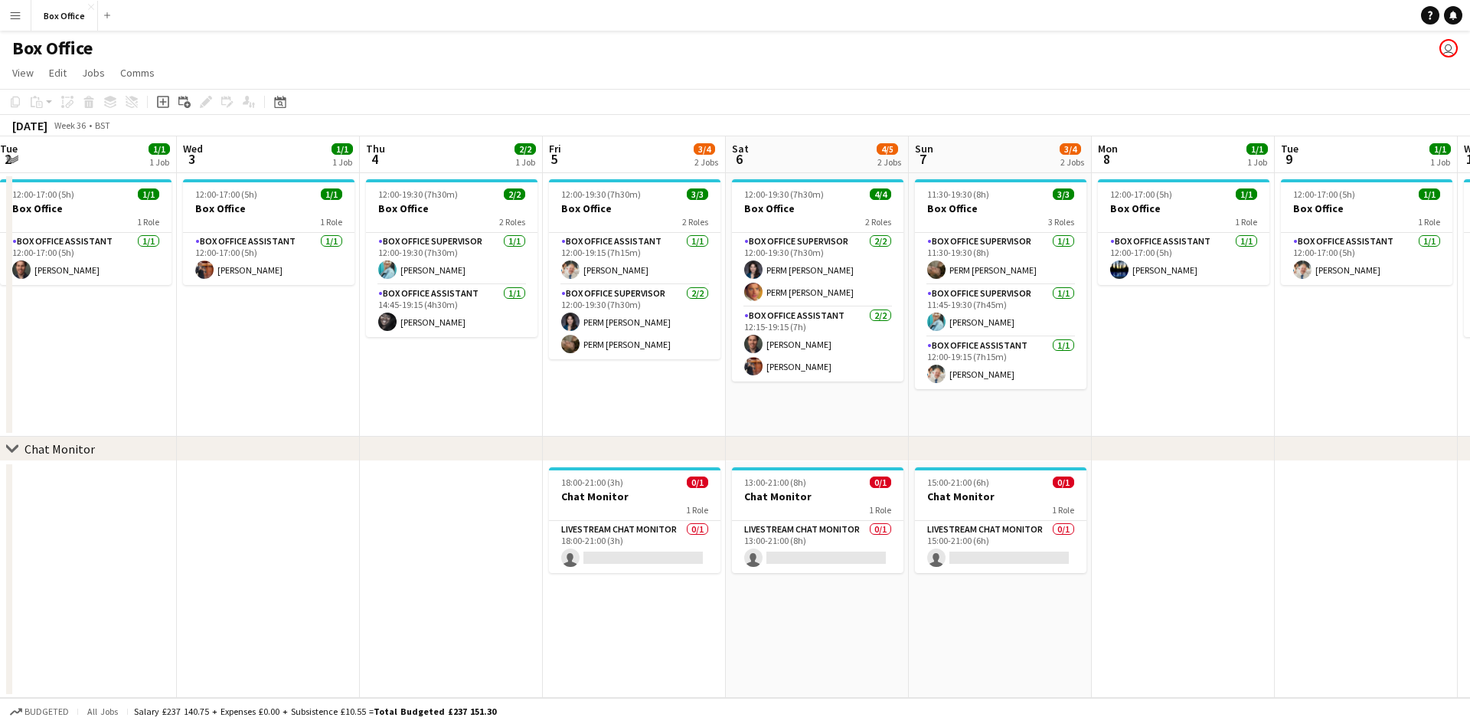
drag, startPoint x: 280, startPoint y: 414, endPoint x: 638, endPoint y: 460, distance: 360.6
click at [638, 460] on div "chevron-right Chat Monitor Sun 31 Mon 1 1/1 1 Job Tue 2 1/1 1 Job Wed 3 1/1 1 J…" at bounding box center [735, 416] width 1470 height 561
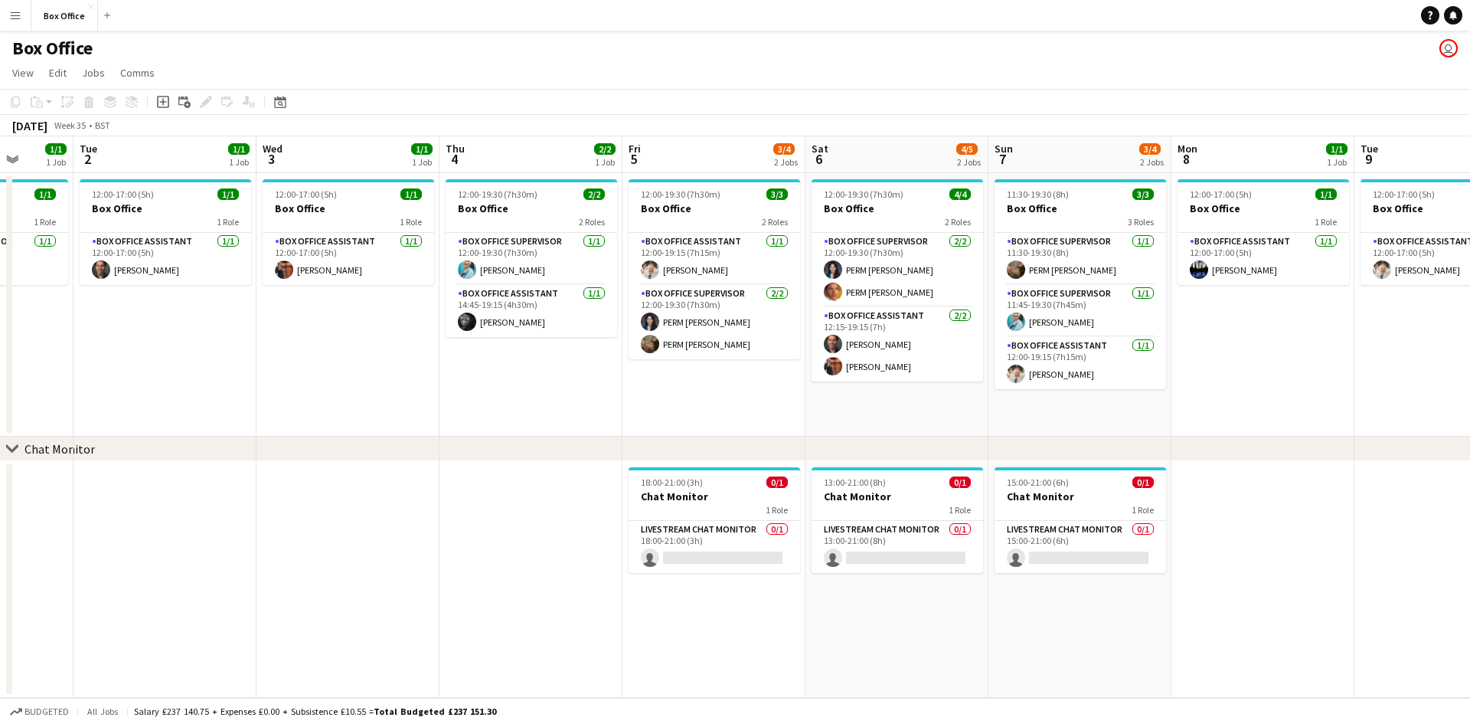
drag, startPoint x: 224, startPoint y: 396, endPoint x: 303, endPoint y: 394, distance: 79.7
click at [303, 394] on app-calendar-viewport "Fri 29 4/4 1 Job Sat 30 Sun 31 Mon 1 1/1 1 Job Tue 2 1/1 1 Job Wed 3 1/1 1 Job …" at bounding box center [735, 416] width 1470 height 561
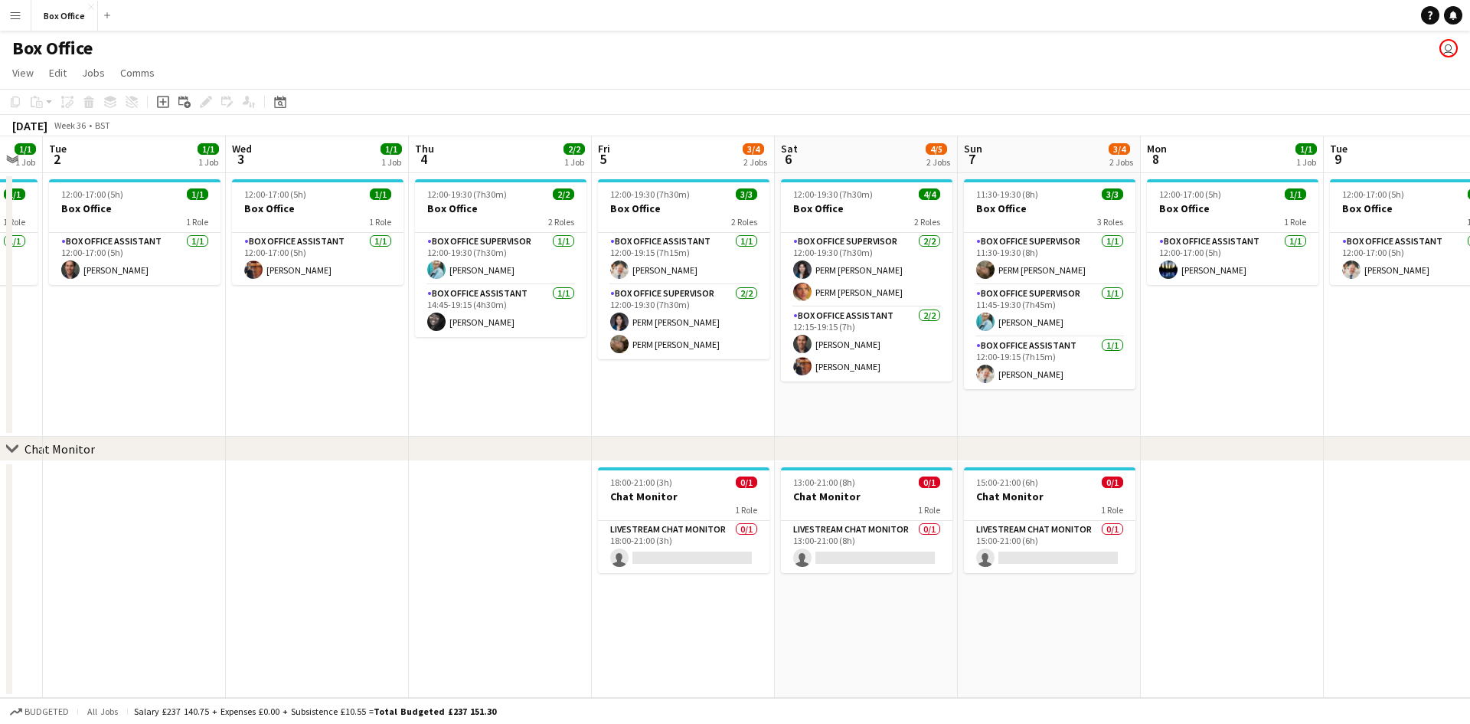
scroll to position [0, 696]
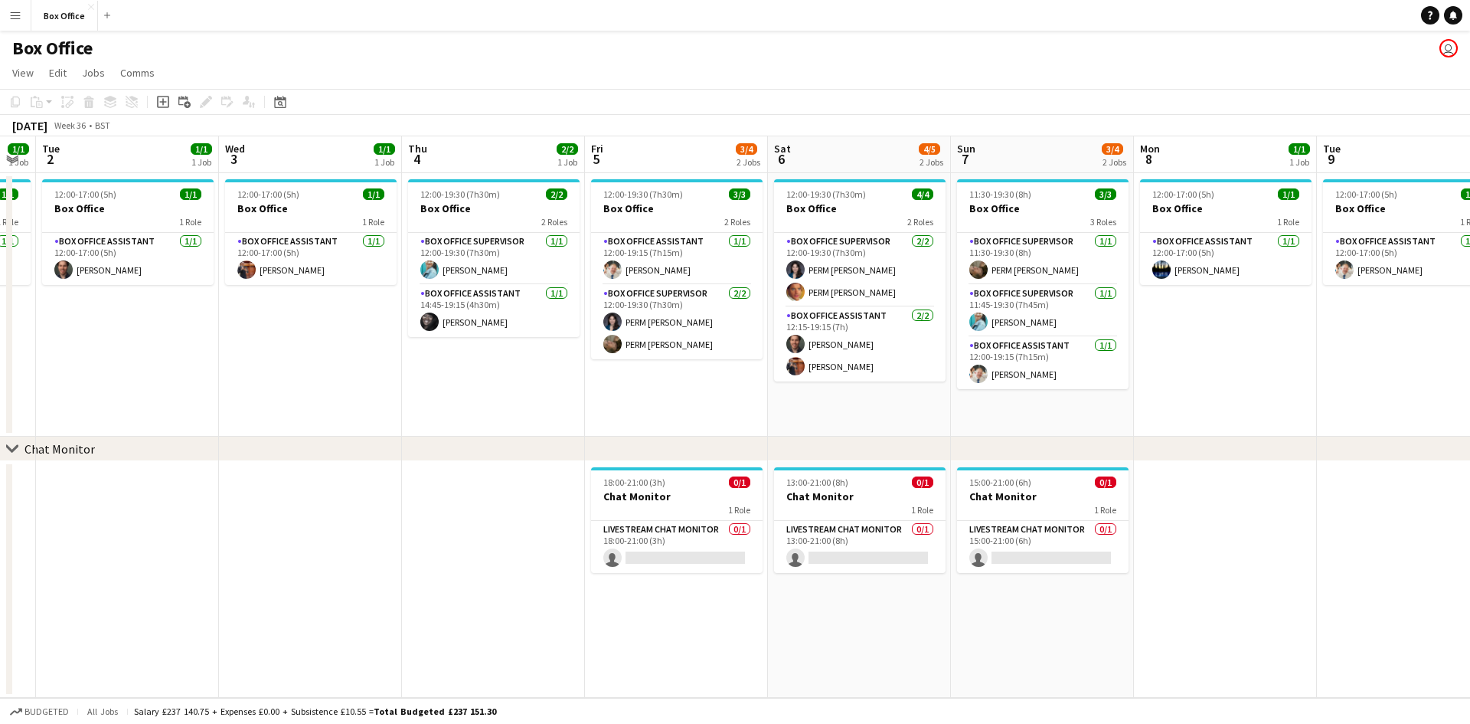
drag, startPoint x: 548, startPoint y: 421, endPoint x: 510, endPoint y: 424, distance: 37.6
click at [510, 424] on app-calendar-viewport "Fri 29 4/4 1 Job Sat 30 Sun 31 Mon 1 1/1 1 Job Tue 2 1/1 1 Job Wed 3 1/1 1 Job …" at bounding box center [735, 416] width 1470 height 561
click at [437, 523] on app-date-cell at bounding box center [493, 579] width 183 height 237
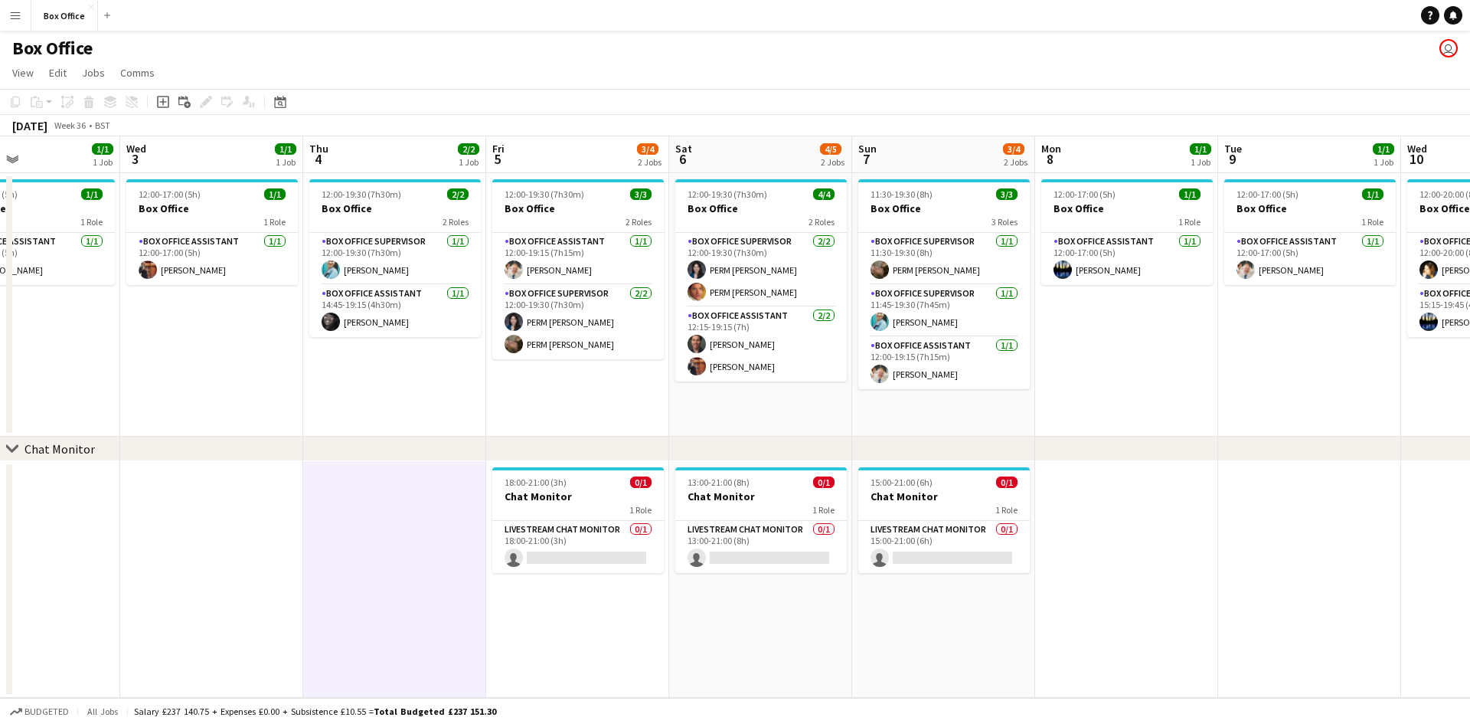
scroll to position [0, 434]
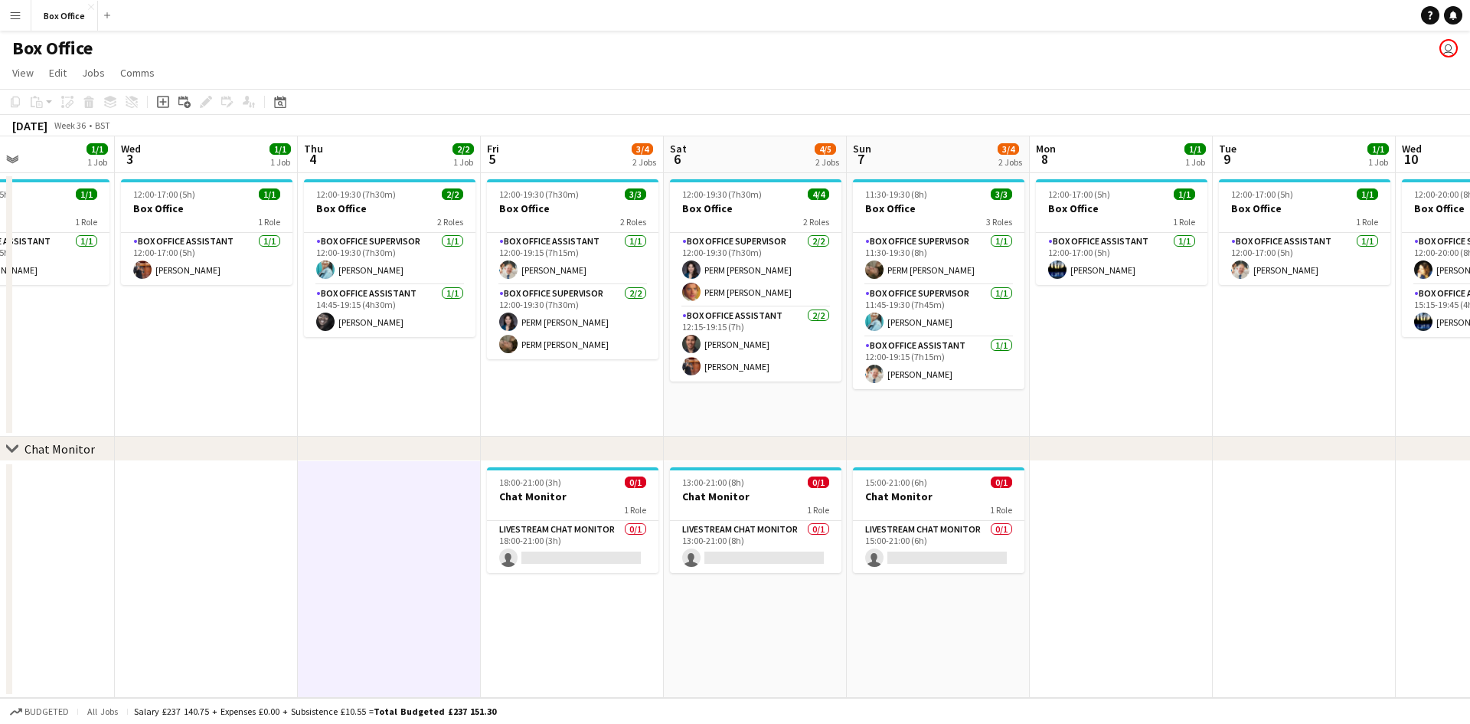
drag, startPoint x: 1236, startPoint y: 390, endPoint x: 1132, endPoint y: 381, distance: 104.6
click at [1132, 381] on app-calendar-viewport "Sun 31 Mon 1 1/1 1 Job Tue 2 1/1 1 Job Wed 3 1/1 1 Job Thu 4 2/2 1 Job Fri 5 3/…" at bounding box center [735, 416] width 1470 height 561
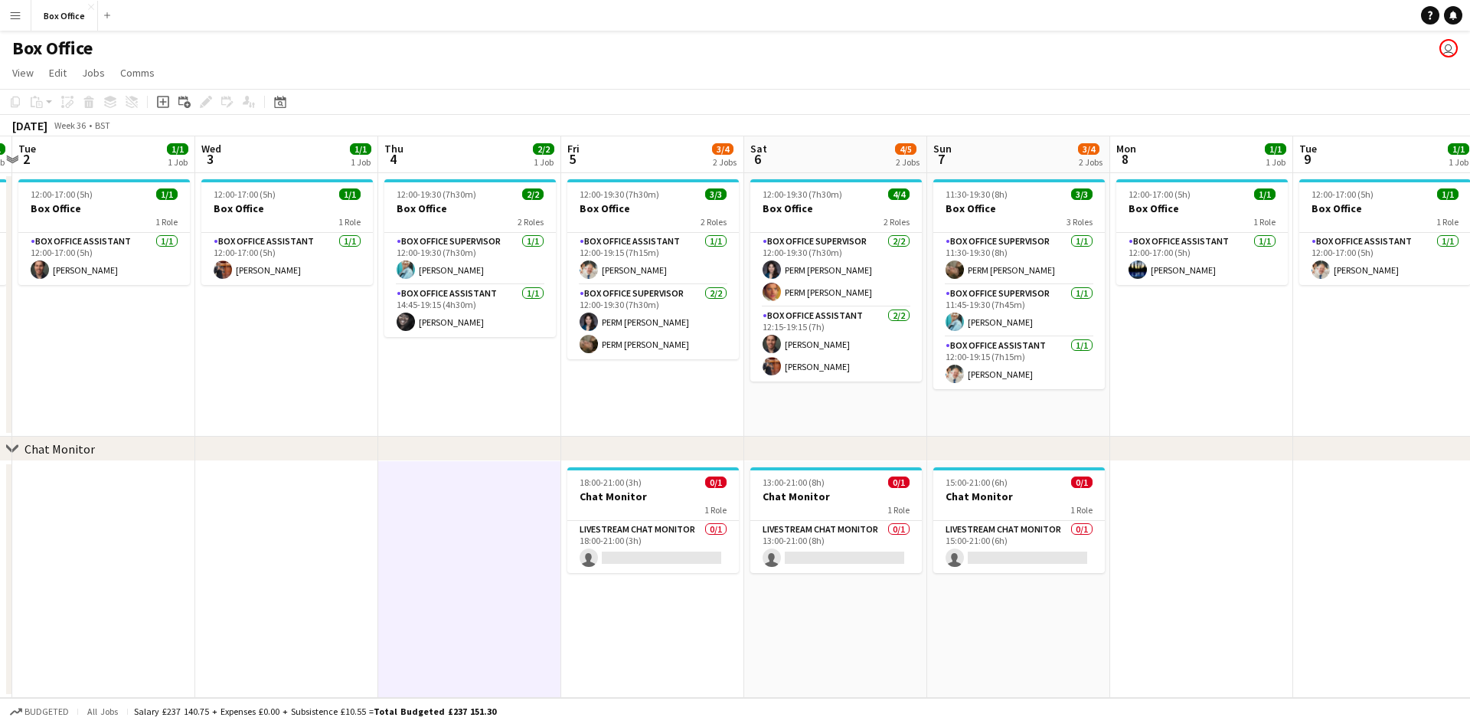
scroll to position [0, 342]
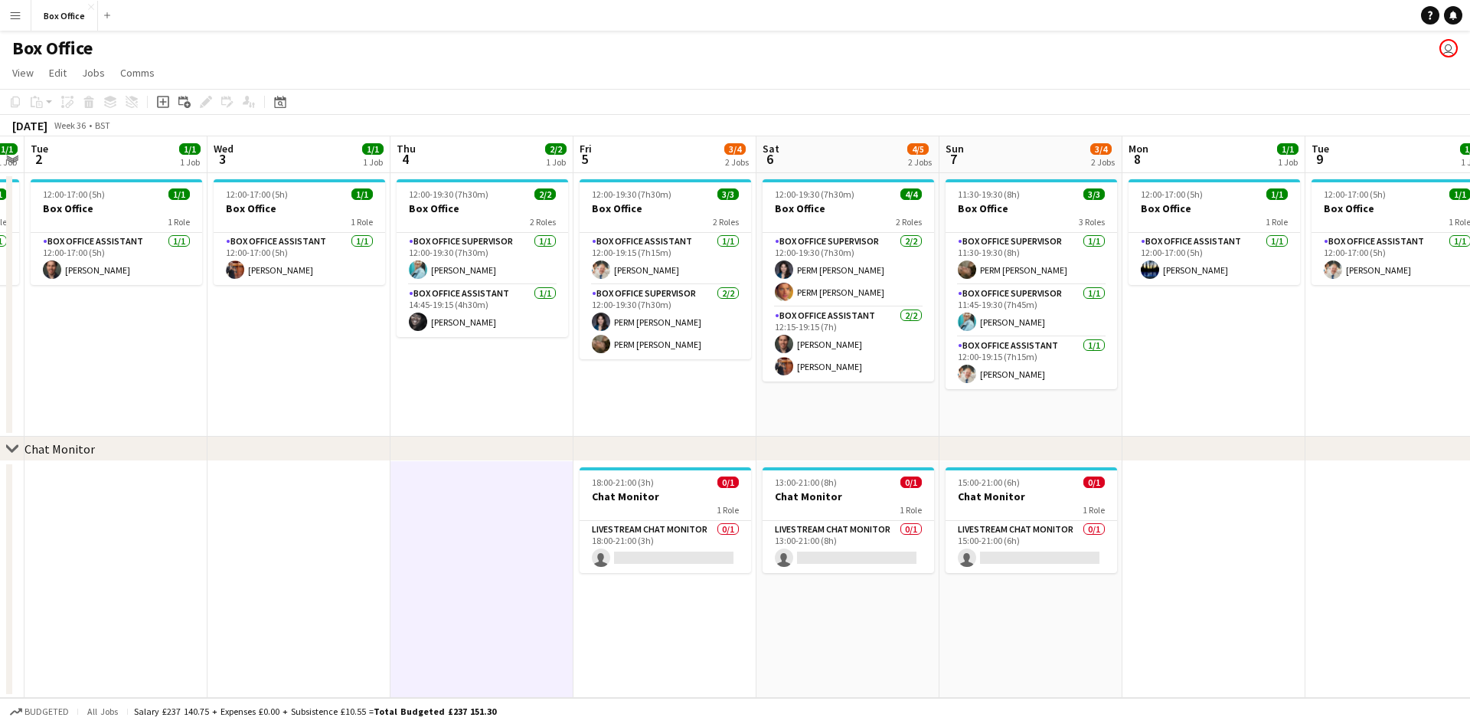
drag, startPoint x: 1162, startPoint y: 388, endPoint x: 1254, endPoint y: 374, distance: 93.7
click at [1254, 374] on app-calendar-viewport "Sun 31 Mon 1 1/1 1 Job Tue 2 1/1 1 Job Wed 3 1/1 1 Job Thu 4 2/2 1 Job Fri 5 3/…" at bounding box center [735, 416] width 1470 height 561
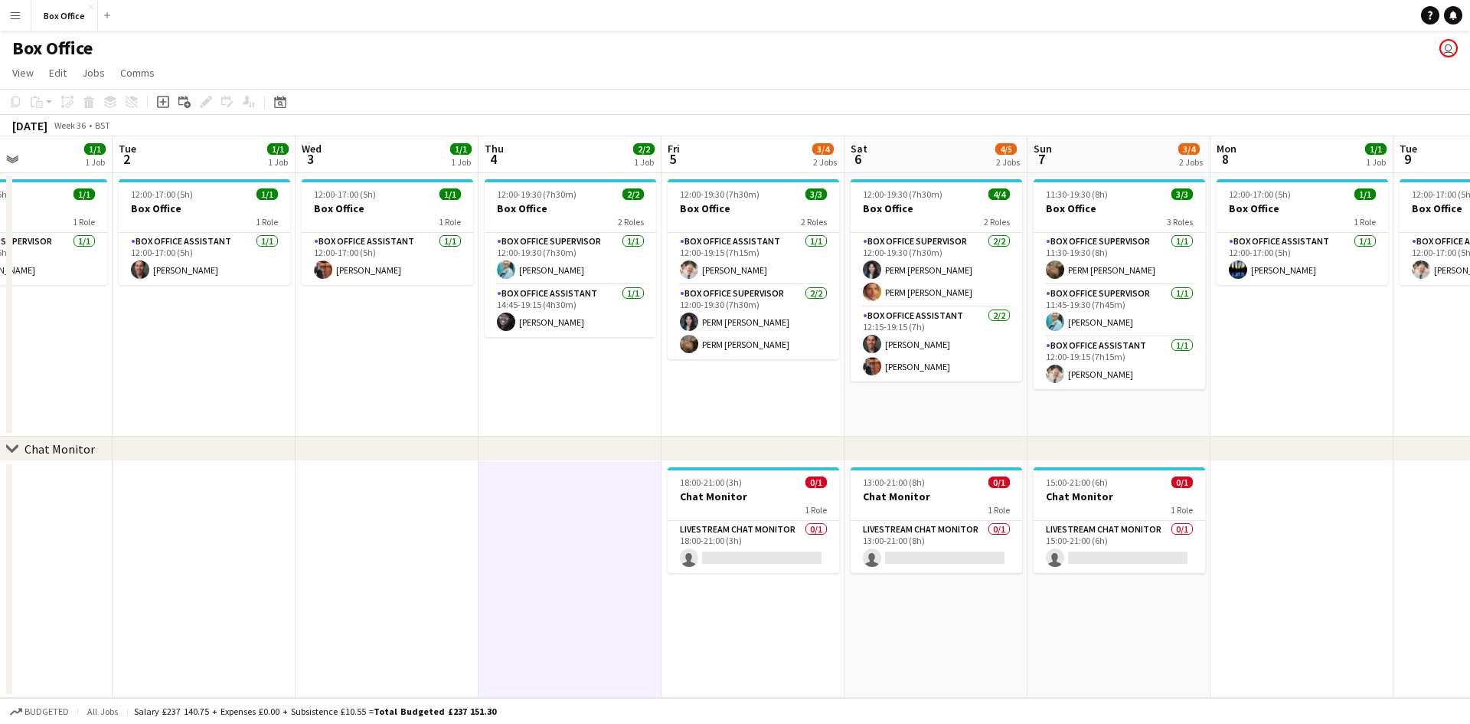
scroll to position [0, 440]
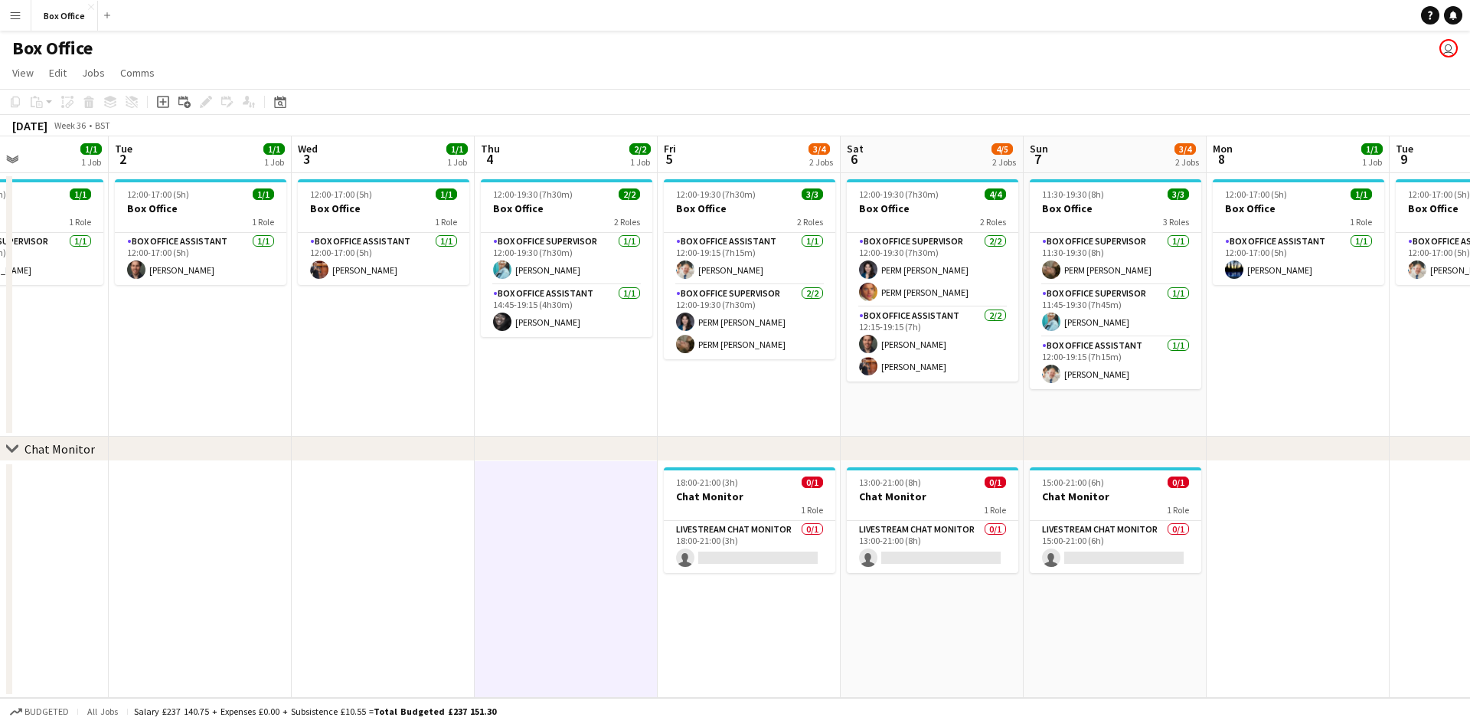
drag, startPoint x: 1235, startPoint y: 401, endPoint x: 1319, endPoint y: 412, distance: 85.0
click at [1319, 412] on app-calendar-viewport "Sat 30 Sun 31 Mon 1 1/1 1 Job Tue 2 1/1 1 Job Wed 3 1/1 1 Job Thu 4 2/2 1 Job F…" at bounding box center [735, 416] width 1470 height 561
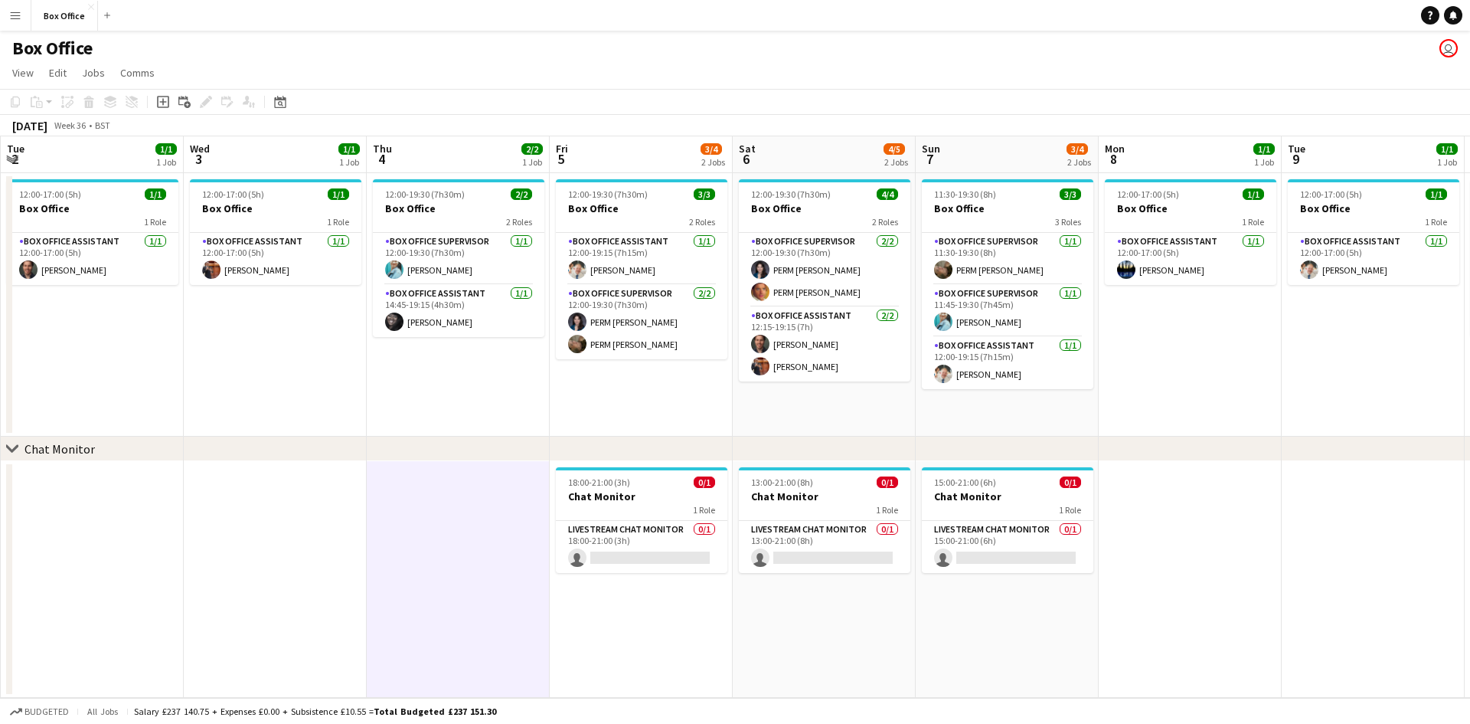
drag, startPoint x: 1317, startPoint y: 401, endPoint x: 1207, endPoint y: 379, distance: 111.7
click at [1207, 379] on app-calendar-viewport "Sat 30 Sun 31 Mon 1 1/1 1 Job Tue 2 1/1 1 Job Wed 3 1/1 1 Job Thu 4 2/2 1 Job F…" at bounding box center [735, 416] width 1470 height 561
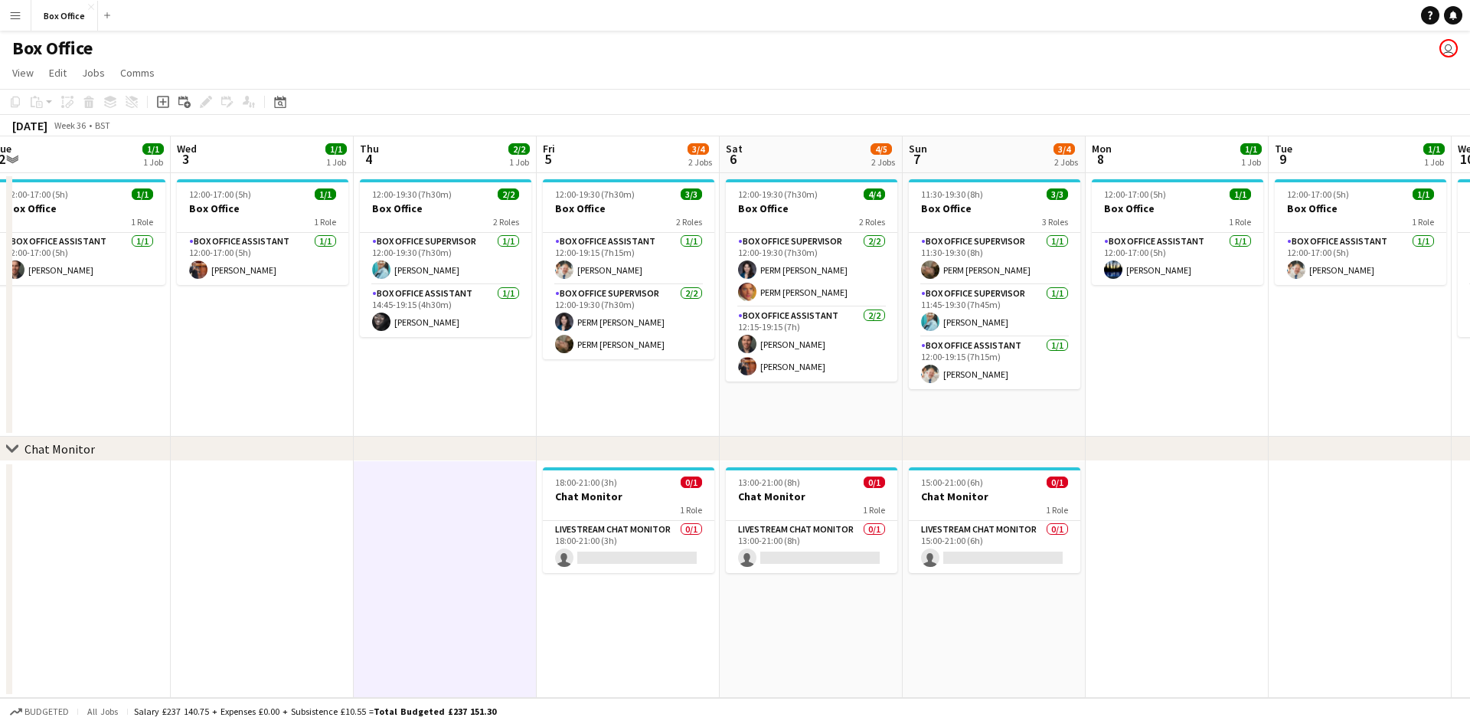
scroll to position [0, 610]
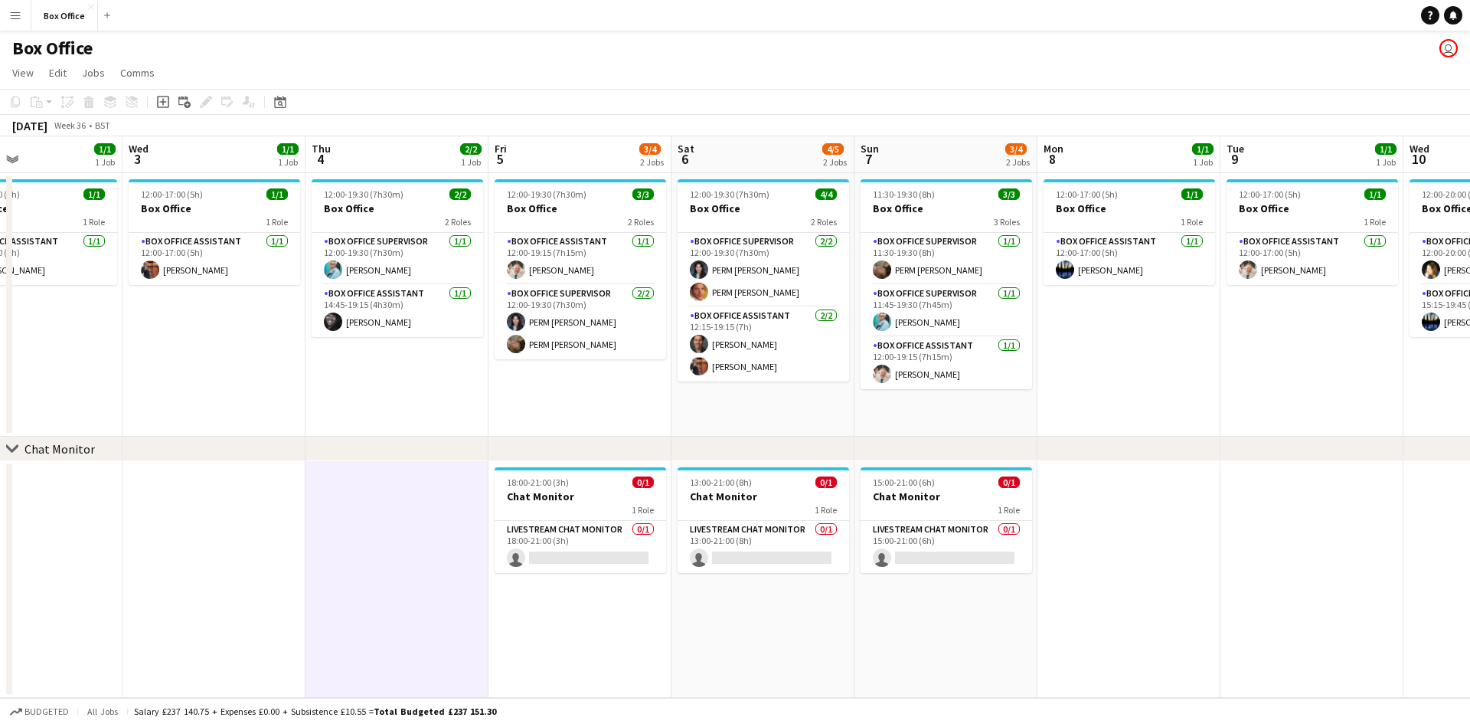
drag, startPoint x: 1300, startPoint y: 379, endPoint x: 1243, endPoint y: 365, distance: 59.1
click at [1243, 365] on app-calendar-viewport "Sat 30 Sun 31 Mon 1 1/1 1 Job Tue 2 1/1 1 Job Wed 3 1/1 1 Job Thu 4 2/2 1 Job F…" at bounding box center [735, 416] width 1470 height 561
click at [1239, 511] on app-date-cell at bounding box center [1312, 579] width 183 height 237
